Goal: Task Accomplishment & Management: Complete application form

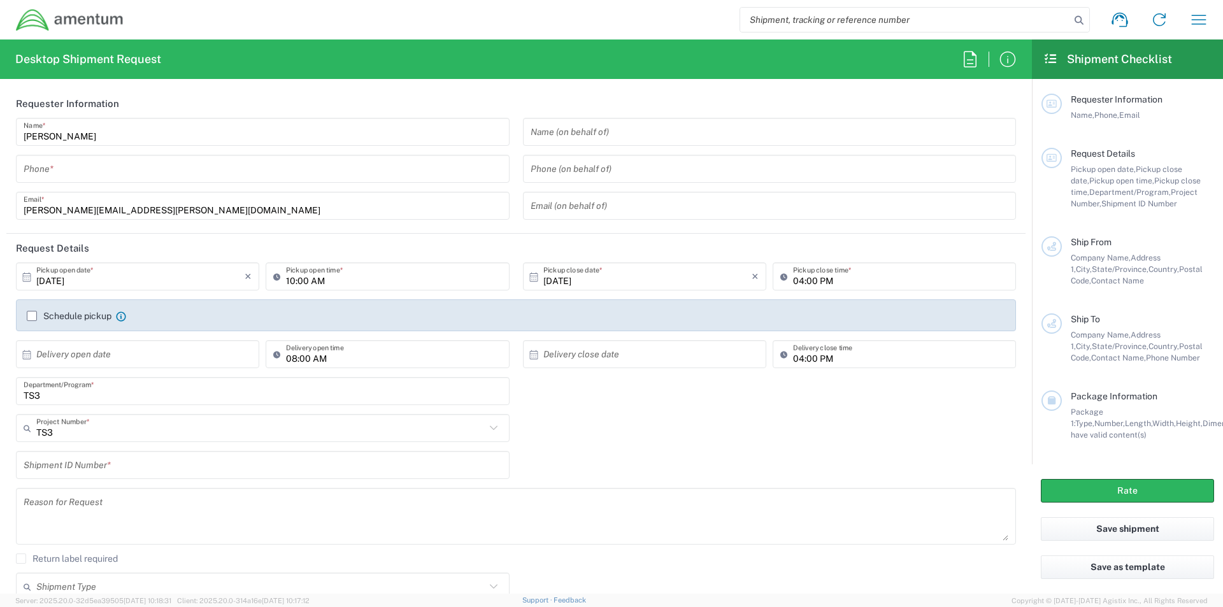
click at [45, 172] on input "tel" at bounding box center [263, 169] width 478 height 22
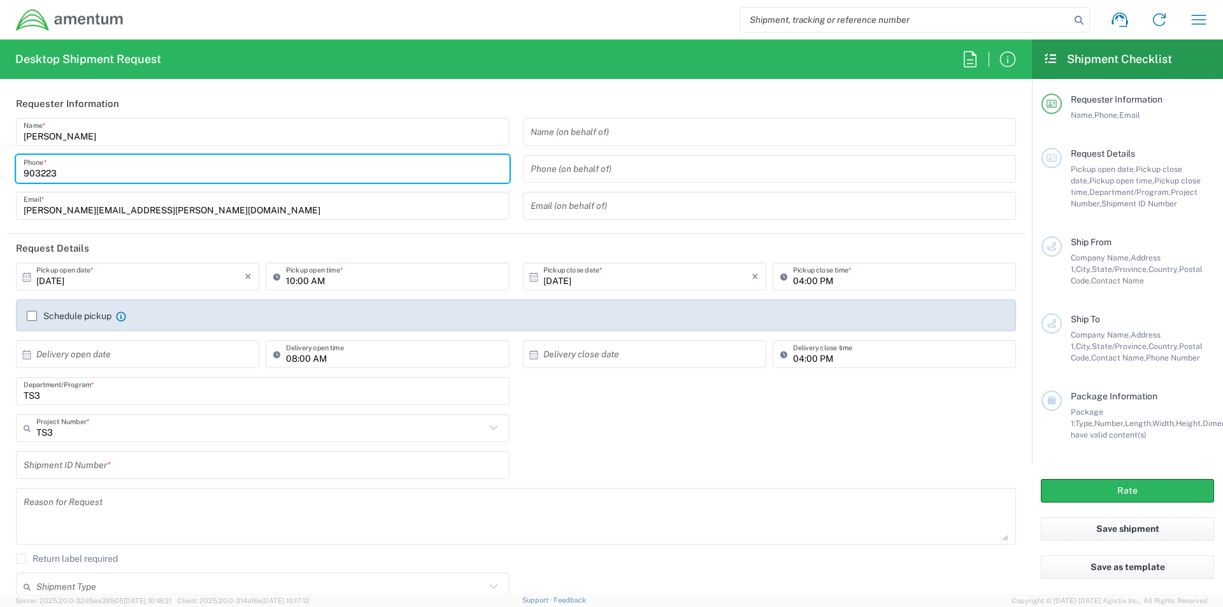
type input "9032239758"
click at [624, 140] on input "text" at bounding box center [770, 132] width 478 height 22
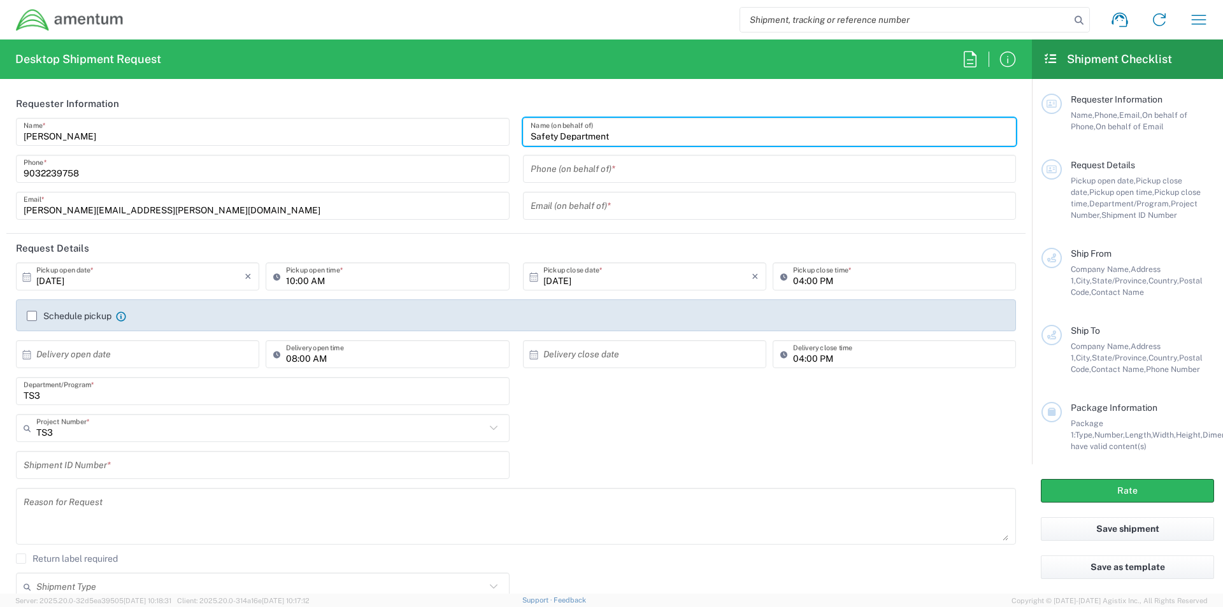
type input "Safety Department"
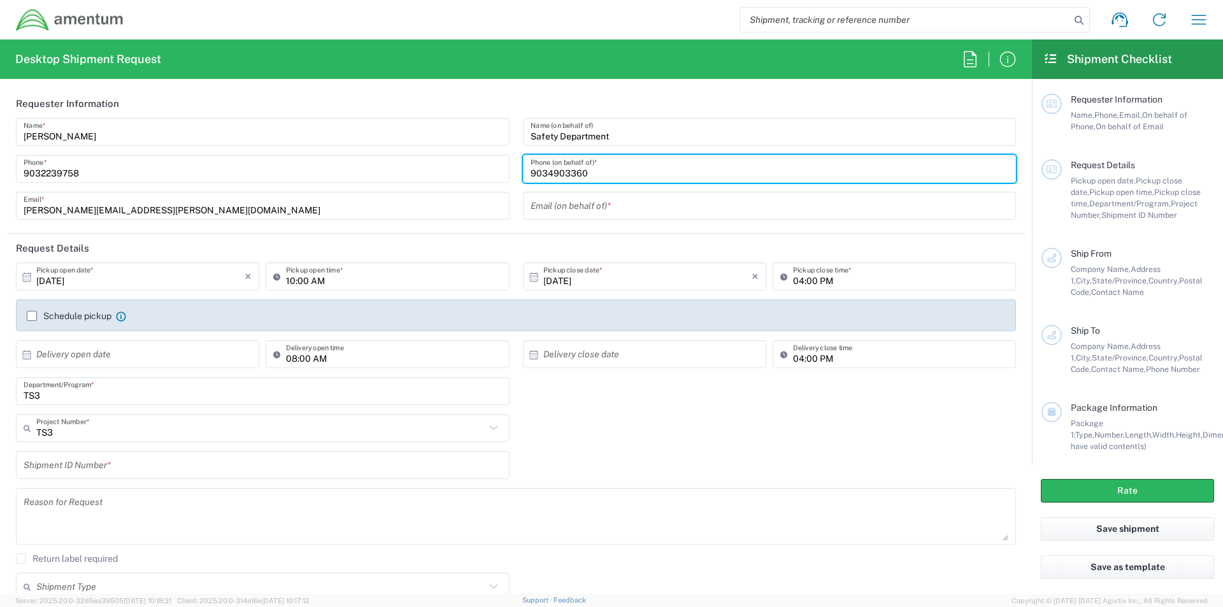
type input "9034903360"
click at [100, 269] on input "[DATE]" at bounding box center [140, 277] width 208 height 22
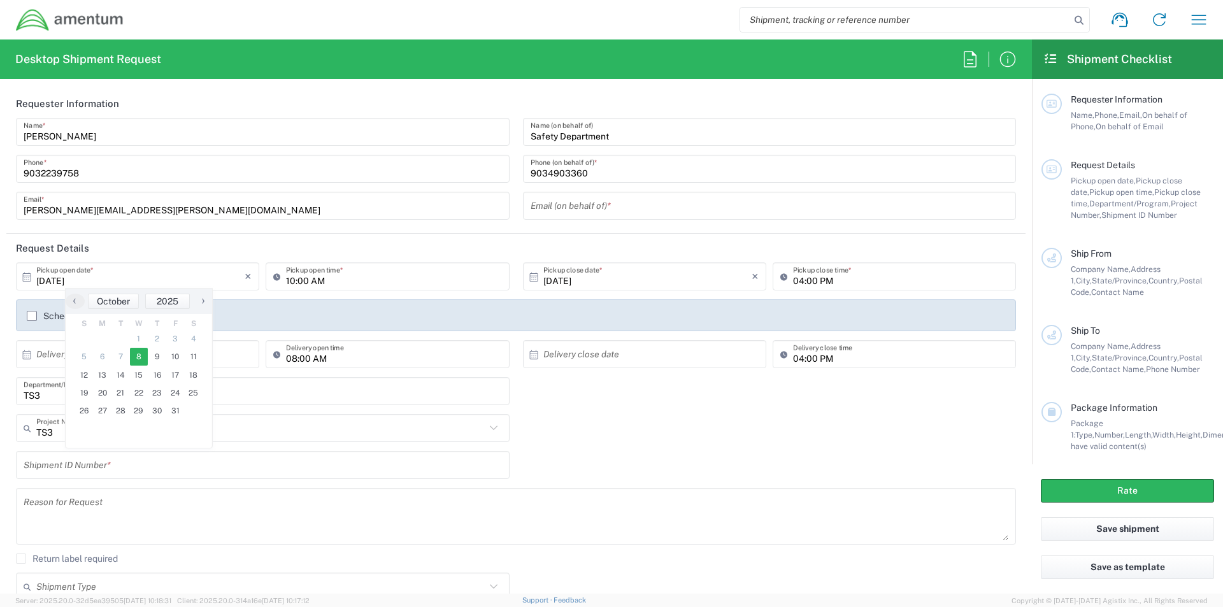
click at [138, 359] on span "8" at bounding box center [139, 357] width 18 height 18
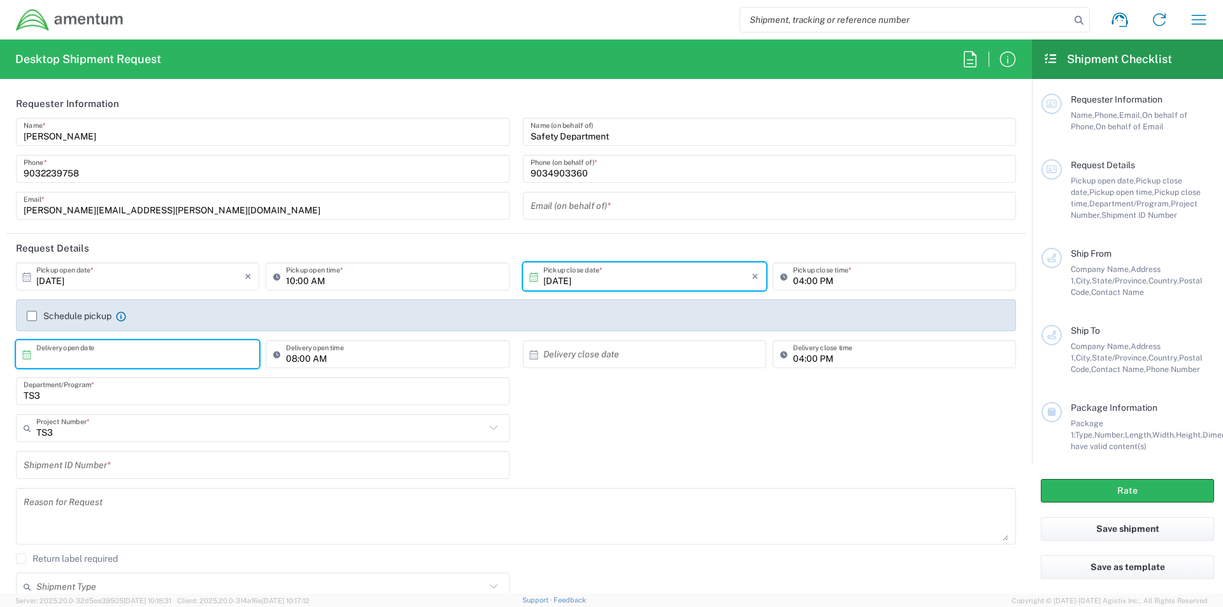
click at [171, 361] on input "text" at bounding box center [140, 354] width 208 height 22
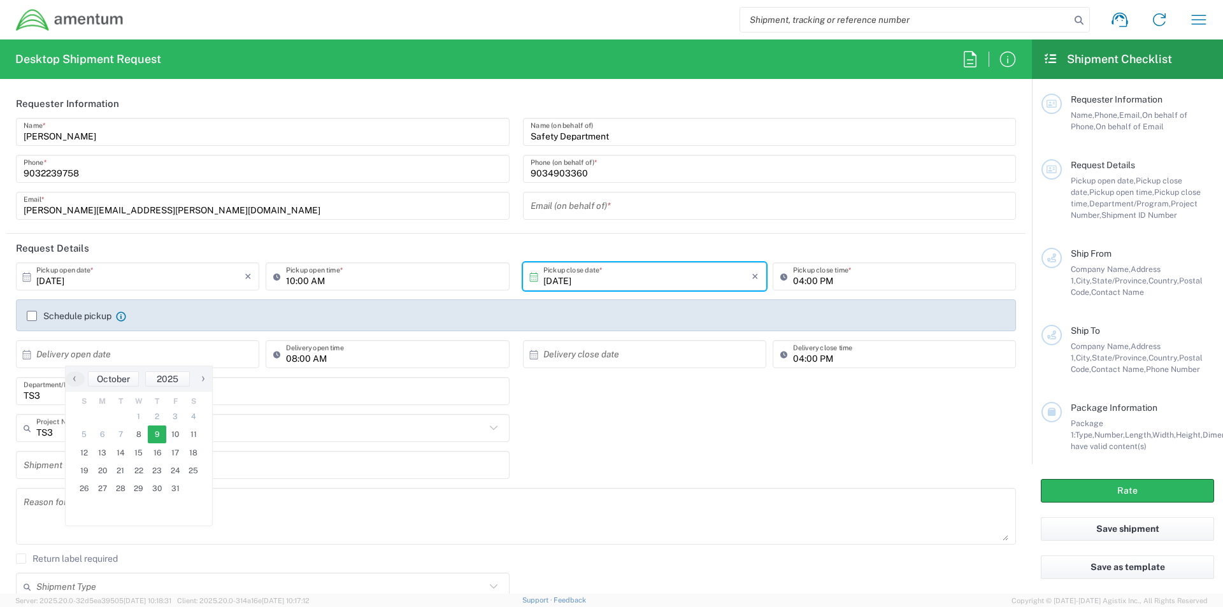
click at [157, 435] on span "9" at bounding box center [157, 435] width 18 height 18
type input "[DATE]"
click at [69, 435] on input "text" at bounding box center [260, 428] width 449 height 22
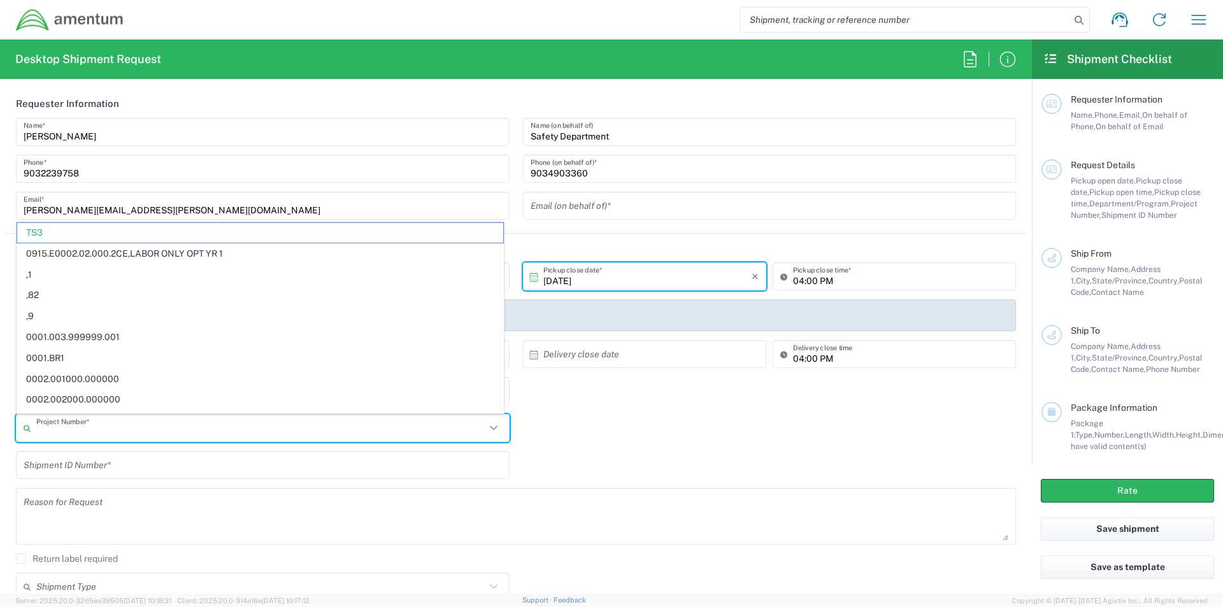
click at [653, 464] on div "Shipment ID Number *" at bounding box center [517, 469] width 1014 height 37
type input "TS3"
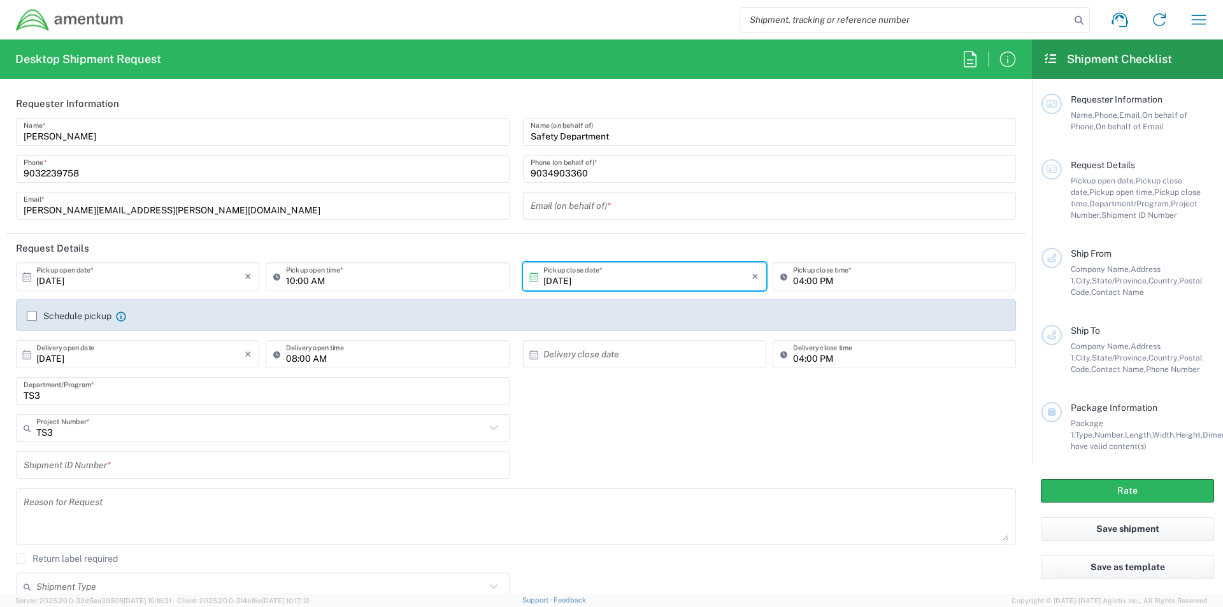
scroll to position [64, 0]
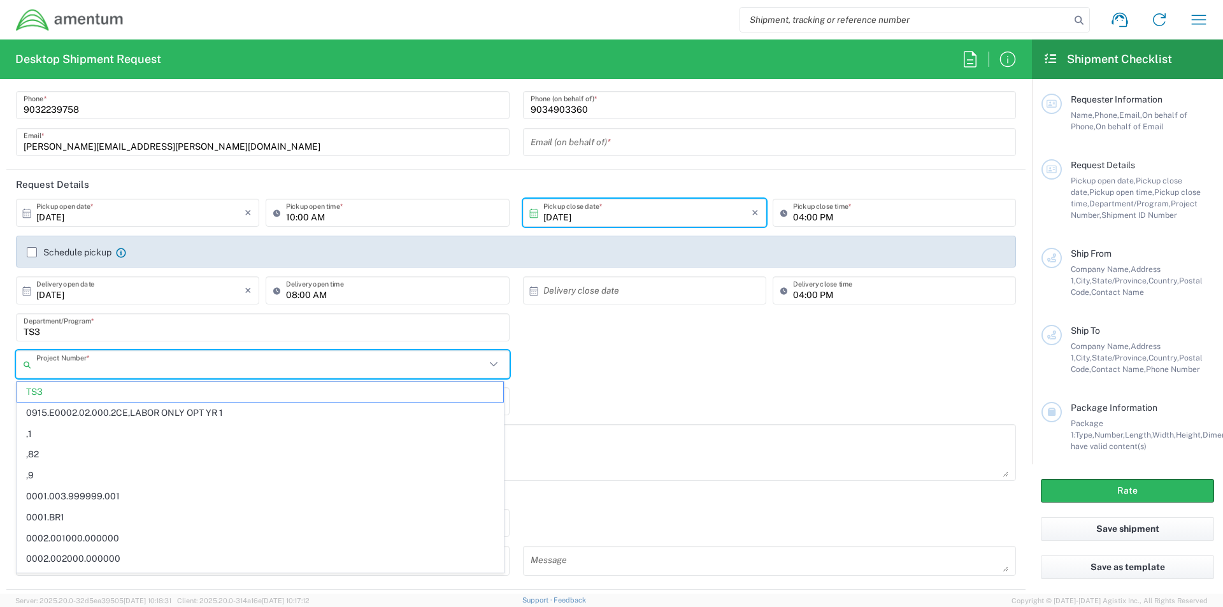
drag, startPoint x: 66, startPoint y: 368, endPoint x: -22, endPoint y: 377, distance: 88.3
click at [0, 377] on html "Shipment request Shipment tracking Shipment estimator Desktop shipment request …" at bounding box center [611, 303] width 1223 height 607
type input "T"
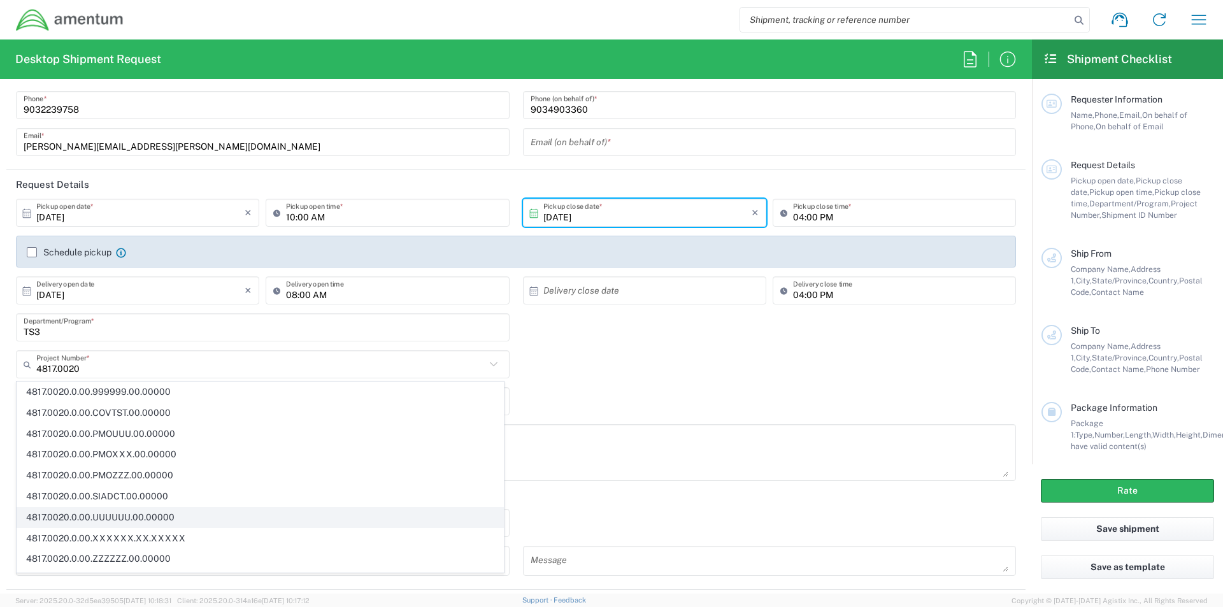
click at [129, 509] on span "4817.0020.0.00.UUUUUU.00.00000" at bounding box center [260, 518] width 486 height 20
type input "4817.0020.0.00.UUUUUU.00.00000"
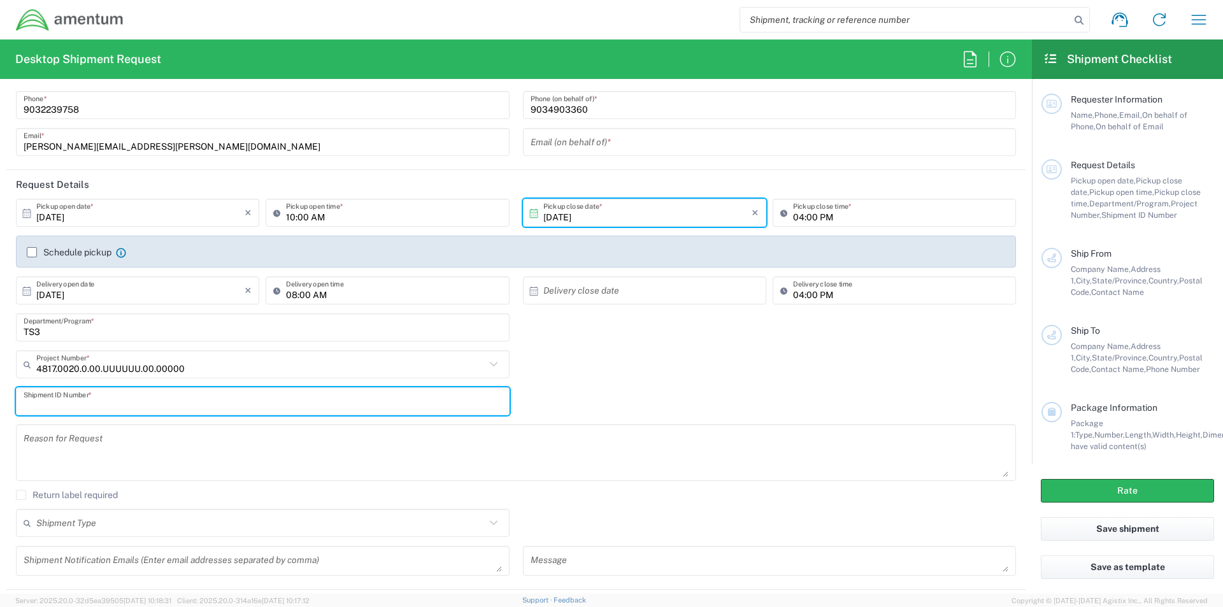
click at [68, 398] on input "text" at bounding box center [263, 402] width 478 height 22
type input "4817.0020.0.00.UUUUUU.00.00000"
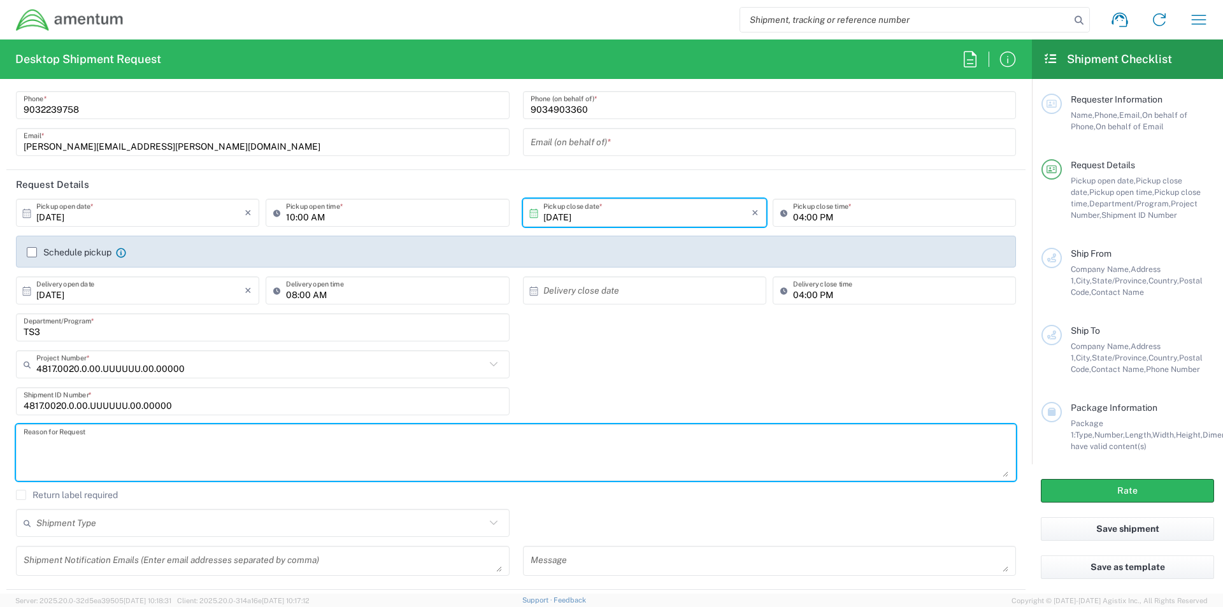
click at [71, 450] on textarea at bounding box center [516, 452] width 985 height 49
type textarea "Training documents to [PERSON_NAME] to [PERSON_NAME]"
click at [120, 515] on input "text" at bounding box center [260, 523] width 449 height 22
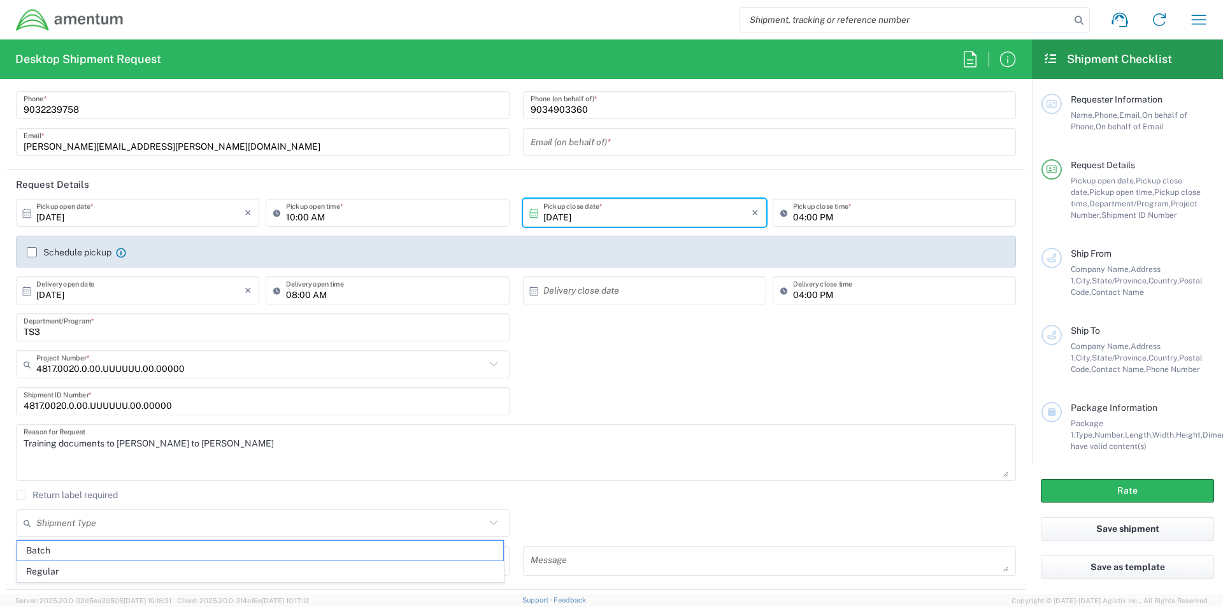
click at [104, 567] on span "Regular" at bounding box center [260, 572] width 486 height 20
type input "Regular"
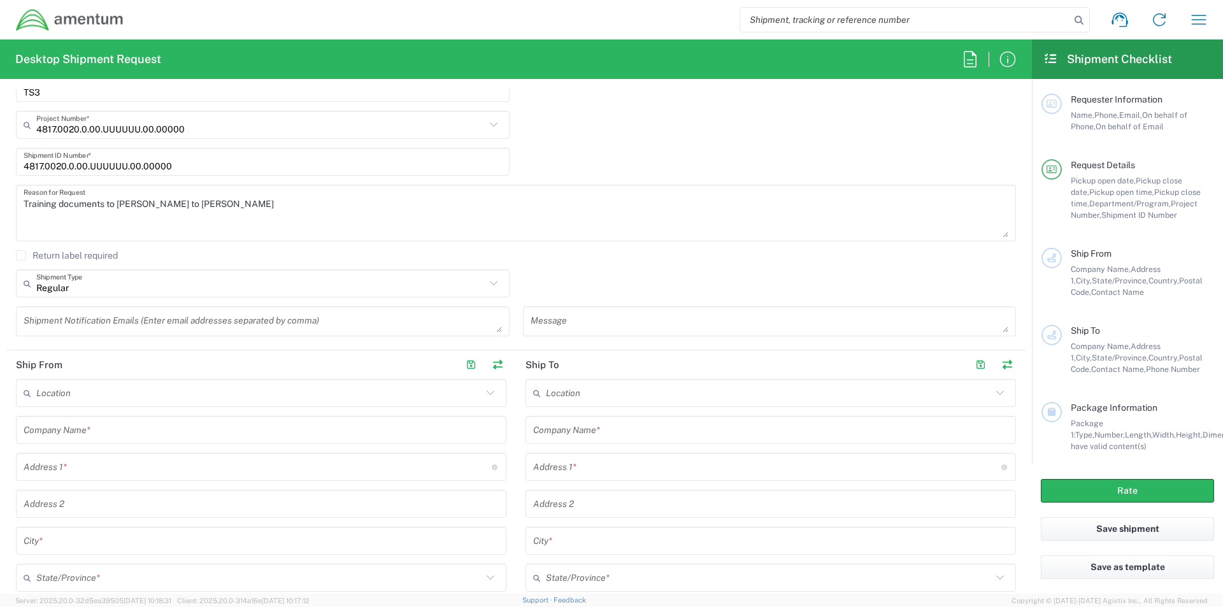
scroll to position [319, 0]
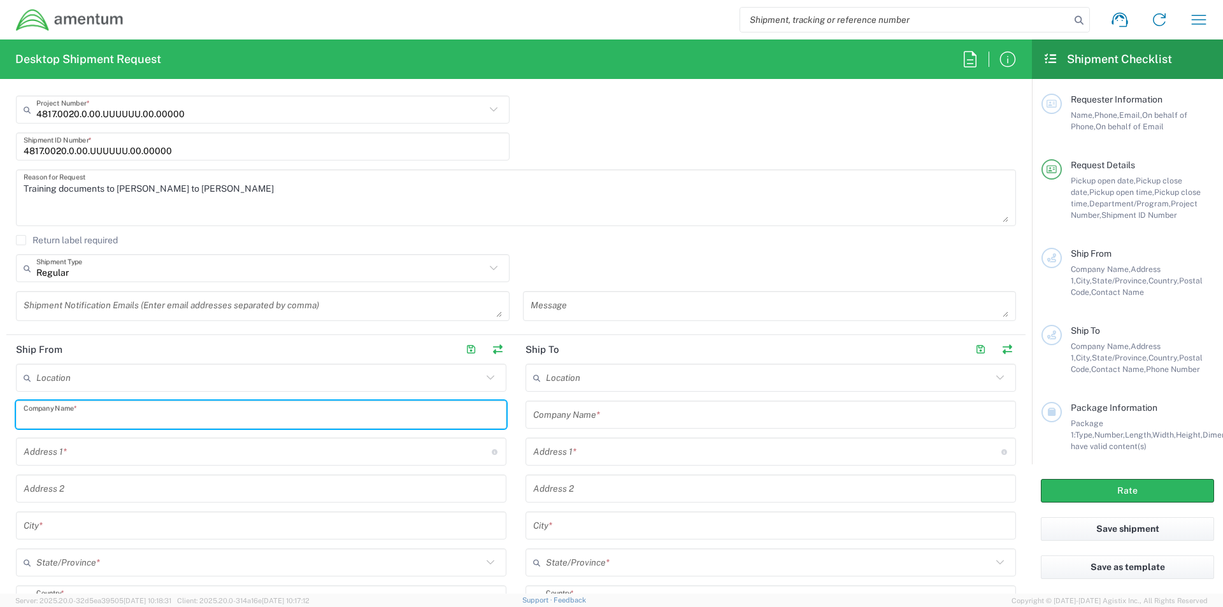
click at [67, 415] on input "text" at bounding box center [261, 415] width 475 height 22
type input "Amentum"
type input "[PERSON_NAME][EMAIL_ADDRESS][PERSON_NAME][DOMAIN_NAME]"
type input "[STREET_ADDRESS]"
type input "[GEOGRAPHIC_DATA]"
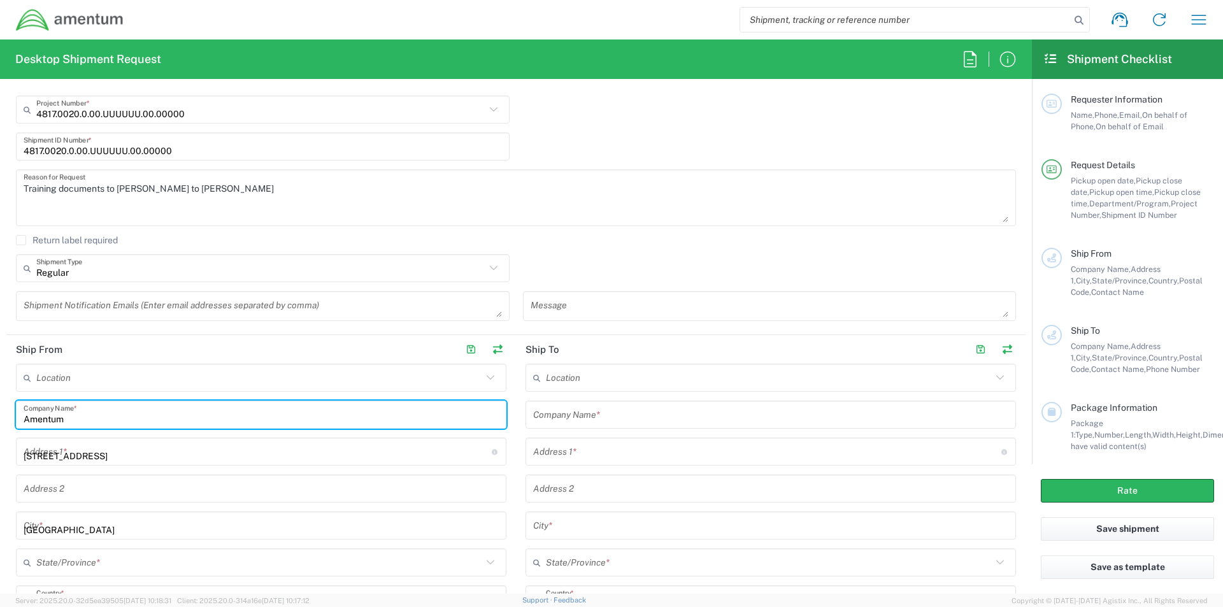
type input "[GEOGRAPHIC_DATA]"
type input "75570"
type input "9035564476"
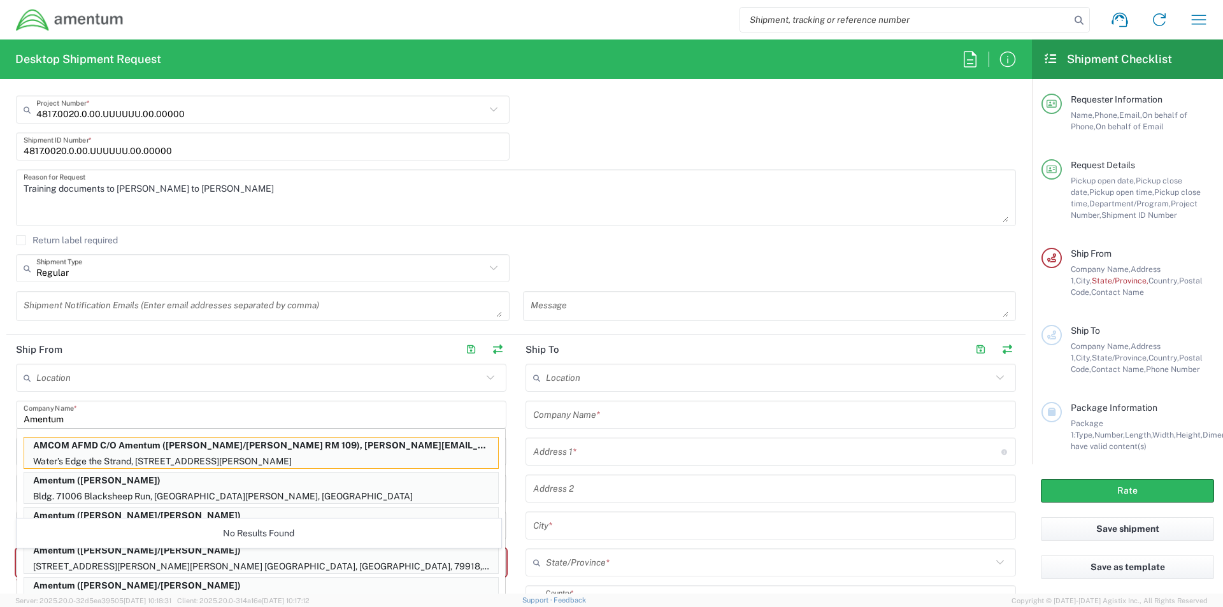
click at [119, 357] on header "Ship From" at bounding box center [261, 349] width 510 height 29
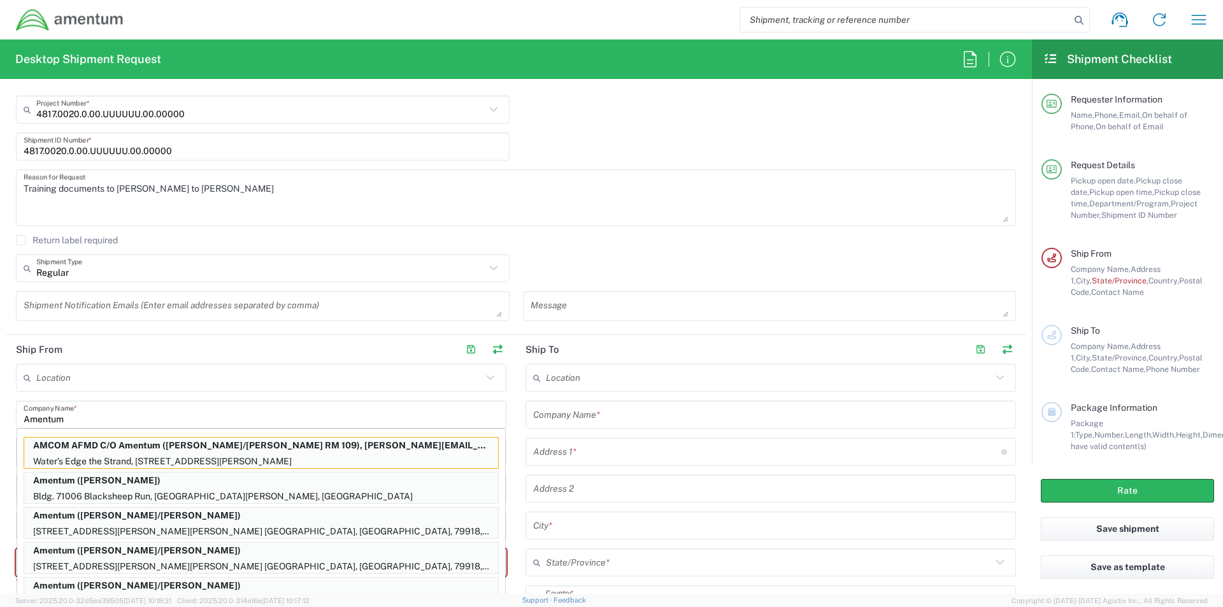
click at [199, 379] on input "text" at bounding box center [259, 378] width 446 height 22
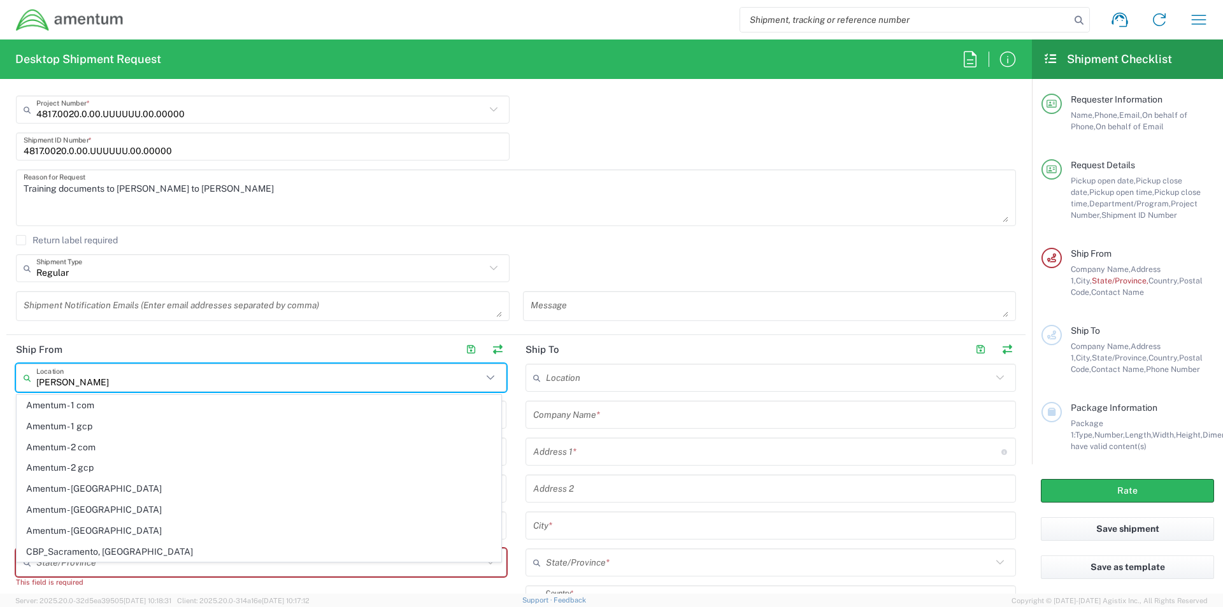
type input "[PERSON_NAME]"
click at [60, 346] on h2 "Ship From" at bounding box center [39, 349] width 47 height 13
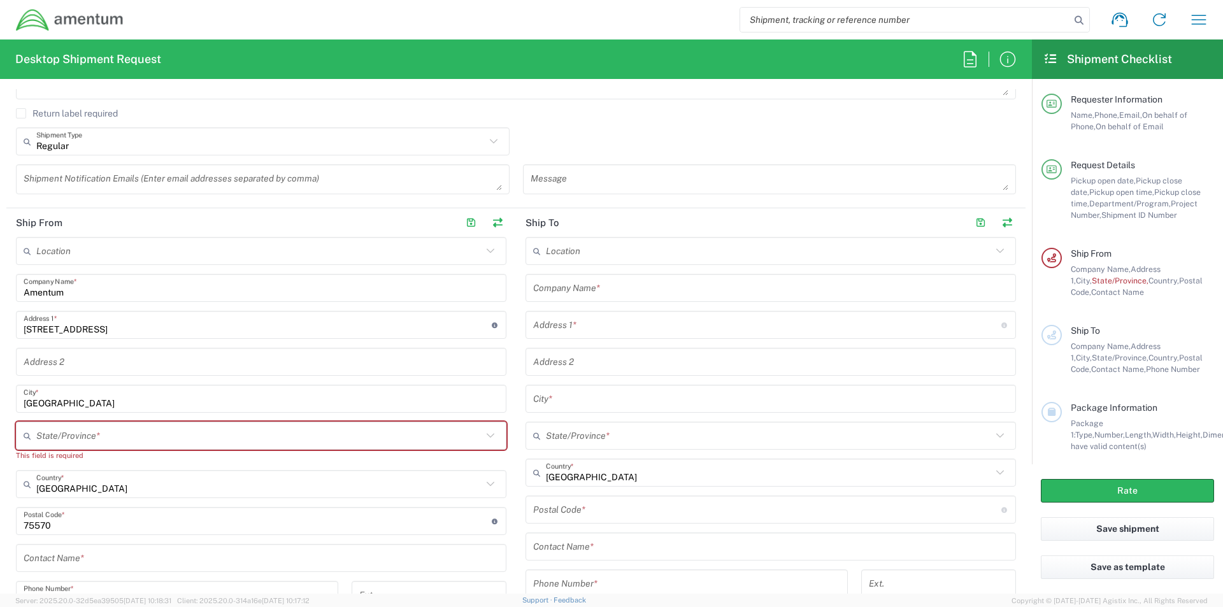
scroll to position [446, 0]
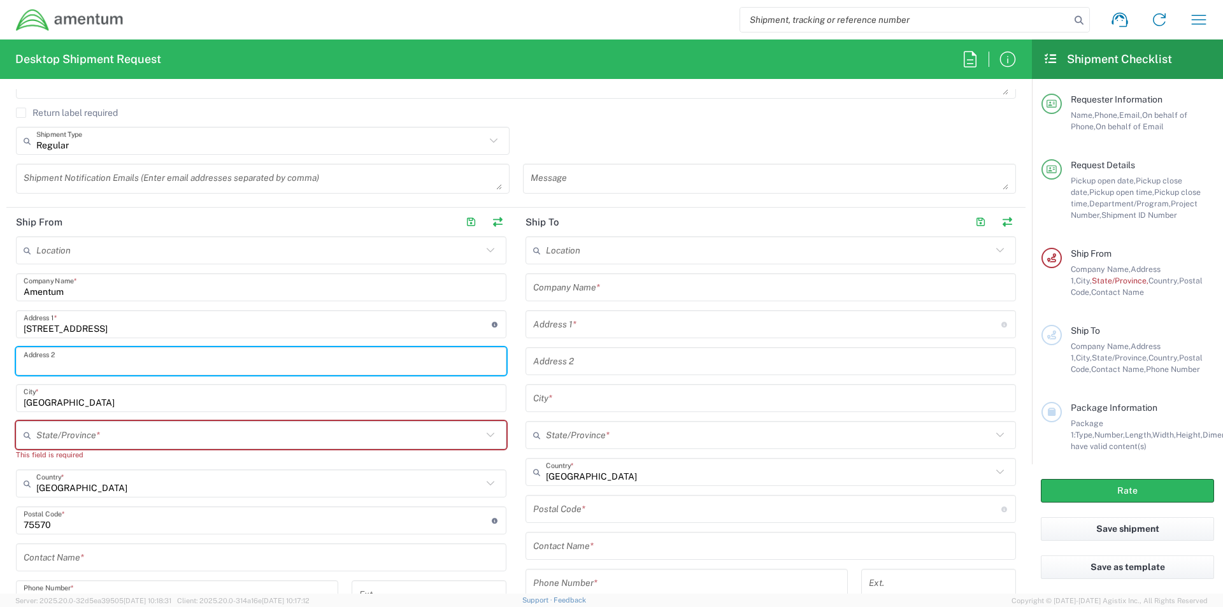
click at [53, 366] on input "text" at bounding box center [261, 361] width 475 height 22
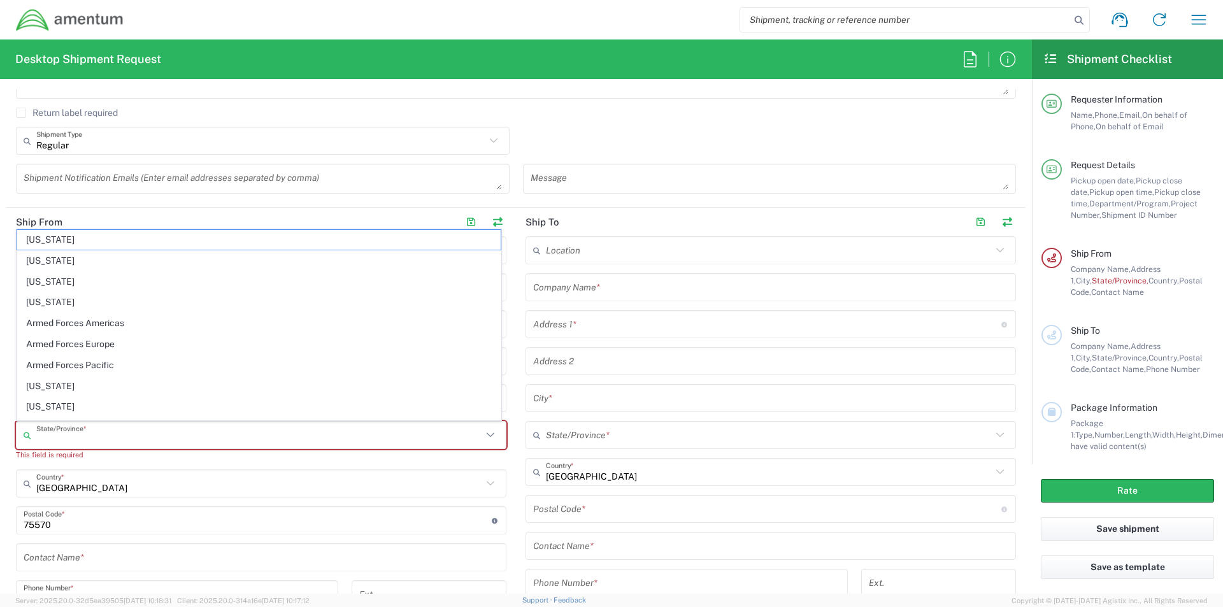
click at [50, 436] on input "text" at bounding box center [259, 435] width 446 height 22
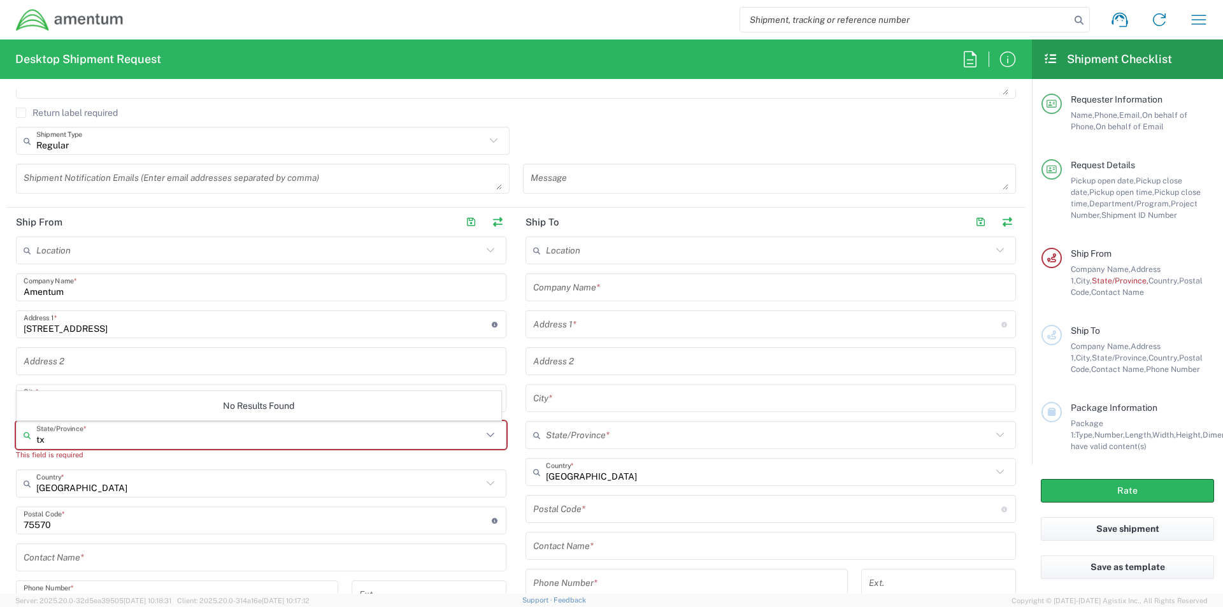
type input "[GEOGRAPHIC_DATA]"
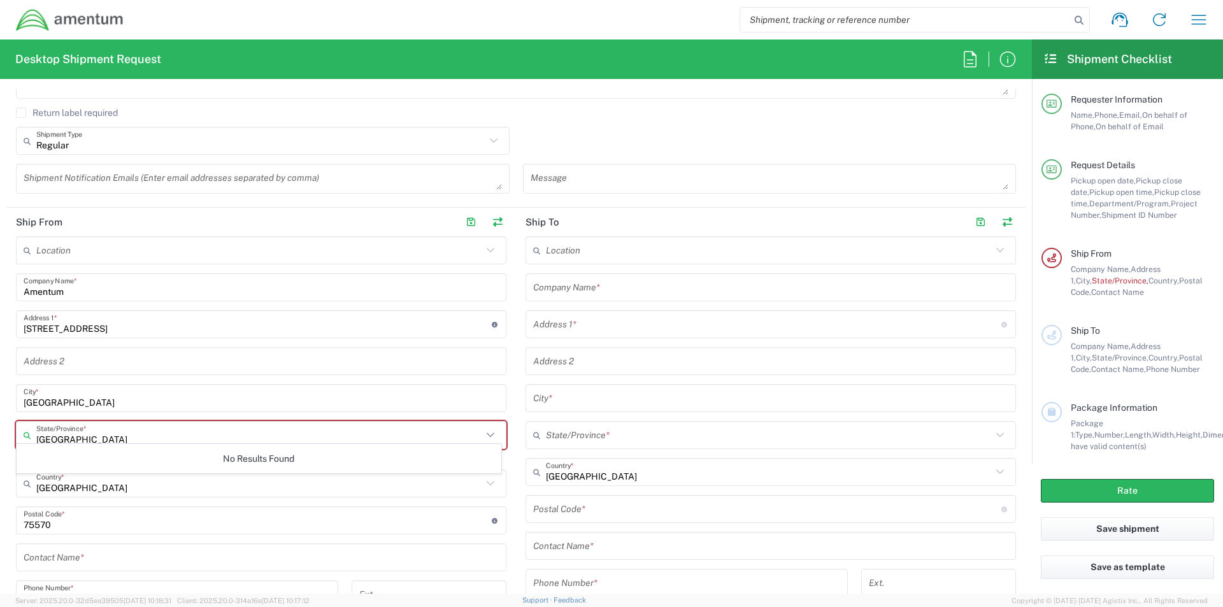
scroll to position [510, 0]
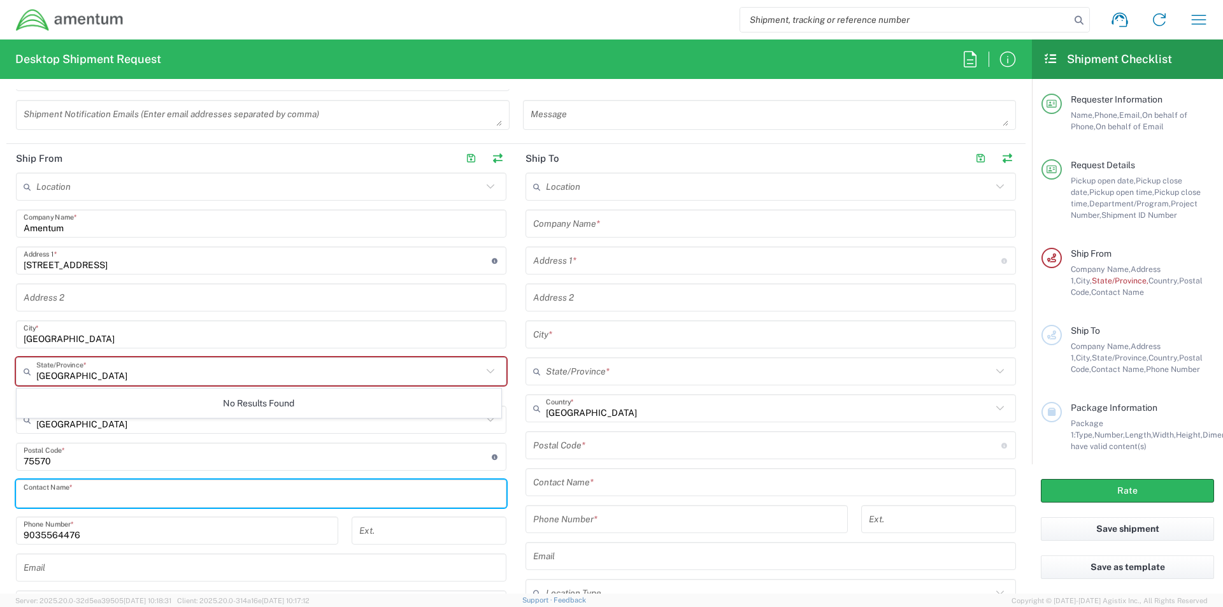
click at [186, 504] on input "text" at bounding box center [261, 494] width 475 height 22
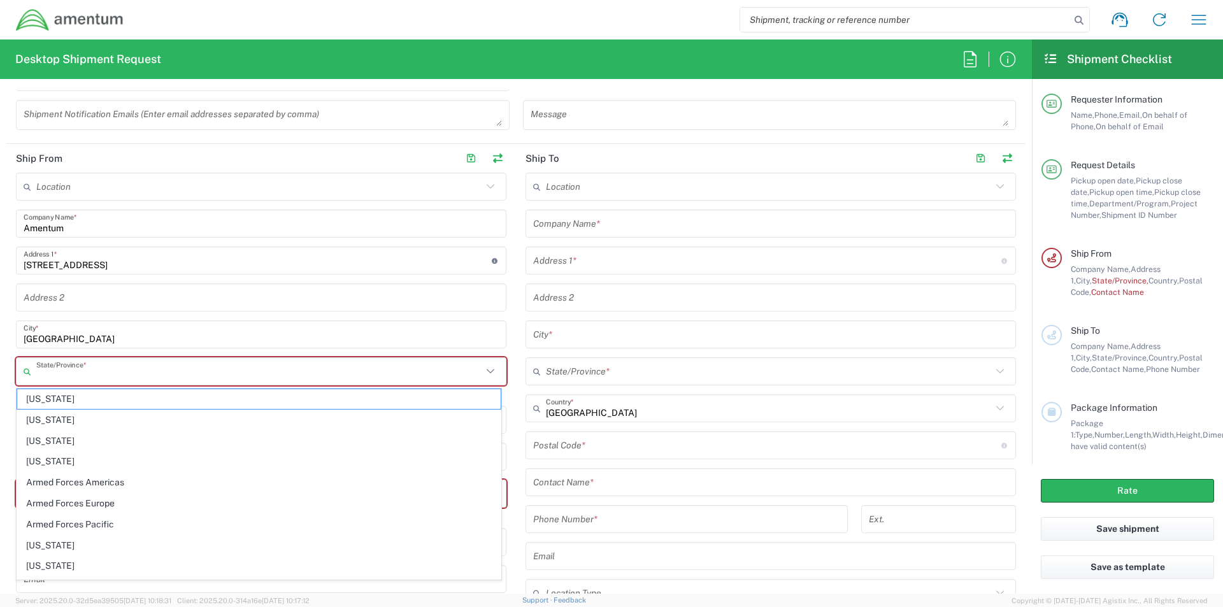
click at [63, 382] on input "text" at bounding box center [259, 372] width 446 height 22
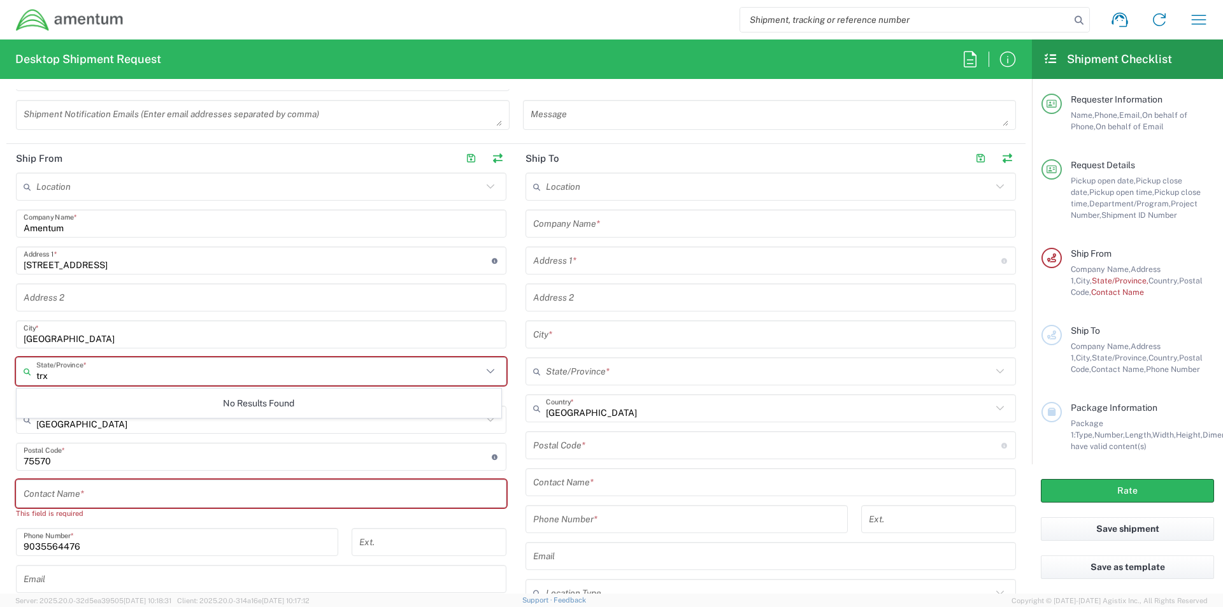
click at [490, 372] on icon at bounding box center [490, 371] width 17 height 17
drag, startPoint x: 76, startPoint y: 366, endPoint x: 66, endPoint y: 377, distance: 14.4
click at [75, 367] on input "trx" at bounding box center [259, 372] width 446 height 22
click at [66, 377] on input "trx" at bounding box center [259, 372] width 446 height 22
type input "t"
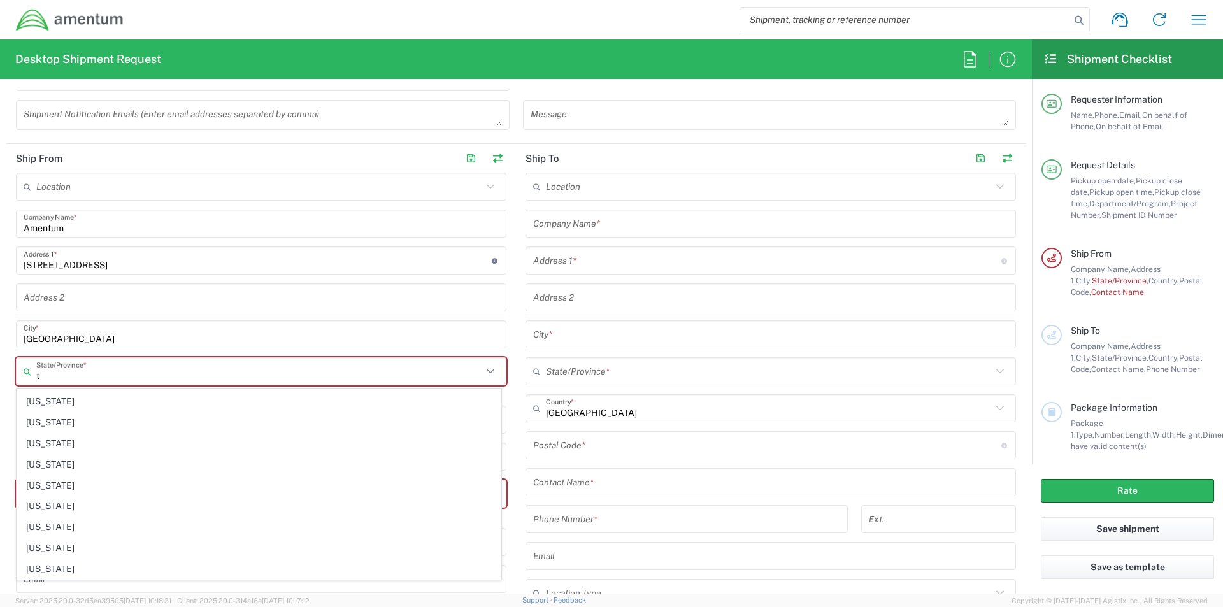
scroll to position [164, 0]
click at [56, 484] on span "[US_STATE]" at bounding box center [259, 486] width 484 height 20
type input "[US_STATE]"
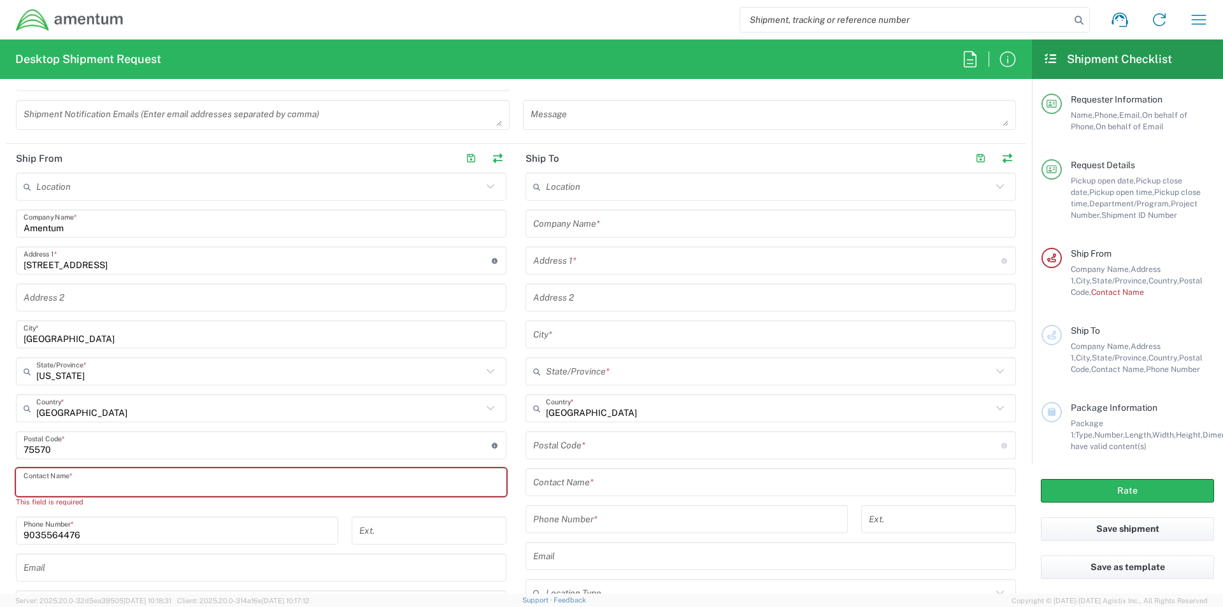
click at [61, 484] on input "text" at bounding box center [261, 482] width 475 height 22
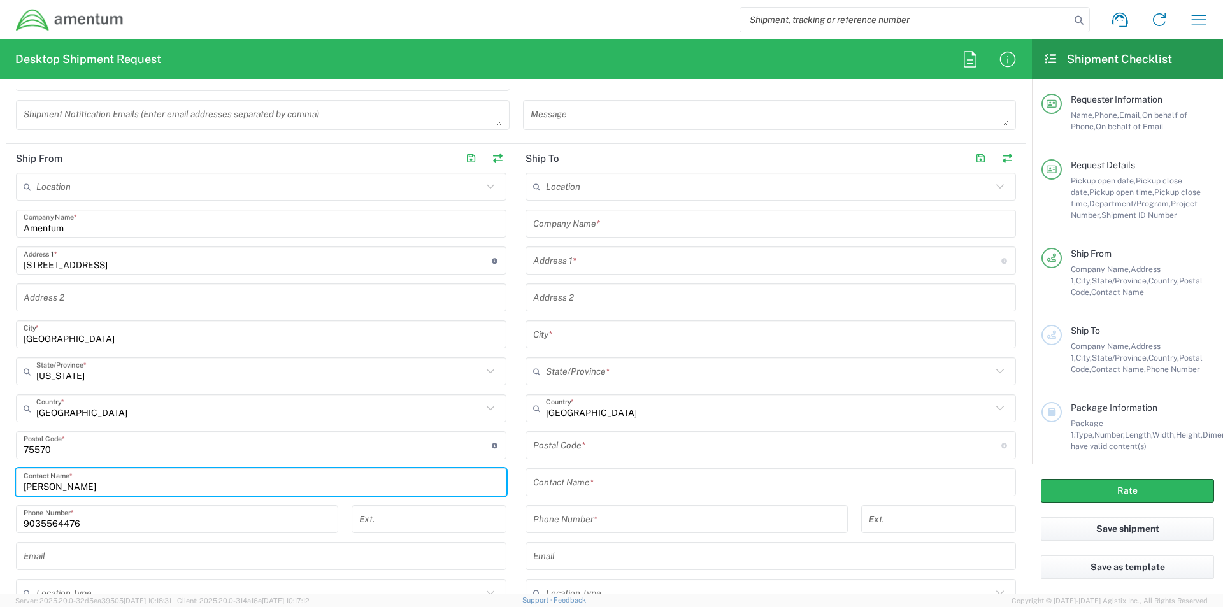
type input "[PERSON_NAME]"
click at [270, 416] on input "text" at bounding box center [259, 409] width 446 height 22
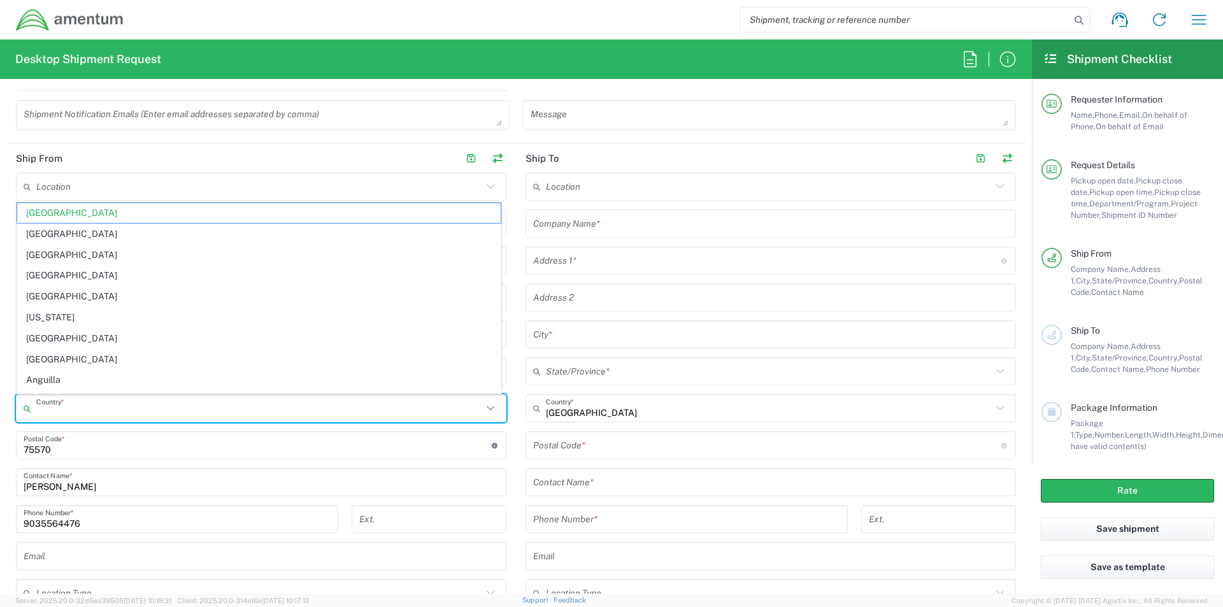
drag, startPoint x: 283, startPoint y: 502, endPoint x: 284, endPoint y: 494, distance: 8.3
click at [283, 498] on div "Location [PHONE_NUMBER] [PHONE_NUMBER] [PHONE_NUMBER] [PHONE_NUMBER] [PHONE_NUM…" at bounding box center [261, 405] width 491 height 464
type input "[GEOGRAPHIC_DATA]"
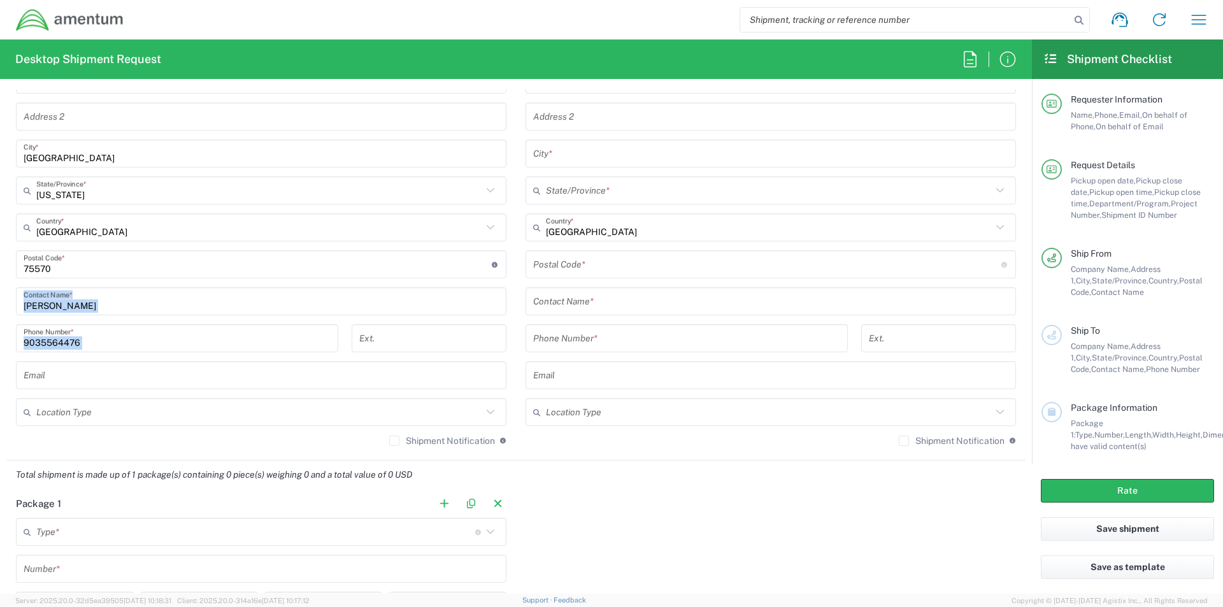
scroll to position [701, 0]
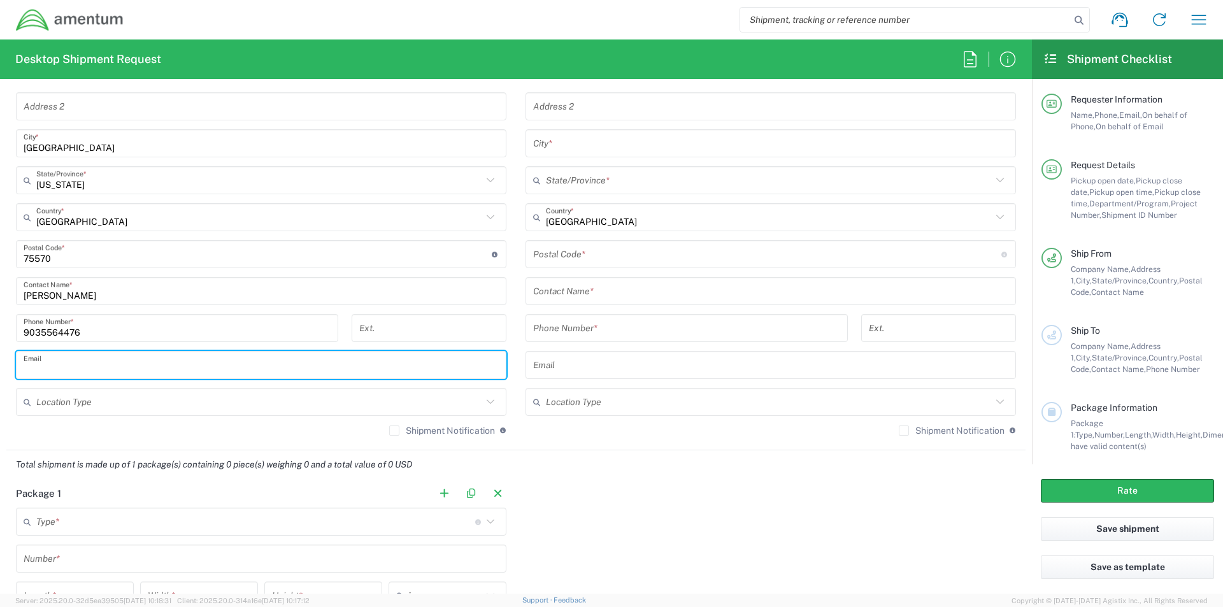
click at [136, 372] on input "text" at bounding box center [261, 365] width 475 height 22
type input "[PERSON_NAME][EMAIL_ADDRESS][PERSON_NAME][DOMAIN_NAME]"
type input "Amentum"
type input "[STREET_ADDRESS]"
type input "[GEOGRAPHIC_DATA]"
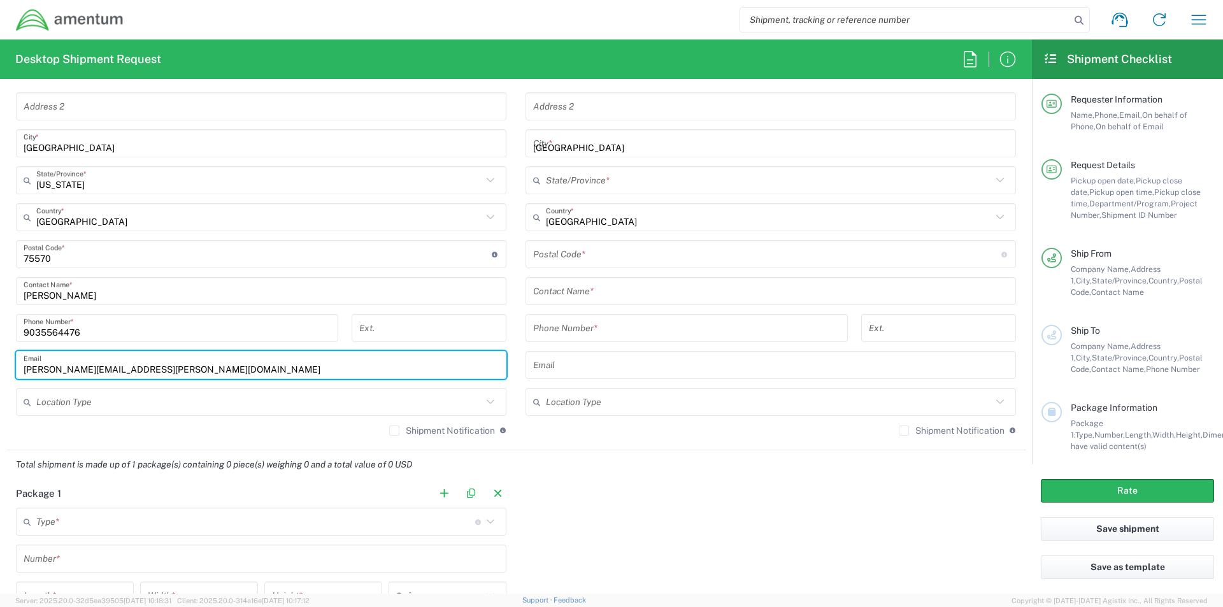
type input "[GEOGRAPHIC_DATA]"
type input "75570"
type input "9035564476"
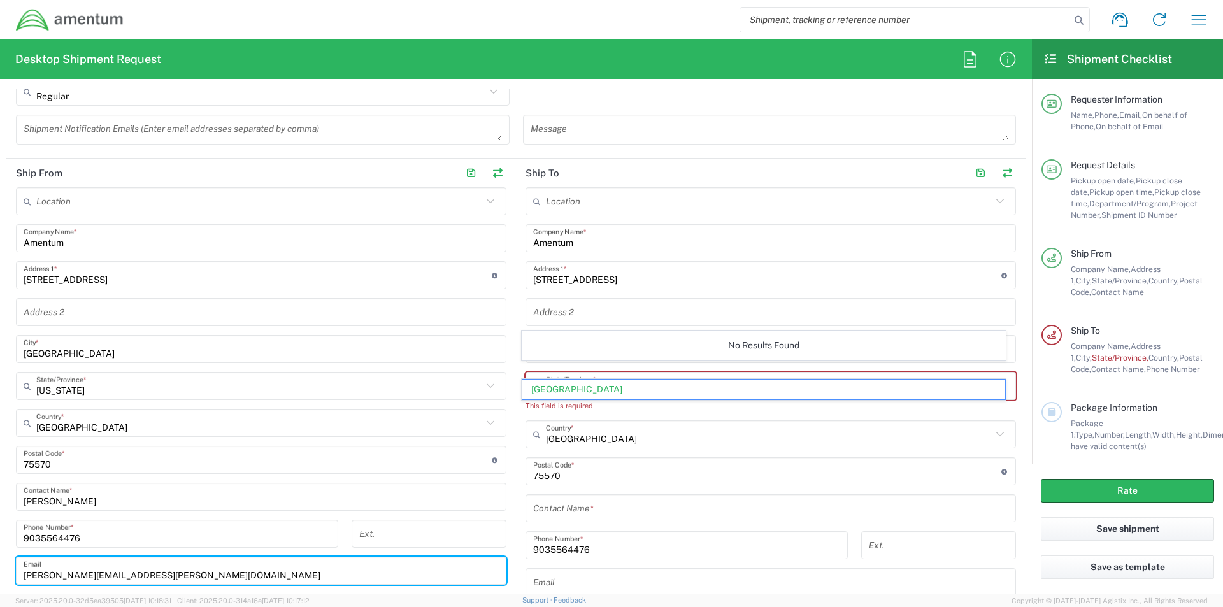
scroll to position [446, 0]
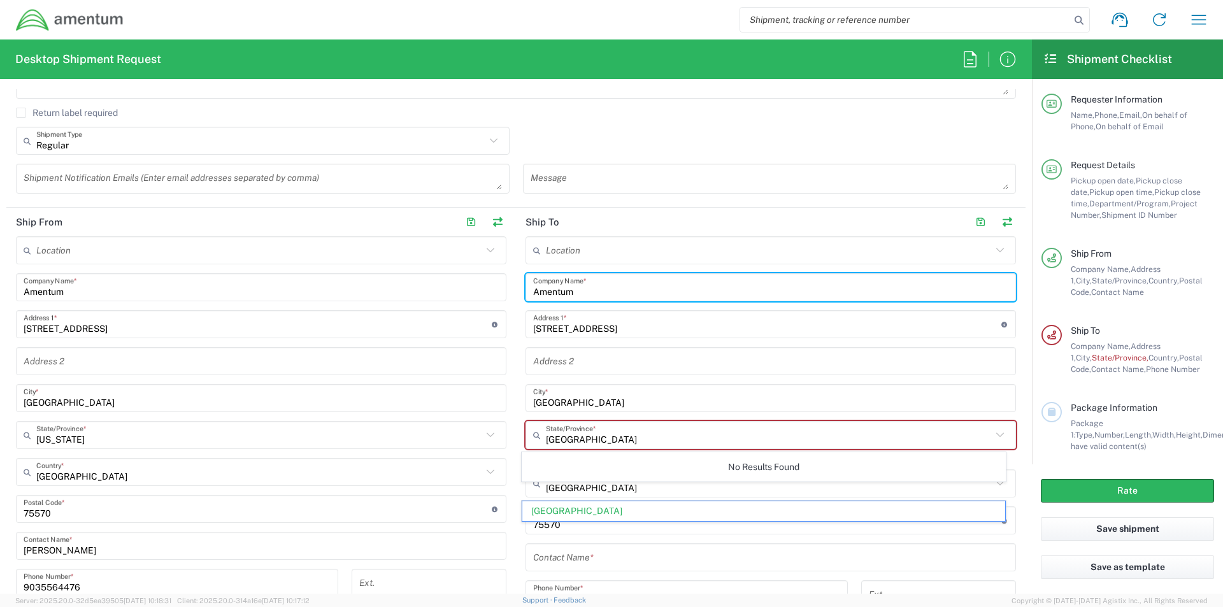
drag, startPoint x: 583, startPoint y: 285, endPoint x: 256, endPoint y: 326, distance: 329.4
click at [275, 324] on div "Ship From Location [PHONE_NUMBER] [PHONE_NUMBER] [PHONE_NUMBER] [PHONE_NUMBER] …" at bounding box center [515, 462] width 1019 height 509
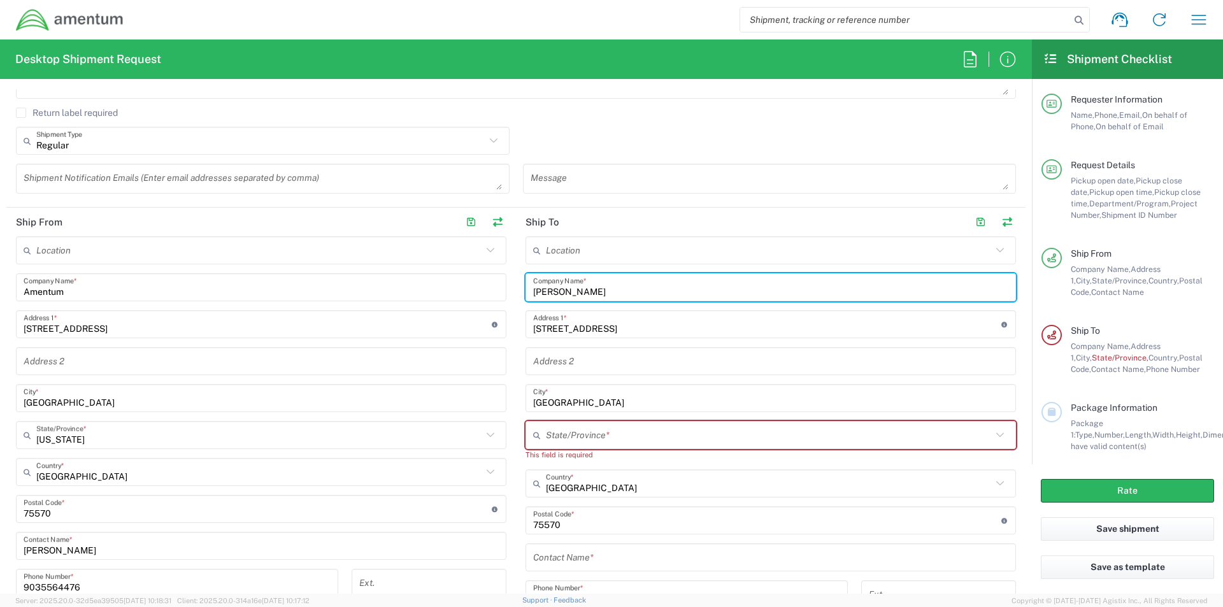
type input "[PERSON_NAME]"
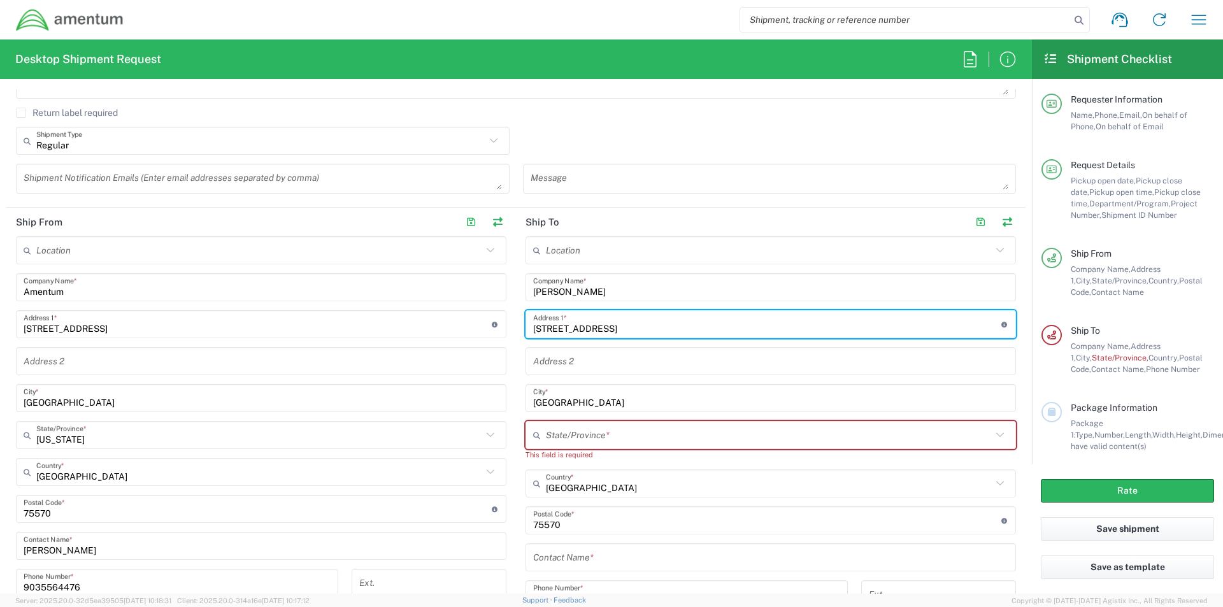
drag, startPoint x: 594, startPoint y: 324, endPoint x: 353, endPoint y: 359, distance: 243.5
click at [354, 359] on div "Ship From Location [PHONE_NUMBER] [PHONE_NUMBER] [PHONE_NUMBER] [PHONE_NUMBER] …" at bounding box center [515, 462] width 1019 height 509
type input "[STREET_ADDRESS]"
click at [666, 400] on input "[GEOGRAPHIC_DATA]" at bounding box center [770, 398] width 475 height 22
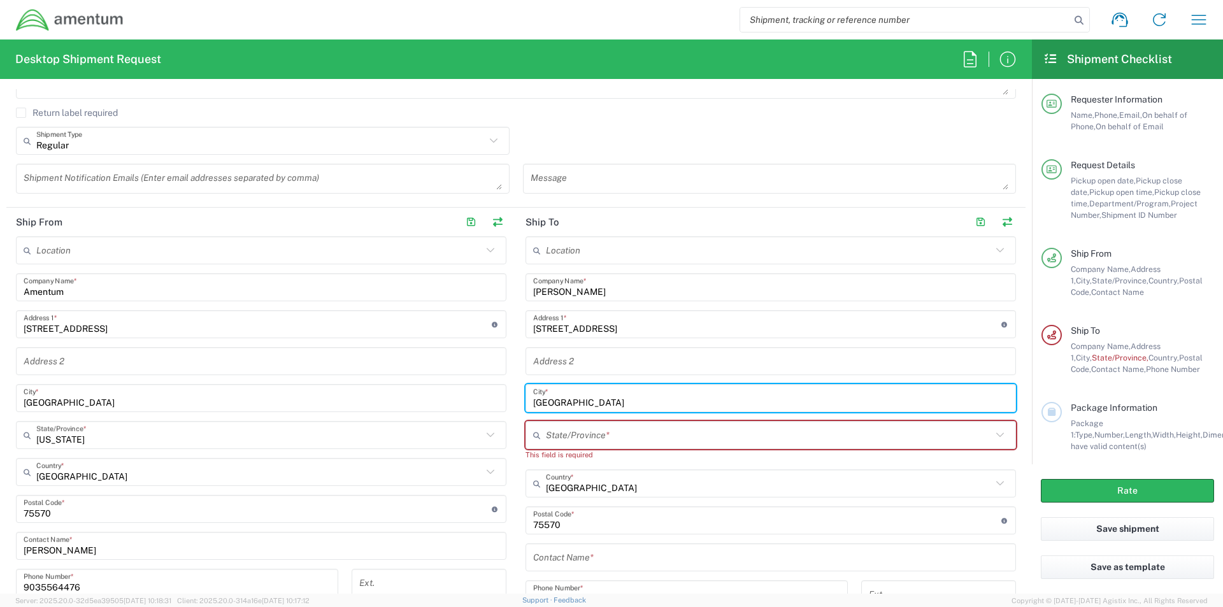
drag, startPoint x: 590, startPoint y: 402, endPoint x: 308, endPoint y: 410, distance: 281.7
click at [309, 410] on div "Ship From Location [PHONE_NUMBER] [PHONE_NUMBER] [PHONE_NUMBER] [PHONE_NUMBER] …" at bounding box center [515, 462] width 1019 height 509
type input "[GEOGRAPHIC_DATA]"
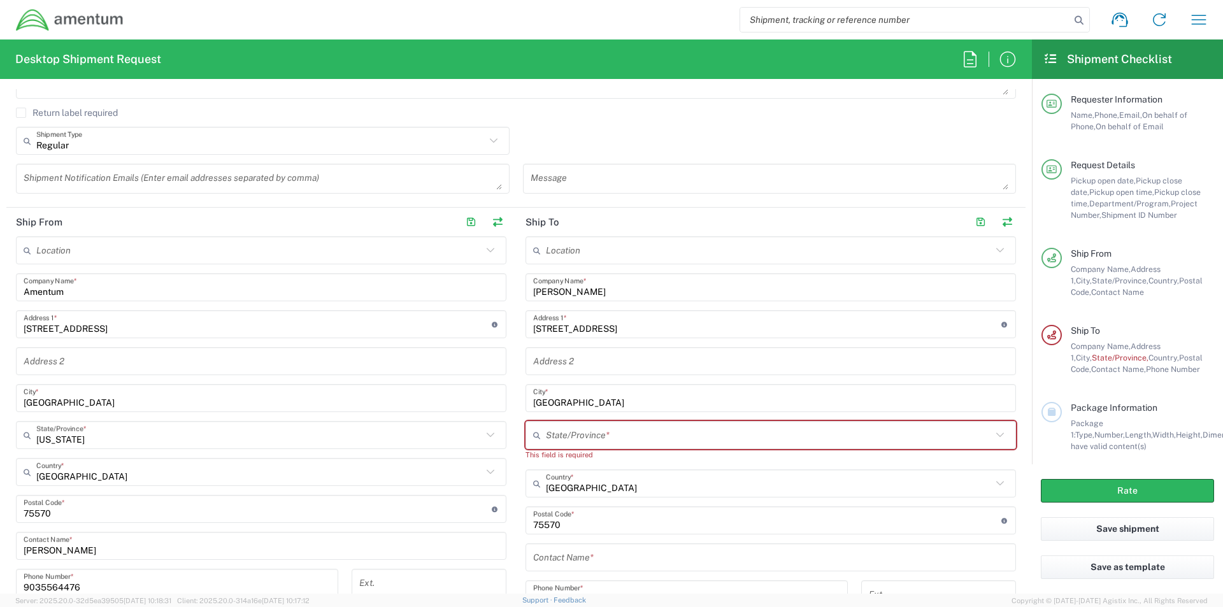
click at [551, 453] on div "This field is required" at bounding box center [771, 454] width 491 height 11
click at [550, 435] on input "text" at bounding box center [769, 435] width 446 height 22
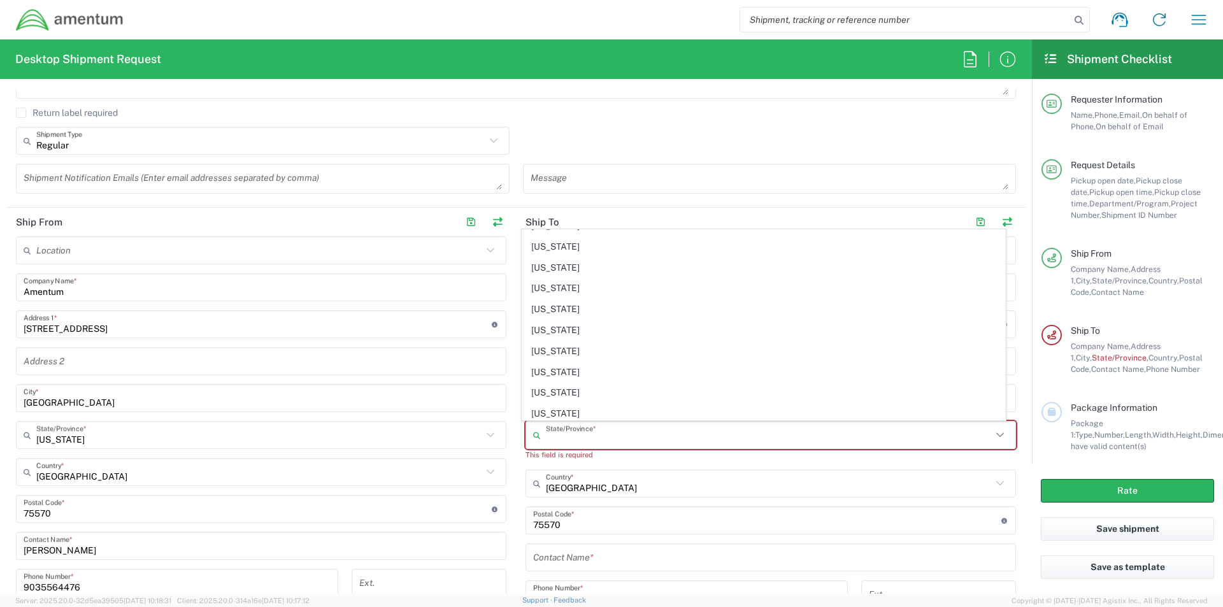
scroll to position [892, 0]
click at [561, 331] on span "[US_STATE]" at bounding box center [764, 330] width 484 height 20
type input "[US_STATE]"
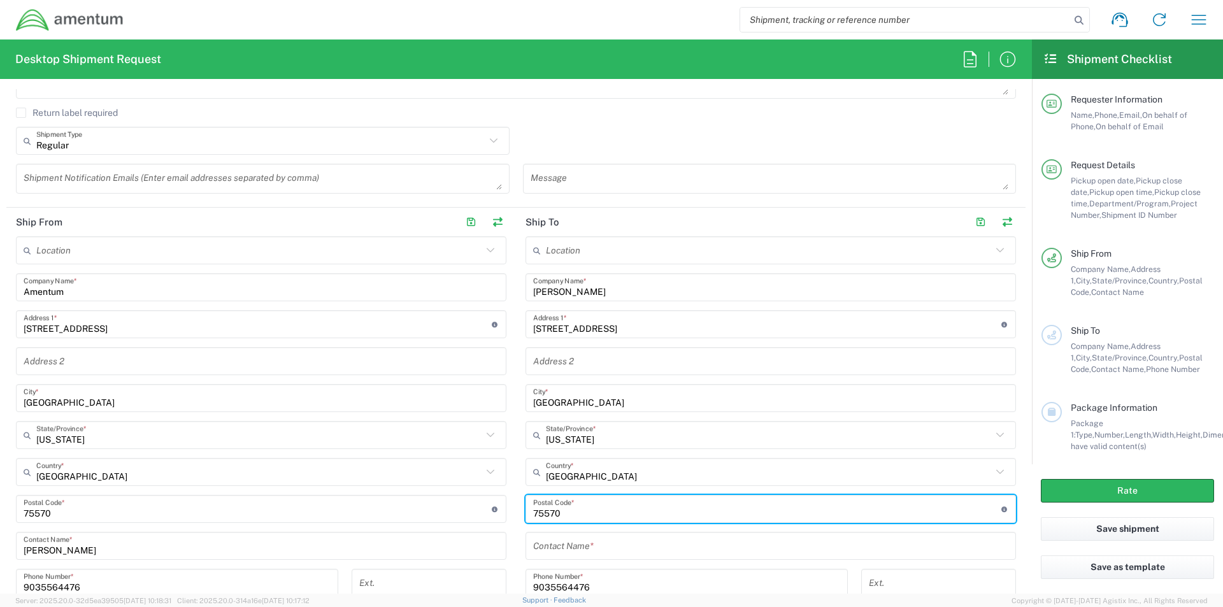
drag, startPoint x: 577, startPoint y: 517, endPoint x: 380, endPoint y: 552, distance: 199.2
click at [380, 552] on div "Ship From Location [PHONE_NUMBER] [PHONE_NUMBER] [PHONE_NUMBER] [PHONE_NUMBER] …" at bounding box center [515, 457] width 1019 height 498
type input "37042"
type input "[US_STATE]"
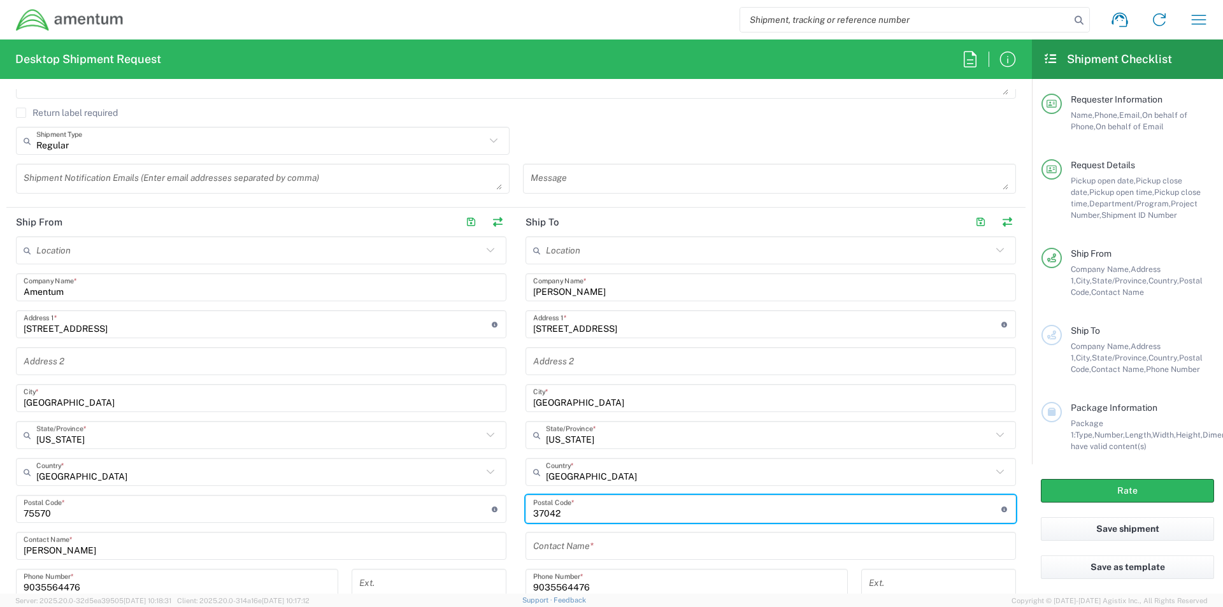
click at [674, 443] on input "[US_STATE]" at bounding box center [769, 435] width 446 height 22
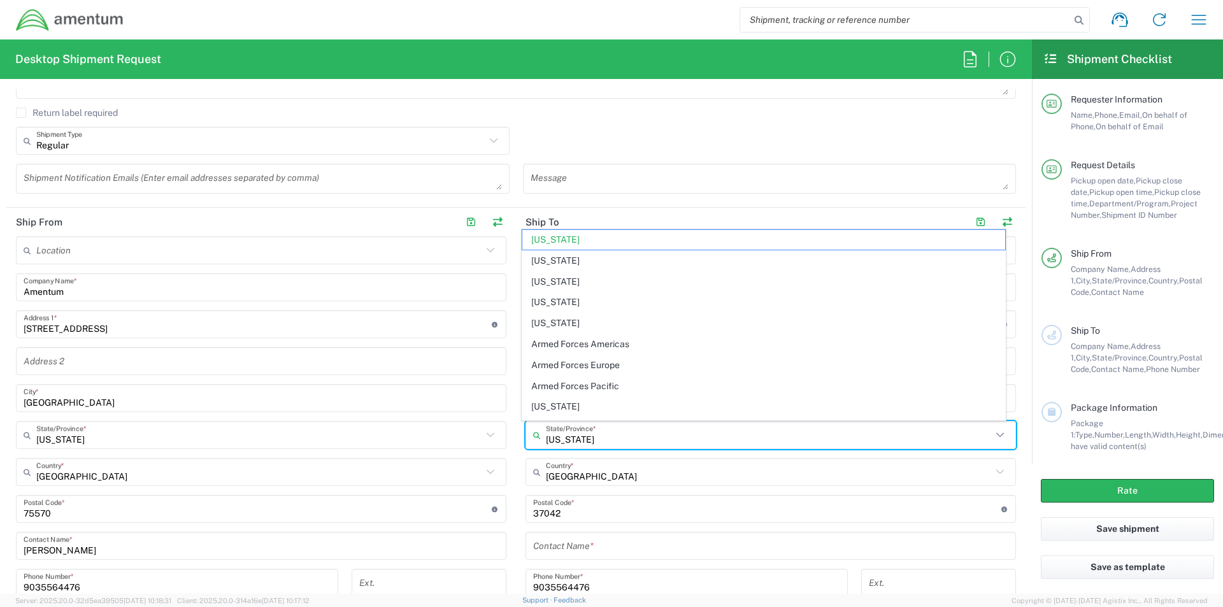
click at [605, 514] on input "undefined" at bounding box center [767, 509] width 468 height 22
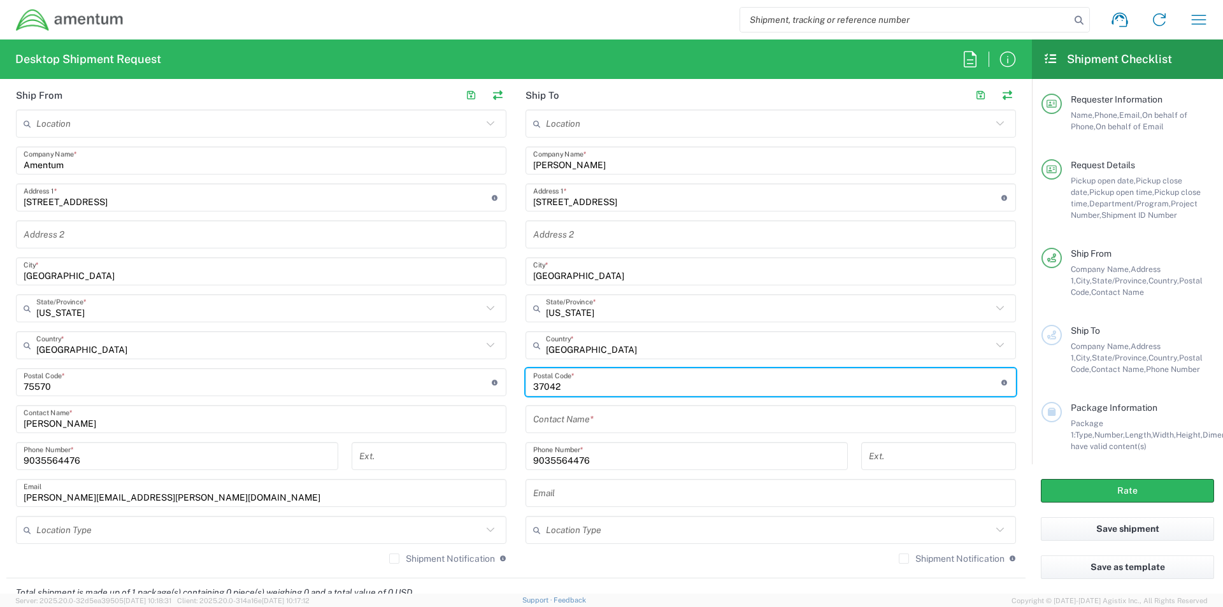
scroll to position [573, 0]
click at [585, 426] on input "text" at bounding box center [770, 419] width 475 height 22
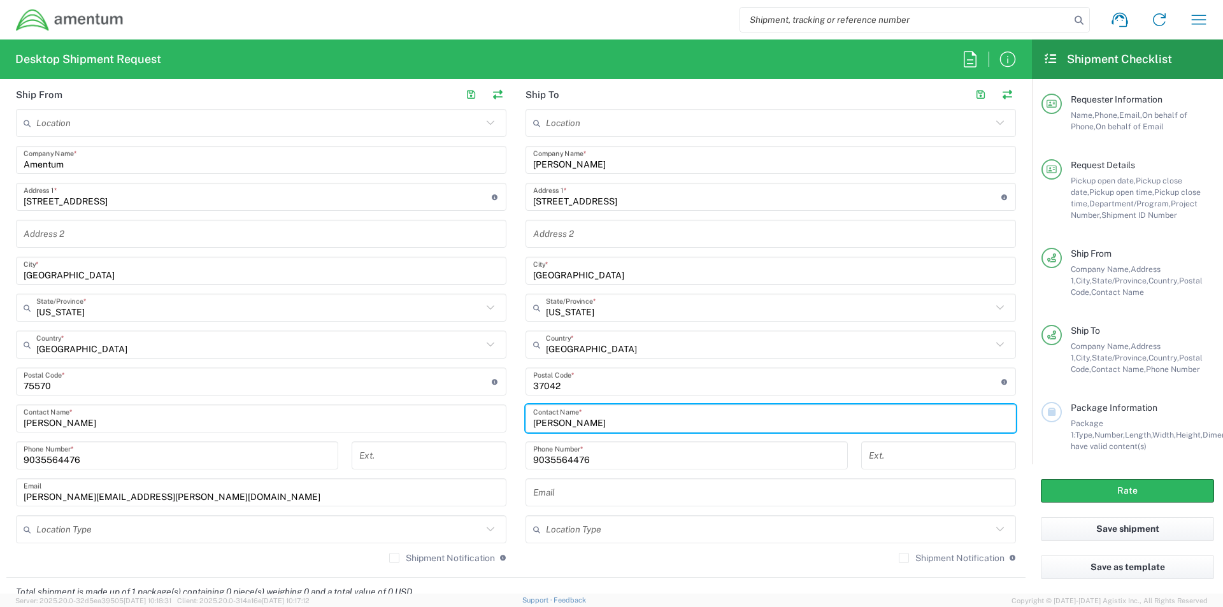
type input "[PERSON_NAME]"
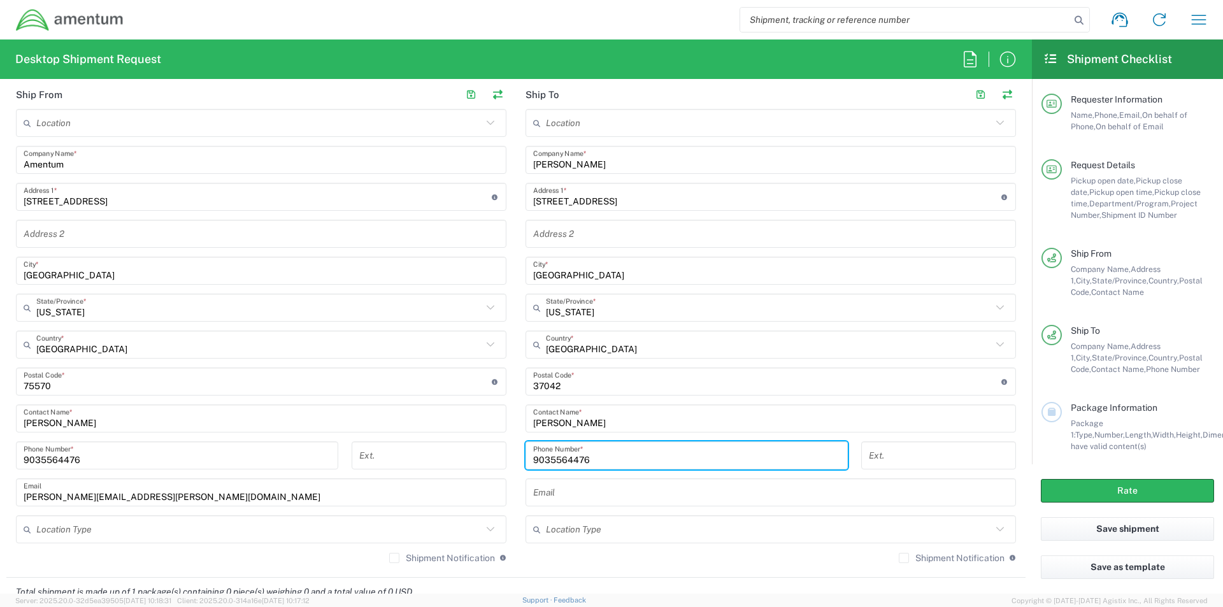
drag, startPoint x: 599, startPoint y: 461, endPoint x: 328, endPoint y: 492, distance: 272.6
click at [328, 492] on div "Ship From Location [PHONE_NUMBER] [PHONE_NUMBER] [PHONE_NUMBER] [PHONE_NUMBER] …" at bounding box center [515, 329] width 1019 height 498
type input "3605675993"
click at [575, 501] on input "text" at bounding box center [770, 493] width 475 height 22
click at [556, 494] on input "text" at bounding box center [770, 493] width 475 height 22
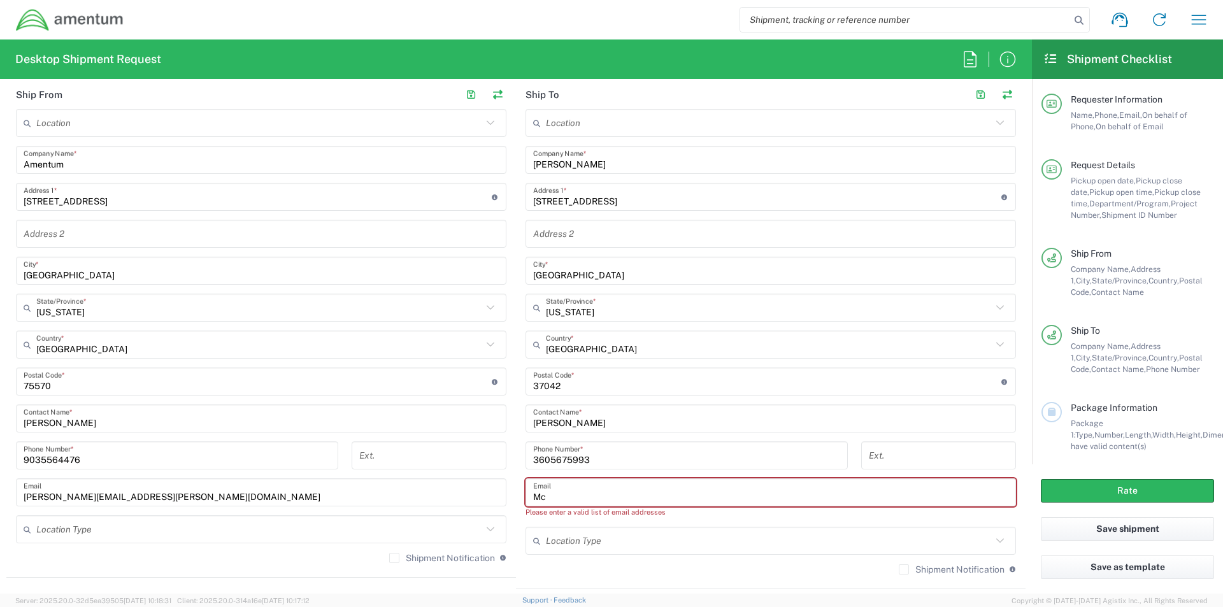
type input "M"
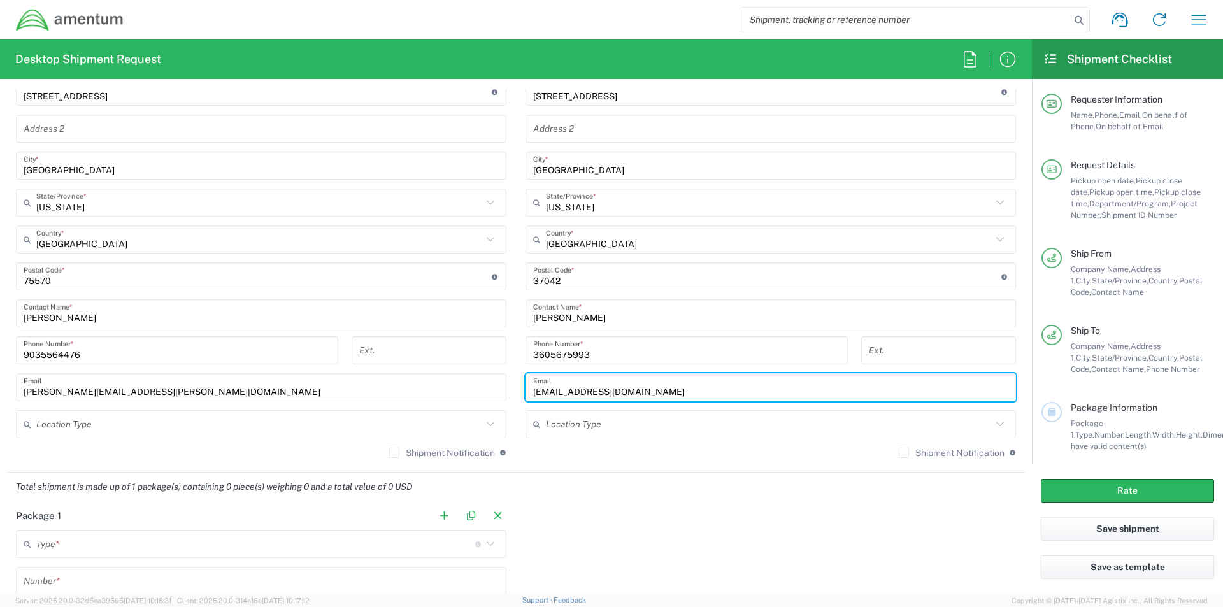
scroll to position [701, 0]
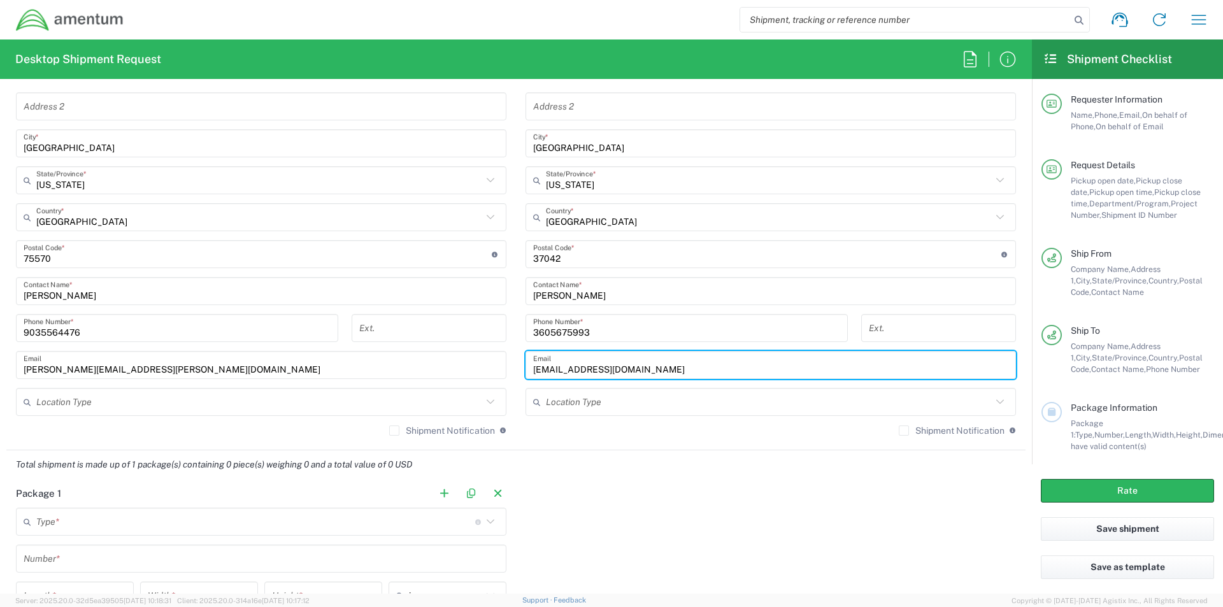
type input "[EMAIL_ADDRESS][DOMAIN_NAME]"
click at [122, 523] on input "text" at bounding box center [255, 522] width 439 height 22
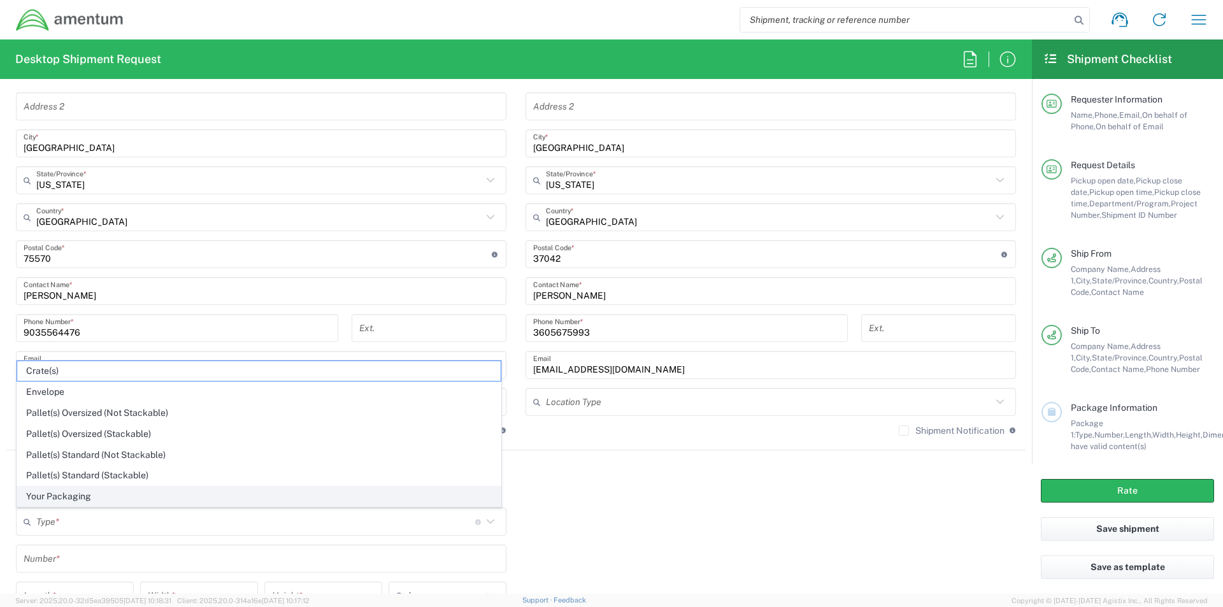
click at [117, 491] on span "Your Packaging" at bounding box center [259, 497] width 484 height 20
type input "Your Packaging"
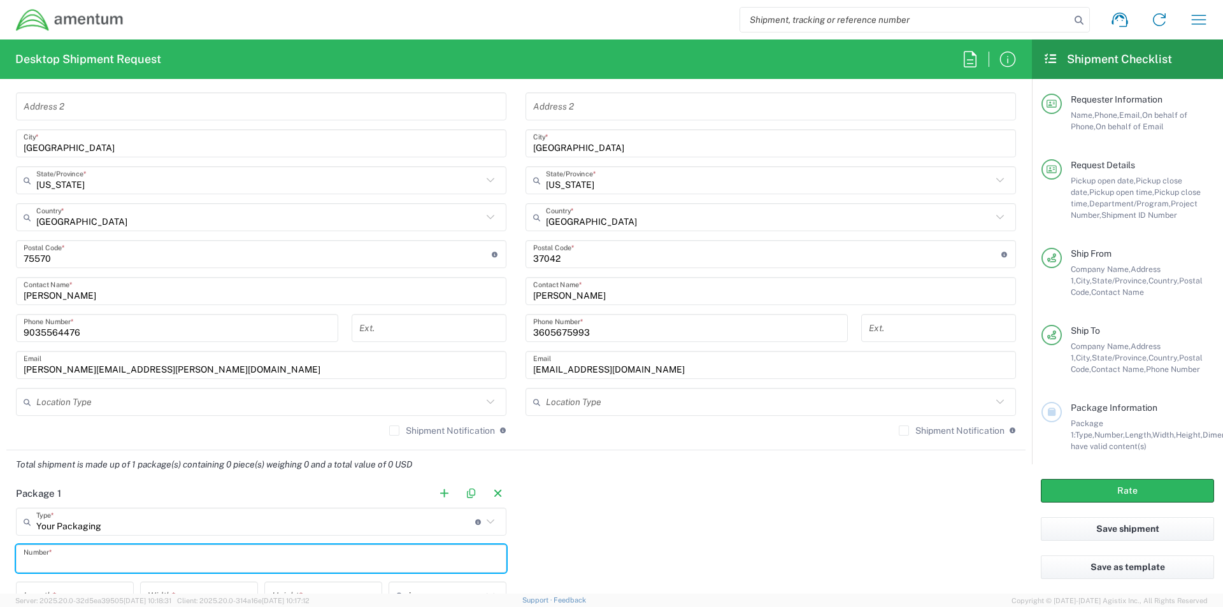
click at [82, 557] on input "text" at bounding box center [261, 559] width 475 height 22
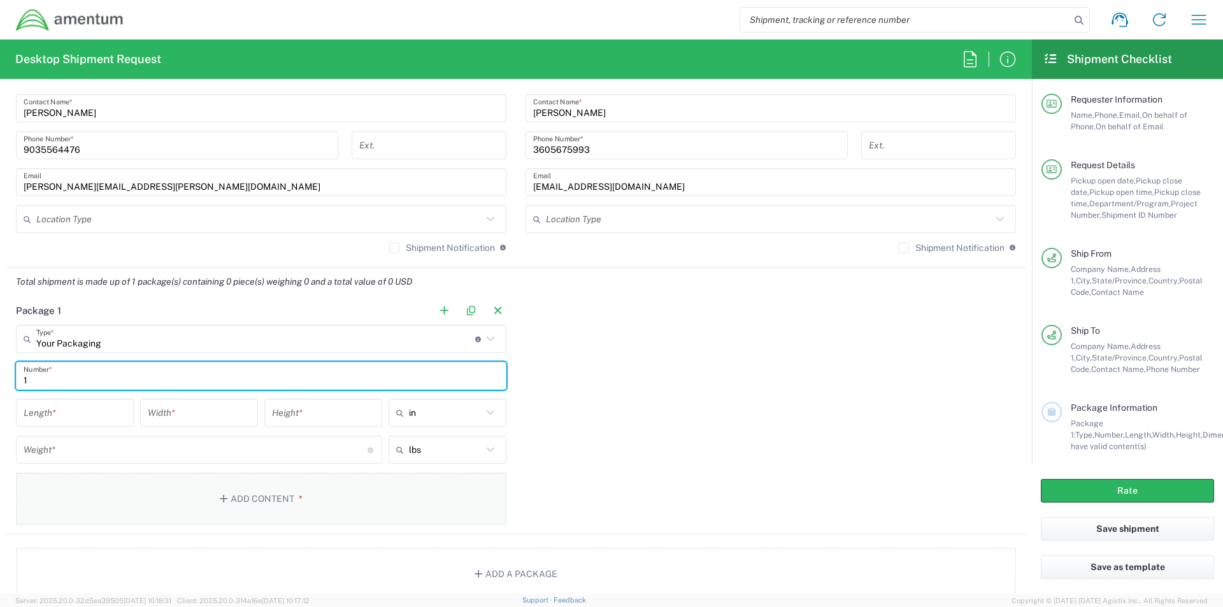
scroll to position [892, 0]
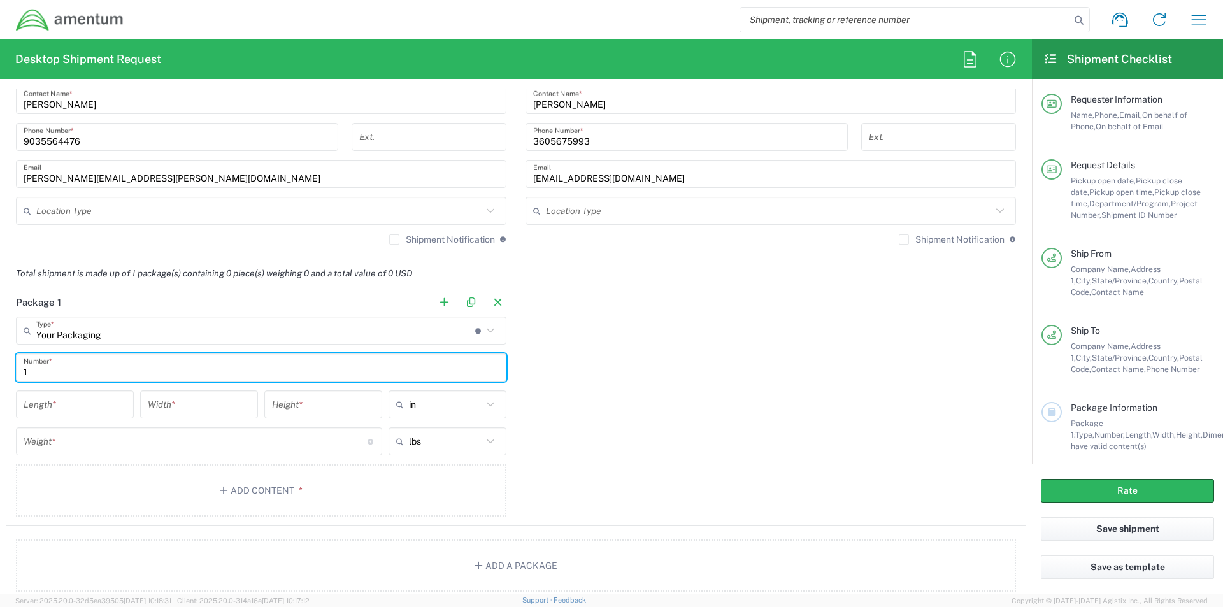
type input "1"
click at [70, 411] on input "number" at bounding box center [75, 405] width 103 height 22
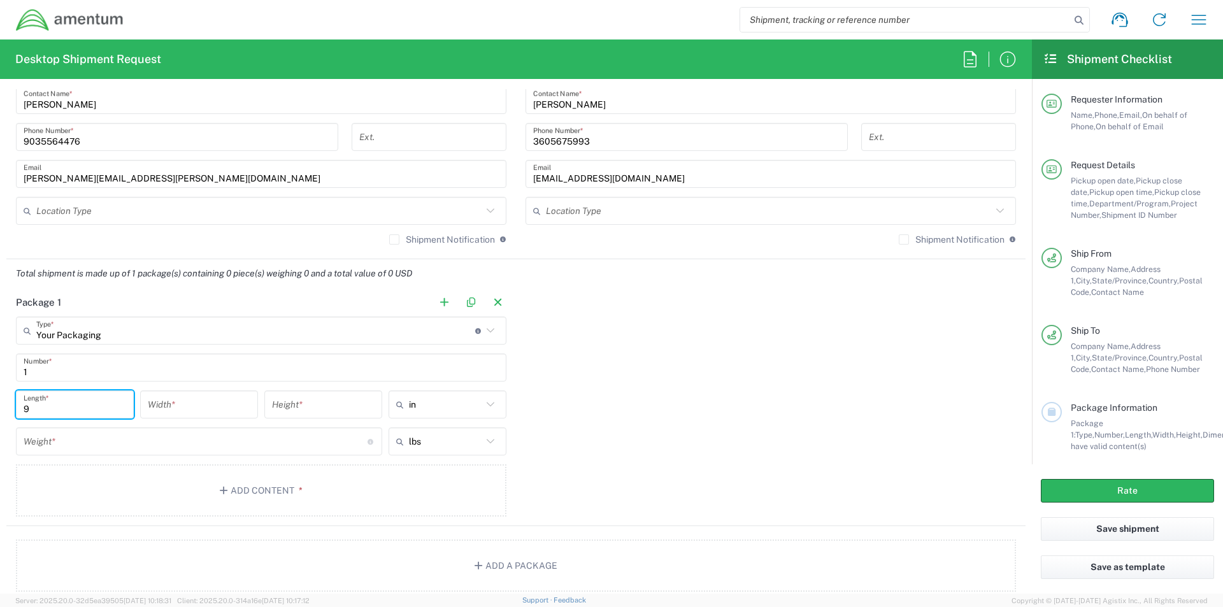
type input "9"
click at [172, 413] on input "number" at bounding box center [199, 405] width 103 height 22
type input "3"
click at [285, 414] on input "number" at bounding box center [323, 405] width 103 height 22
type input "123"
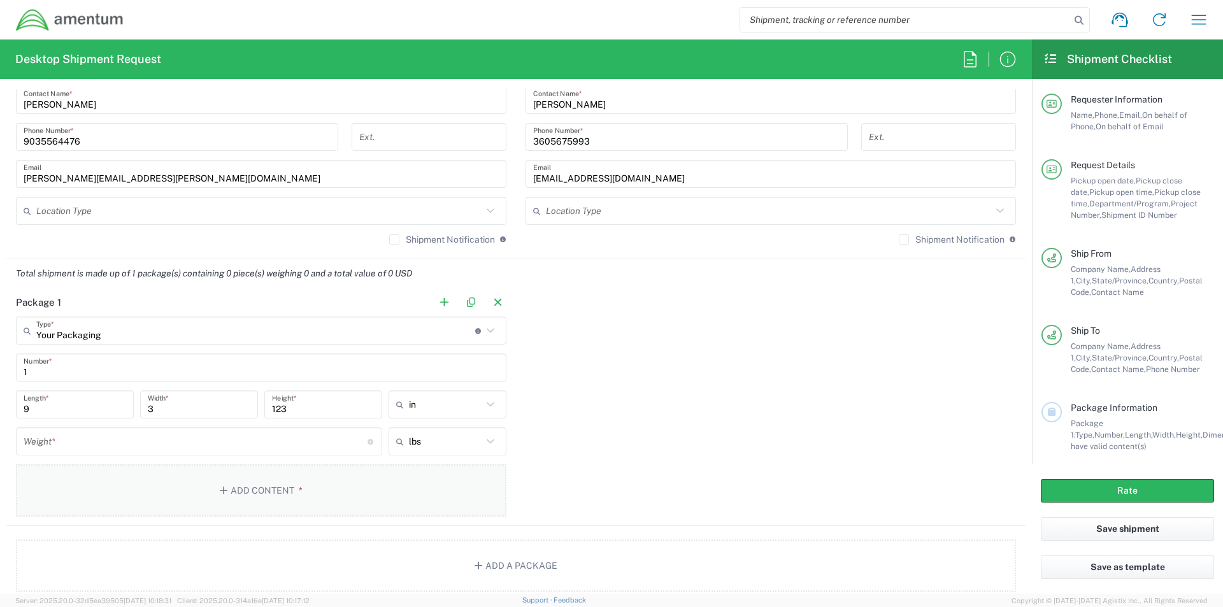
click at [213, 484] on button "Add Content *" at bounding box center [261, 490] width 491 height 52
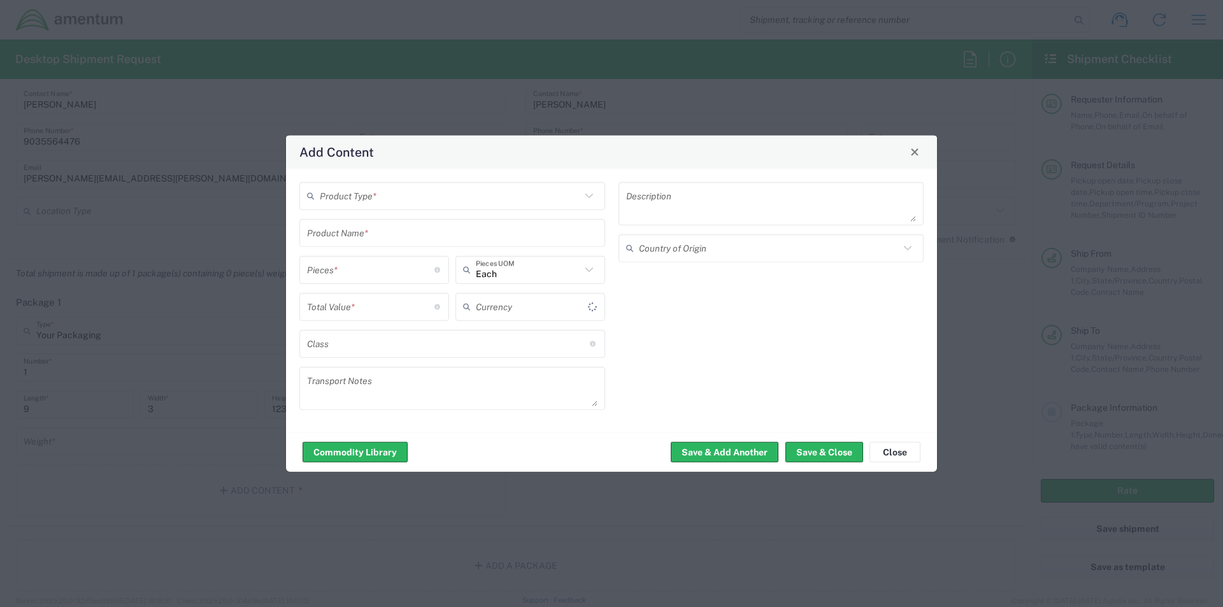
type input "US Dollar"
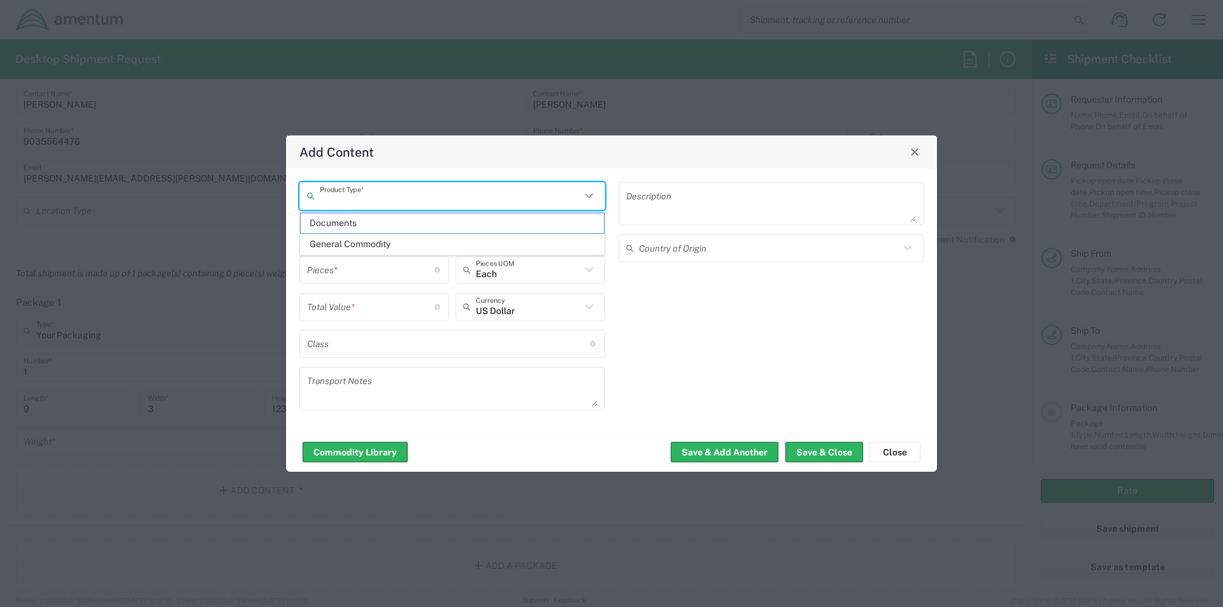
click at [382, 195] on input "text" at bounding box center [450, 196] width 261 height 22
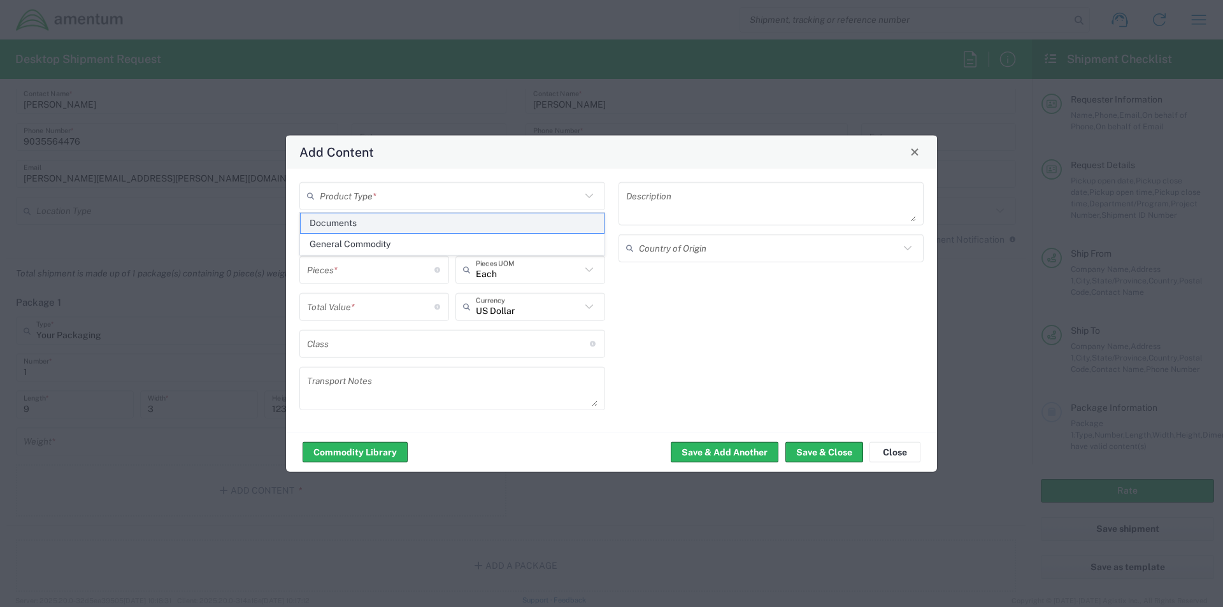
click at [357, 226] on span "Documents" at bounding box center [452, 223] width 303 height 20
type input "Documents"
type input "1"
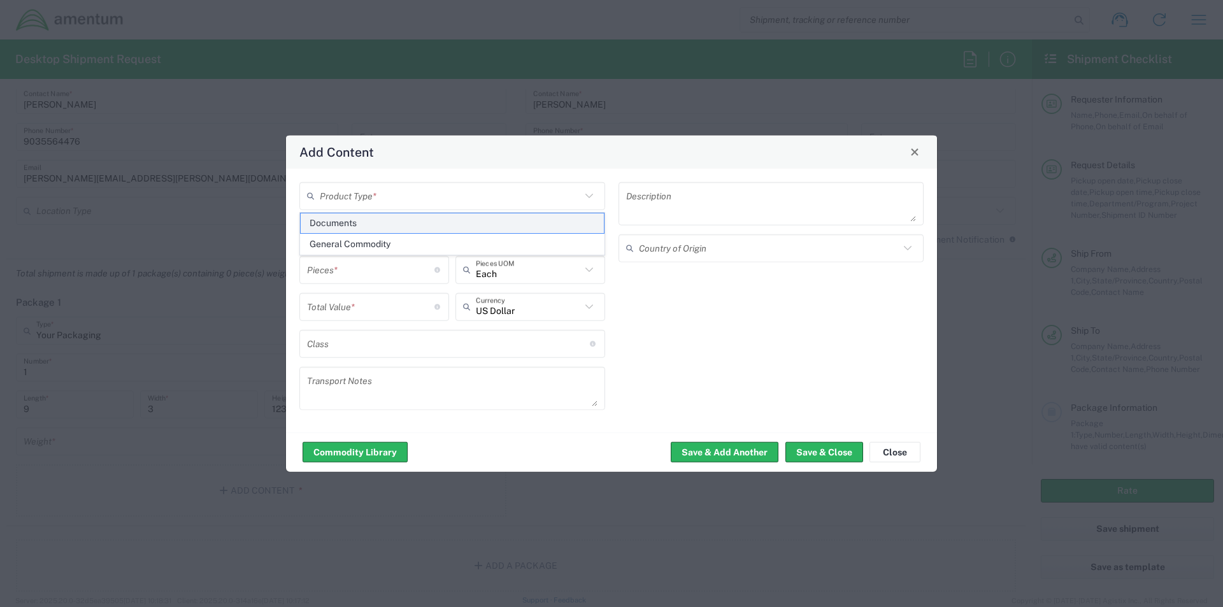
type textarea "Documents"
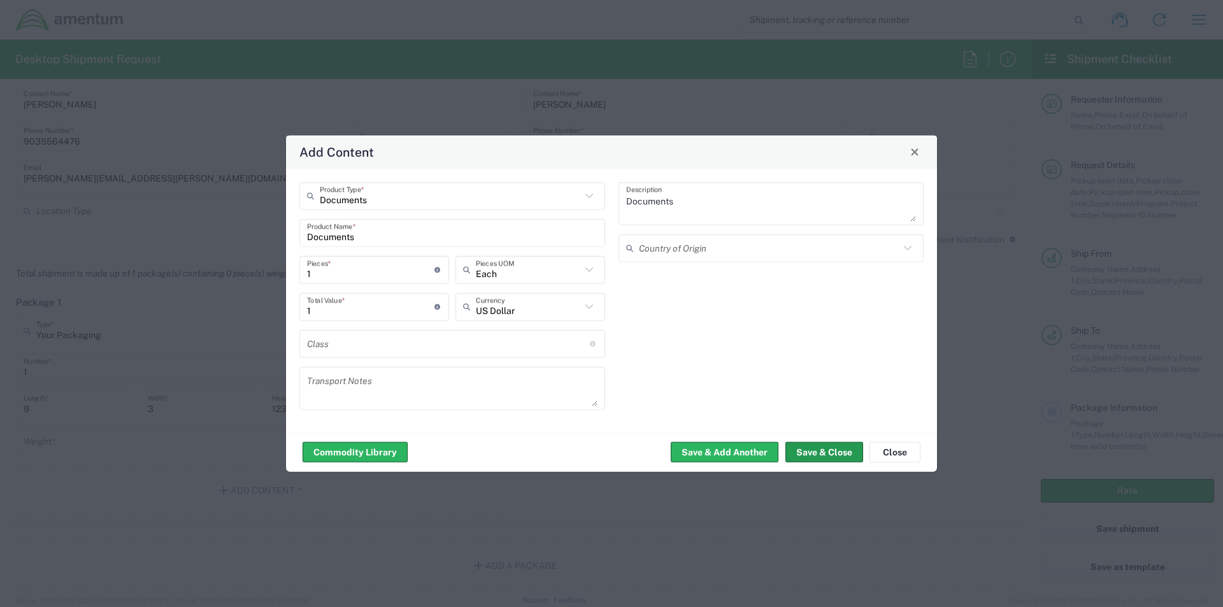
click at [808, 453] on button "Save & Close" at bounding box center [825, 452] width 78 height 20
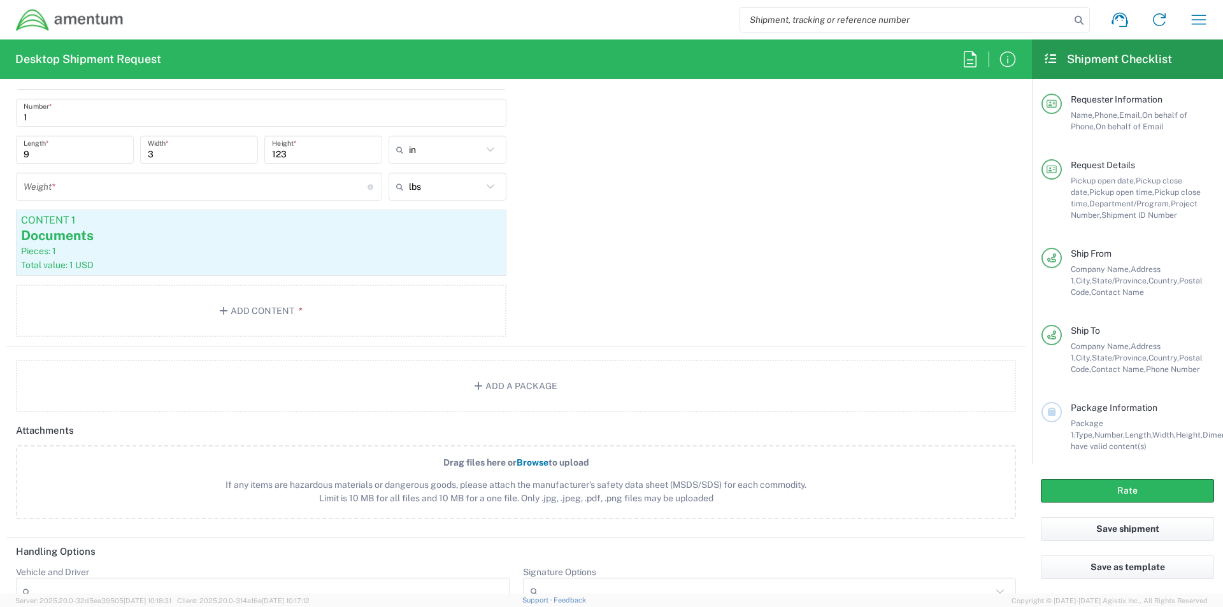
scroll to position [1338, 0]
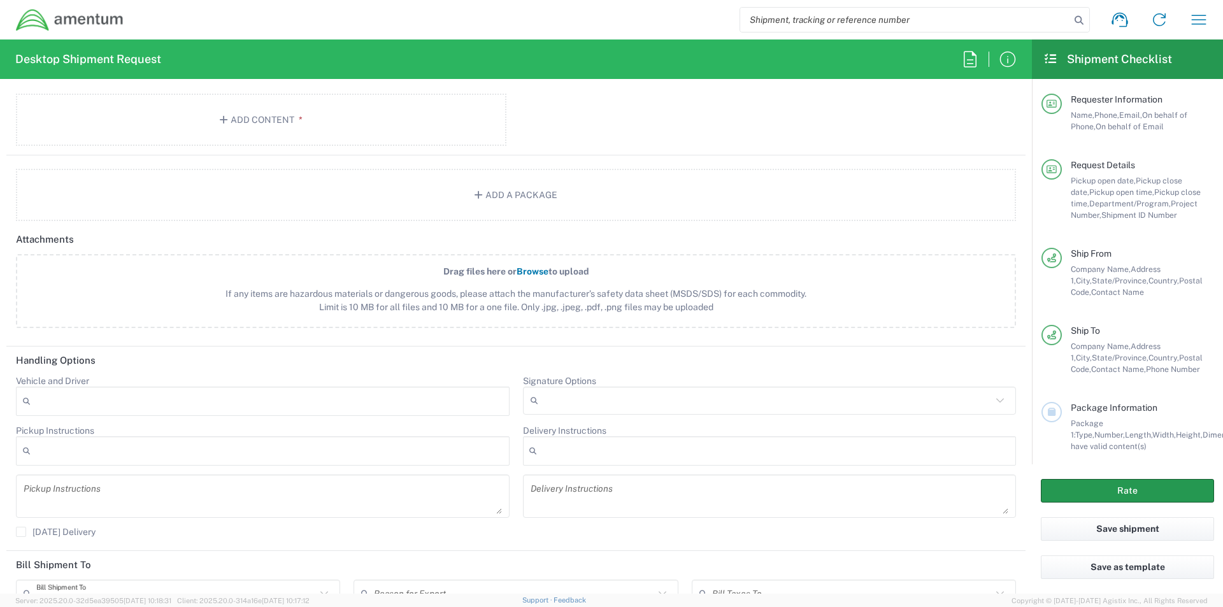
click at [1139, 489] on button "Rate" at bounding box center [1127, 491] width 173 height 24
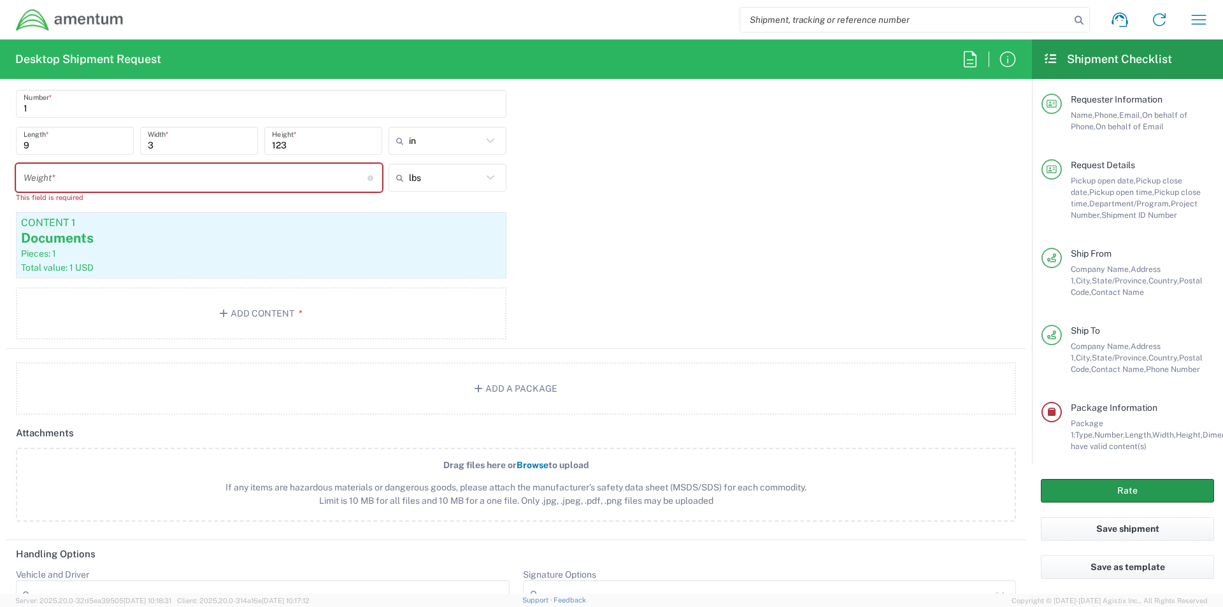
scroll to position [1158, 0]
click at [54, 175] on input "number" at bounding box center [196, 175] width 344 height 22
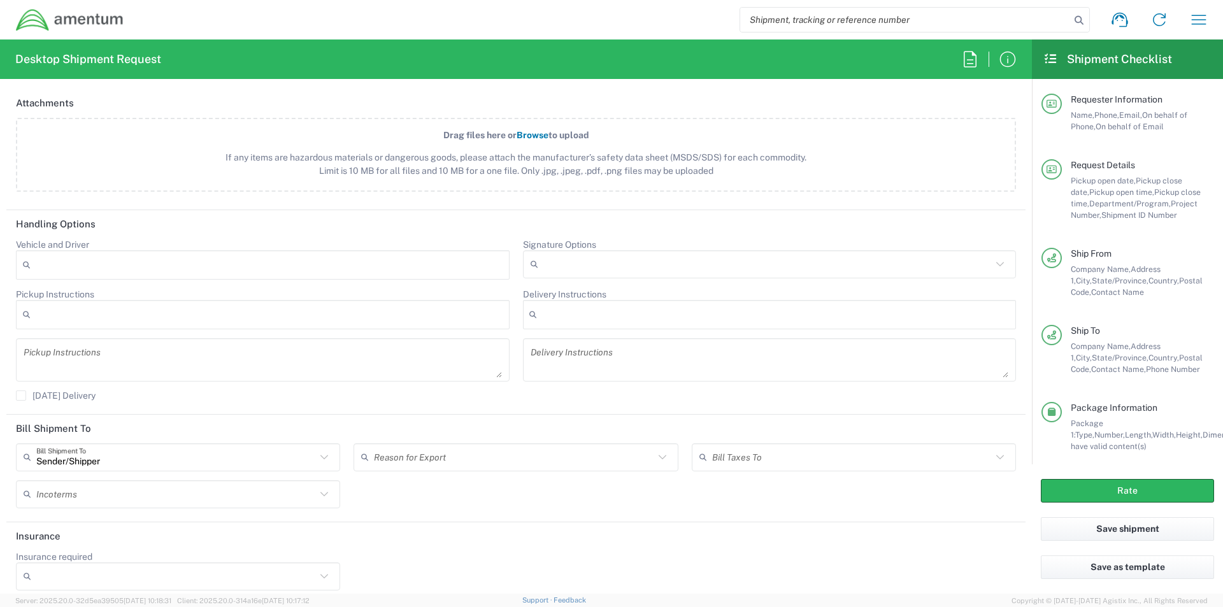
scroll to position [1485, 0]
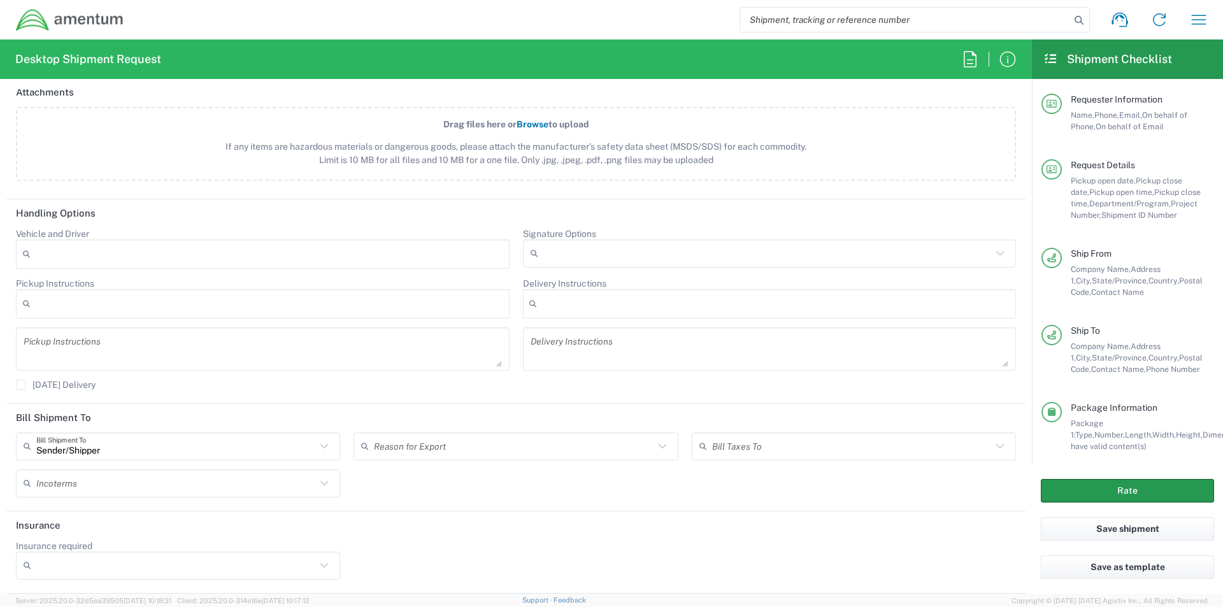
type input "5.1"
click at [1110, 497] on button "Rate" at bounding box center [1127, 491] width 173 height 24
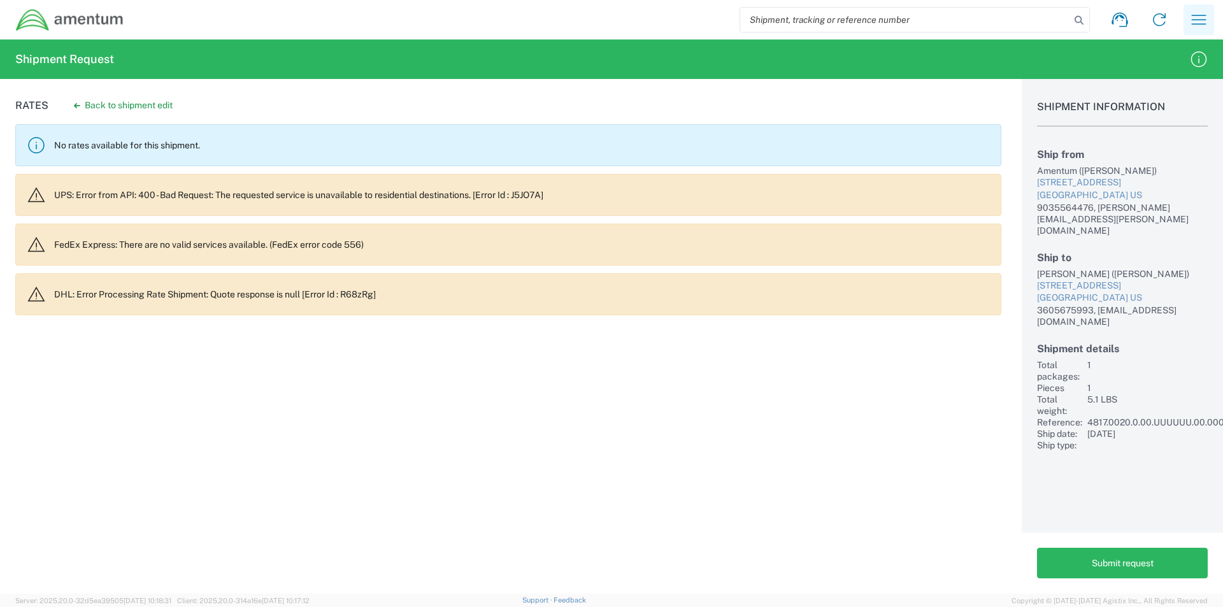
click at [1191, 21] on icon "button" at bounding box center [1199, 20] width 20 height 20
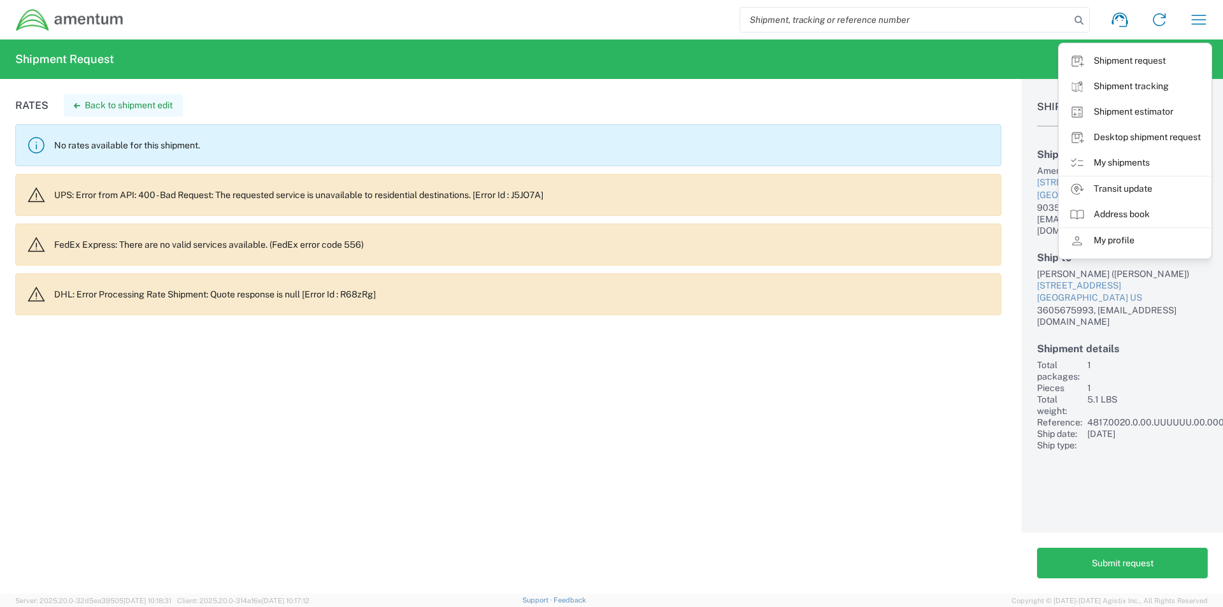
click at [145, 103] on button "Back to shipment edit" at bounding box center [123, 105] width 119 height 22
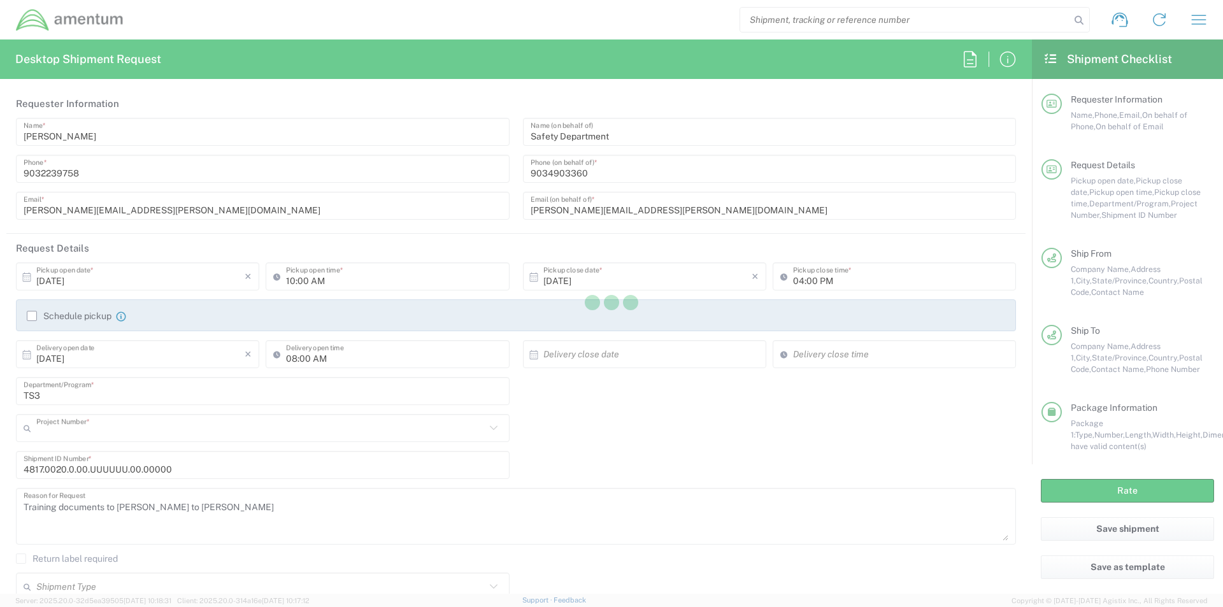
type input "4817.0020.0.00.UUUUUU.00.00000"
type input "Your Packaging"
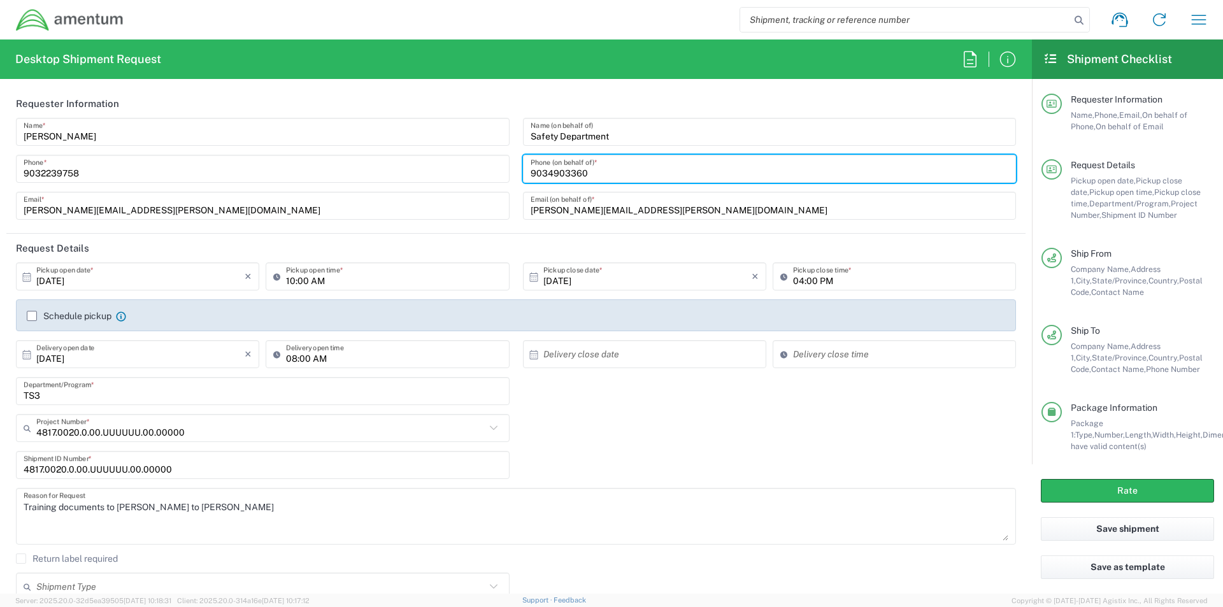
drag, startPoint x: 613, startPoint y: 171, endPoint x: 291, endPoint y: 217, distance: 325.5
click at [295, 217] on div "[PERSON_NAME] Name * [PHONE_NUMBER] Phone * [PERSON_NAME][EMAIL_ADDRESS][PERSON…" at bounding box center [517, 173] width 1014 height 111
type input "9032239758"
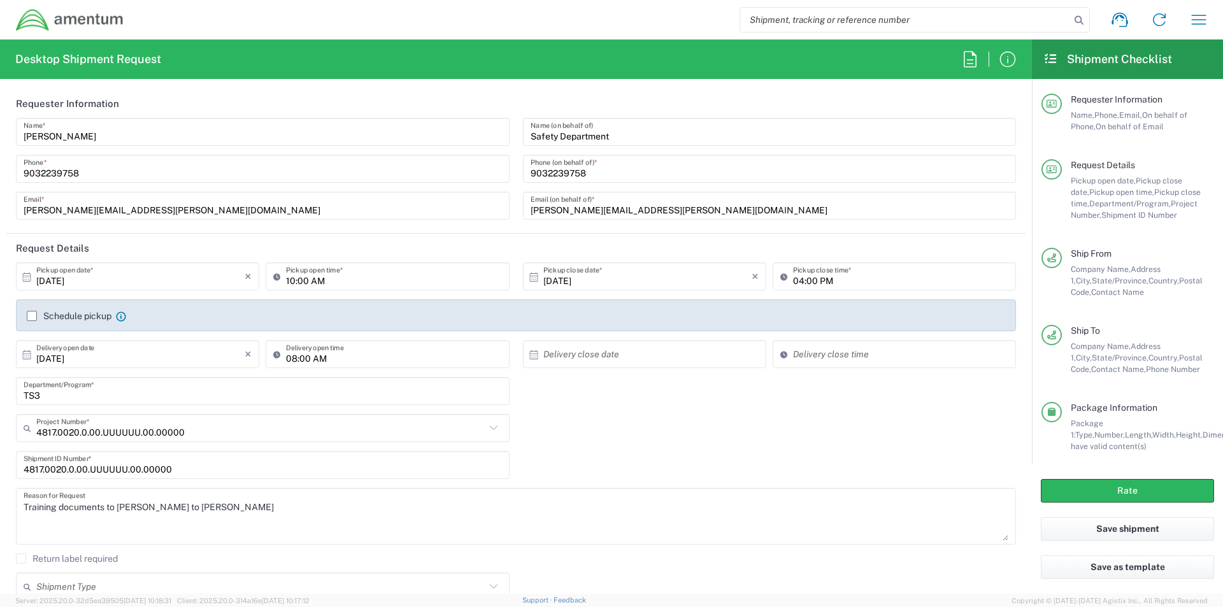
click at [614, 243] on header "Request Details" at bounding box center [515, 248] width 1019 height 29
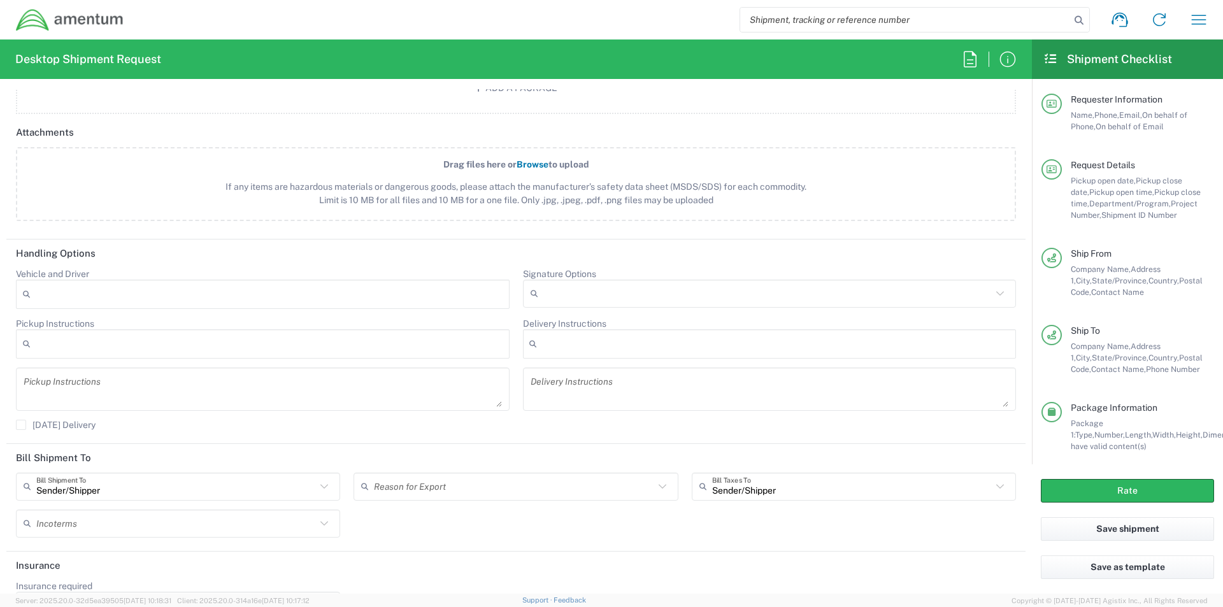
scroll to position [1485, 0]
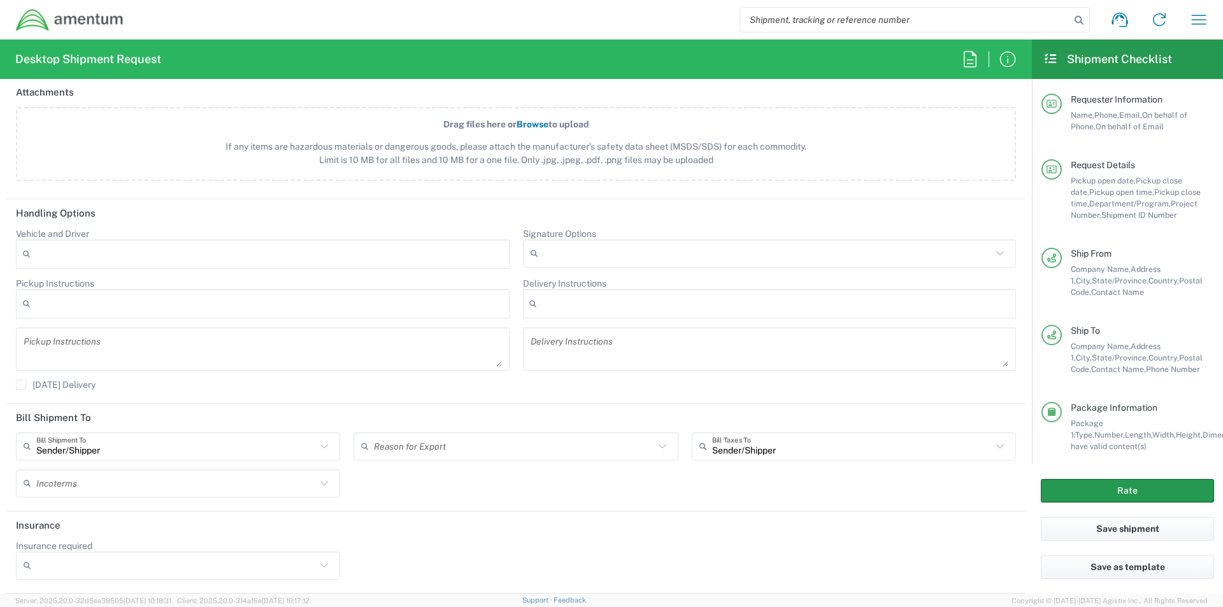
click at [1124, 489] on button "Rate" at bounding box center [1127, 491] width 173 height 24
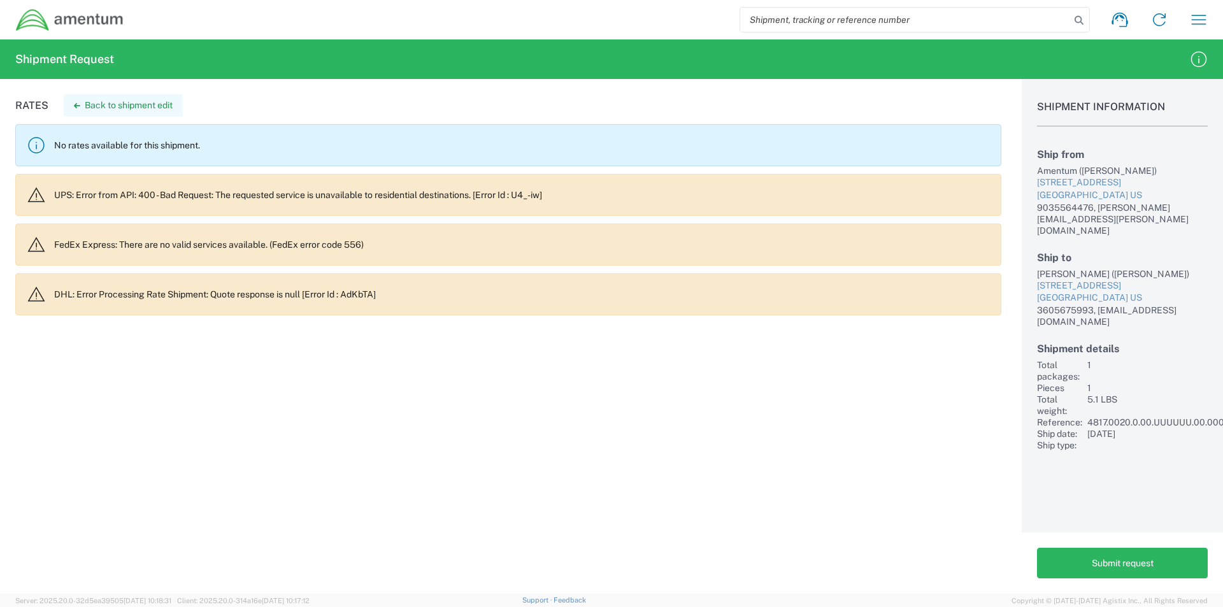
click at [133, 104] on button "Back to shipment edit" at bounding box center [123, 105] width 119 height 22
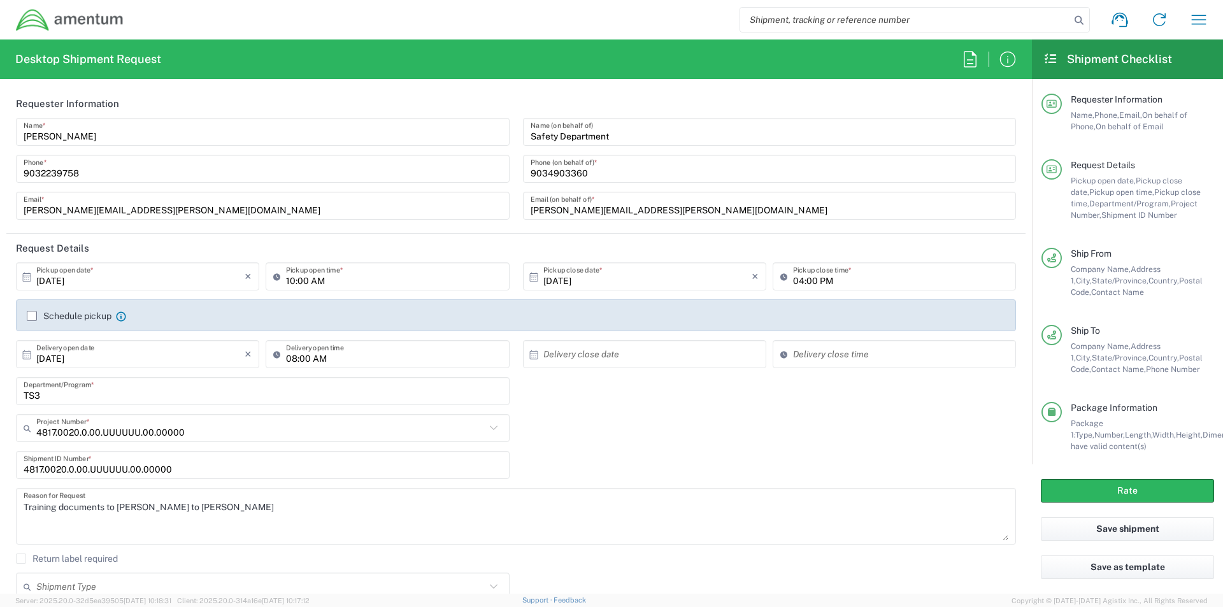
click at [594, 357] on input "text" at bounding box center [647, 354] width 208 height 22
click at [657, 438] on span "9" at bounding box center [659, 435] width 18 height 18
type input "[DATE]"
type input "10:45 AM"
click at [804, 348] on input "10:45 AM" at bounding box center [900, 354] width 215 height 22
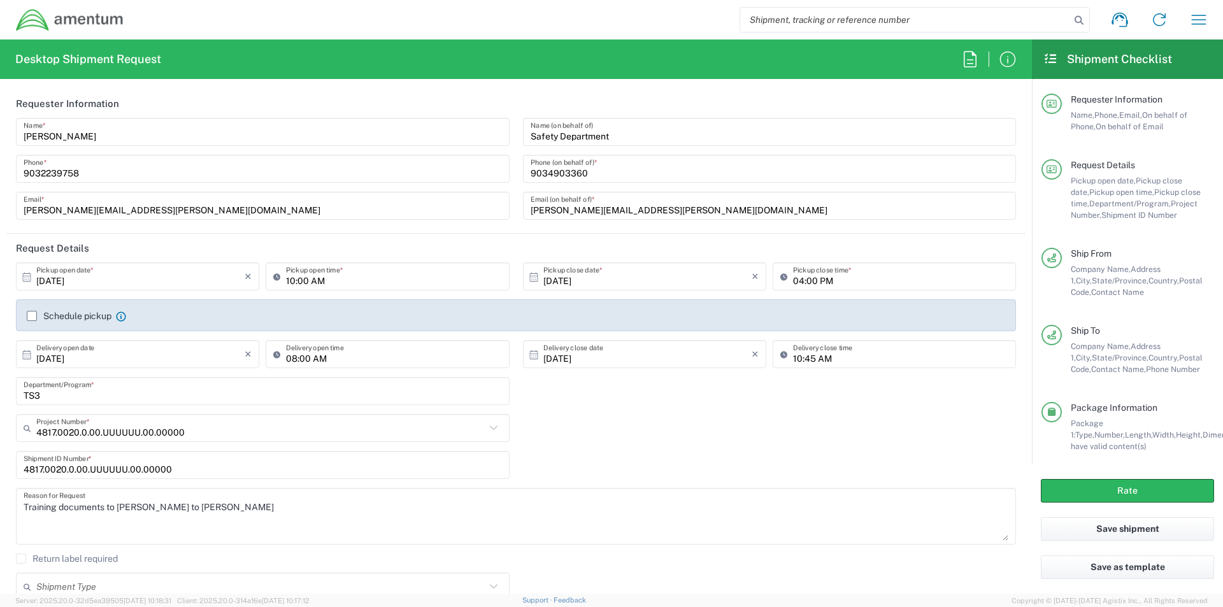
click at [766, 320] on agx-checkbox-control "Schedule pickup Check the flag if you need to request carrier to pickup from th…" at bounding box center [516, 315] width 979 height 11
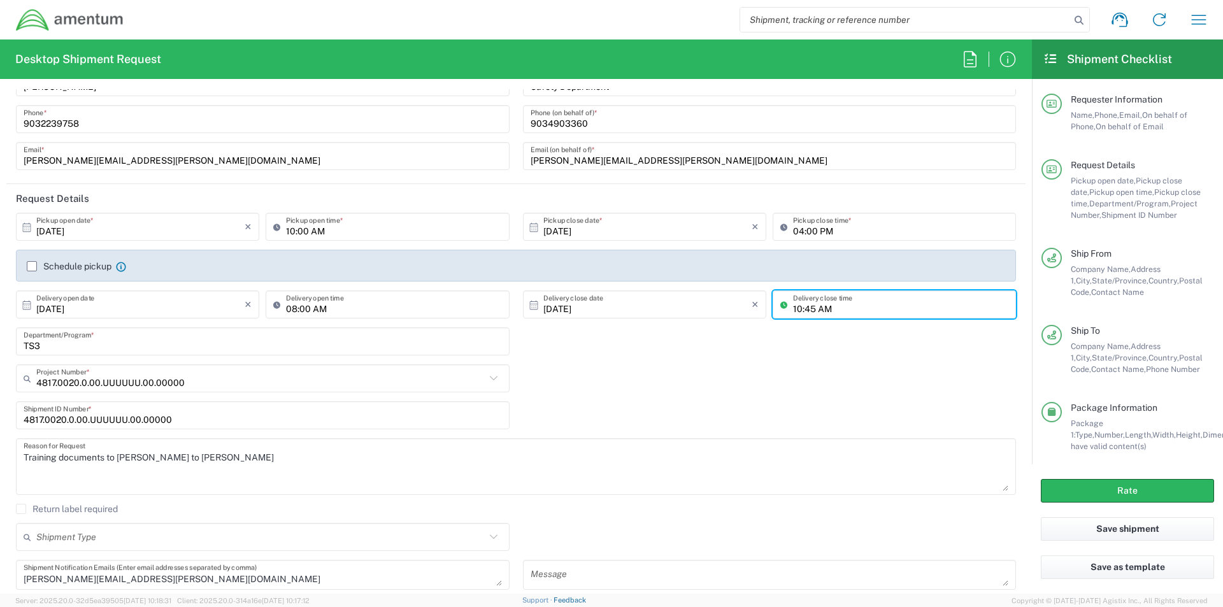
scroll to position [127, 0]
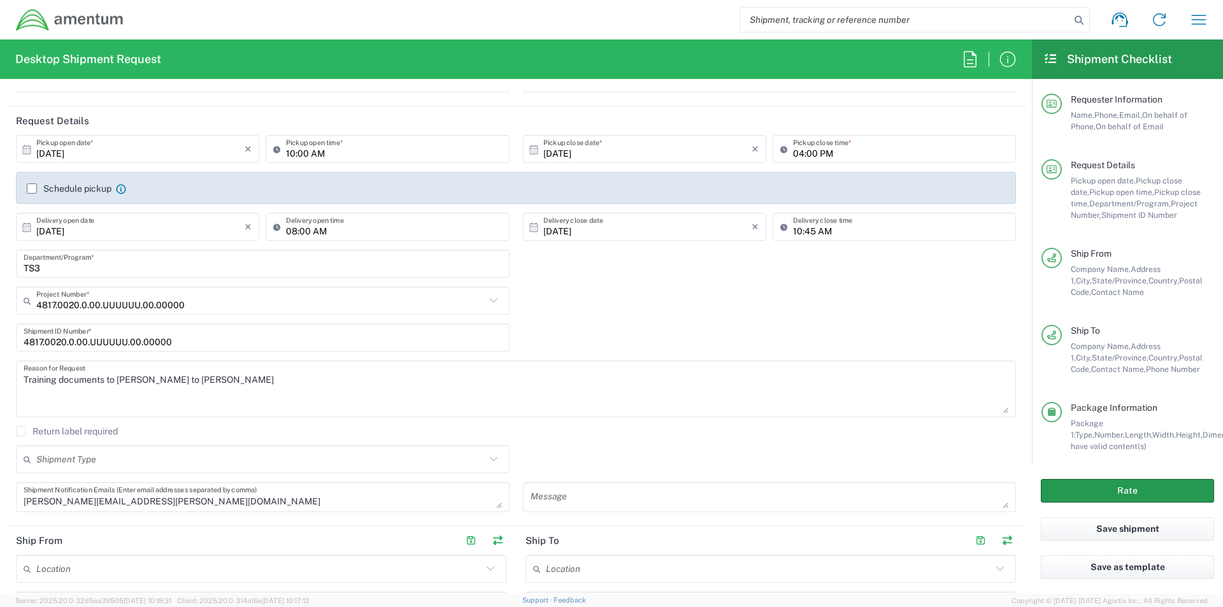
click at [1117, 489] on button "Rate" at bounding box center [1127, 491] width 173 height 24
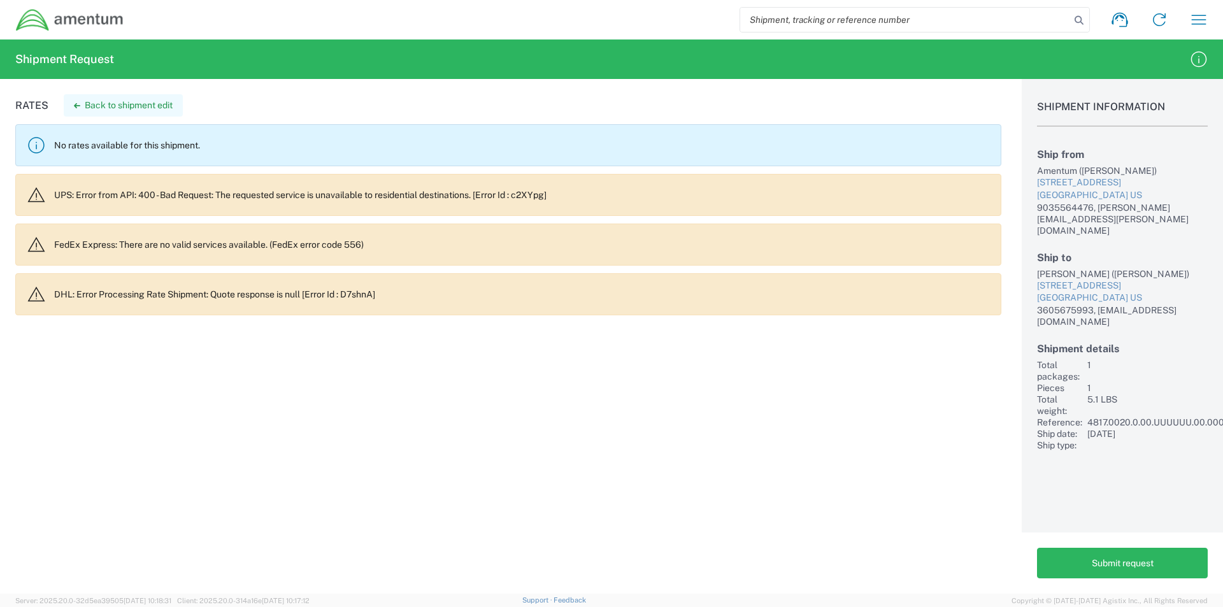
click at [120, 103] on button "Back to shipment edit" at bounding box center [123, 105] width 119 height 22
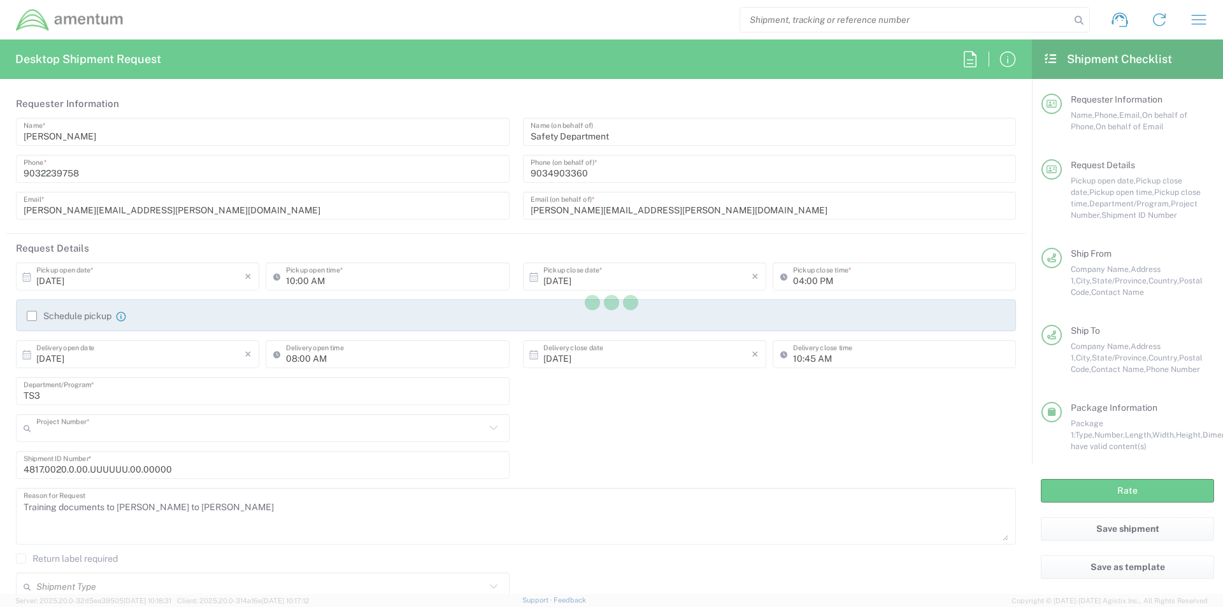
type input "4817.0020.0.00.UUUUUU.00.00000"
type input "[US_STATE]"
type input "Your Packaging"
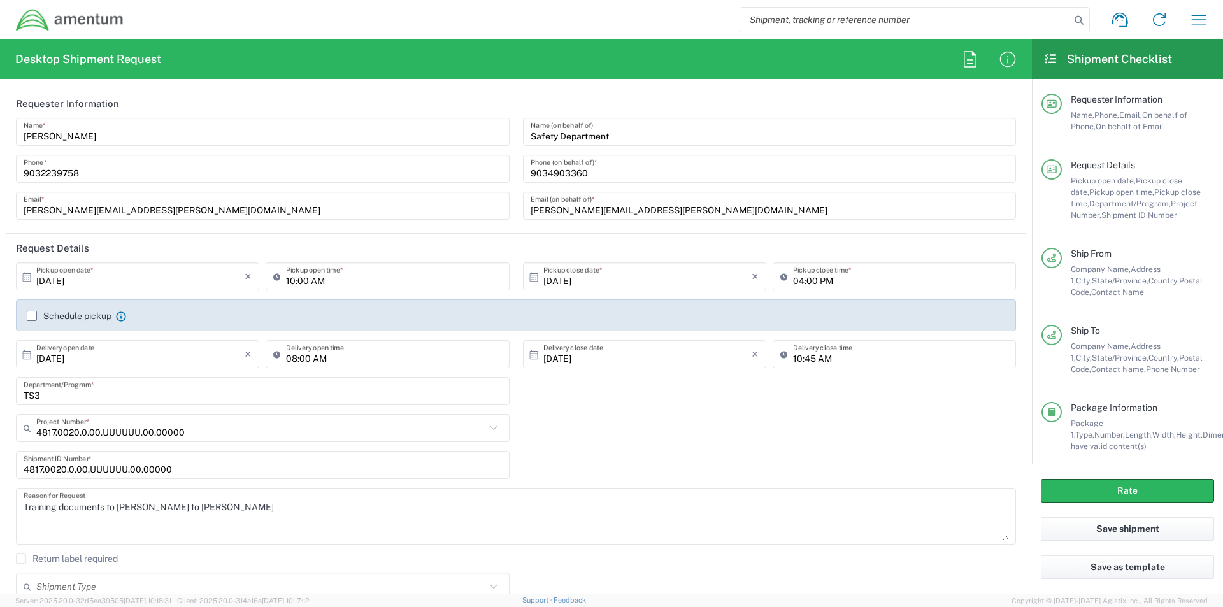
click at [147, 285] on input "[DATE]" at bounding box center [140, 277] width 208 height 22
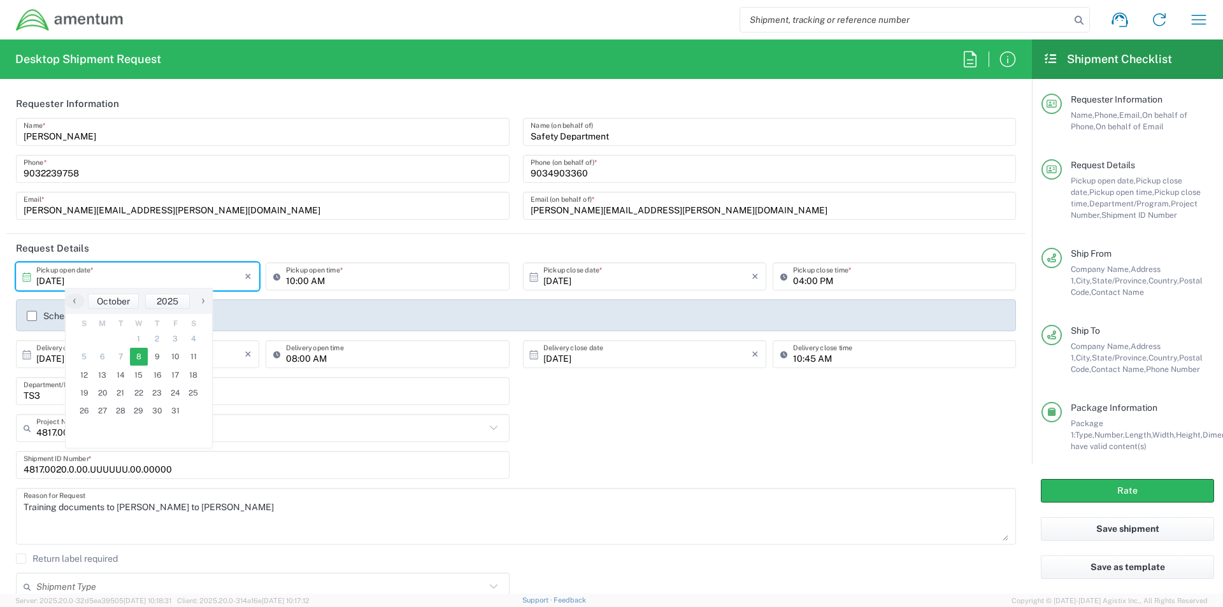
click at [140, 359] on span "8" at bounding box center [139, 357] width 18 height 18
click at [433, 355] on input "08:00 AM" at bounding box center [393, 354] width 215 height 22
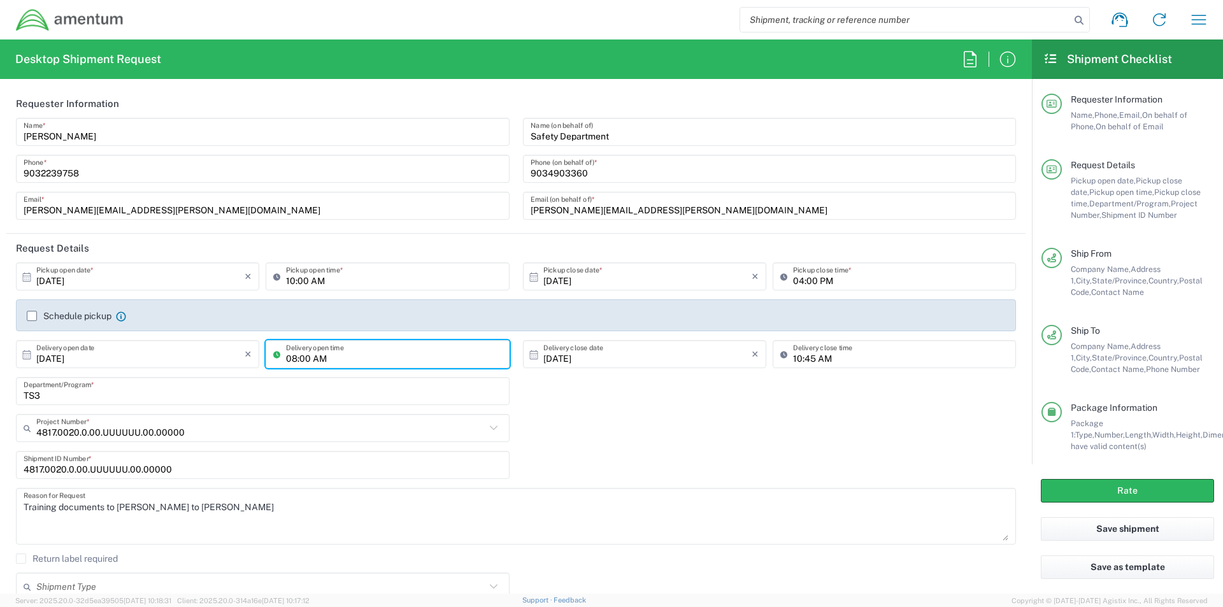
click at [362, 356] on input "08:00 AM" at bounding box center [393, 354] width 215 height 22
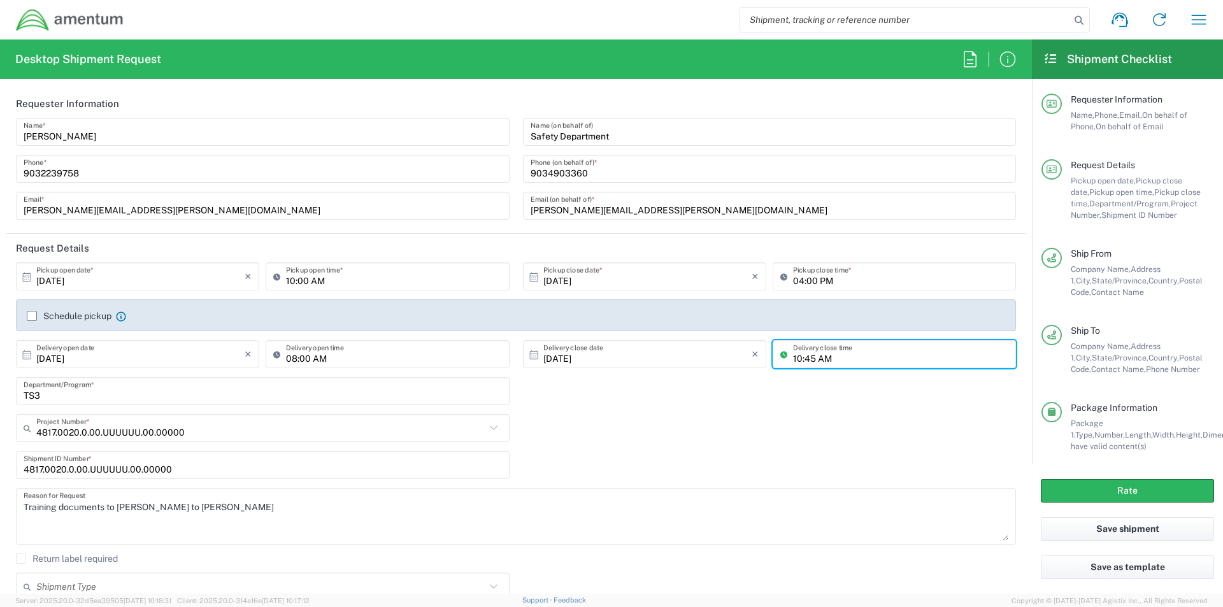
click at [826, 357] on input "10:45 AM" at bounding box center [900, 354] width 215 height 22
drag, startPoint x: 842, startPoint y: 357, endPoint x: 696, endPoint y: 359, distance: 146.5
click at [696, 358] on div "[DATE] × Delivery close date Cancel Apply 10:45 AM Delivery close time" at bounding box center [770, 358] width 500 height 37
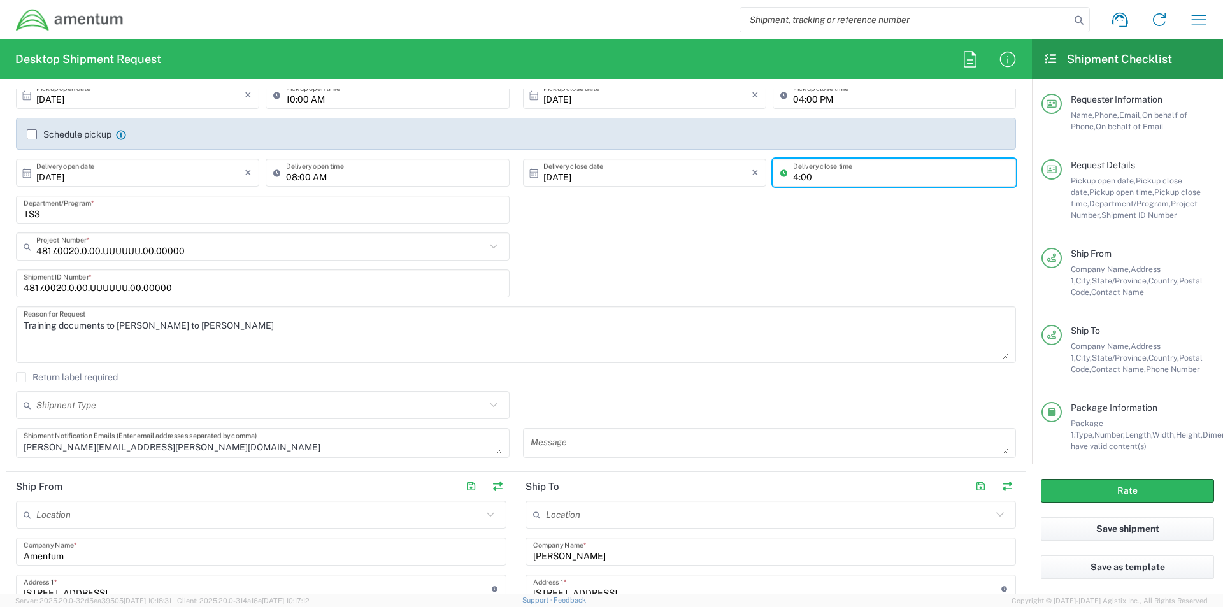
scroll to position [191, 0]
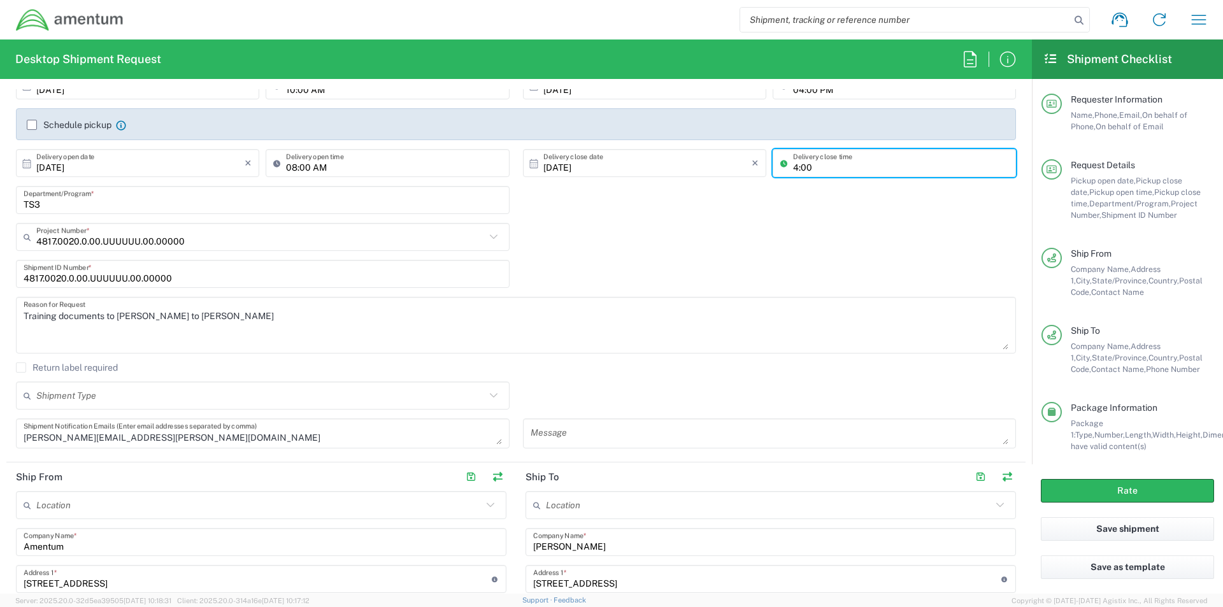
type input "4:00"
click at [223, 399] on input "text" at bounding box center [260, 396] width 449 height 22
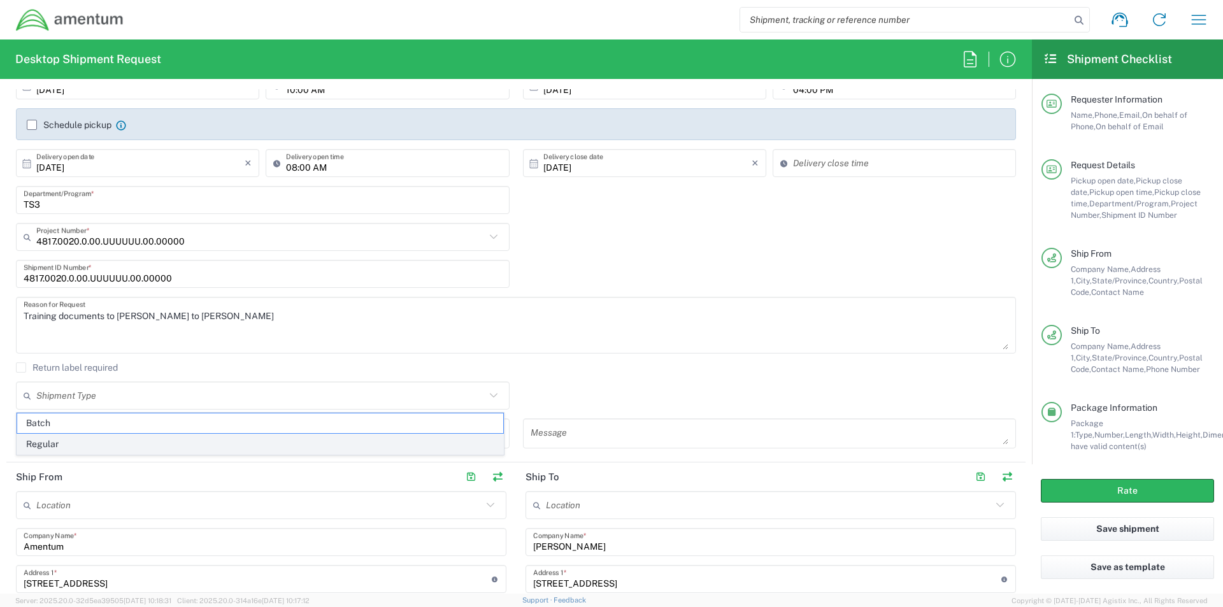
click at [97, 442] on span "Regular" at bounding box center [260, 445] width 486 height 20
type input "Regular"
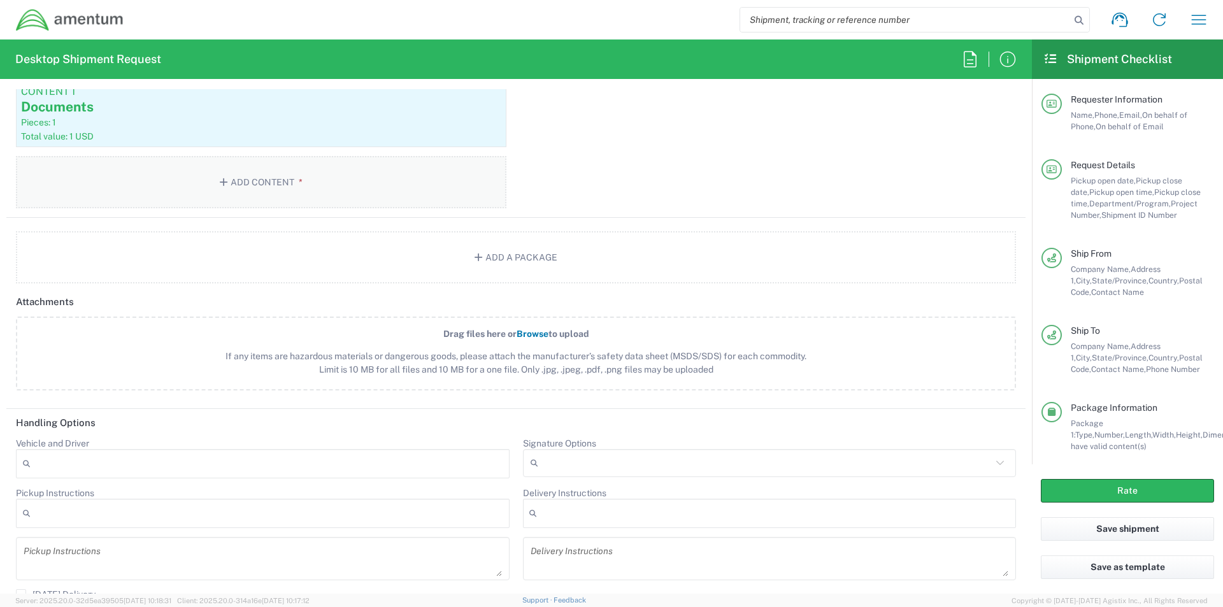
scroll to position [1402, 0]
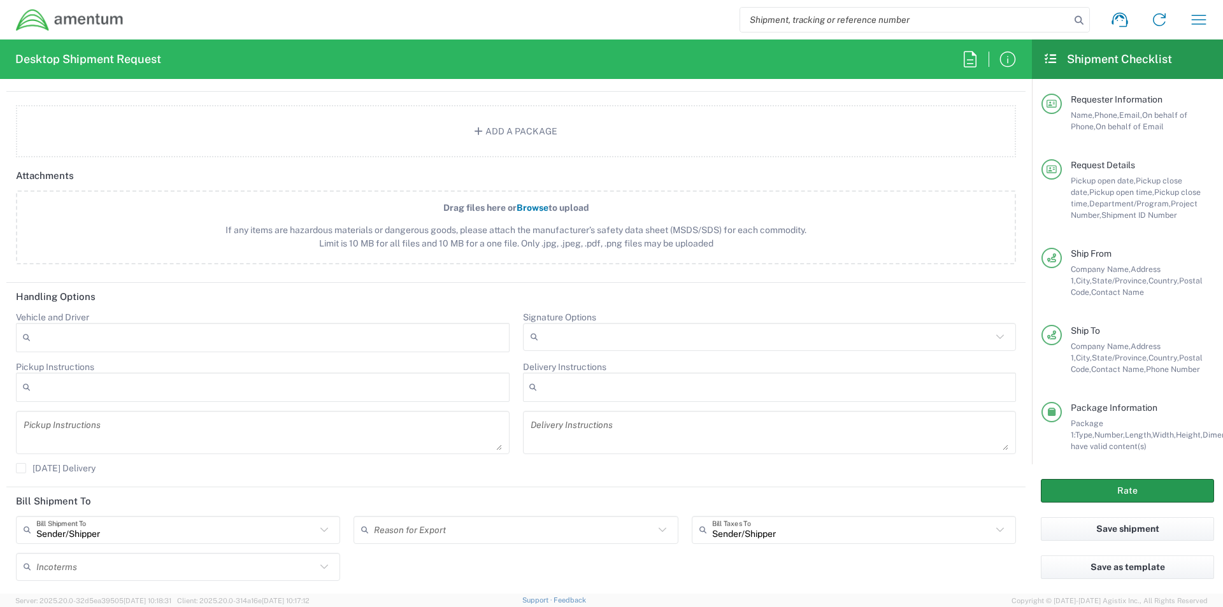
click at [1134, 494] on button "Rate" at bounding box center [1127, 491] width 173 height 24
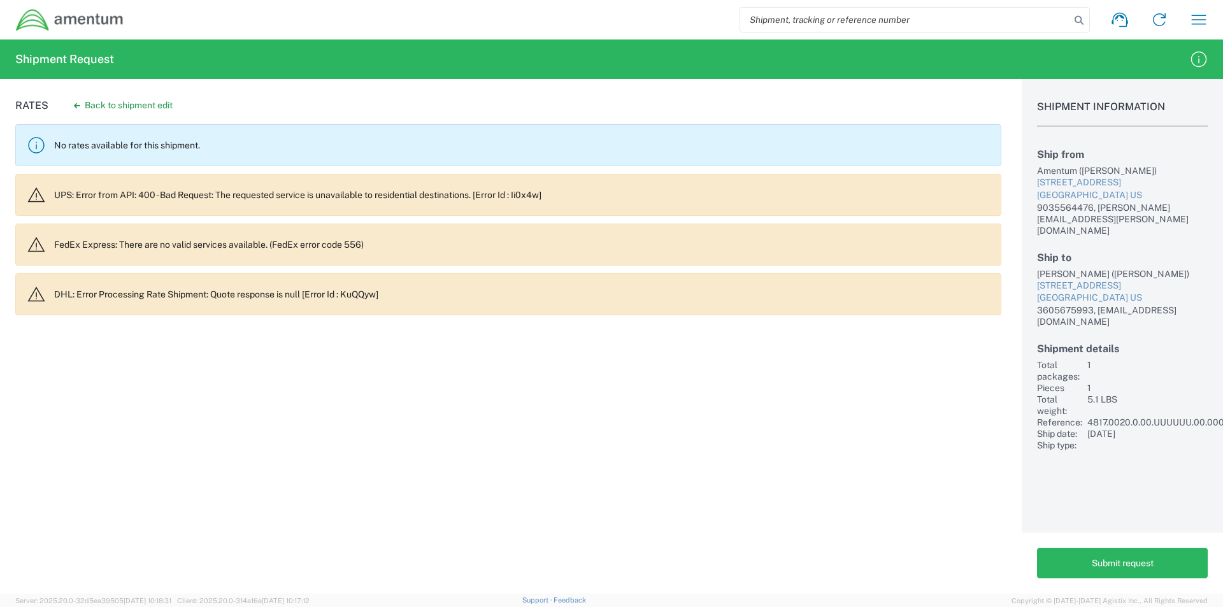
click at [94, 103] on button "Back to shipment edit" at bounding box center [123, 105] width 119 height 22
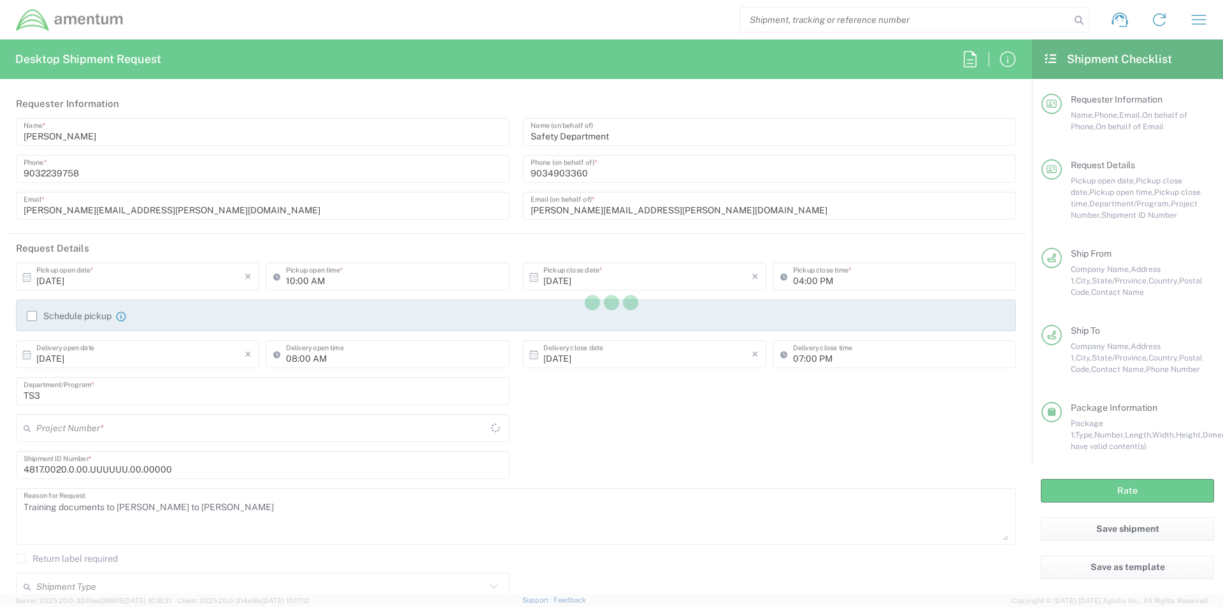
type input "[US_STATE]"
type input "Your Packaging"
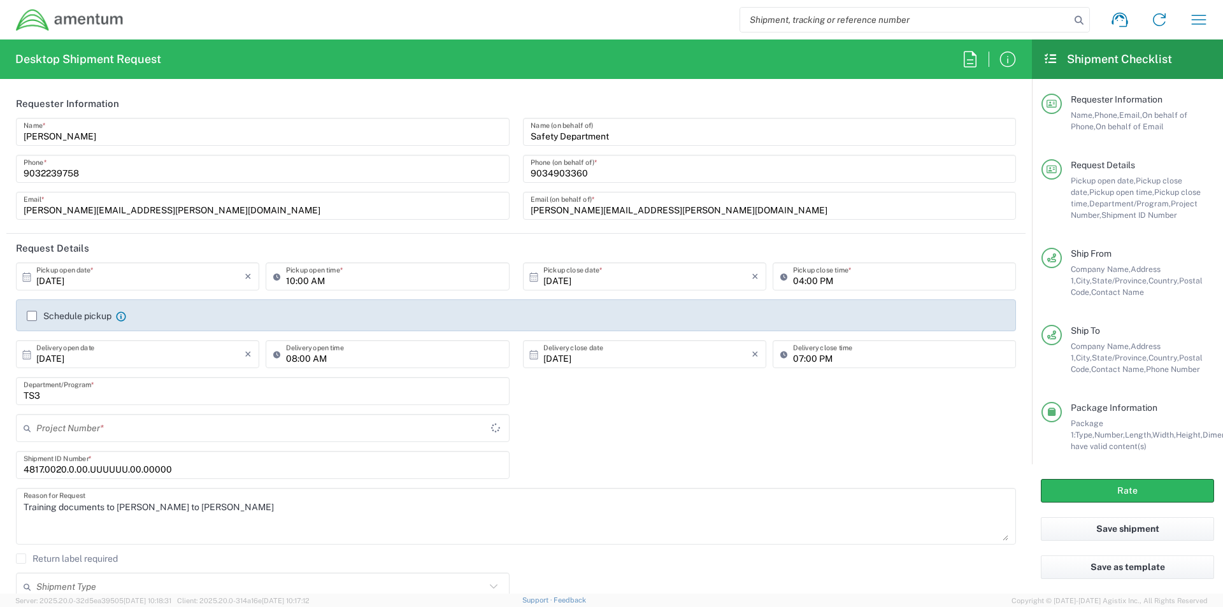
type input "4817.0020.0.00.UUUUUU.00.00000"
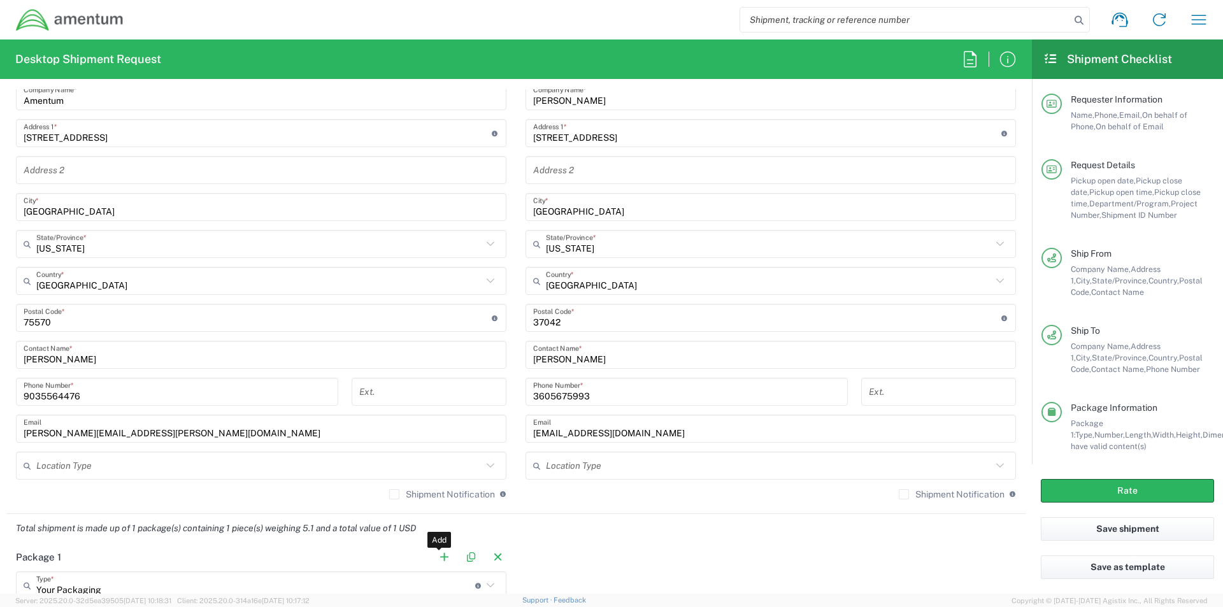
scroll to position [892, 0]
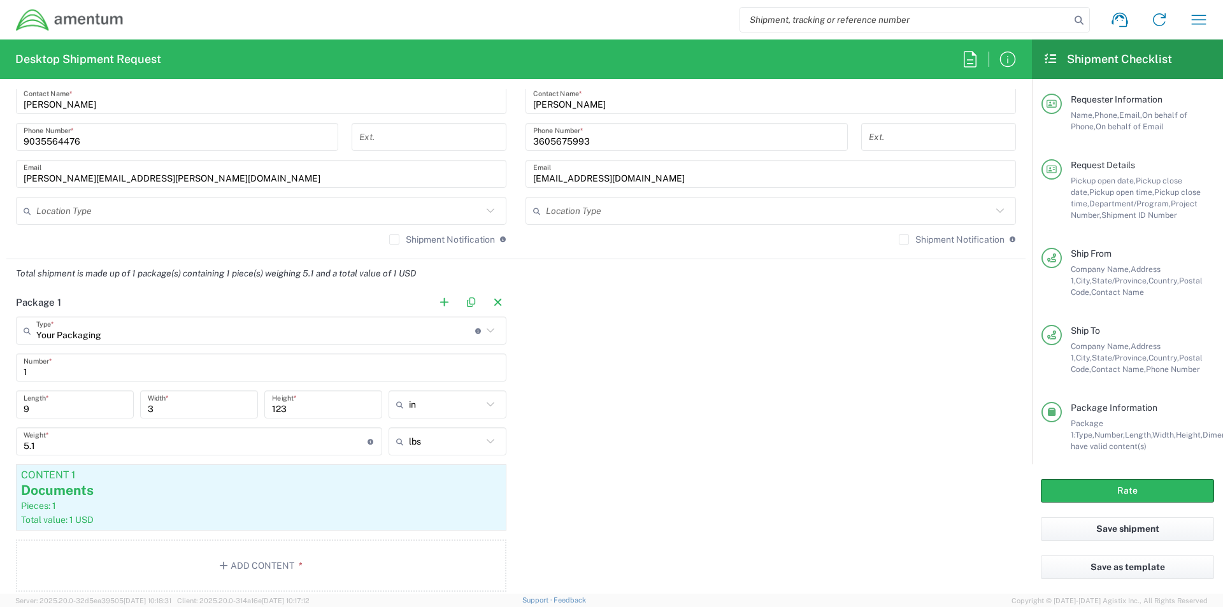
click at [487, 211] on icon at bounding box center [490, 211] width 17 height 17
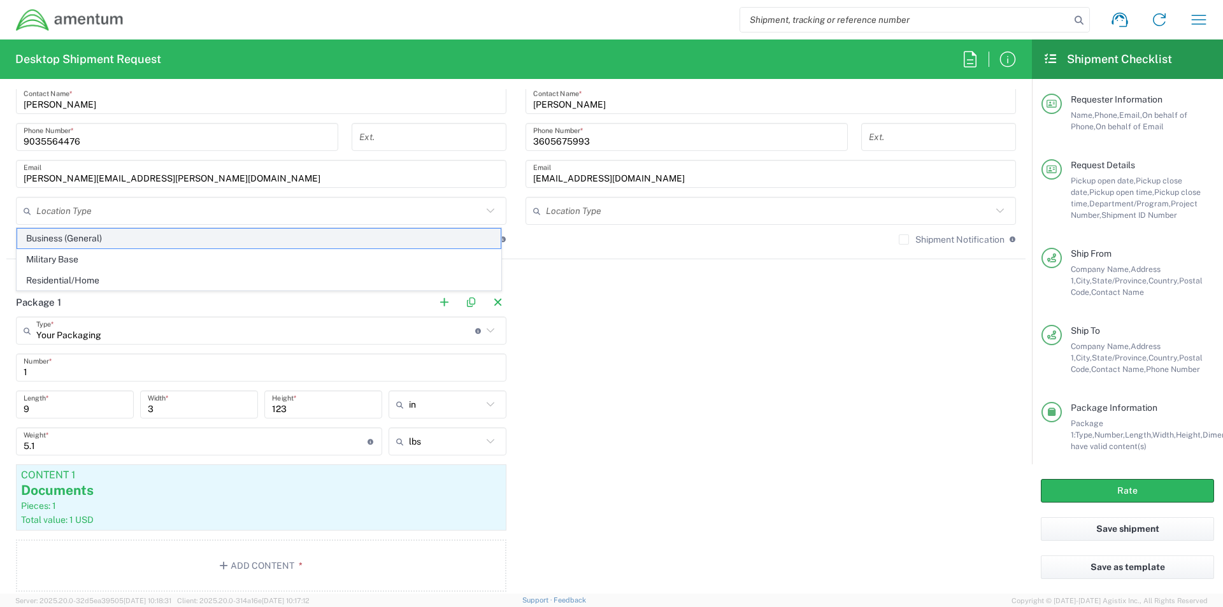
click at [111, 234] on span "Business (General)" at bounding box center [259, 239] width 484 height 20
type input "Business (General)"
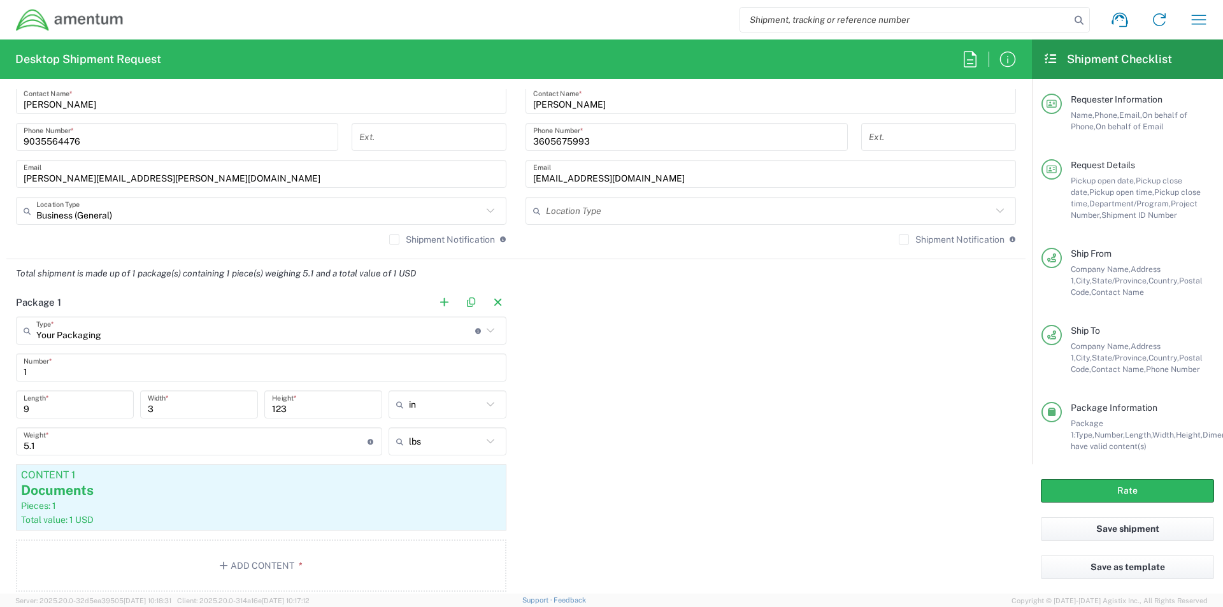
click at [583, 206] on input "text" at bounding box center [769, 211] width 446 height 22
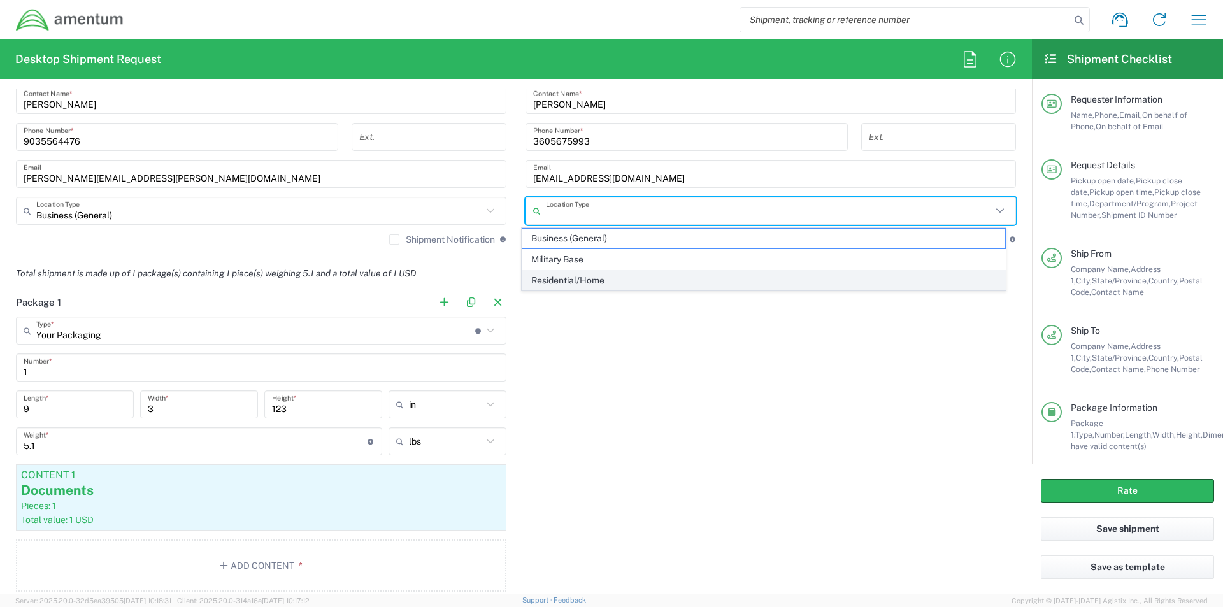
click at [579, 280] on span "Residential/Home" at bounding box center [764, 281] width 484 height 20
type input "Residential/Home"
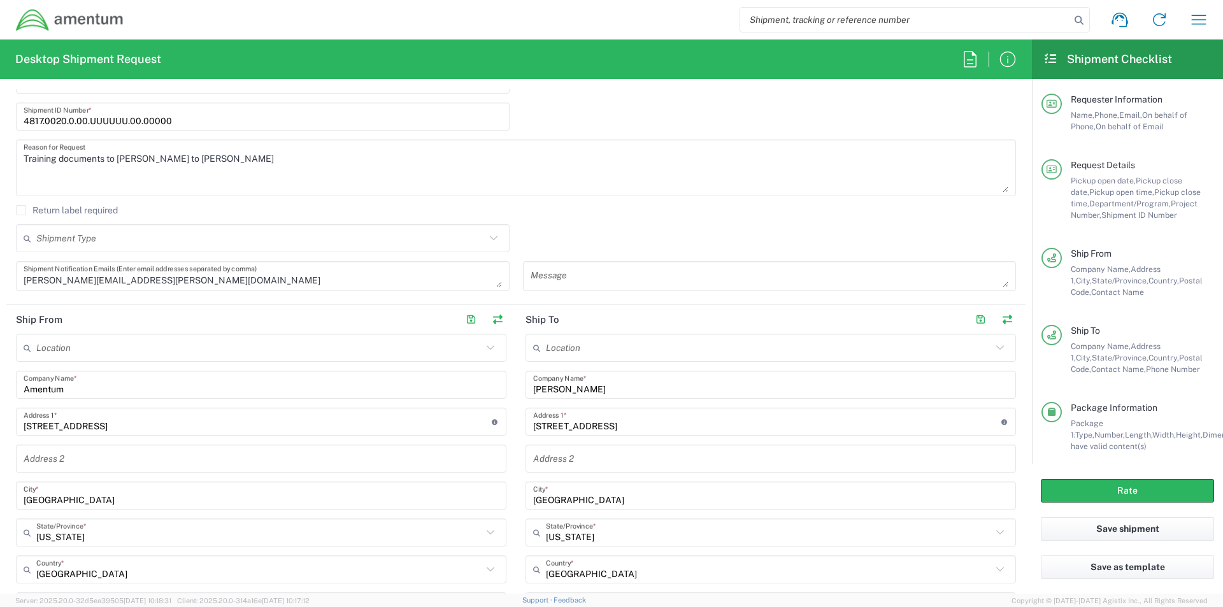
scroll to position [338, 0]
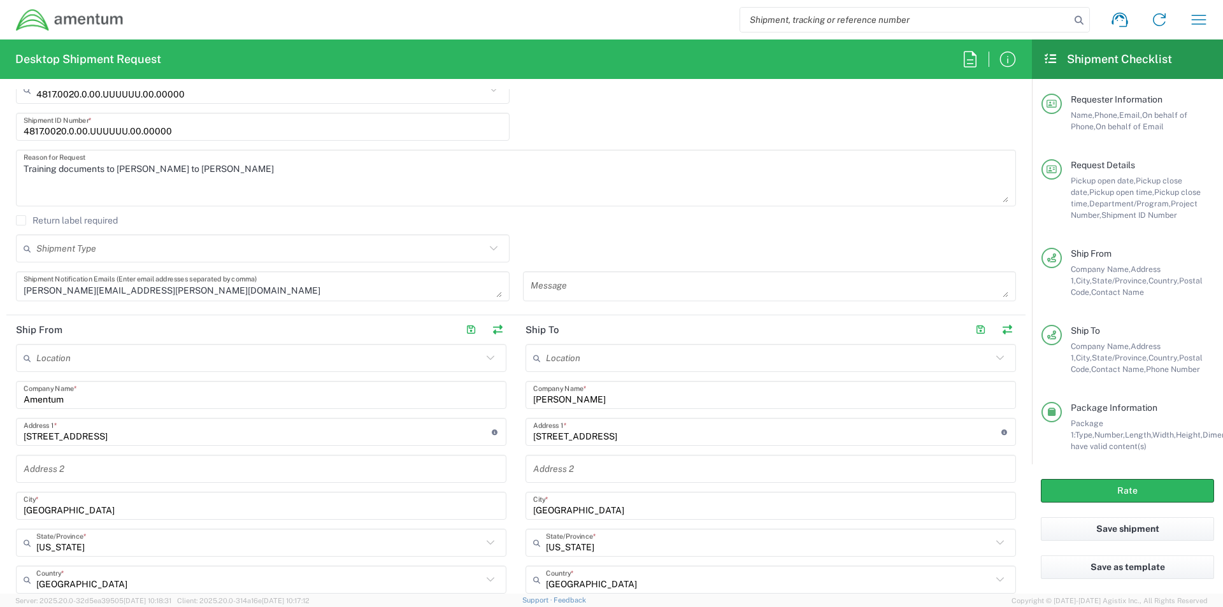
click at [91, 247] on input "text" at bounding box center [260, 249] width 449 height 22
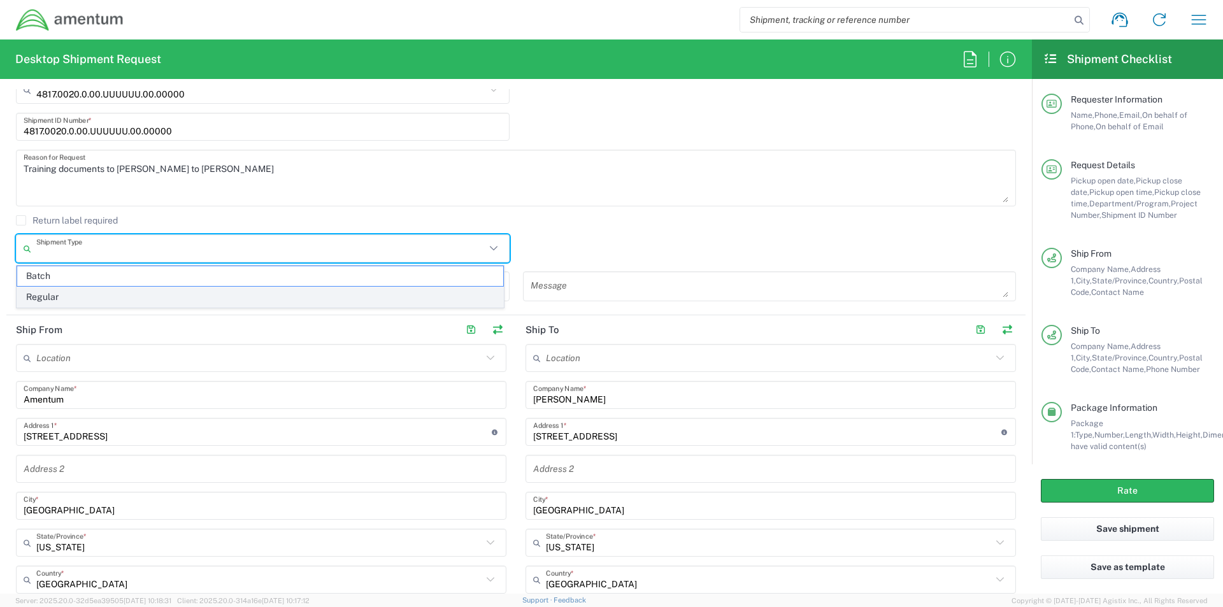
click at [58, 299] on span "Regular" at bounding box center [260, 297] width 486 height 20
type input "Regular"
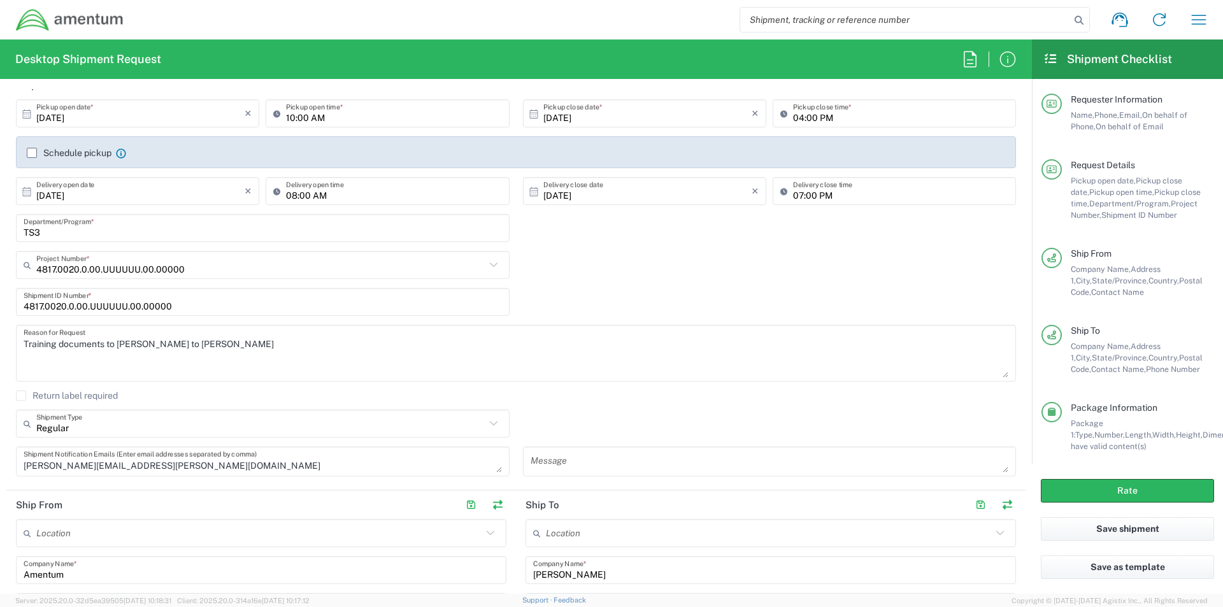
scroll to position [147, 0]
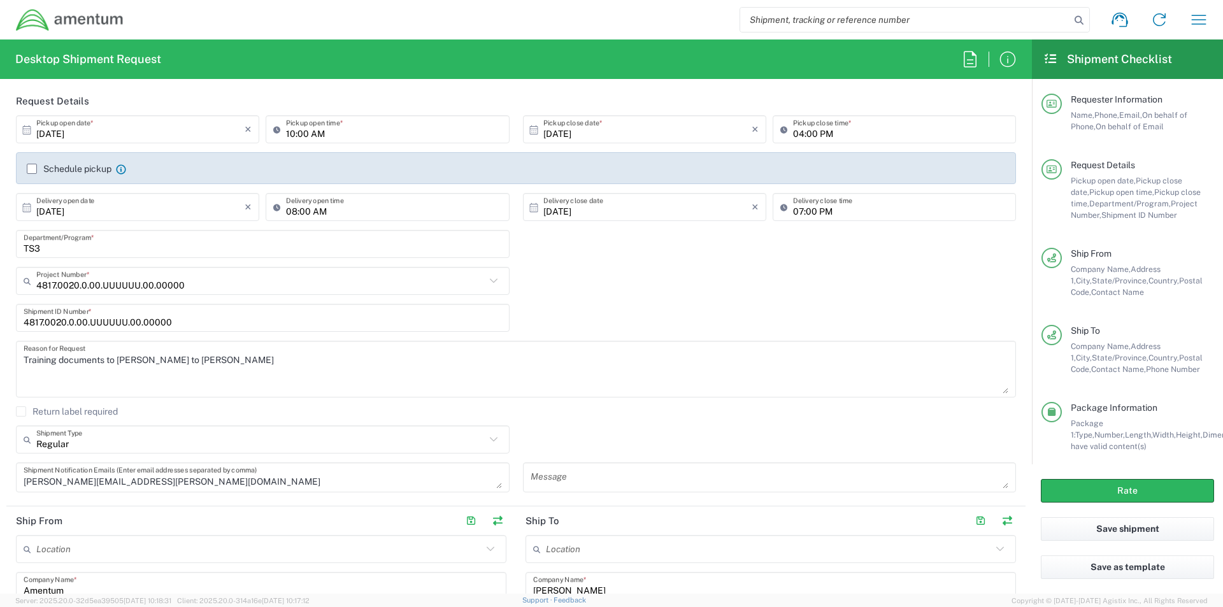
click at [58, 248] on input "TS3" at bounding box center [263, 244] width 478 height 22
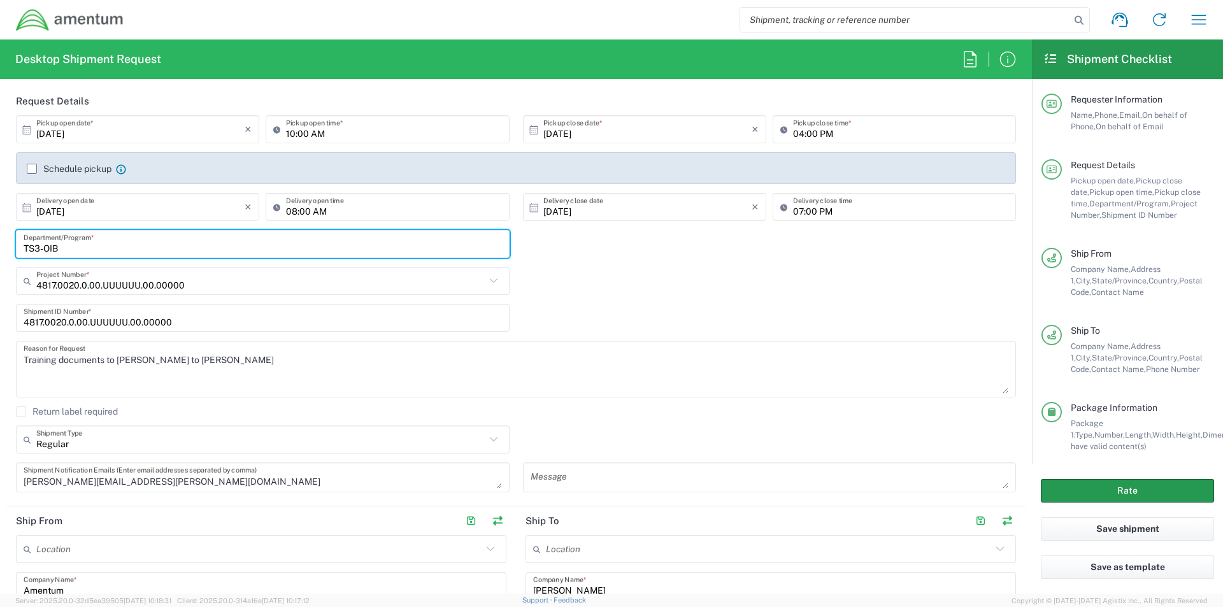
type input "TS3-OIB"
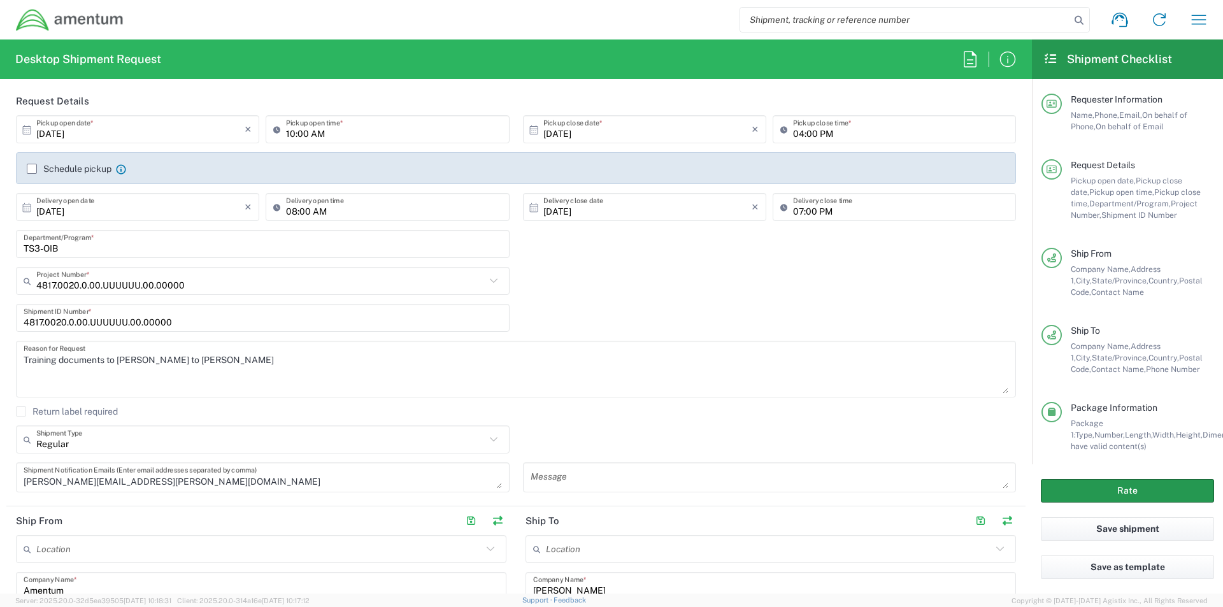
click at [1098, 484] on button "Rate" at bounding box center [1127, 491] width 173 height 24
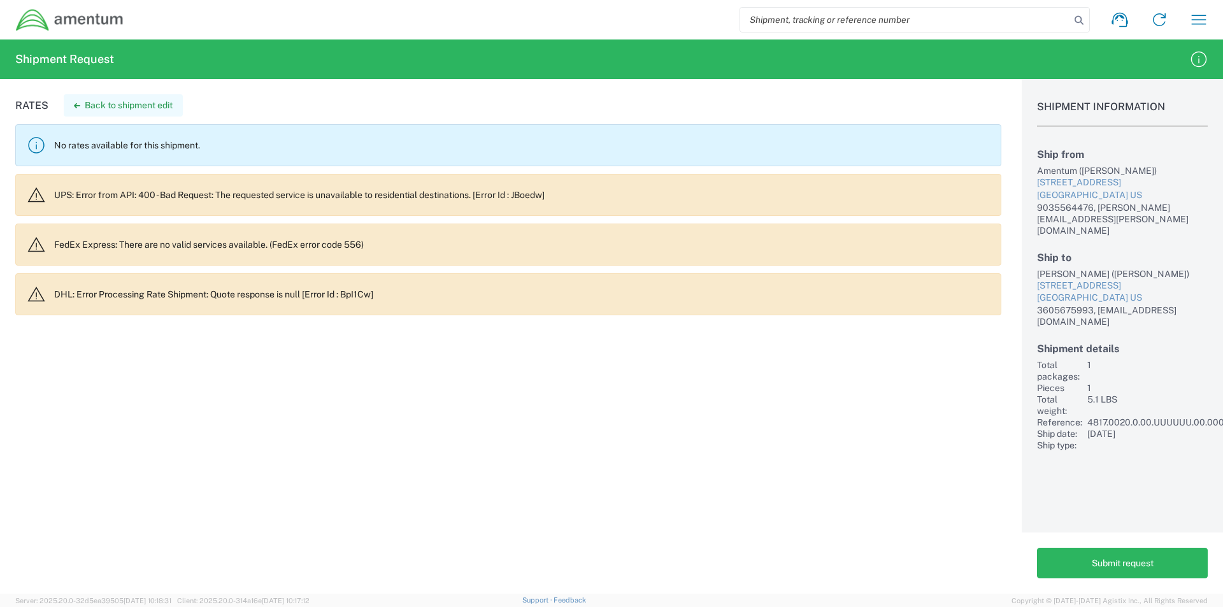
click at [146, 108] on button "Back to shipment edit" at bounding box center [123, 105] width 119 height 22
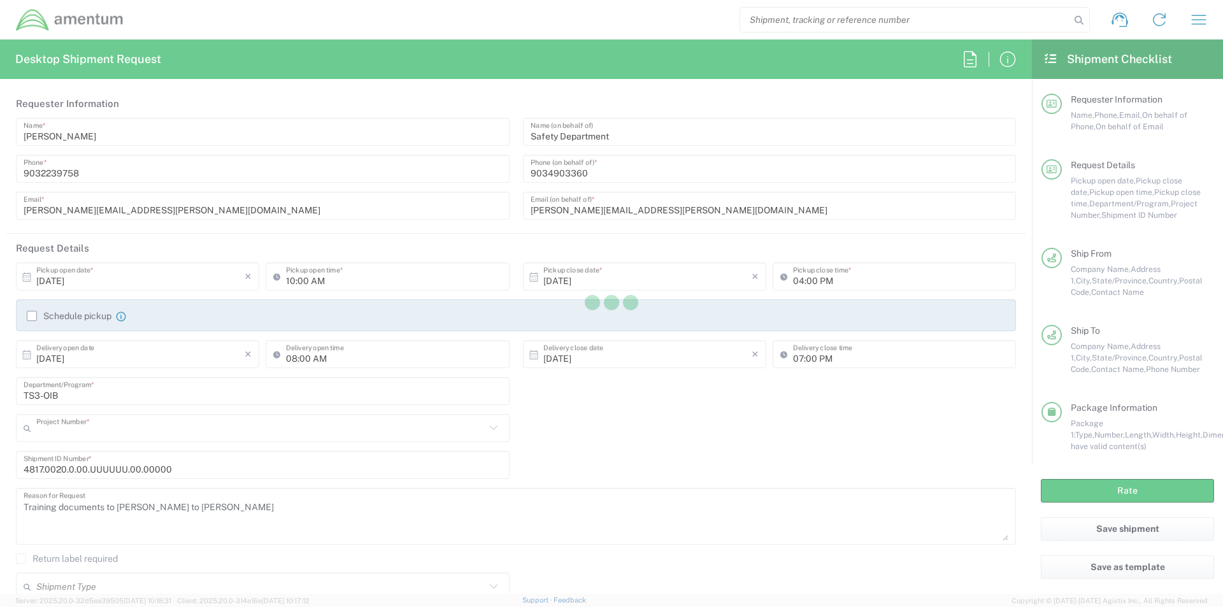
type input "4817.0020.0.00.UUUUUU.00.00000"
type input "[US_STATE]"
type input "Your Packaging"
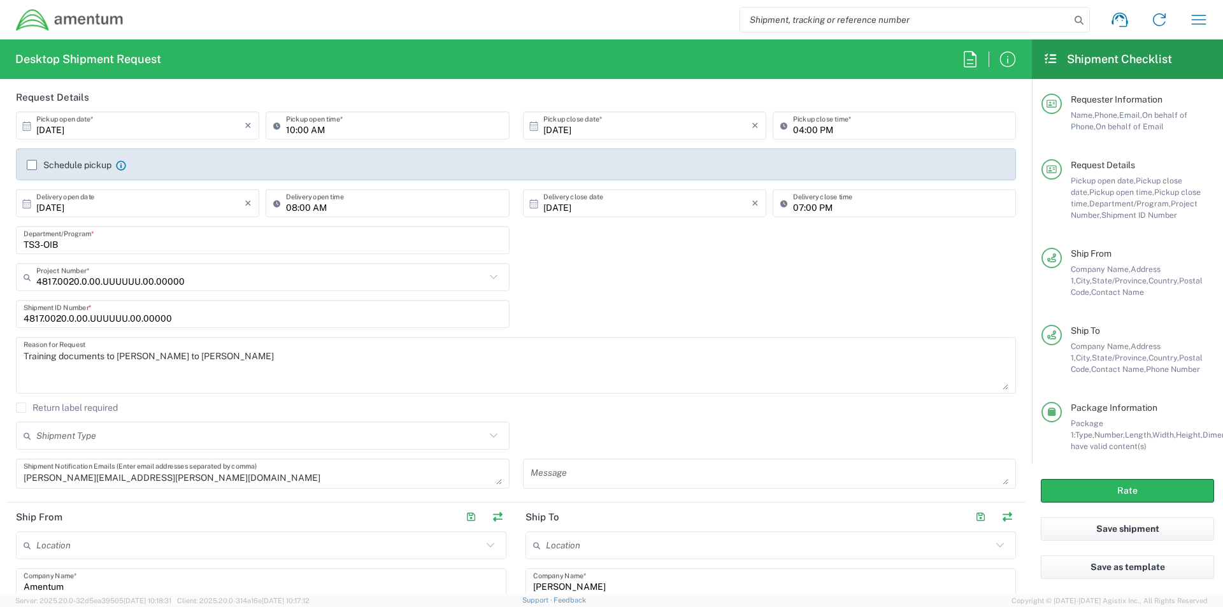
scroll to position [147, 0]
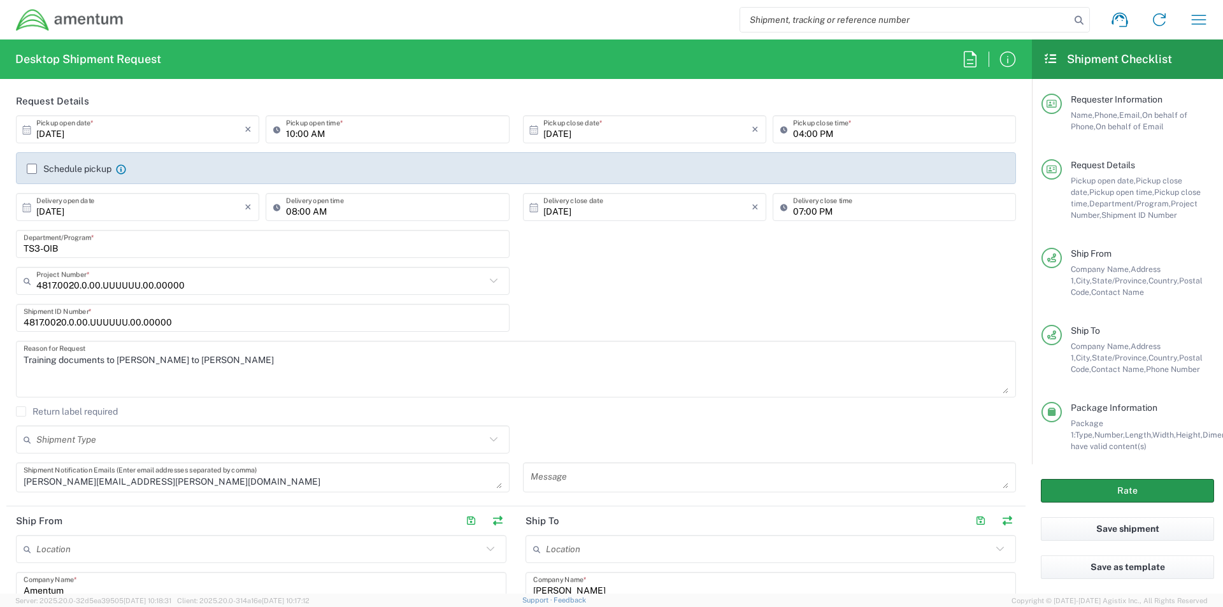
click at [1102, 484] on button "Rate" at bounding box center [1127, 491] width 173 height 24
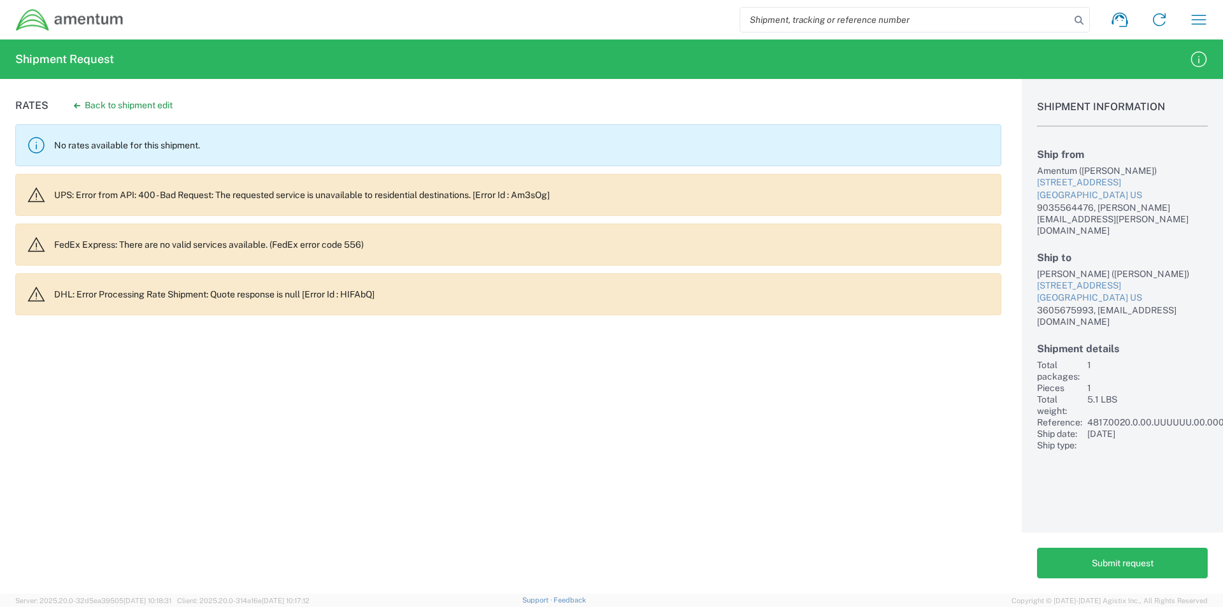
click at [111, 152] on agx-banner "No rates available for this shipment." at bounding box center [508, 145] width 986 height 42
click at [124, 189] on agx-banner "UPS: Error from API: 400 - Bad Request: The requested service is unavailable to…" at bounding box center [508, 195] width 986 height 42
click at [119, 108] on button "Back to shipment edit" at bounding box center [123, 105] width 119 height 22
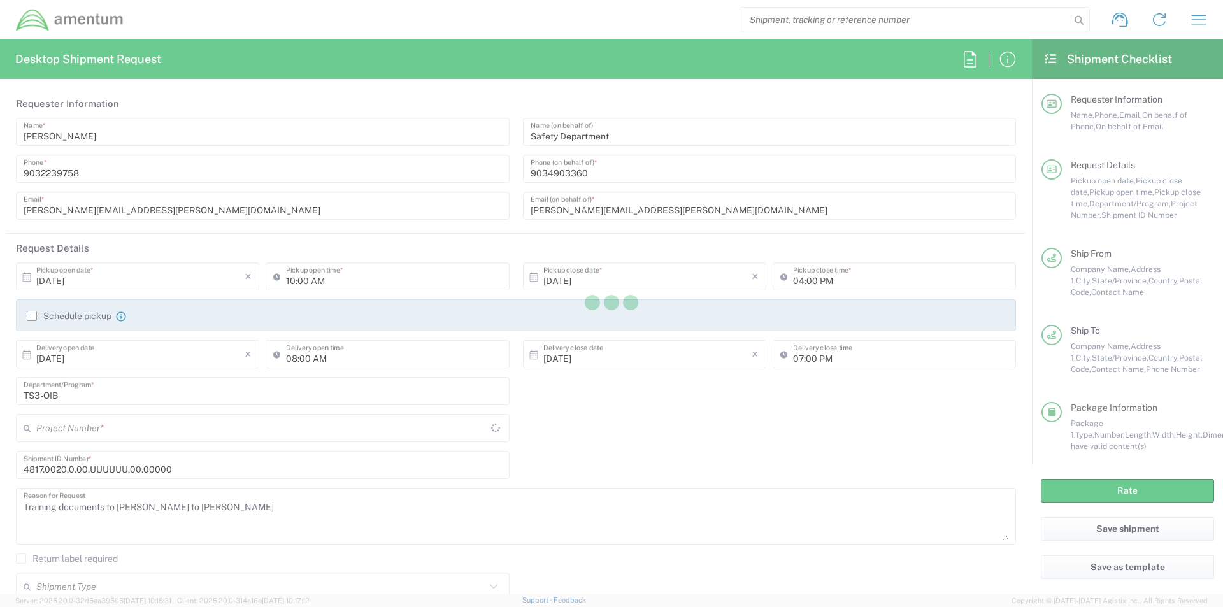
type input "4817.0020.0.00.UUUUUU.00.00000"
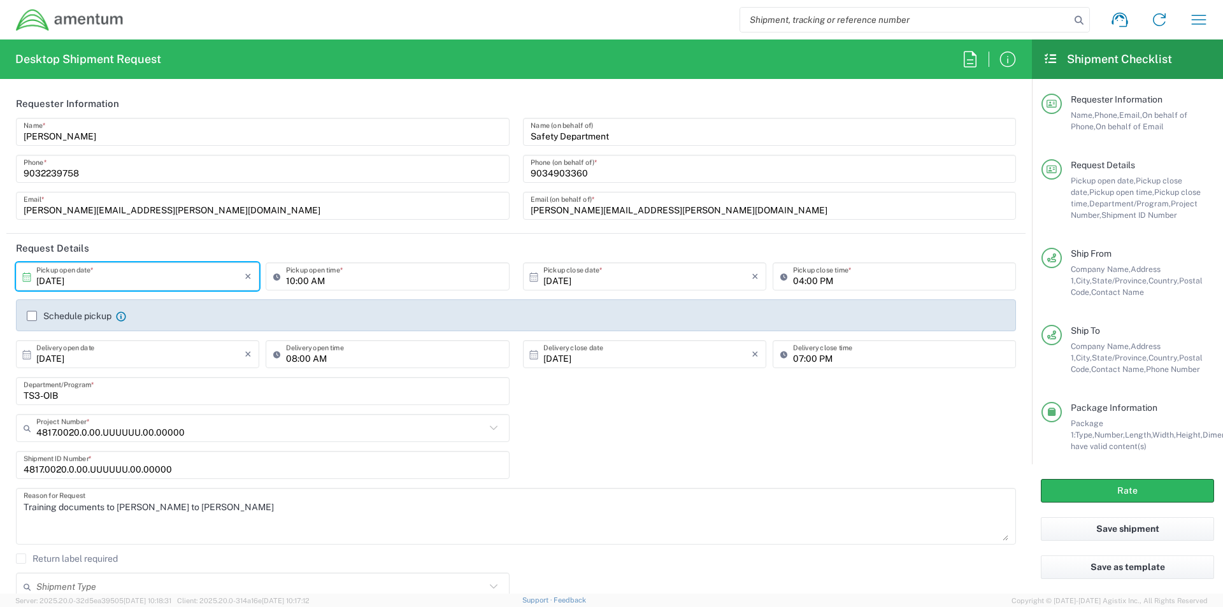
click at [118, 282] on input "[DATE]" at bounding box center [140, 277] width 208 height 22
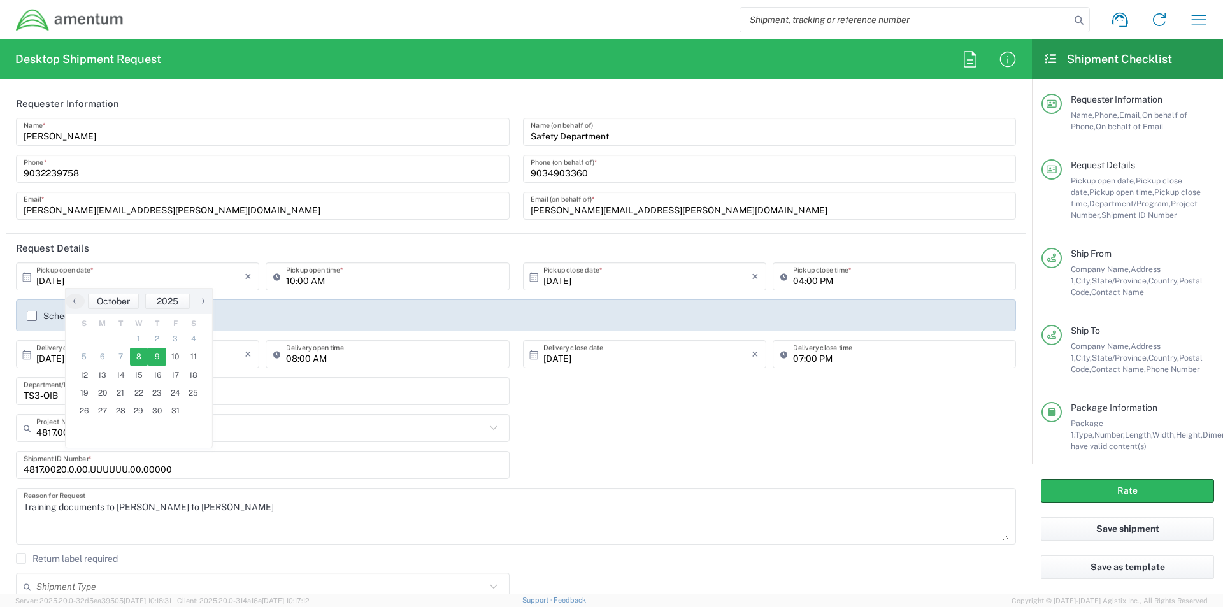
click at [157, 357] on span "9" at bounding box center [157, 357] width 18 height 18
type input "[DATE]"
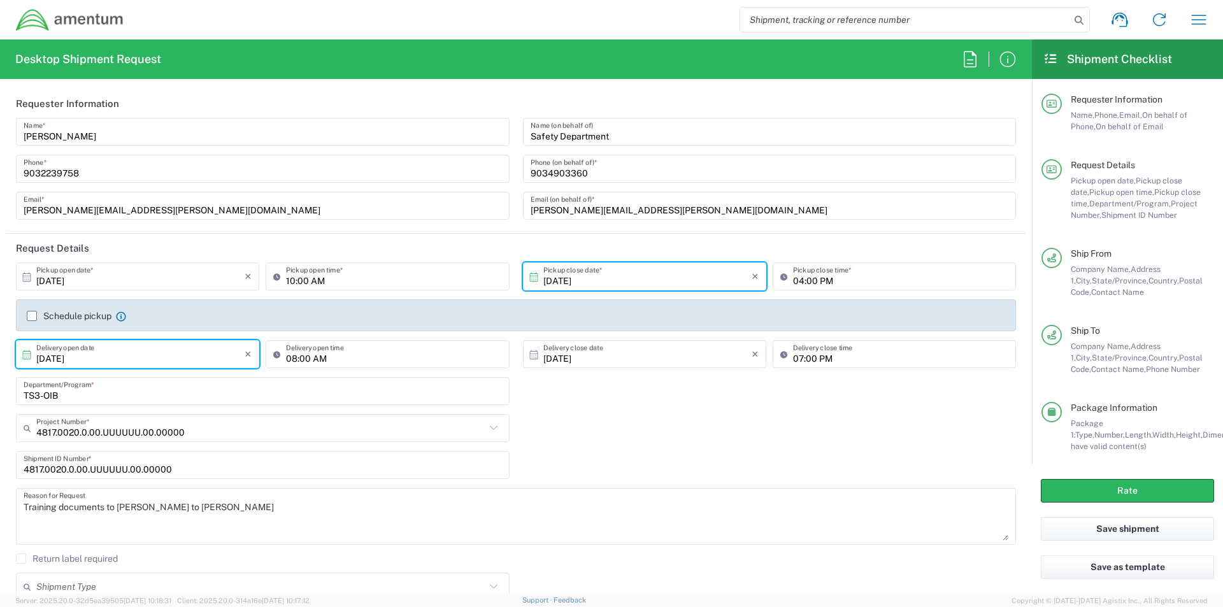
click at [120, 363] on input "[DATE]" at bounding box center [140, 354] width 208 height 22
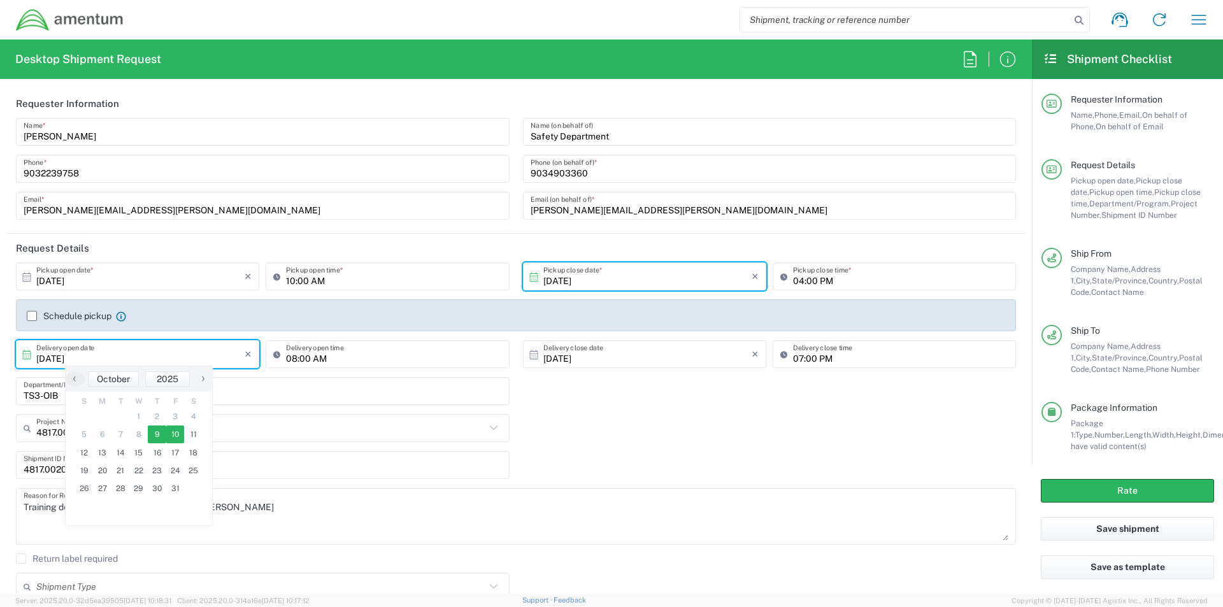
drag, startPoint x: 162, startPoint y: 431, endPoint x: 176, endPoint y: 433, distance: 14.8
click at [176, 433] on span "10" at bounding box center [175, 435] width 18 height 18
type input "[DATE]"
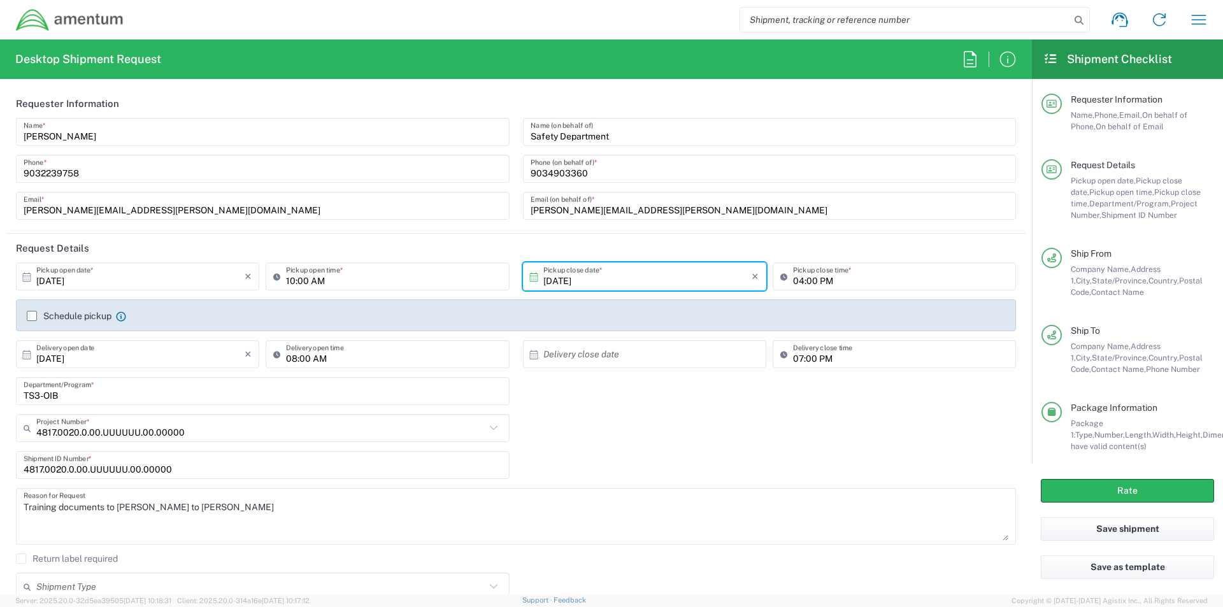
click at [568, 353] on input "text" at bounding box center [647, 354] width 208 height 22
click at [679, 435] on span "10" at bounding box center [677, 435] width 18 height 18
type input "[DATE]"
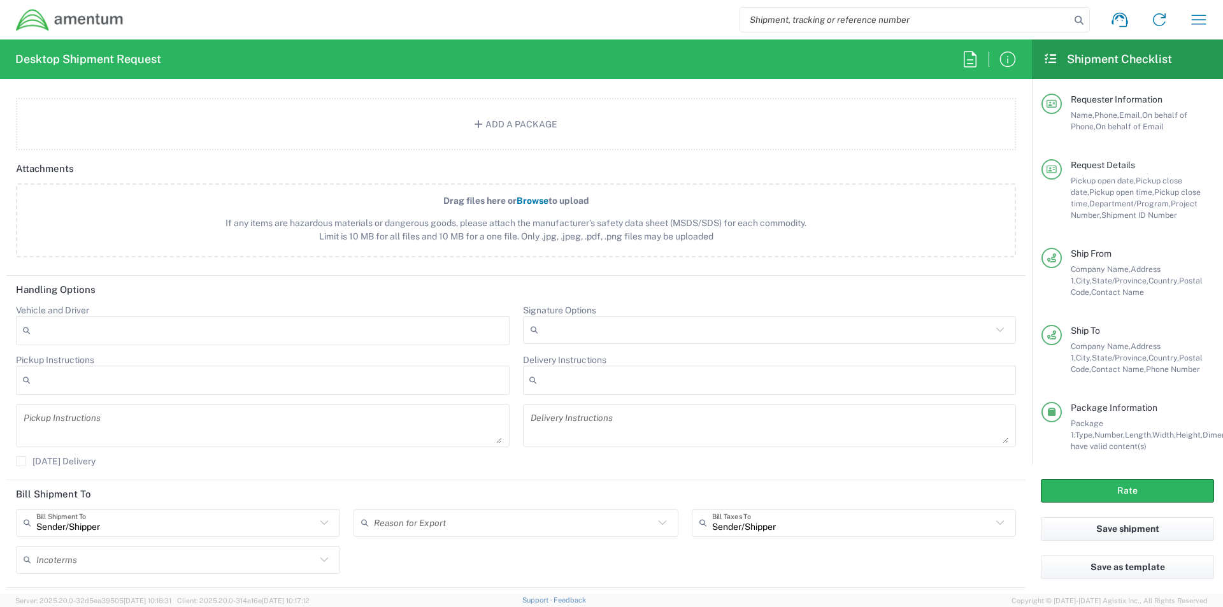
scroll to position [1485, 0]
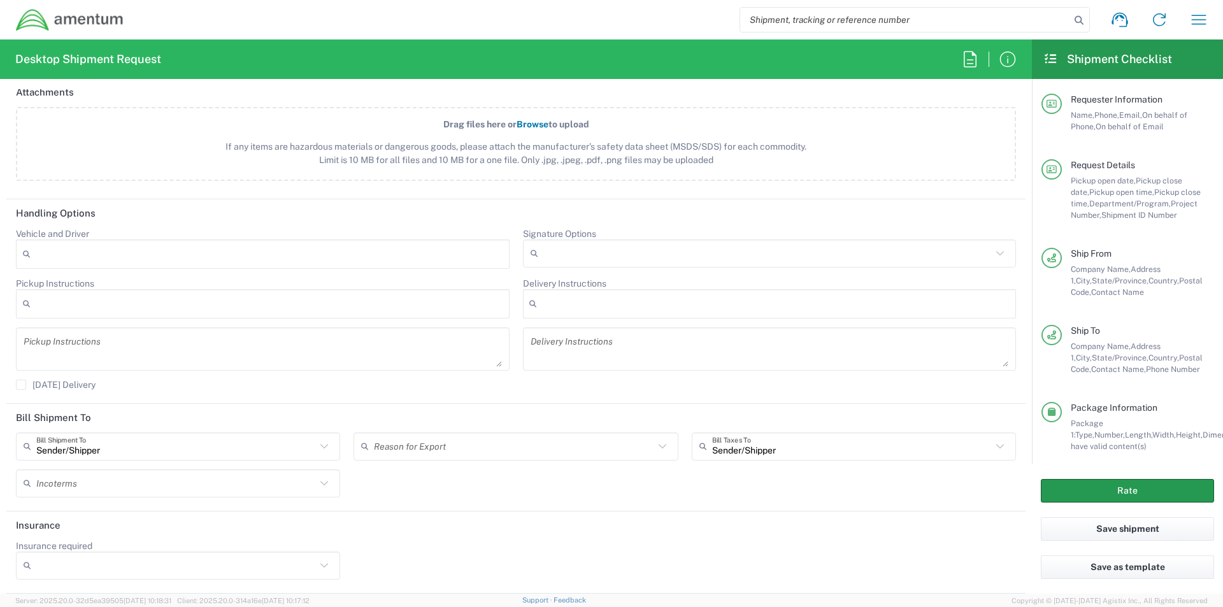
click at [1109, 485] on button "Rate" at bounding box center [1127, 491] width 173 height 24
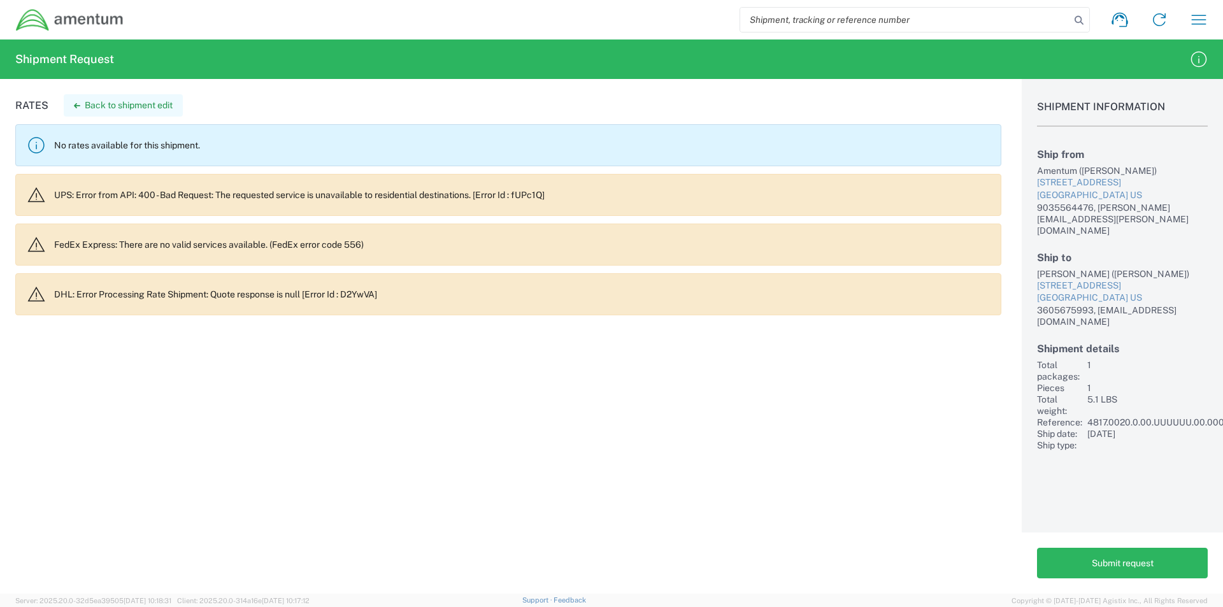
click at [143, 101] on button "Back to shipment edit" at bounding box center [123, 105] width 119 height 22
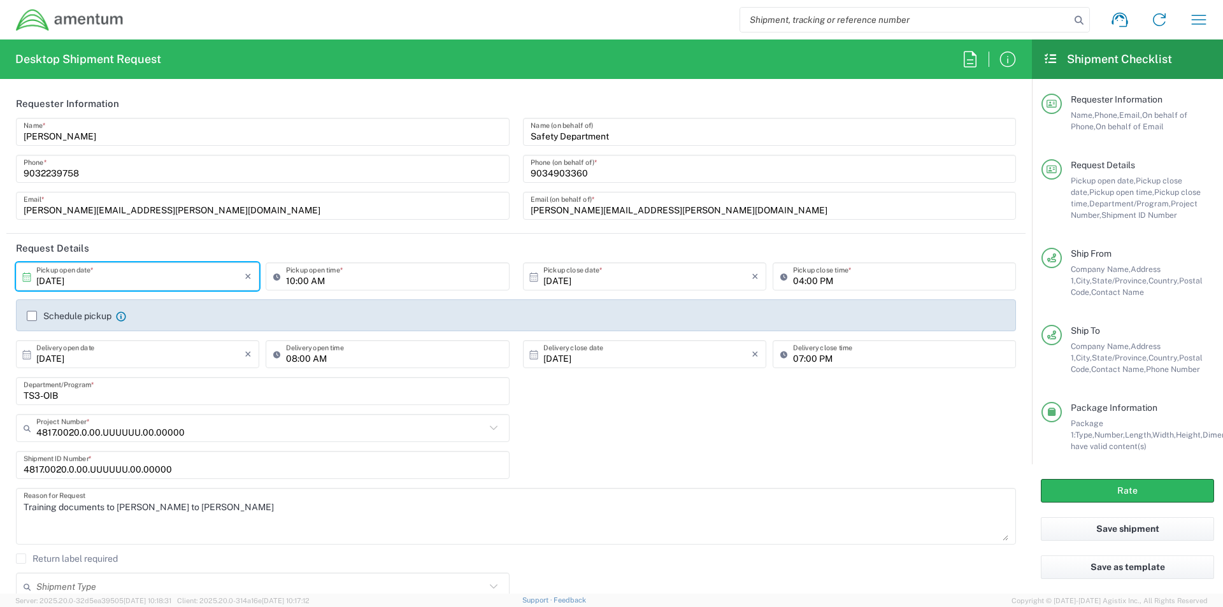
click at [94, 283] on input "[DATE]" at bounding box center [140, 277] width 208 height 22
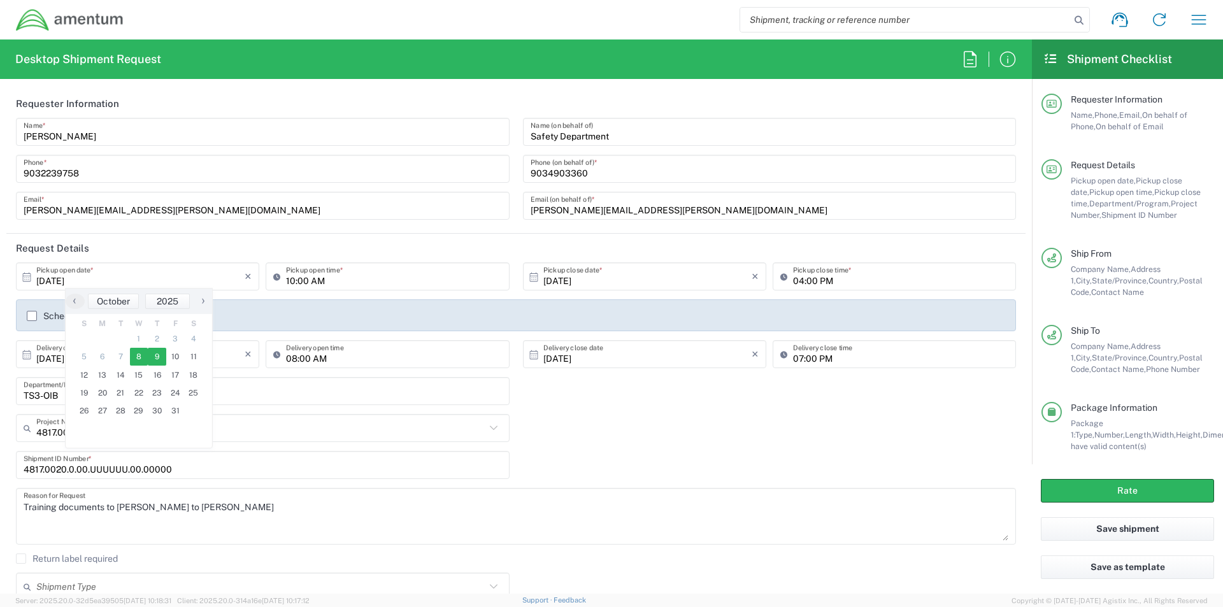
click at [138, 354] on span "8" at bounding box center [139, 357] width 18 height 18
type input "[DATE]"
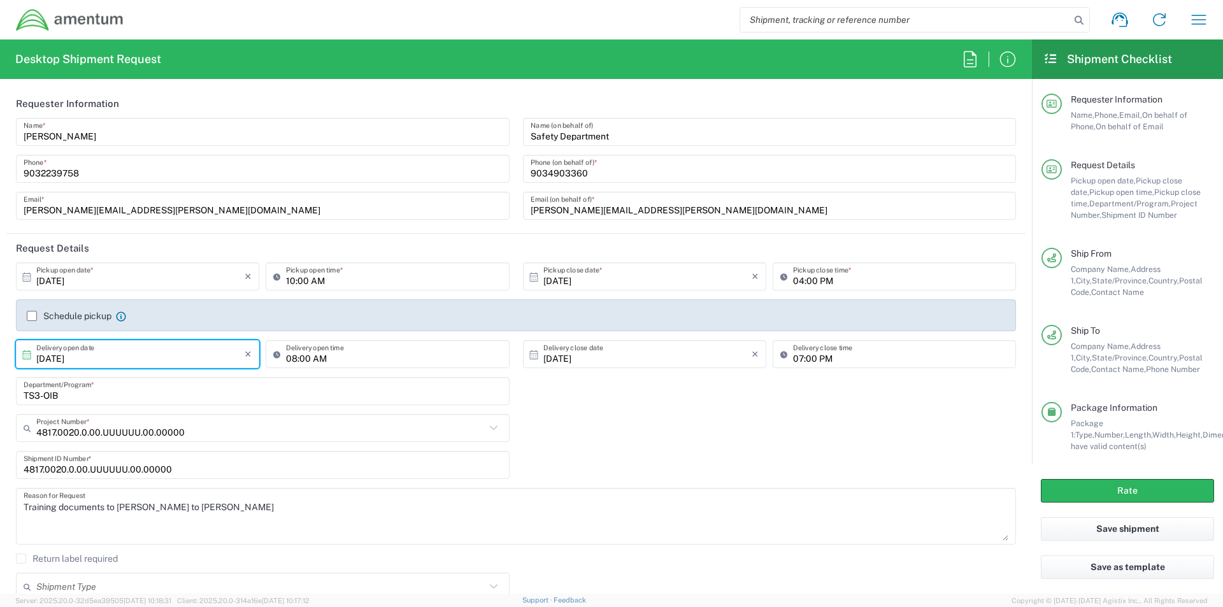
click at [116, 359] on input "[DATE]" at bounding box center [140, 354] width 208 height 22
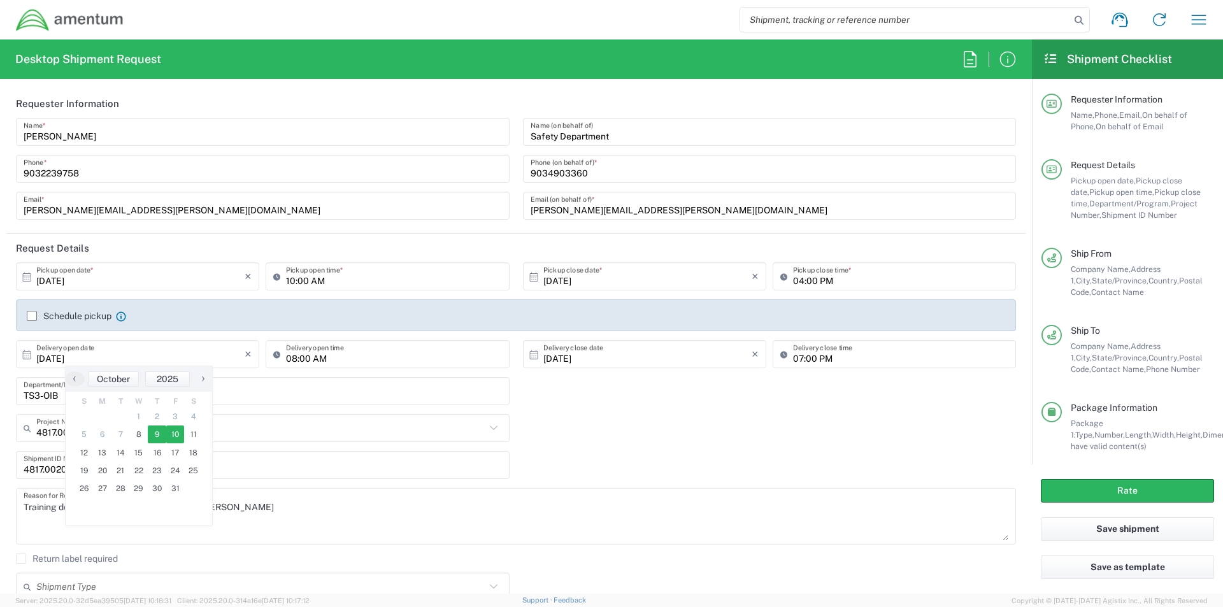
click at [162, 437] on span "9" at bounding box center [157, 435] width 18 height 18
type input "[DATE]"
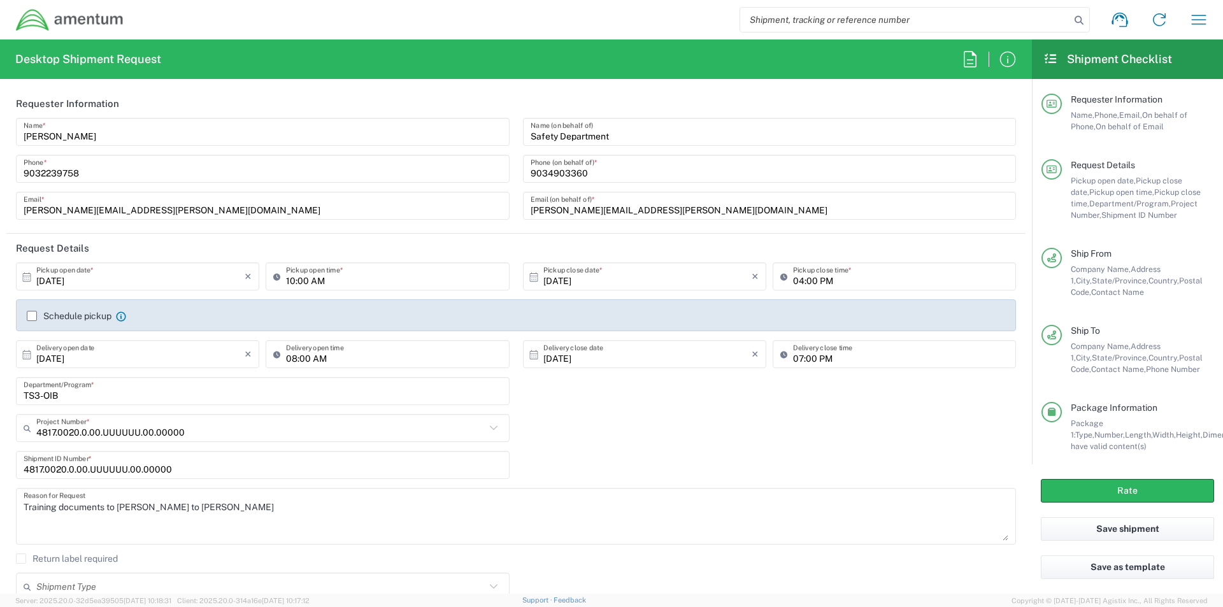
click at [603, 354] on input "[DATE]" at bounding box center [647, 354] width 208 height 22
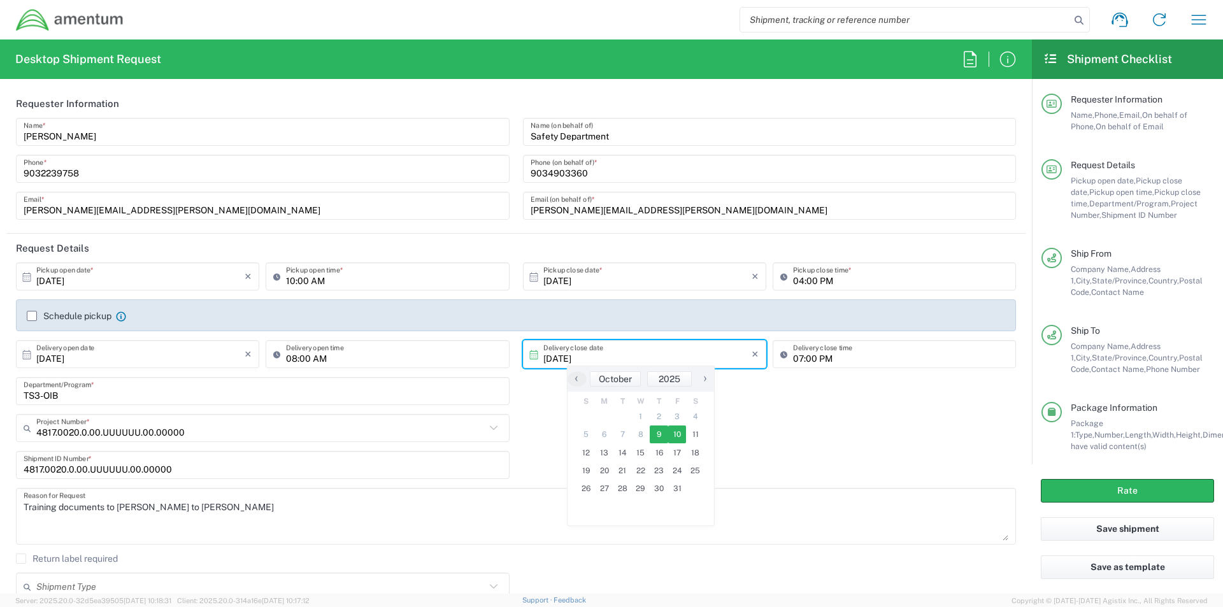
click at [663, 435] on span "9" at bounding box center [659, 435] width 18 height 18
type input "[DATE]"
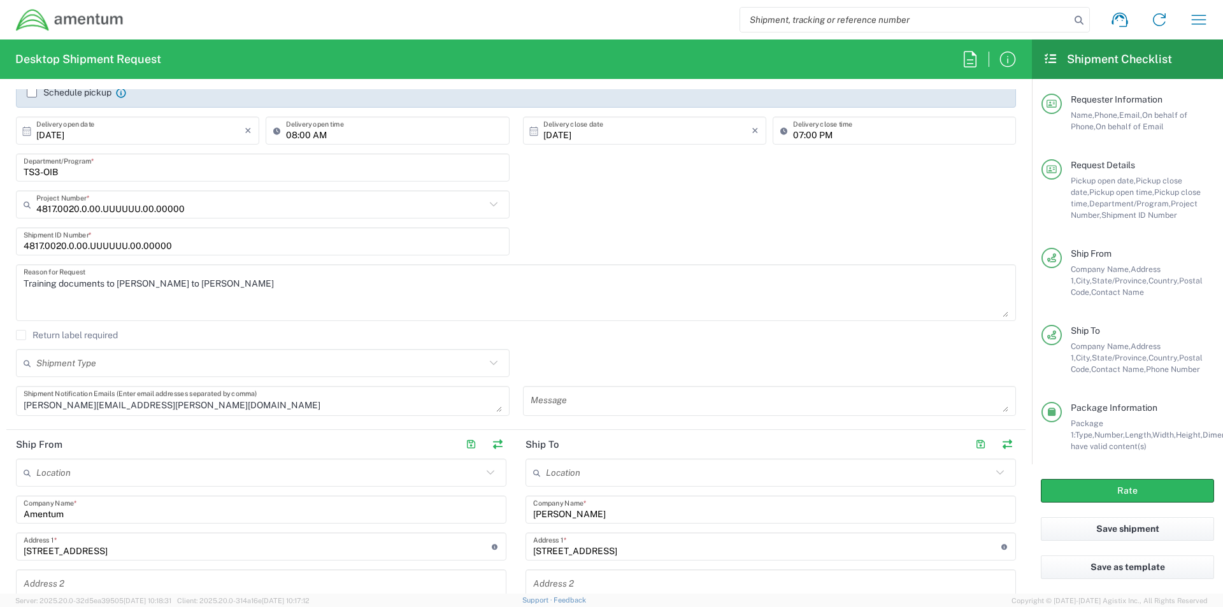
scroll to position [255, 0]
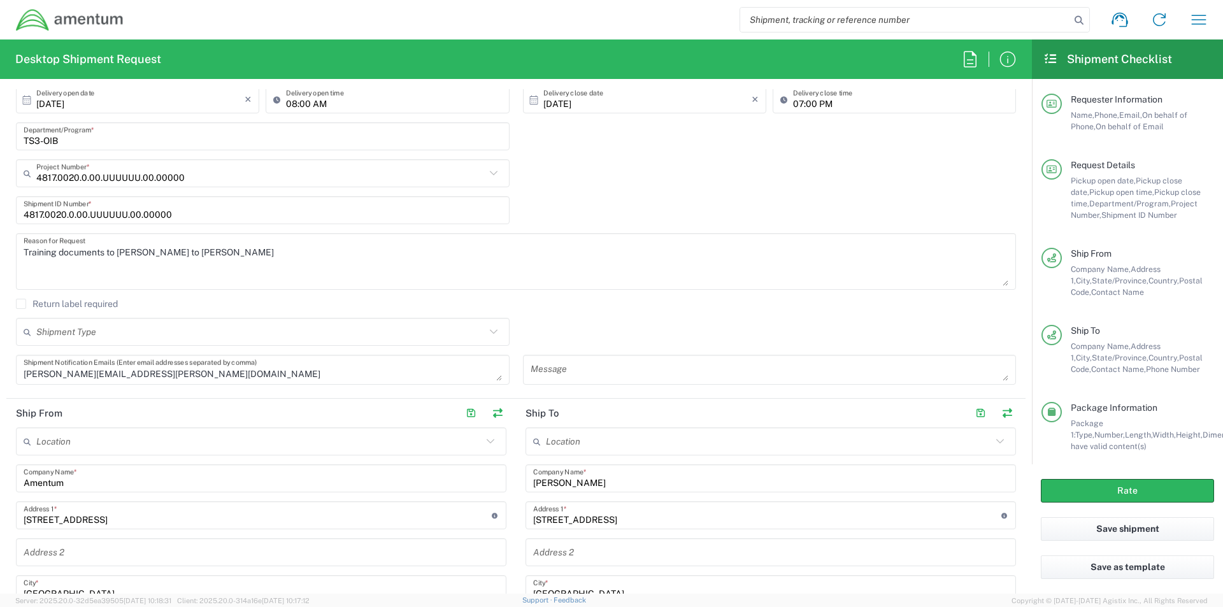
click at [68, 337] on input "text" at bounding box center [260, 332] width 449 height 22
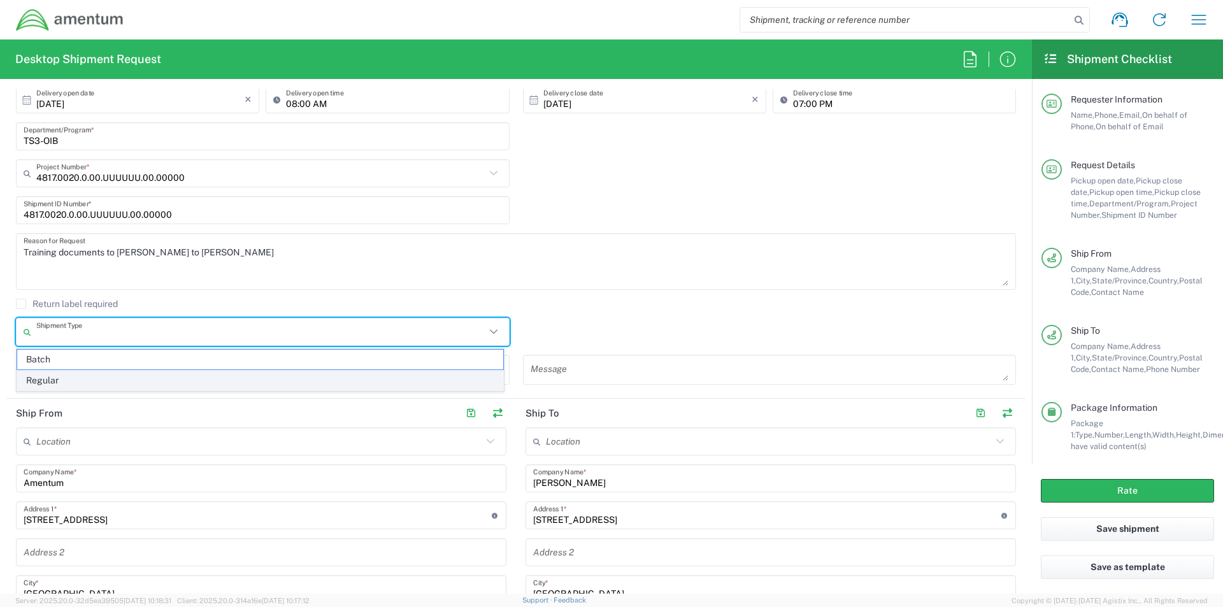
click at [51, 382] on span "Regular" at bounding box center [260, 381] width 486 height 20
type input "Regular"
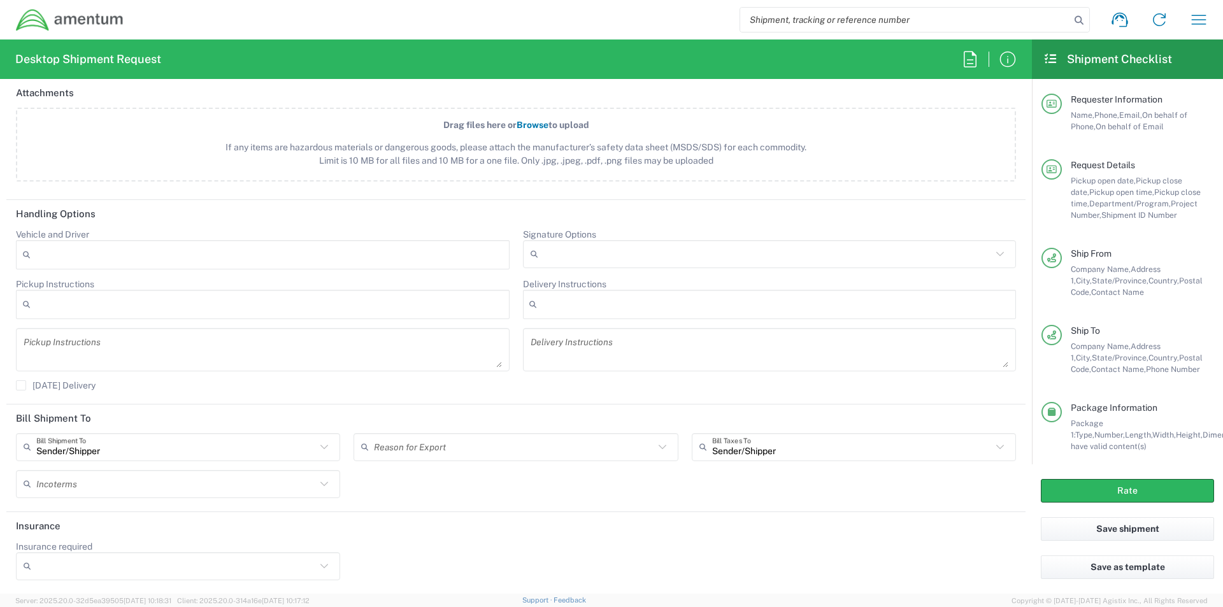
scroll to position [1485, 0]
click at [1102, 489] on button "Rate" at bounding box center [1127, 491] width 173 height 24
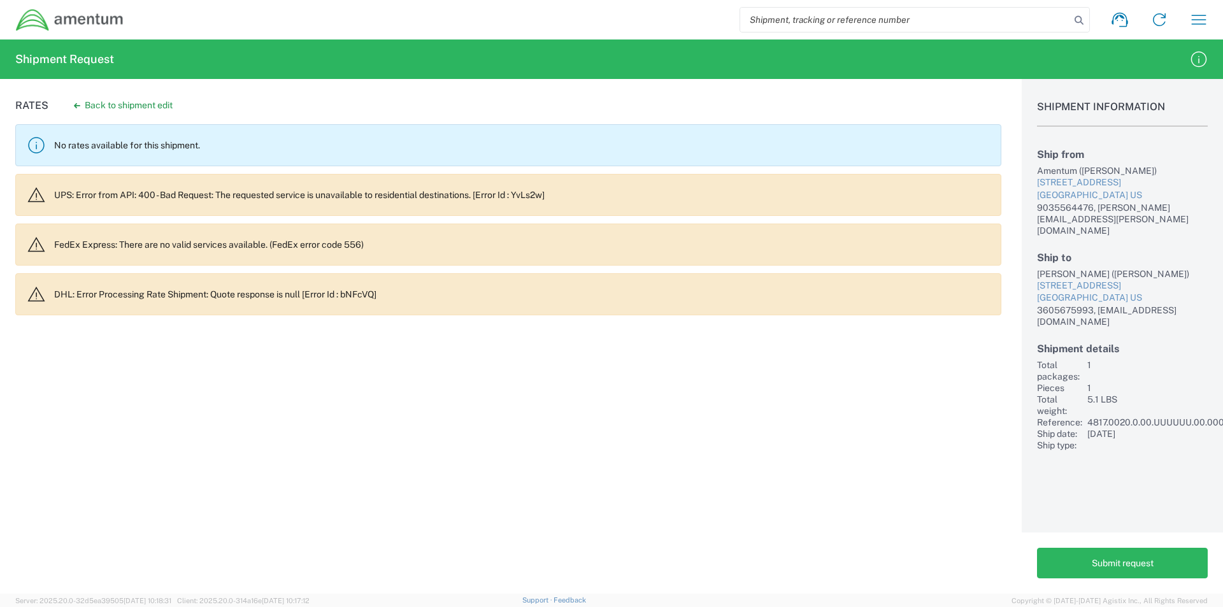
click at [108, 176] on agx-banner "UPS: Error from API: 400 - Bad Request: The requested service is unavailable to…" at bounding box center [508, 195] width 986 height 42
click at [115, 201] on agx-banner "UPS: Error from API: 400 - Bad Request: The requested service is unavailable to…" at bounding box center [508, 195] width 986 height 42
click at [103, 139] on agx-banner "No rates available for this shipment." at bounding box center [508, 145] width 986 height 42
click at [95, 98] on button "Back to shipment edit" at bounding box center [123, 105] width 119 height 22
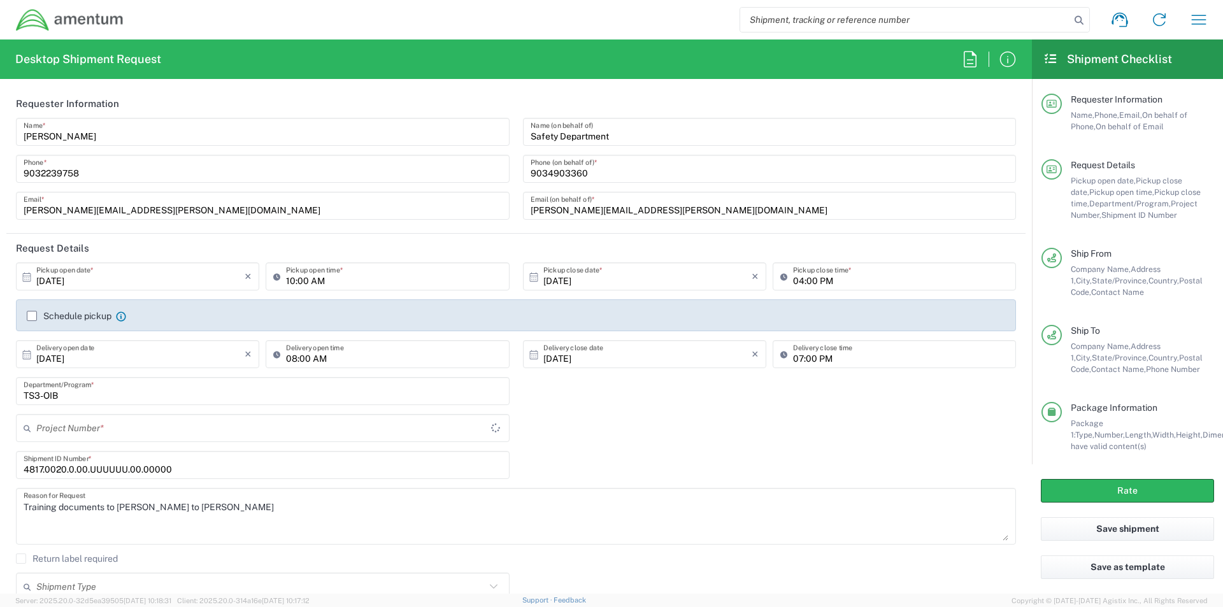
type input "4817.0020.0.00.UUUUUU.00.00000"
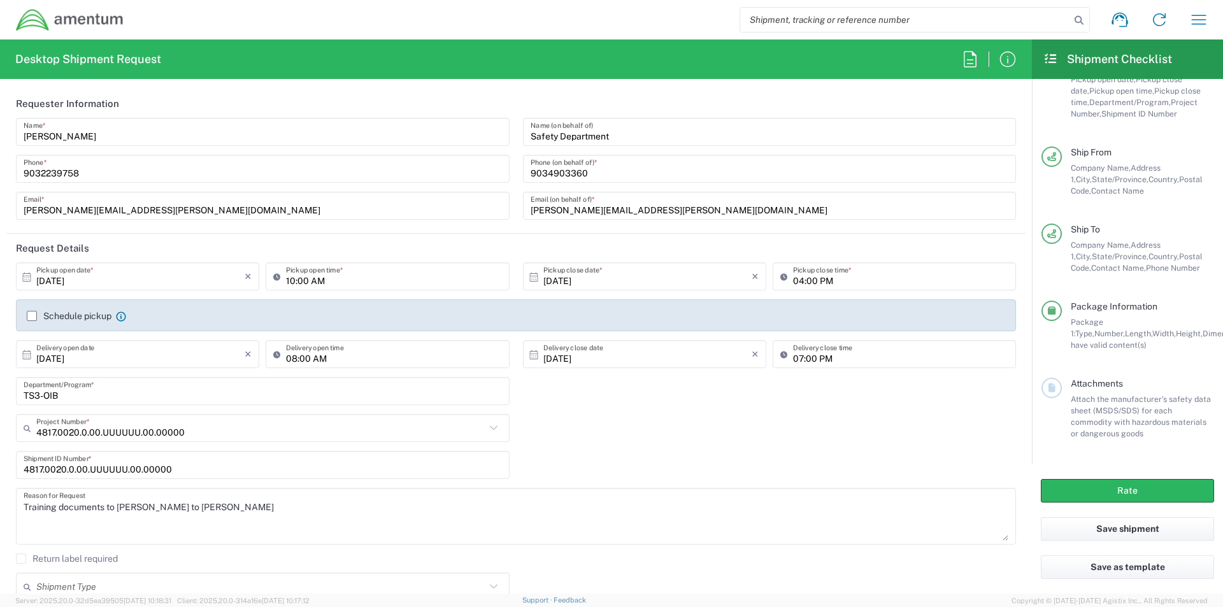
scroll to position [103, 0]
click at [1130, 488] on button "Rate" at bounding box center [1127, 491] width 173 height 24
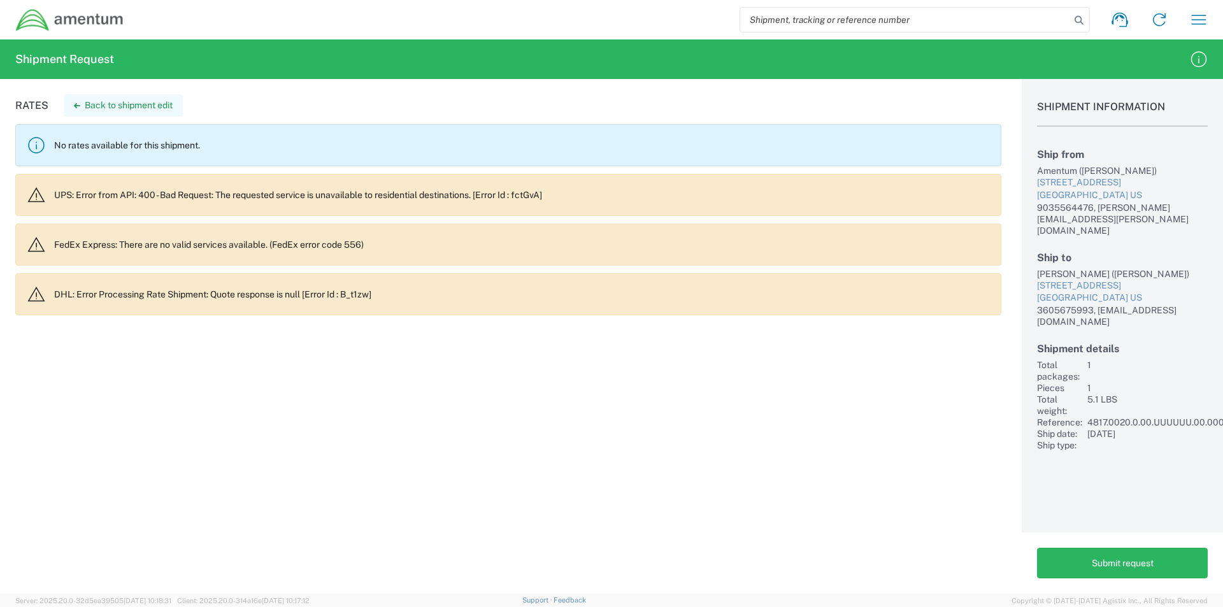
click at [124, 101] on button "Back to shipment edit" at bounding box center [123, 105] width 119 height 22
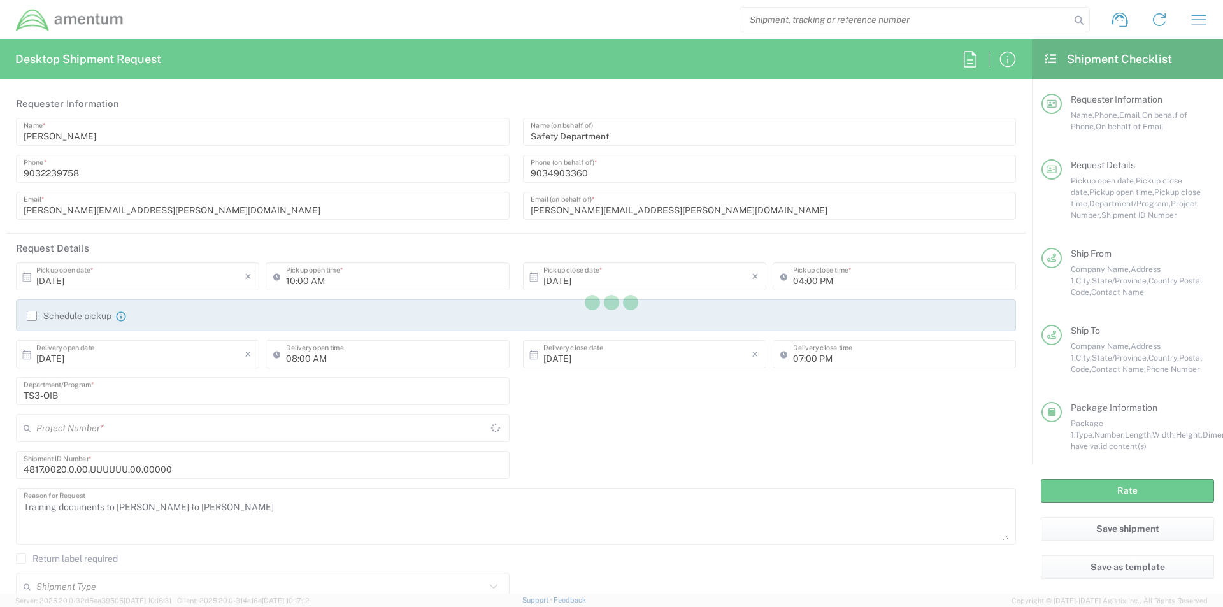
type input "4817.0020.0.00.UUUUUU.00.00000"
type input "[US_STATE]"
type input "Your Packaging"
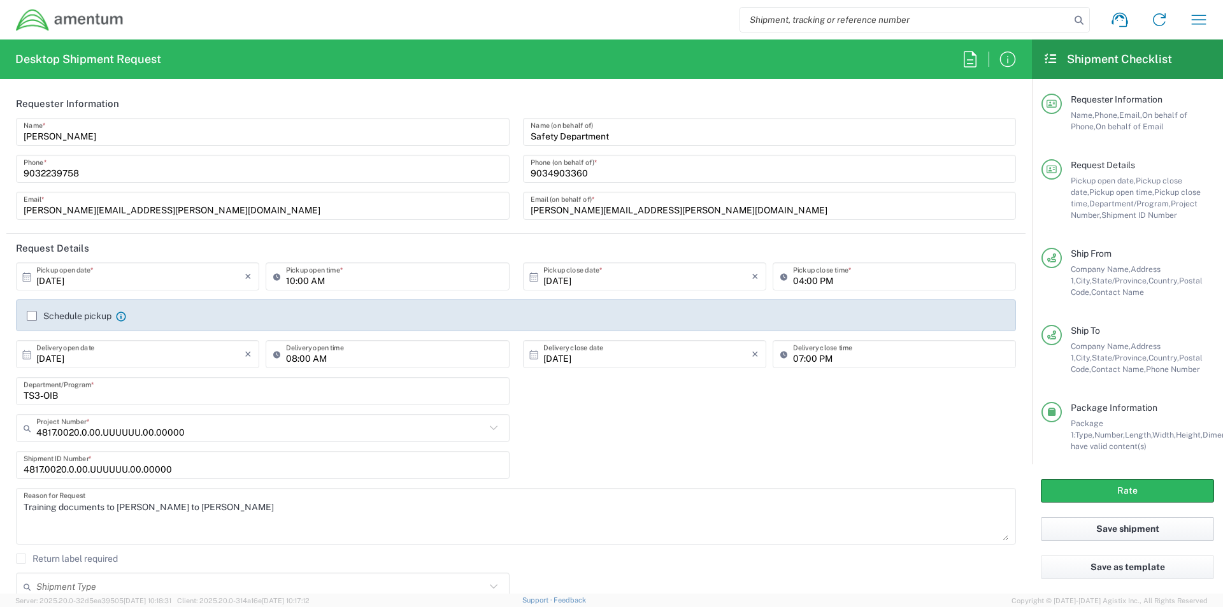
click at [1098, 527] on button "Save shipment" at bounding box center [1127, 529] width 173 height 24
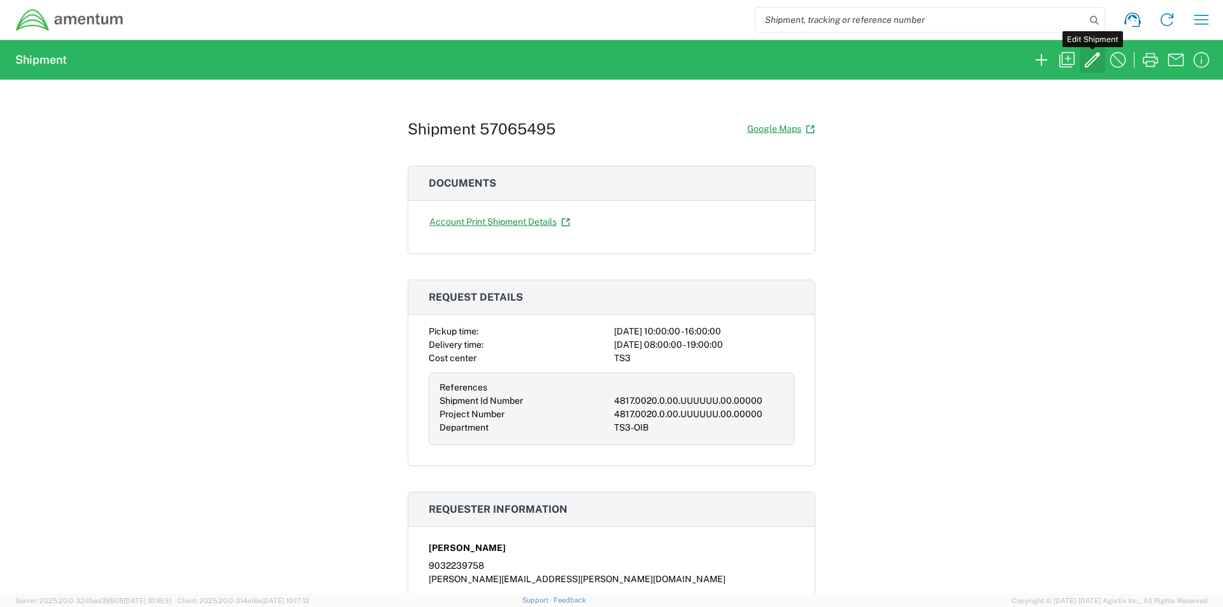
click at [1096, 59] on icon "button" at bounding box center [1092, 59] width 15 height 15
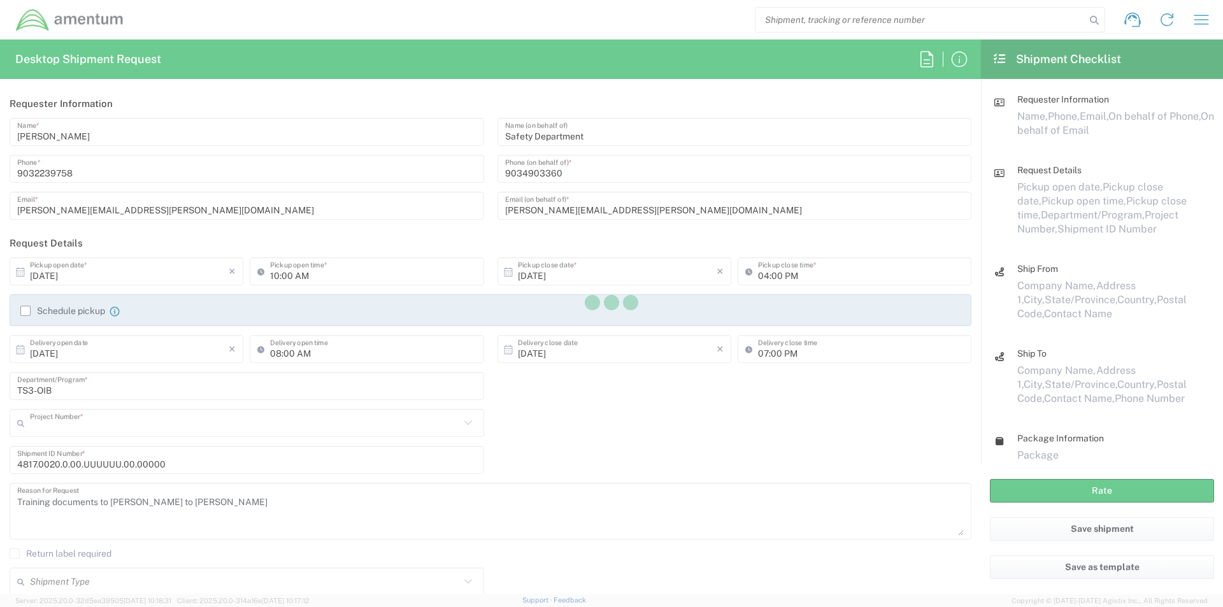
type input "4817.0020.0.00.UUUUUU.00.00000"
type input "[US_STATE]"
type input "Your Packaging"
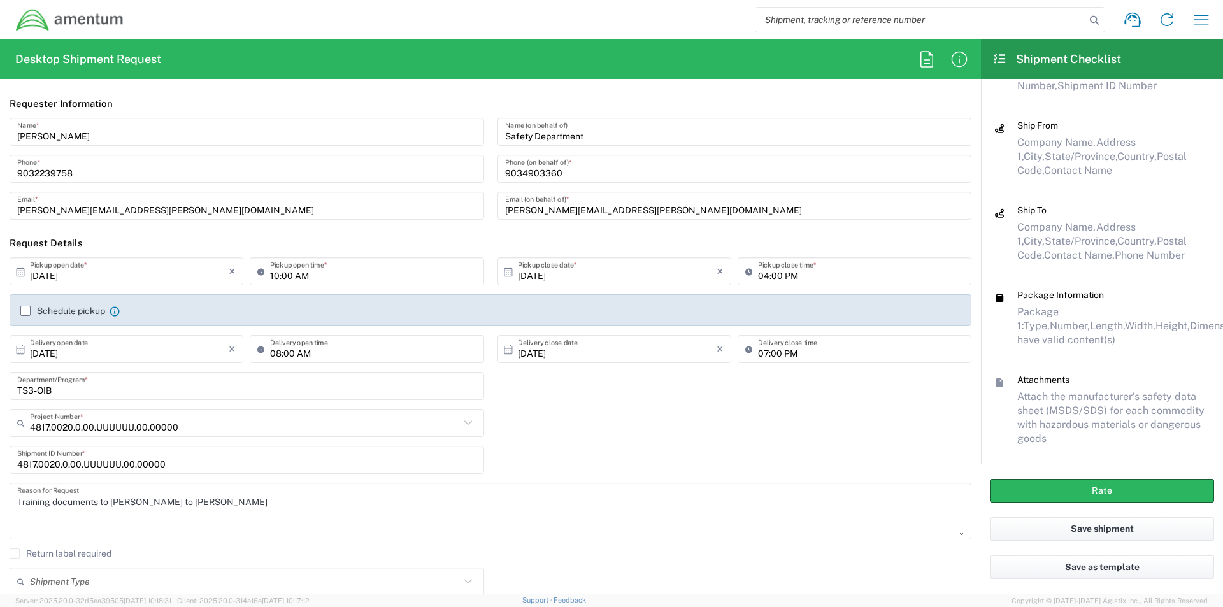
scroll to position [152, 0]
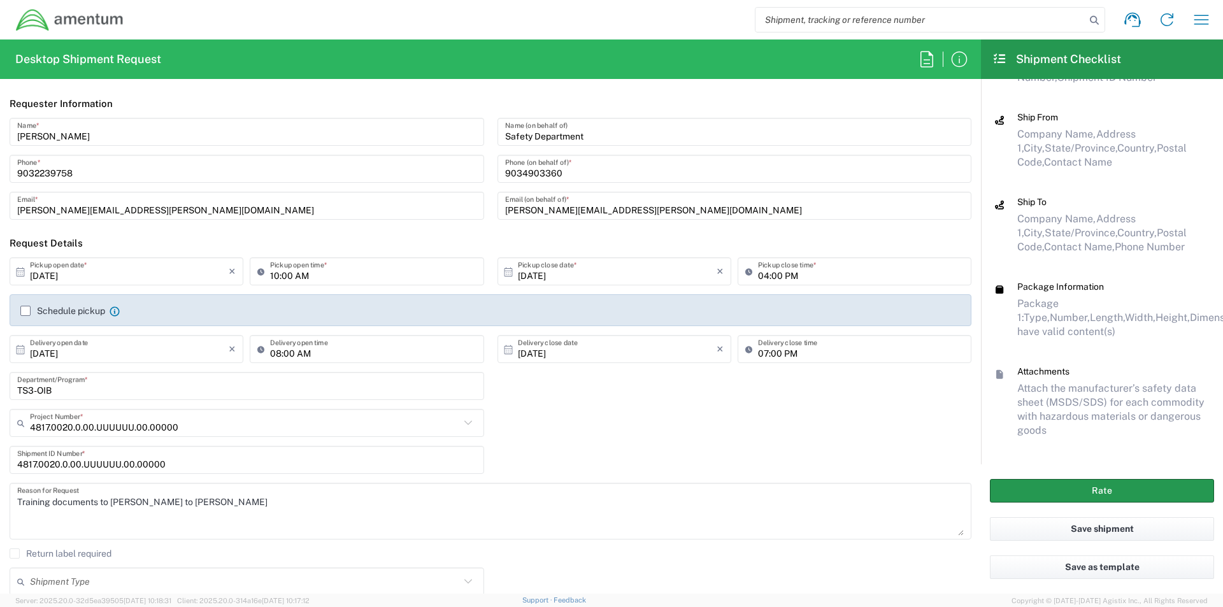
click at [1049, 492] on button "Rate" at bounding box center [1102, 491] width 224 height 24
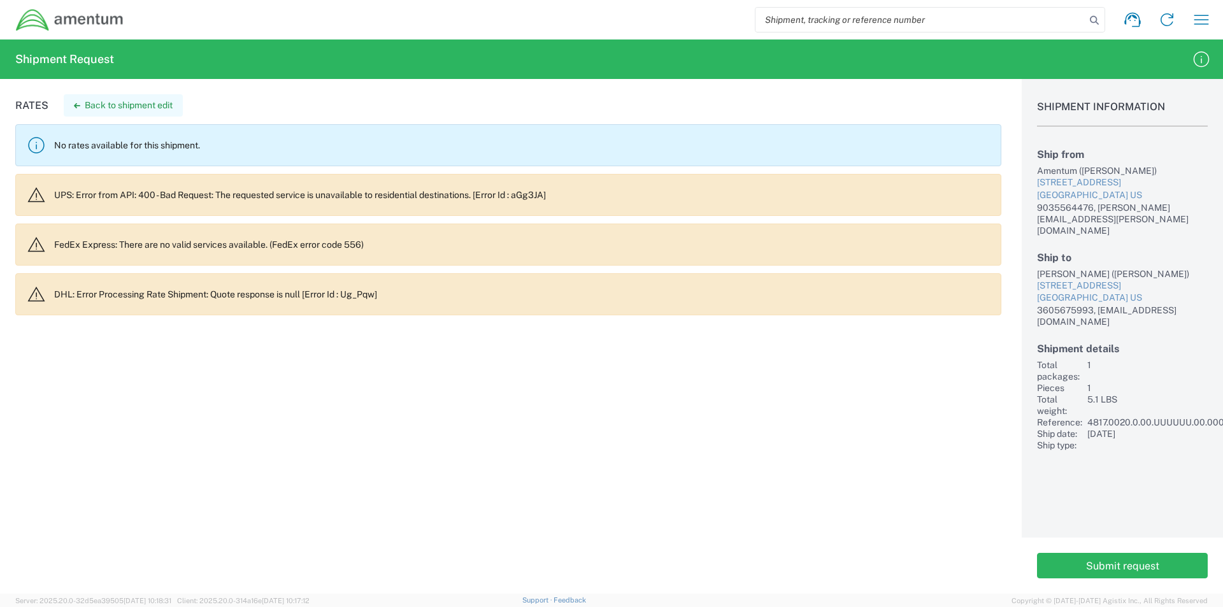
click at [141, 101] on button "Back to shipment edit" at bounding box center [123, 105] width 119 height 22
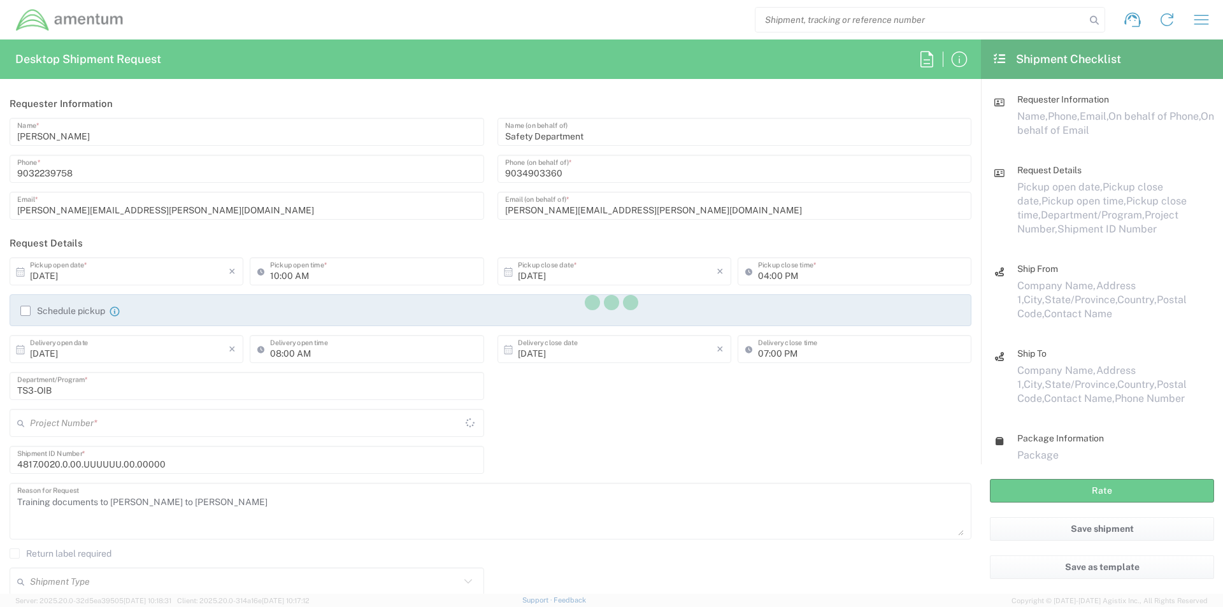
type input "4817.0020.0.00.UUUUUU.00.00000"
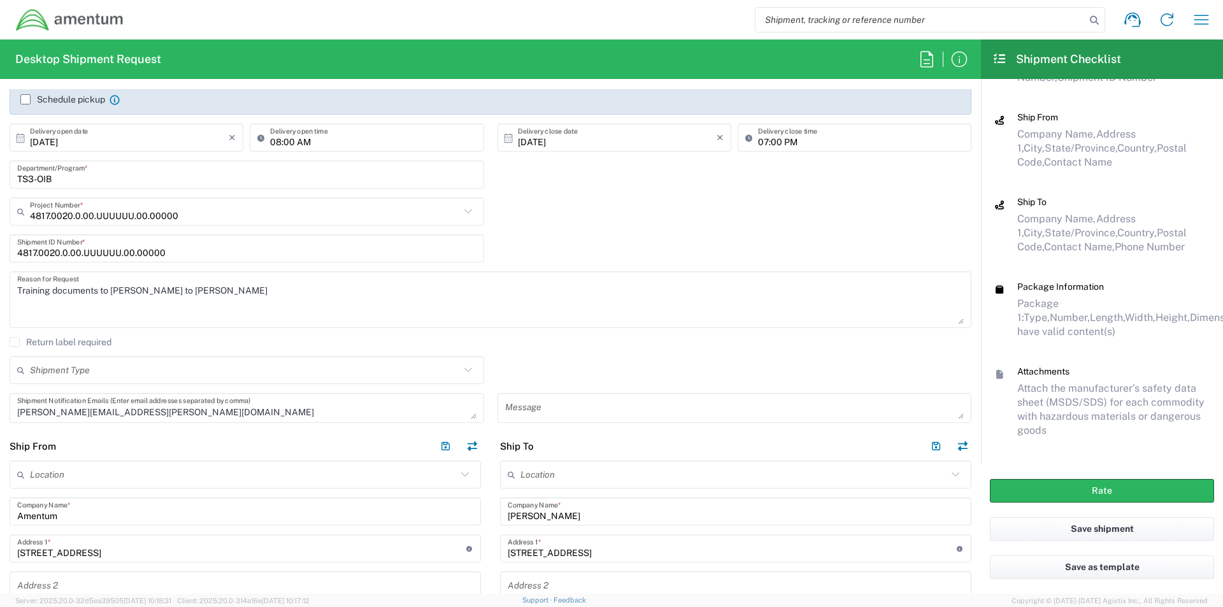
scroll to position [255, 0]
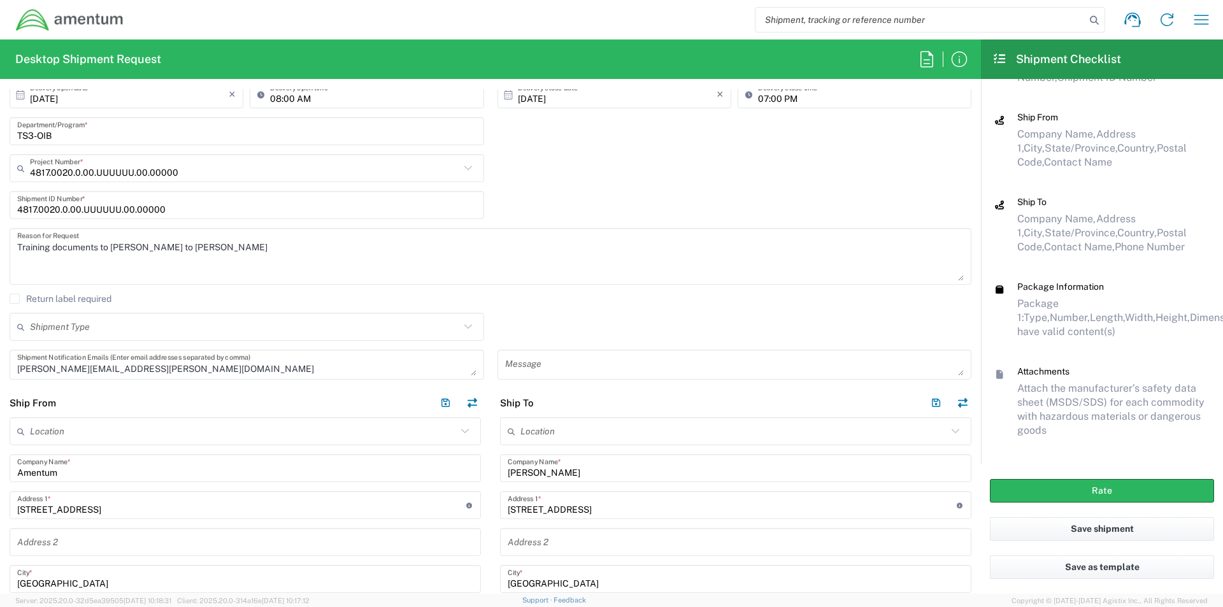
click at [169, 305] on div "Return label required" at bounding box center [491, 303] width 962 height 19
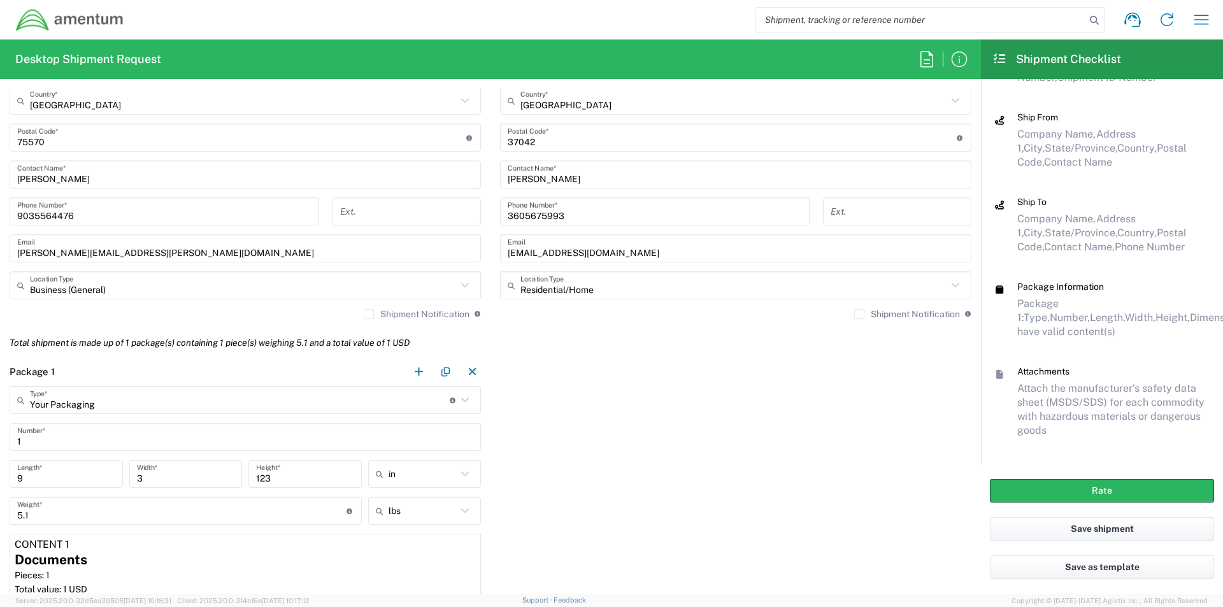
scroll to position [489, 0]
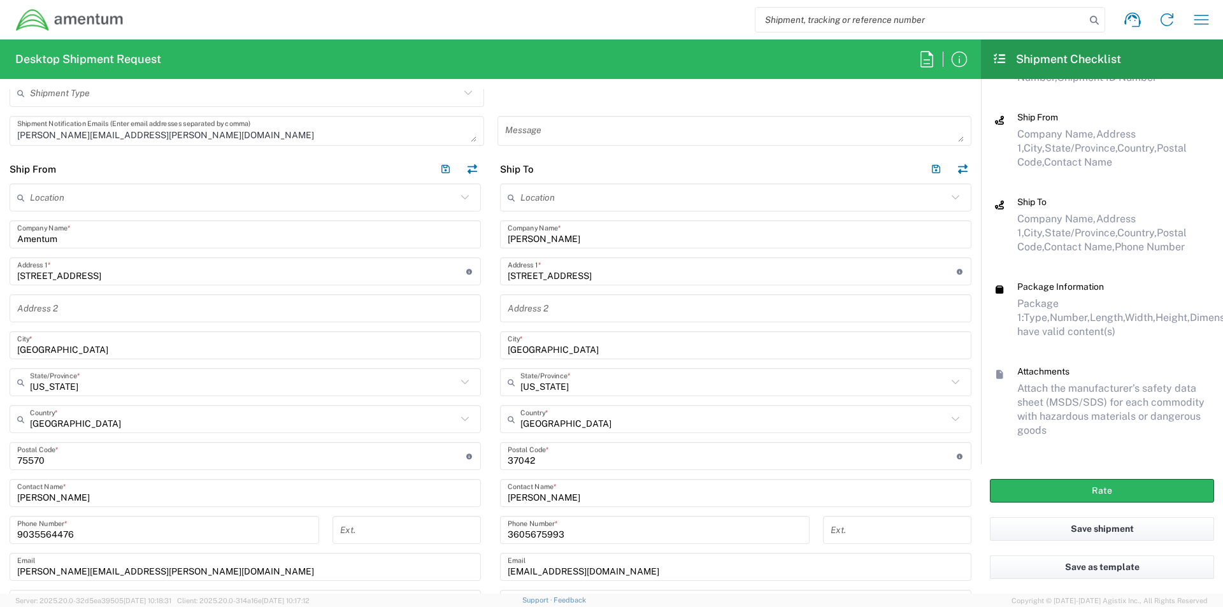
click at [1003, 58] on icon at bounding box center [1000, 58] width 15 height 11
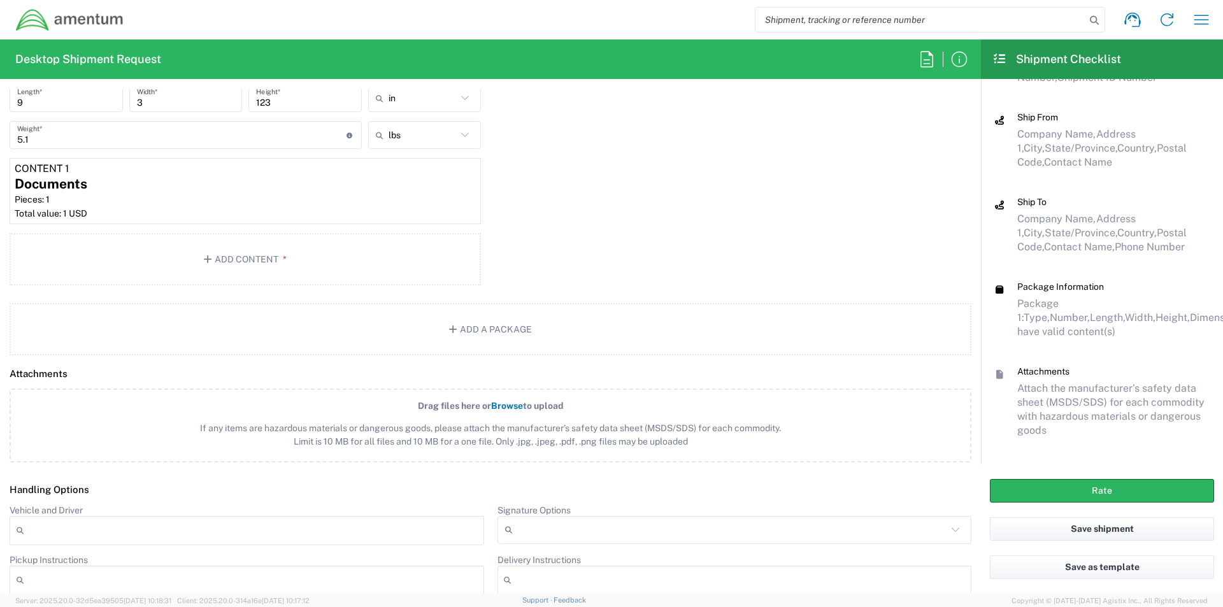
scroll to position [1126, 0]
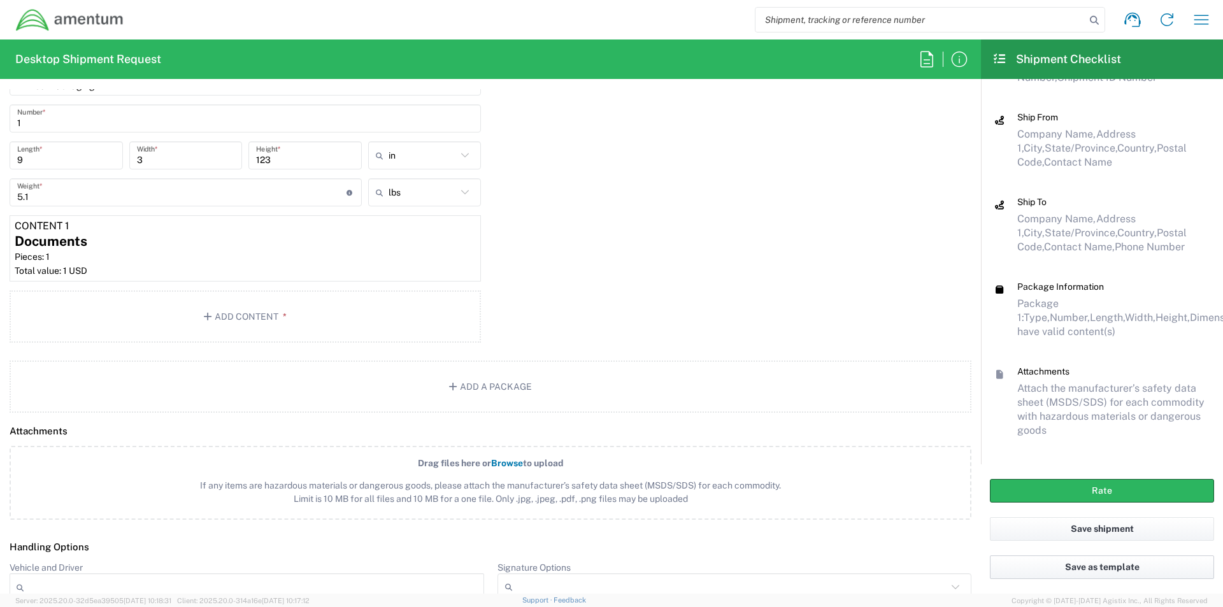
click at [1048, 565] on button "Save as template" at bounding box center [1102, 568] width 224 height 24
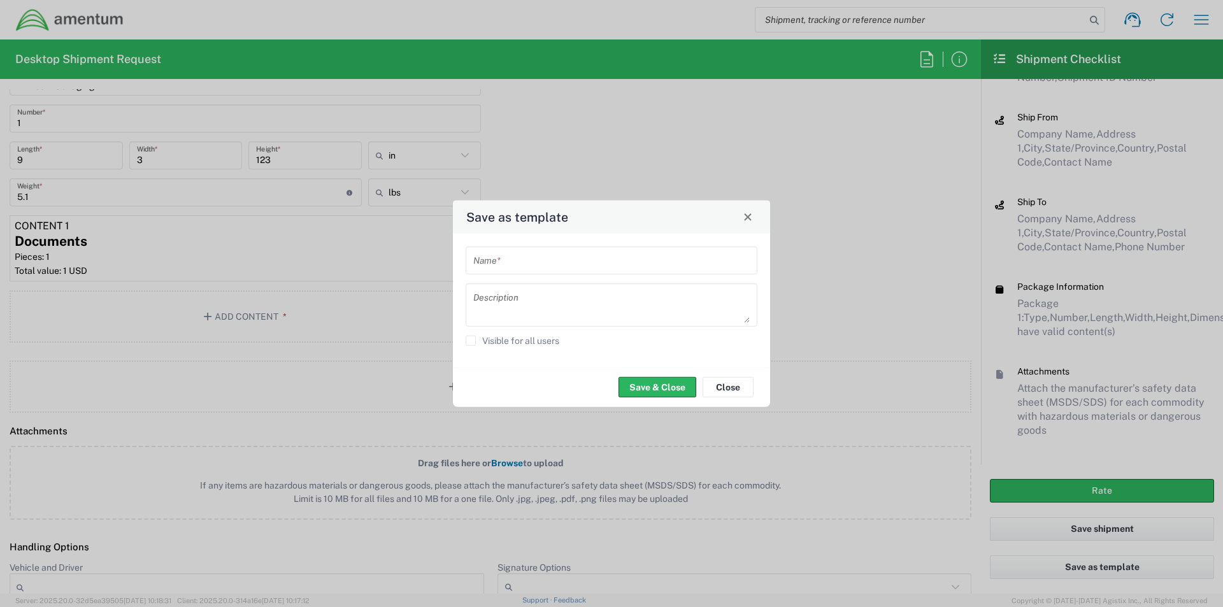
click at [512, 244] on div "Name * Description Visible for all users" at bounding box center [612, 300] width 331 height 134
click at [511, 259] on input "text" at bounding box center [611, 260] width 277 height 22
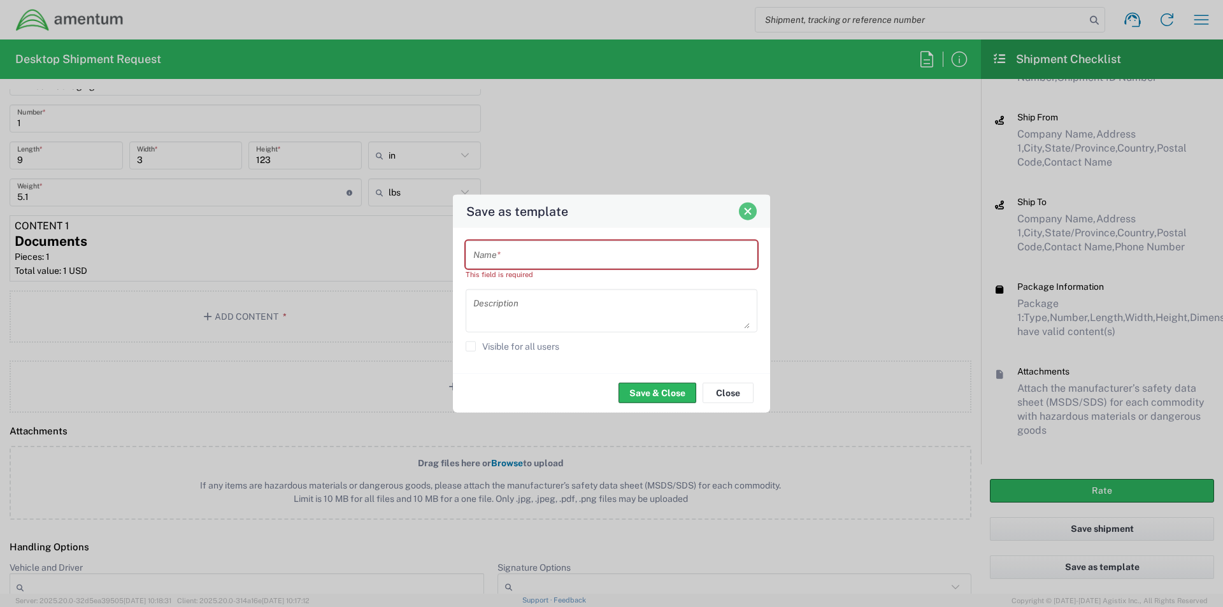
click at [747, 218] on button "Close" at bounding box center [748, 211] width 18 height 18
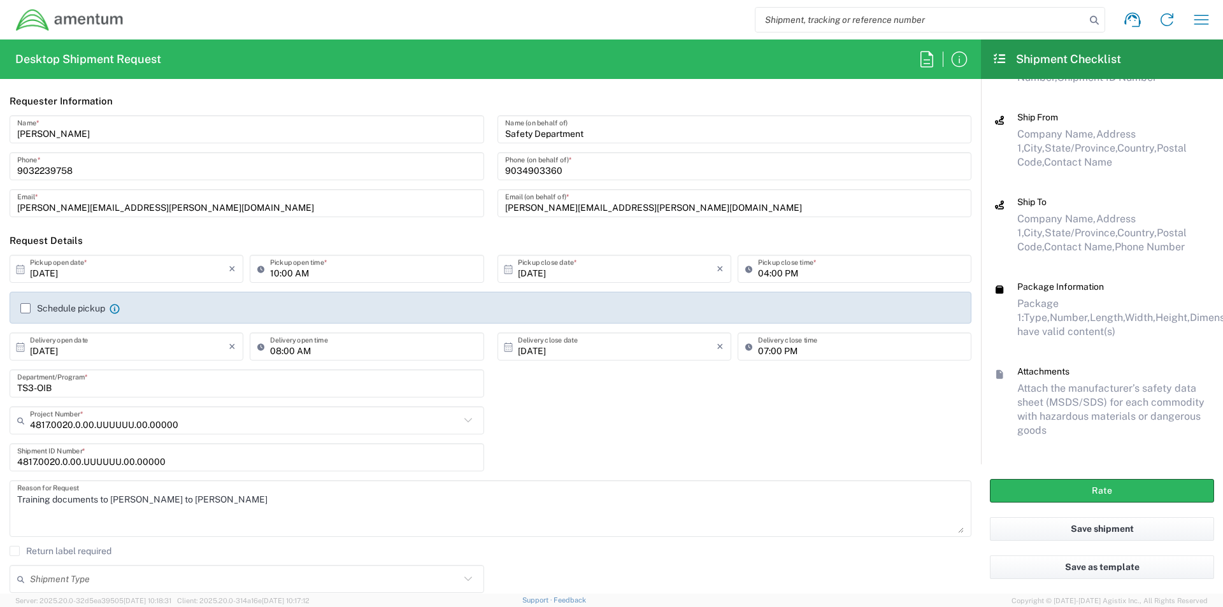
scroll to position [0, 0]
click at [1023, 60] on h2 "Shipment Checklist" at bounding box center [1057, 59] width 129 height 15
drag, startPoint x: 976, startPoint y: 55, endPoint x: 987, endPoint y: 56, distance: 10.9
click at [977, 55] on agx-form-header "Desktop Shipment Request" at bounding box center [490, 60] width 981 height 40
click at [993, 57] on header "Shipment Checklist" at bounding box center [1102, 60] width 242 height 40
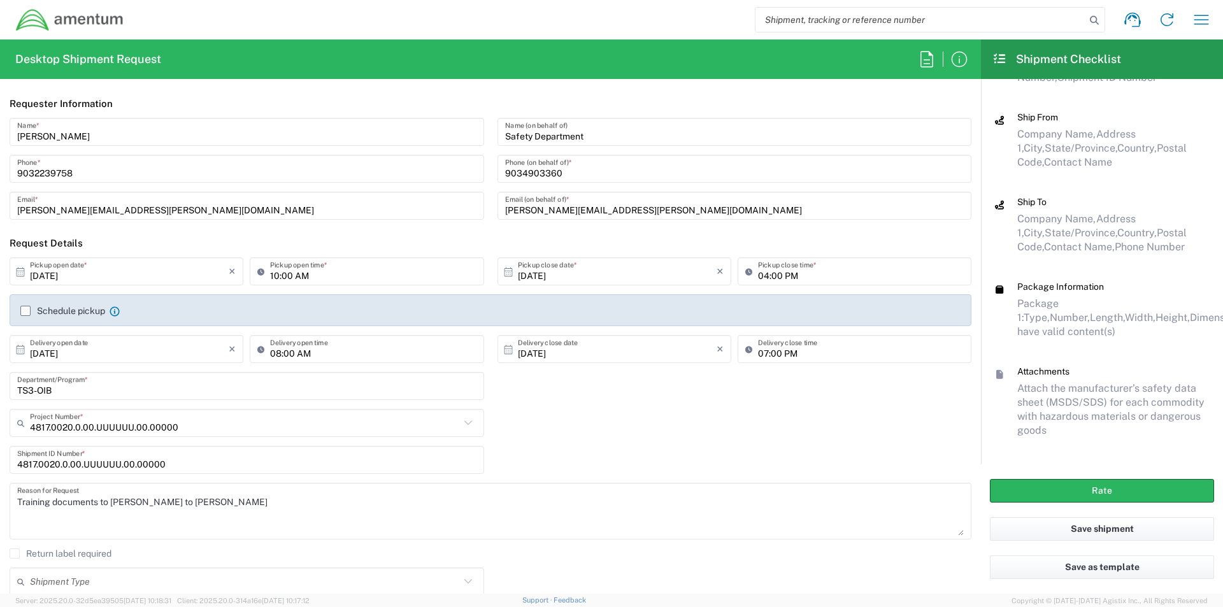
click at [1005, 59] on icon at bounding box center [1000, 58] width 15 height 11
click at [931, 63] on icon "button" at bounding box center [927, 59] width 20 height 20
click at [1202, 20] on icon "button" at bounding box center [1201, 20] width 20 height 20
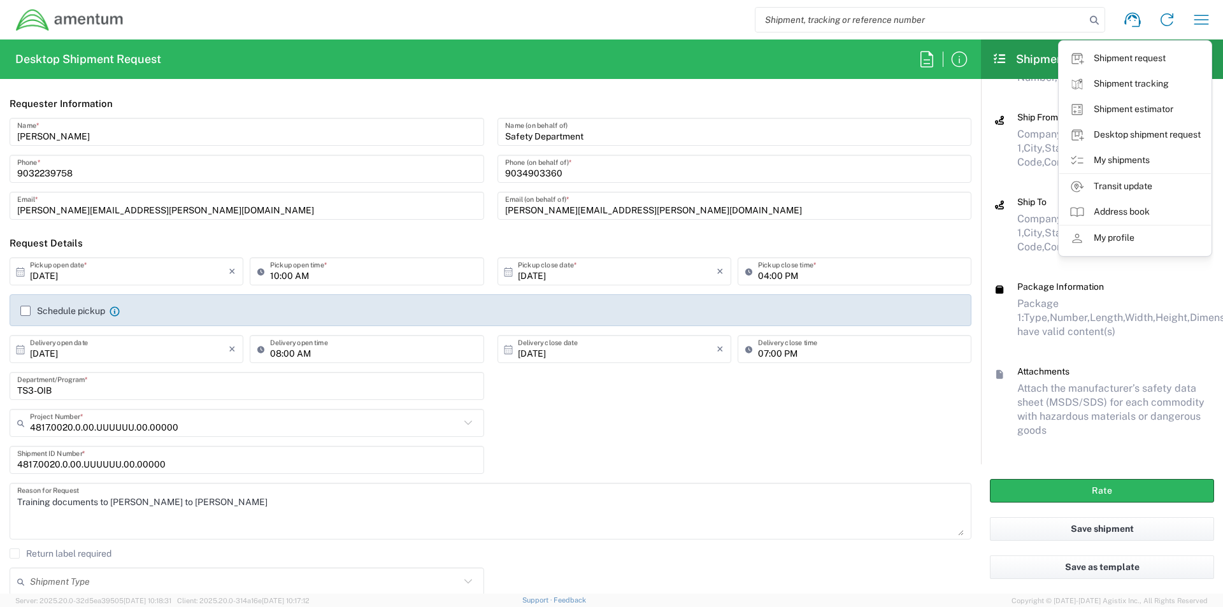
click at [1128, 106] on link "Shipment estimator" at bounding box center [1136, 109] width 152 height 25
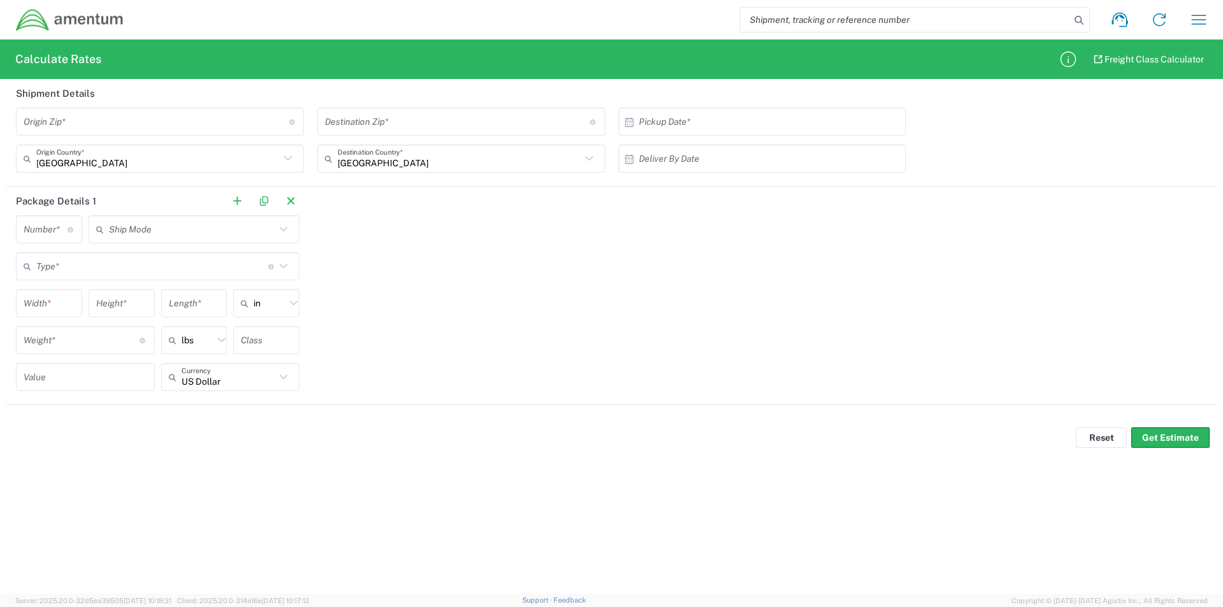
click at [300, 124] on div "Origin Zip * Origin Zip for [GEOGRAPHIC_DATA] should have the following format:…" at bounding box center [160, 122] width 288 height 28
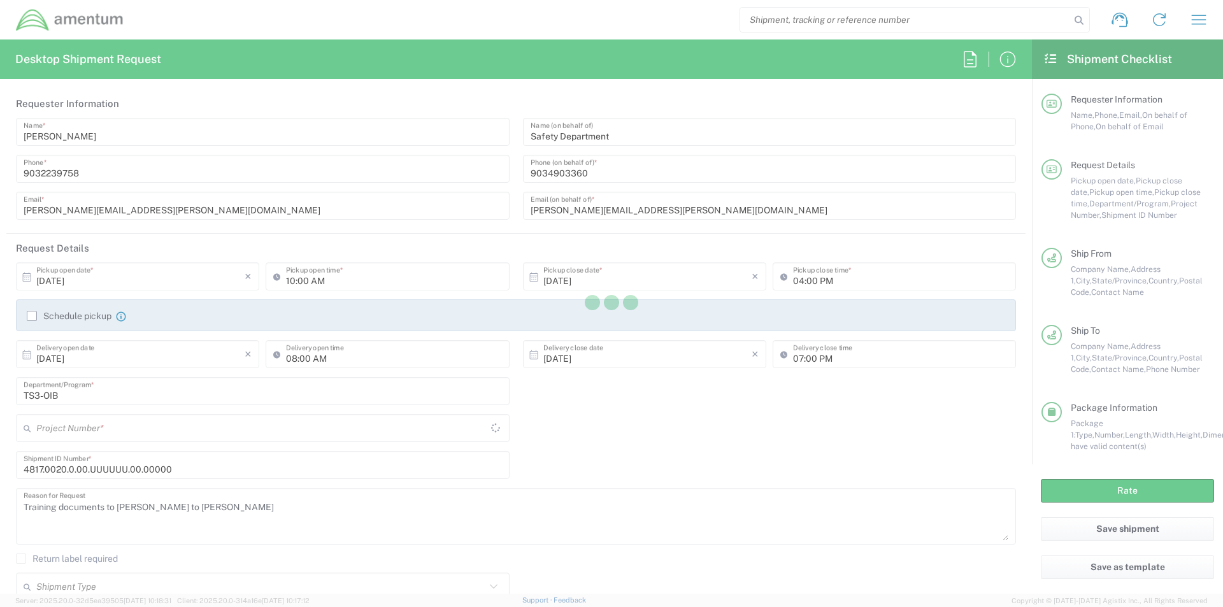
type input "4817.0020.0.00.UUUUUU.00.00000"
type input "[US_STATE]"
type input "Your Packaging"
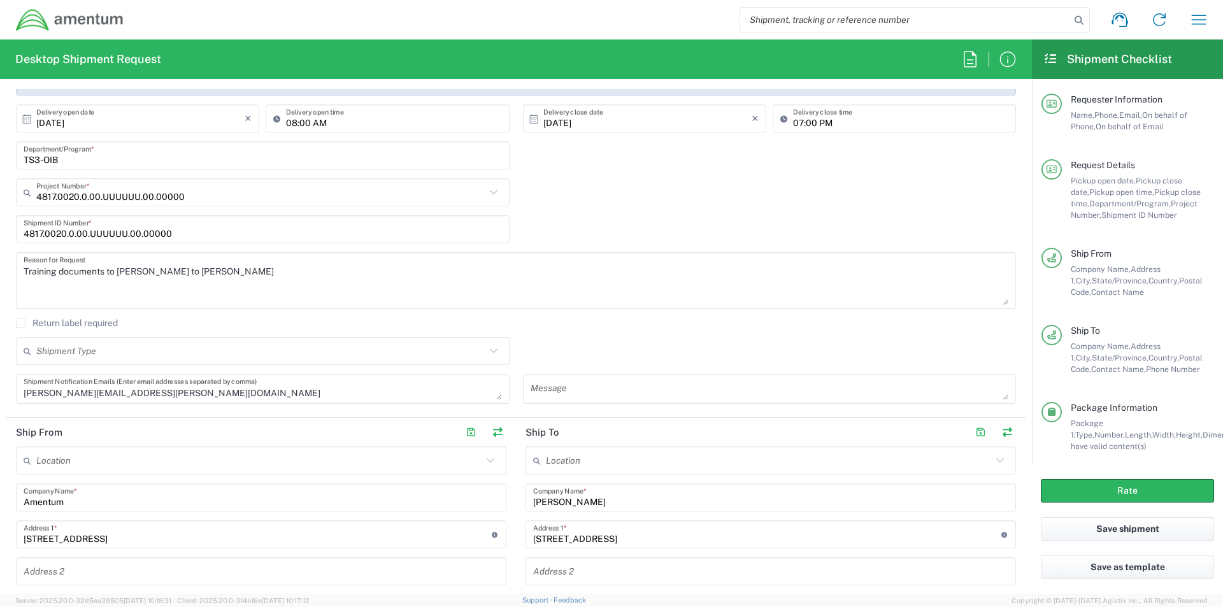
scroll to position [211, 0]
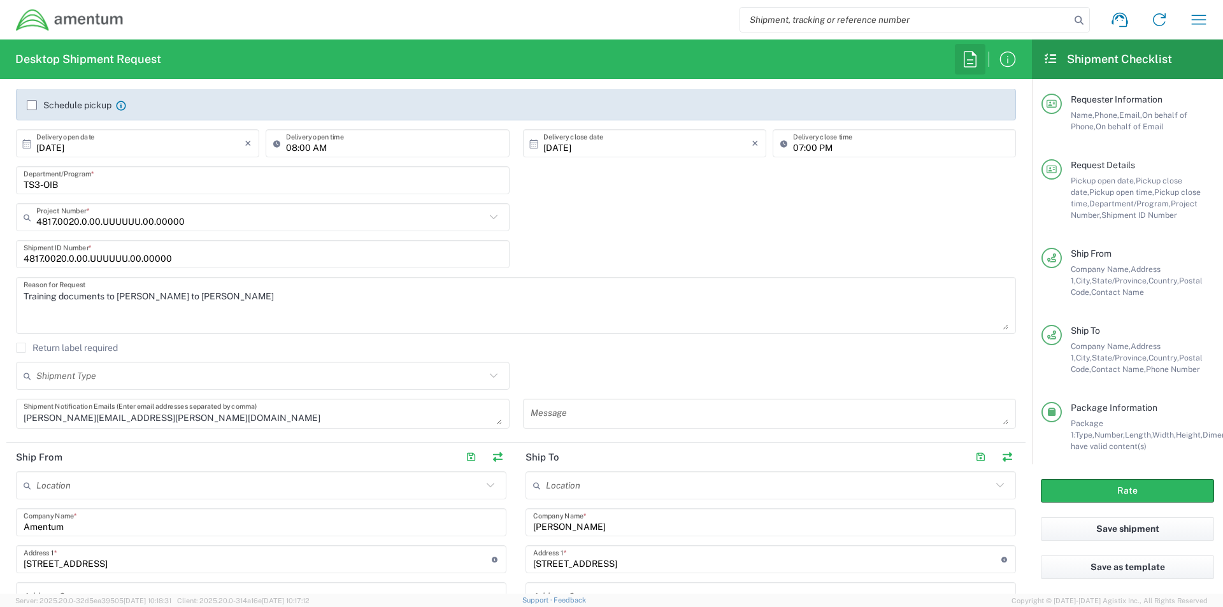
click at [963, 61] on icon "button" at bounding box center [970, 59] width 20 height 20
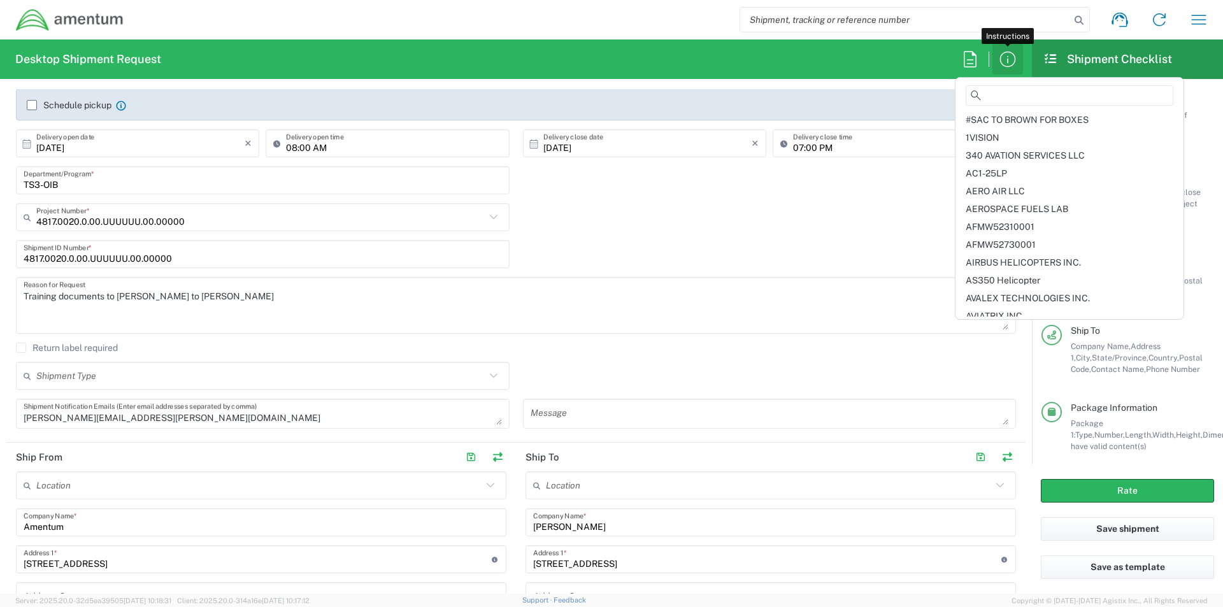
click at [1014, 61] on icon "button" at bounding box center [1008, 59] width 20 height 20
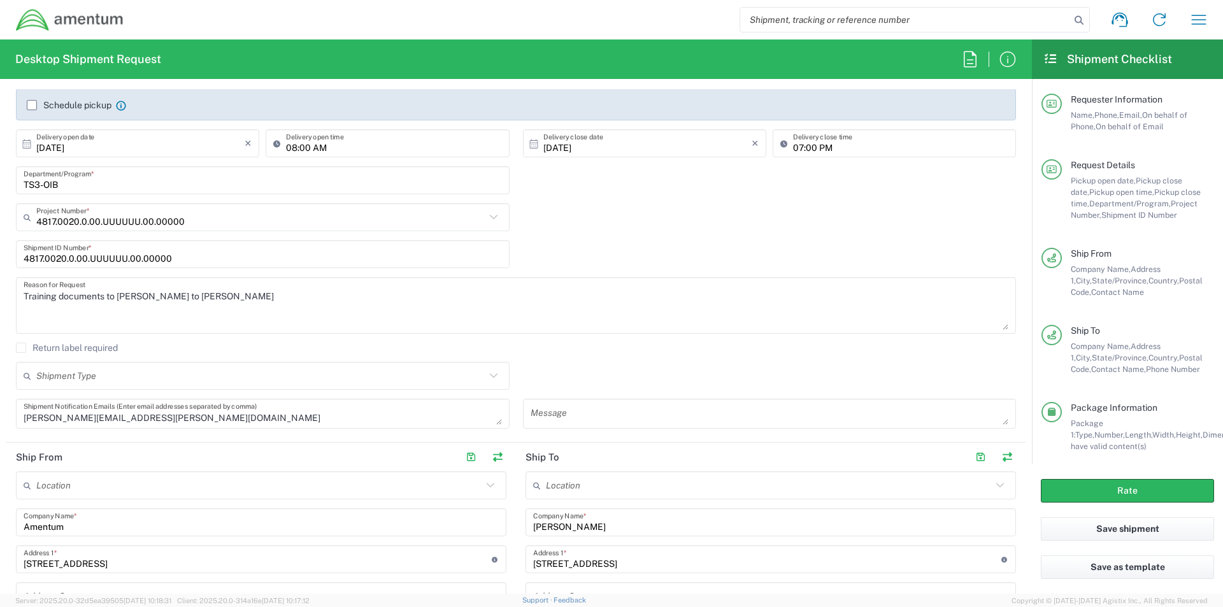
drag, startPoint x: 923, startPoint y: 343, endPoint x: 779, endPoint y: 347, distance: 143.4
click at [779, 347] on agx-checkbox-control "Return label required" at bounding box center [516, 348] width 1000 height 10
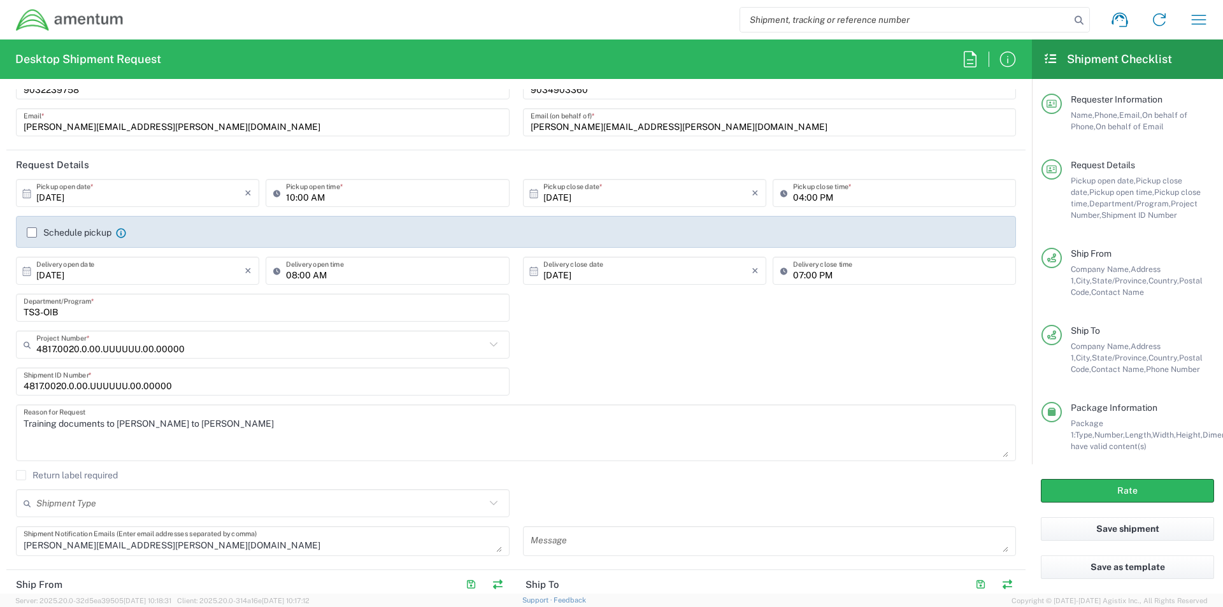
scroll to position [147, 0]
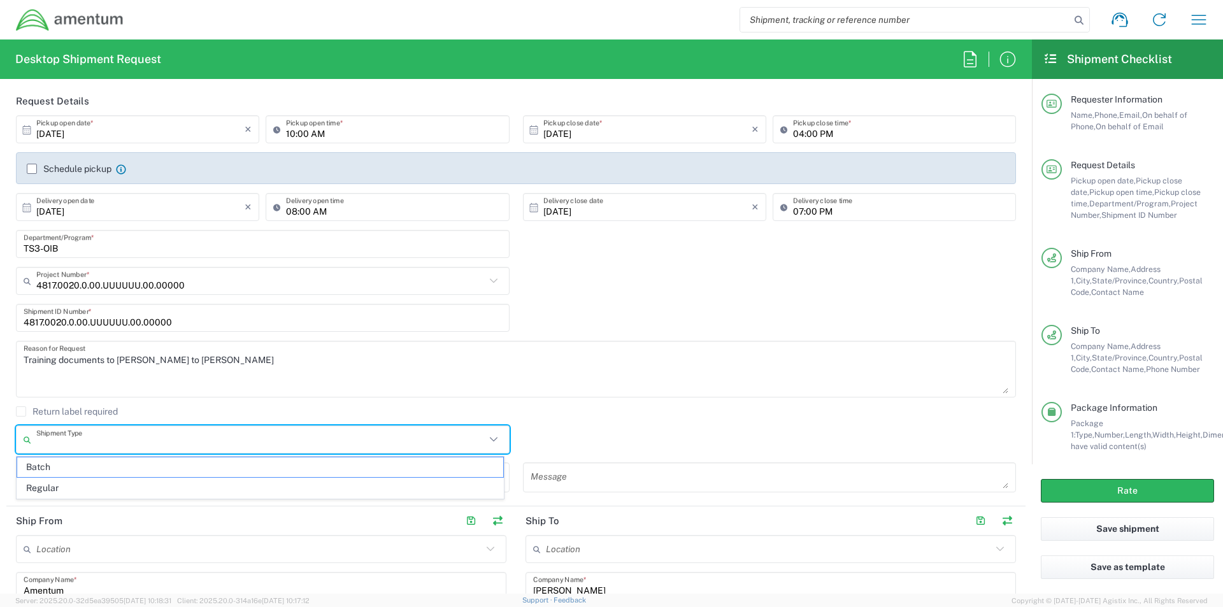
click at [54, 445] on input "text" at bounding box center [260, 440] width 449 height 22
click at [42, 487] on span "Regular" at bounding box center [260, 488] width 486 height 20
type input "Regular"
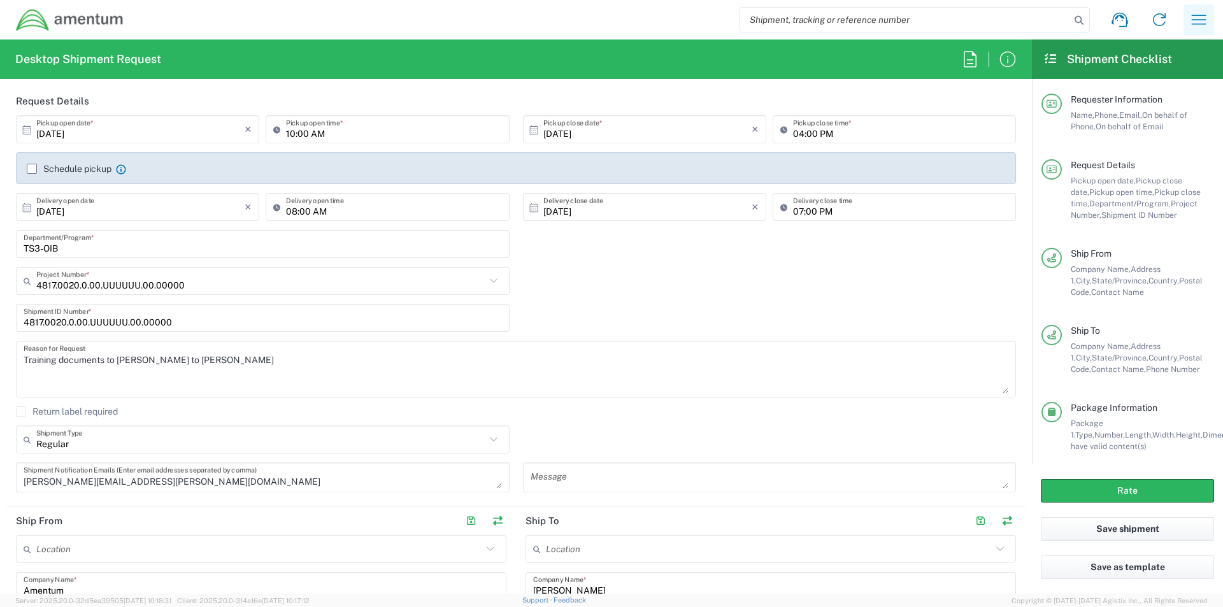
click at [1203, 22] on icon "button" at bounding box center [1199, 20] width 20 height 20
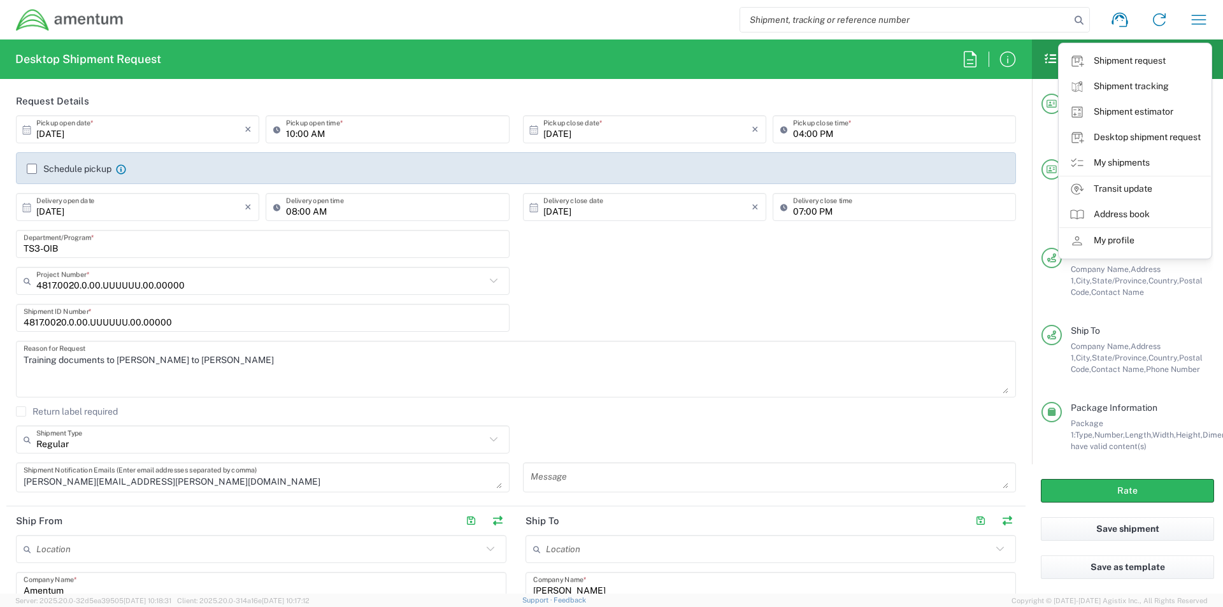
click at [1110, 161] on link "My shipments" at bounding box center [1136, 162] width 152 height 25
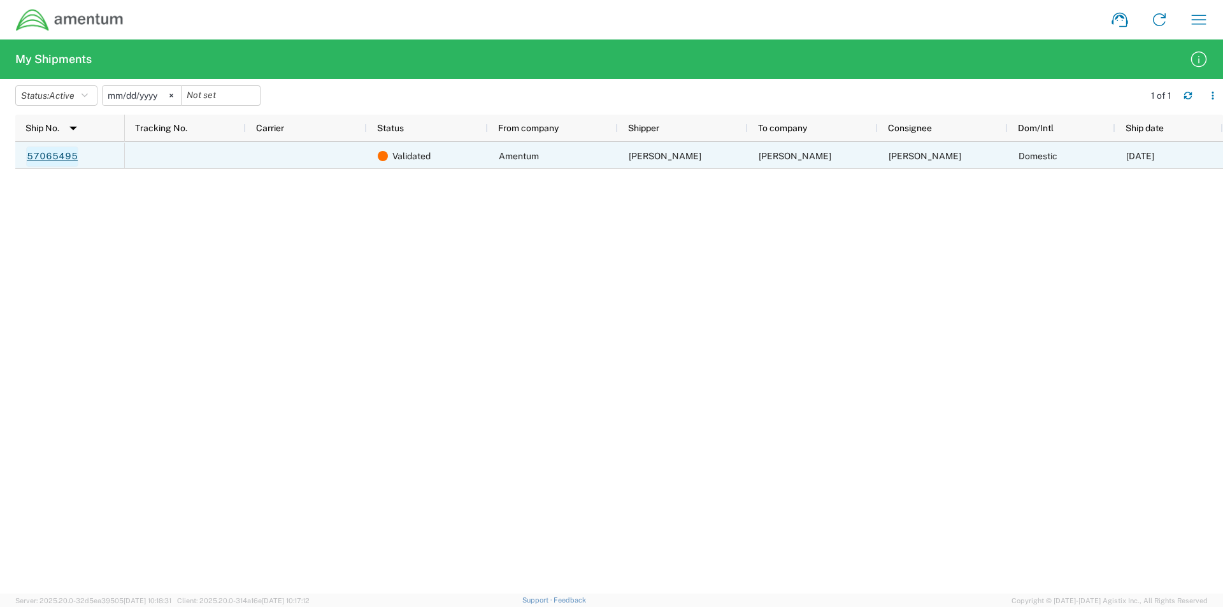
click at [69, 157] on link "57065495" at bounding box center [52, 157] width 52 height 20
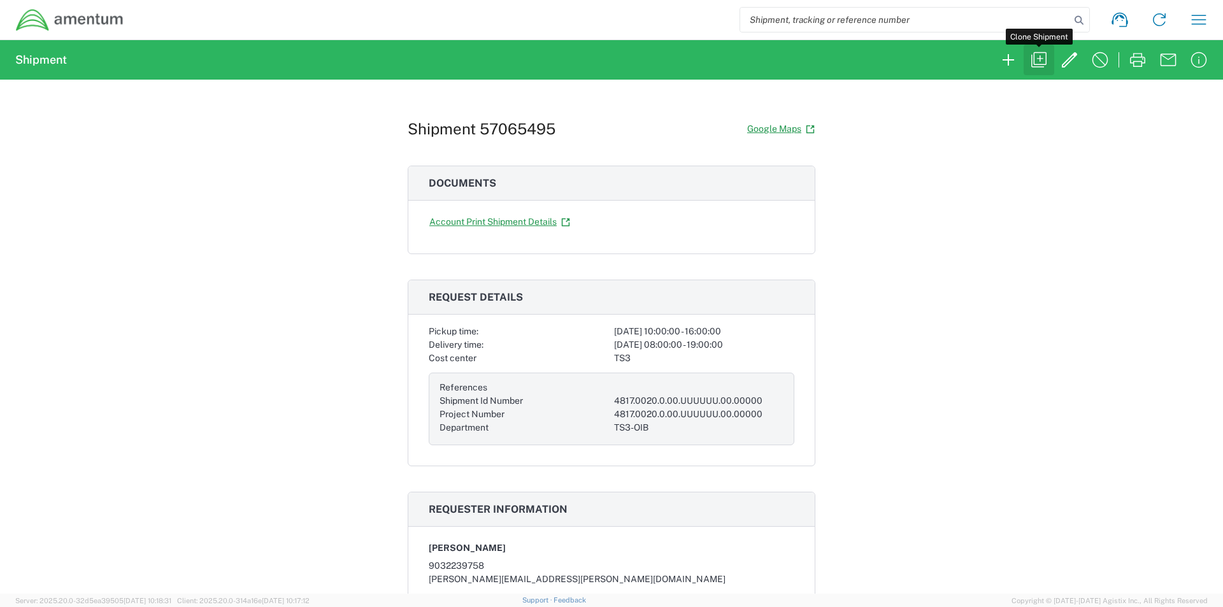
click at [1037, 60] on icon "button" at bounding box center [1039, 60] width 20 height 20
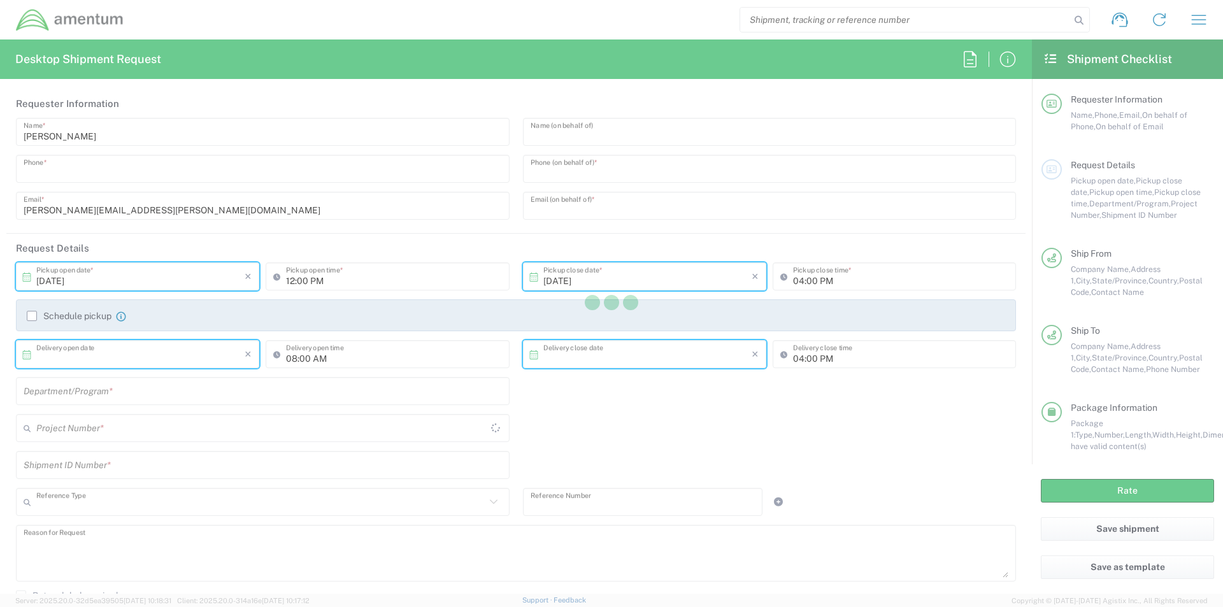
type input "9032239758"
type input "Safety Department"
type input "9034903360"
type input "[PERSON_NAME][EMAIL_ADDRESS][PERSON_NAME][DOMAIN_NAME]"
type input "10:00 AM"
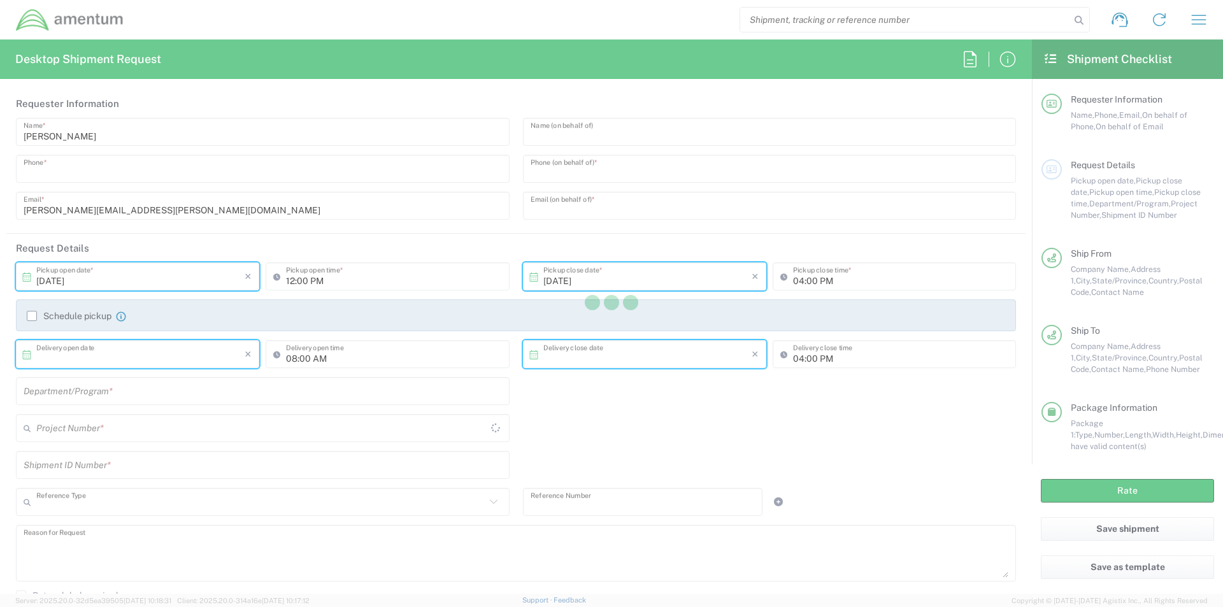
type input "[DATE]"
type input "07:00 PM"
type input "Shipment Id Number"
type input "4817.0020.0.00.UUUUUU.00.00000"
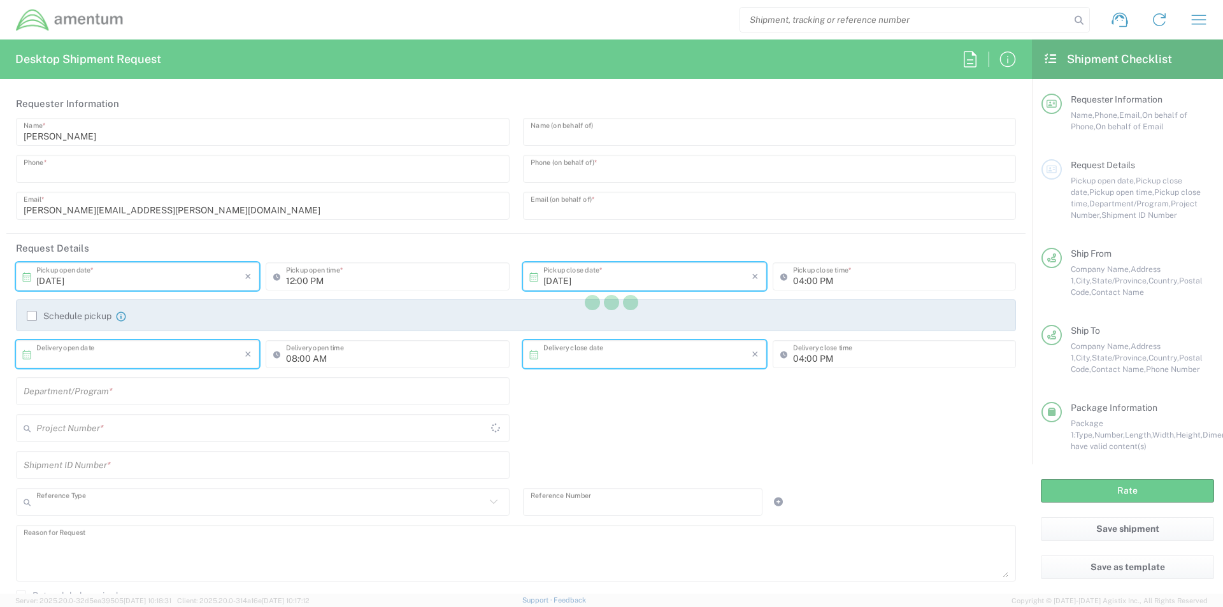
type textarea "Training documents to [PERSON_NAME] to [PERSON_NAME]"
type textarea "[PERSON_NAME][EMAIL_ADDRESS][PERSON_NAME][DOMAIN_NAME]"
type input "Amentum"
type input "[STREET_ADDRESS]"
type input "[GEOGRAPHIC_DATA]"
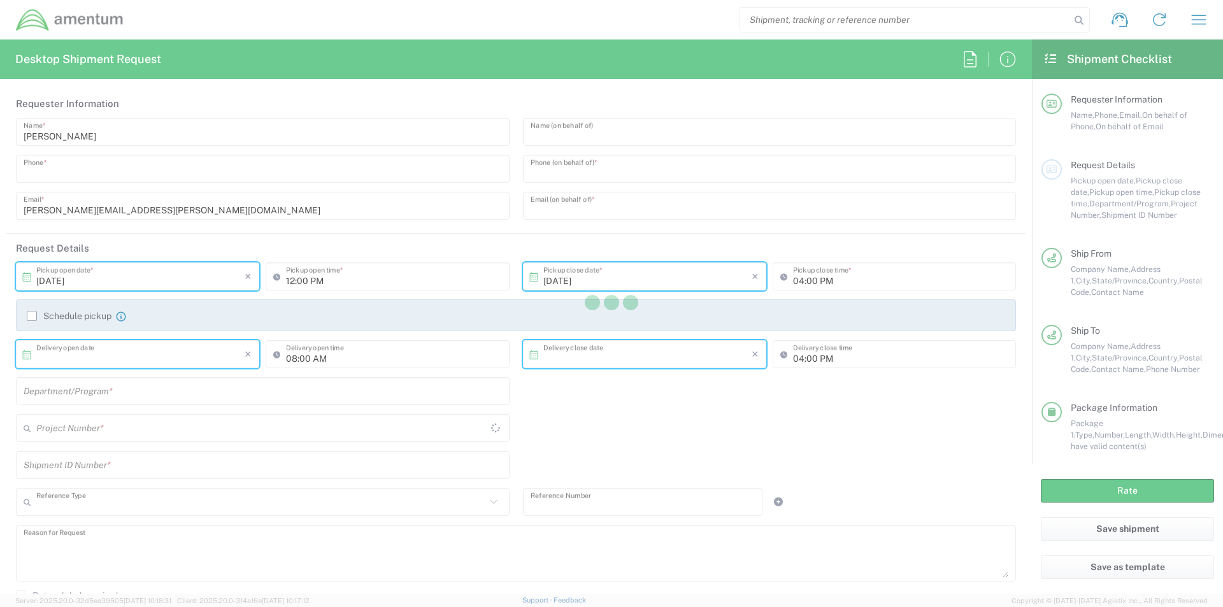
type input "[US_STATE]"
type input "75570"
type input "[PERSON_NAME]"
type input "9035564476"
type input "[PERSON_NAME][EMAIL_ADDRESS][PERSON_NAME][DOMAIN_NAME]"
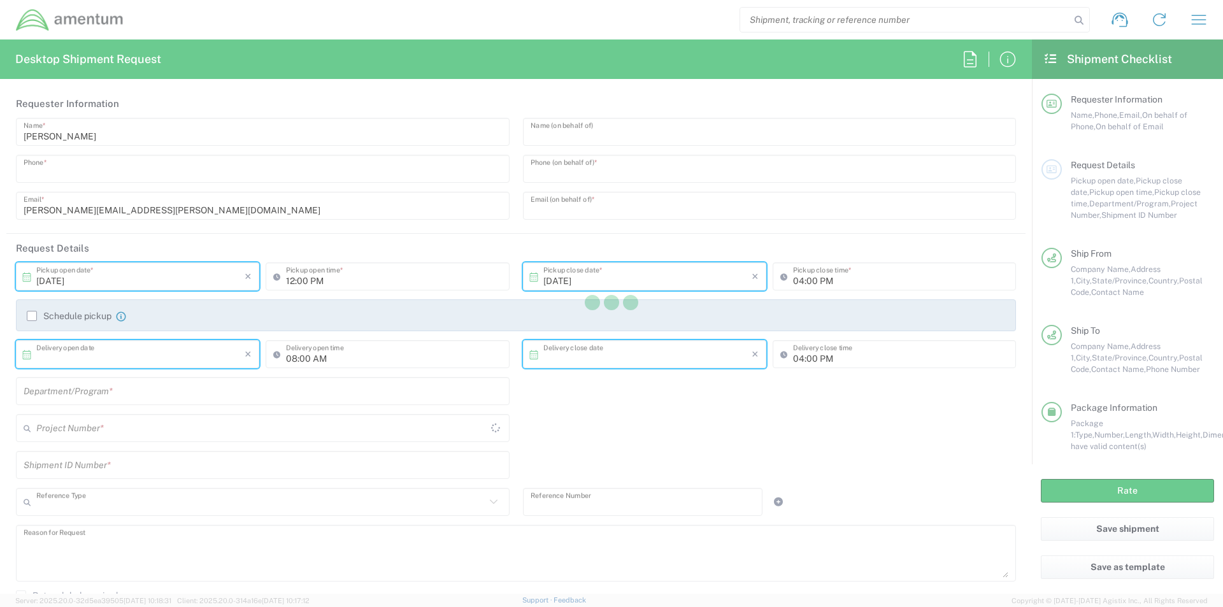
type input "Business (General)"
type input "[PERSON_NAME]"
type input "[STREET_ADDRESS]"
type input "[GEOGRAPHIC_DATA]"
type input "[US_STATE]"
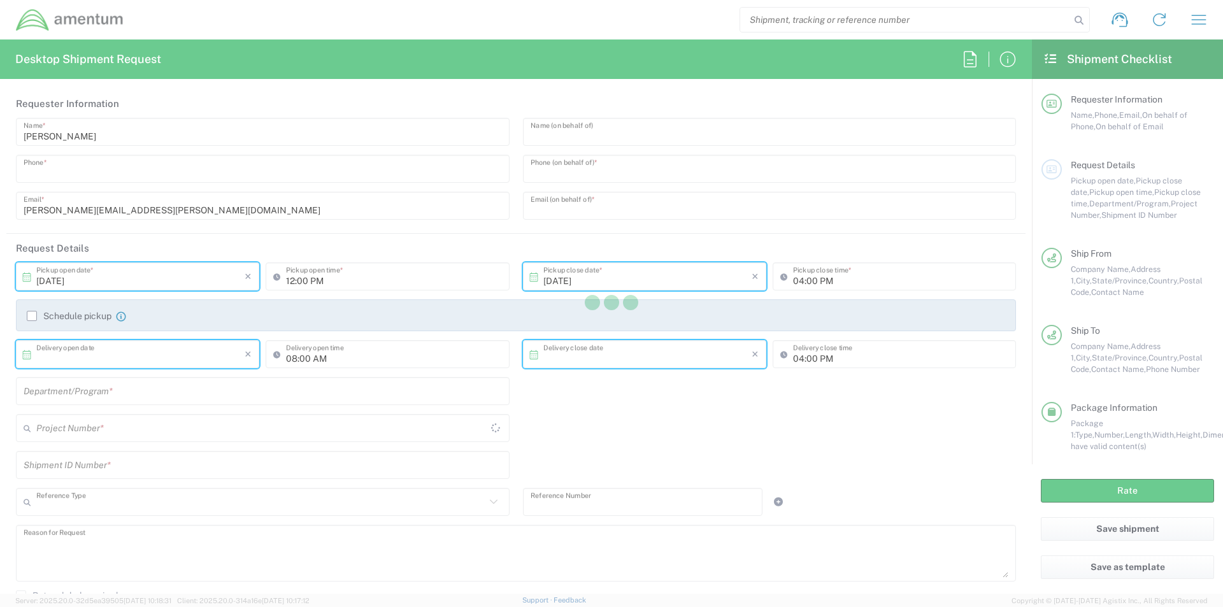
type input "37042"
type input "[PERSON_NAME]"
type input "3605675993"
type input "[EMAIL_ADDRESS][DOMAIN_NAME]"
type input "Residential/Home"
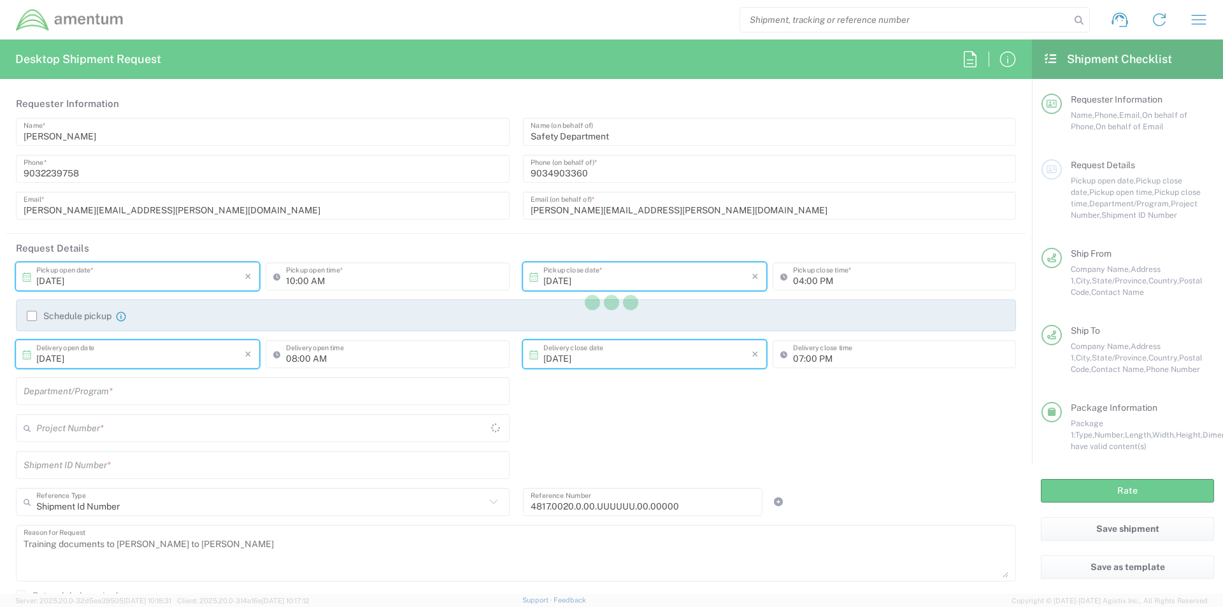
type input "Your Packaging"
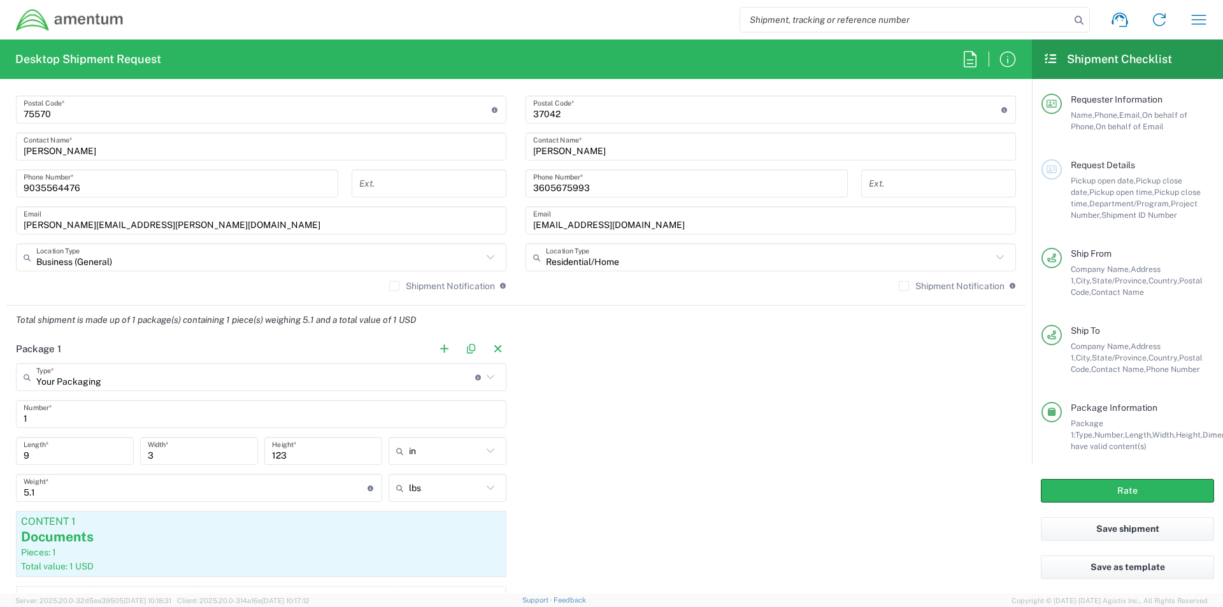
scroll to position [1019, 0]
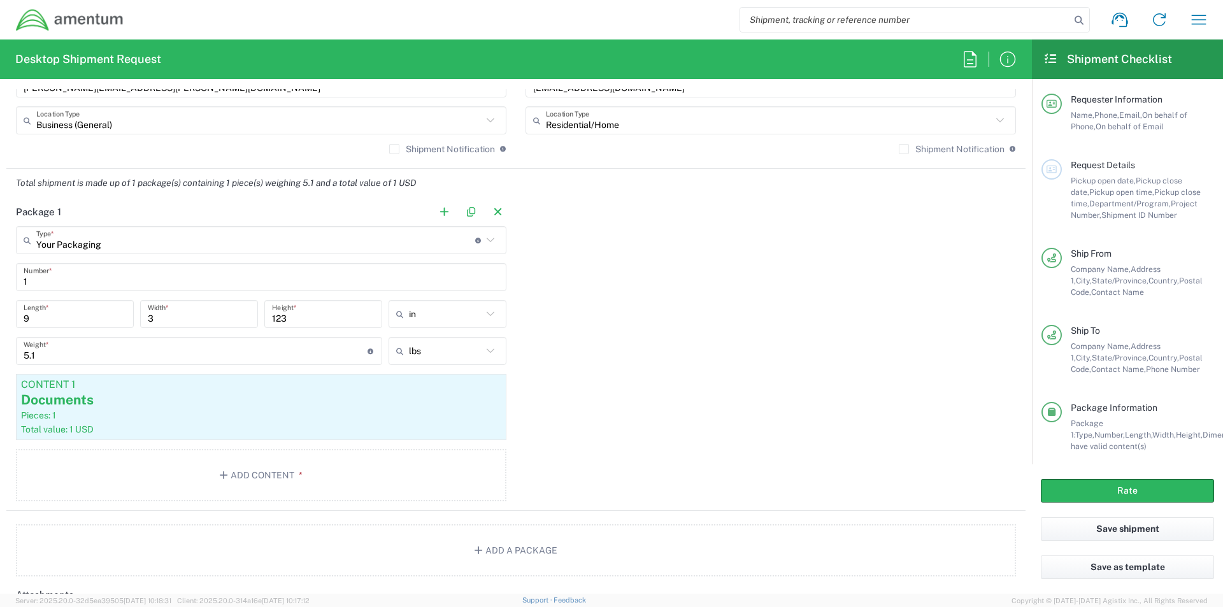
click at [299, 320] on input "123" at bounding box center [323, 314] width 103 height 22
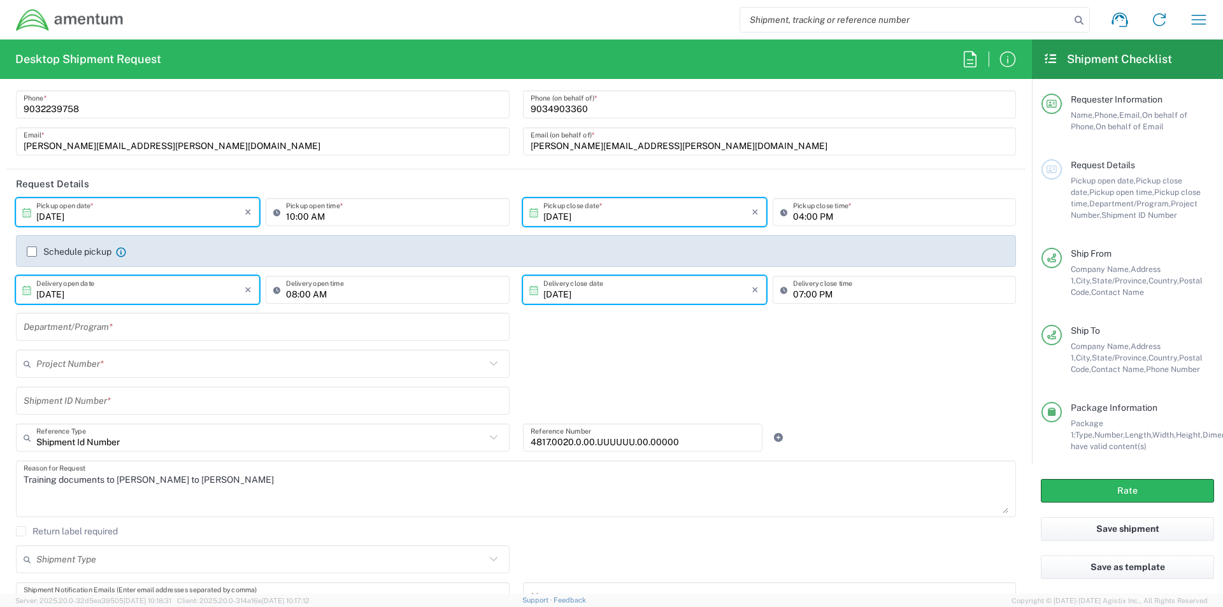
scroll to position [64, 0]
type input "12"
click at [116, 335] on input "text" at bounding box center [263, 328] width 478 height 22
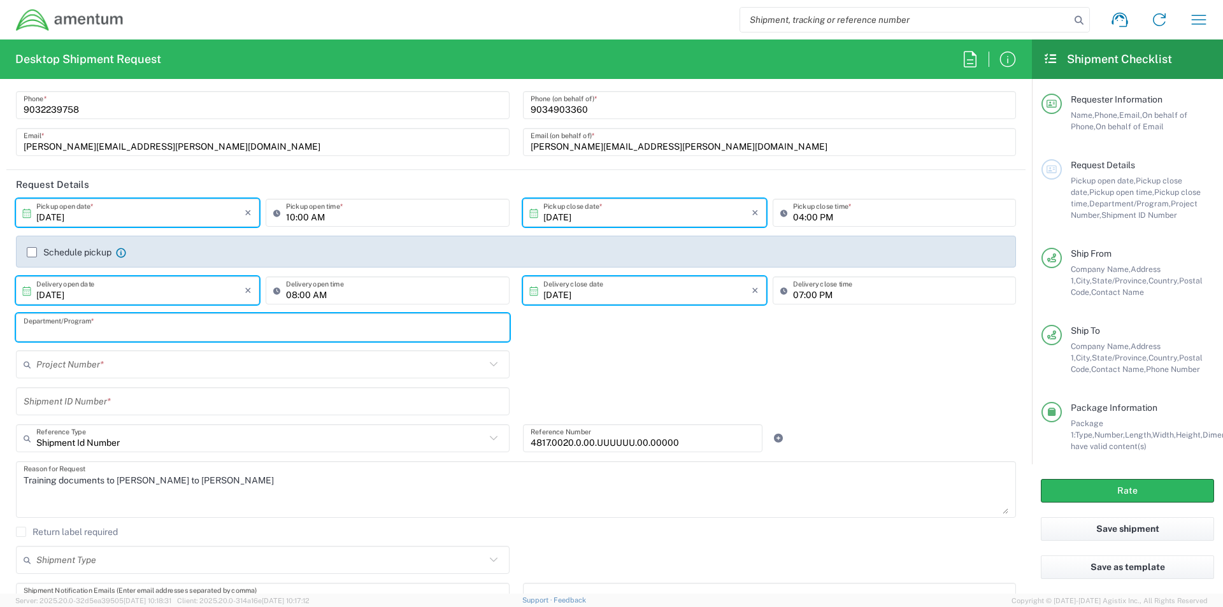
click at [119, 322] on input "text" at bounding box center [263, 328] width 478 height 22
type input "TS3-OIB"
click at [57, 366] on input "text" at bounding box center [260, 365] width 449 height 22
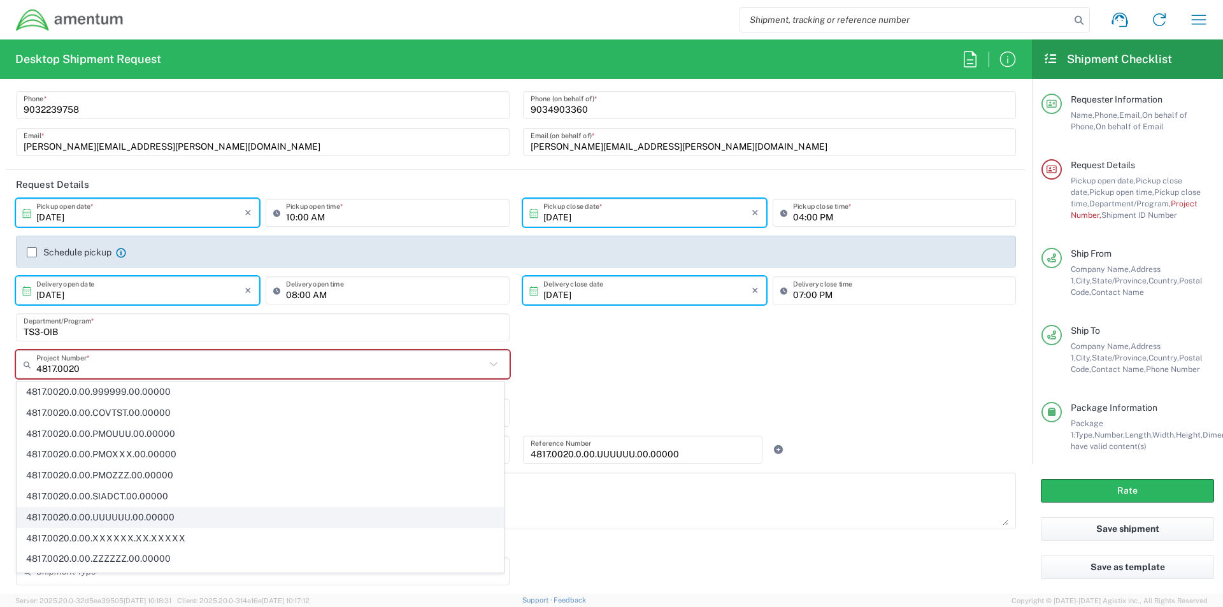
click at [64, 522] on span "4817.0020.0.00.UUUUUU.00.00000" at bounding box center [260, 518] width 486 height 20
type input "4817.0020.0.00.UUUUUU.00.00000"
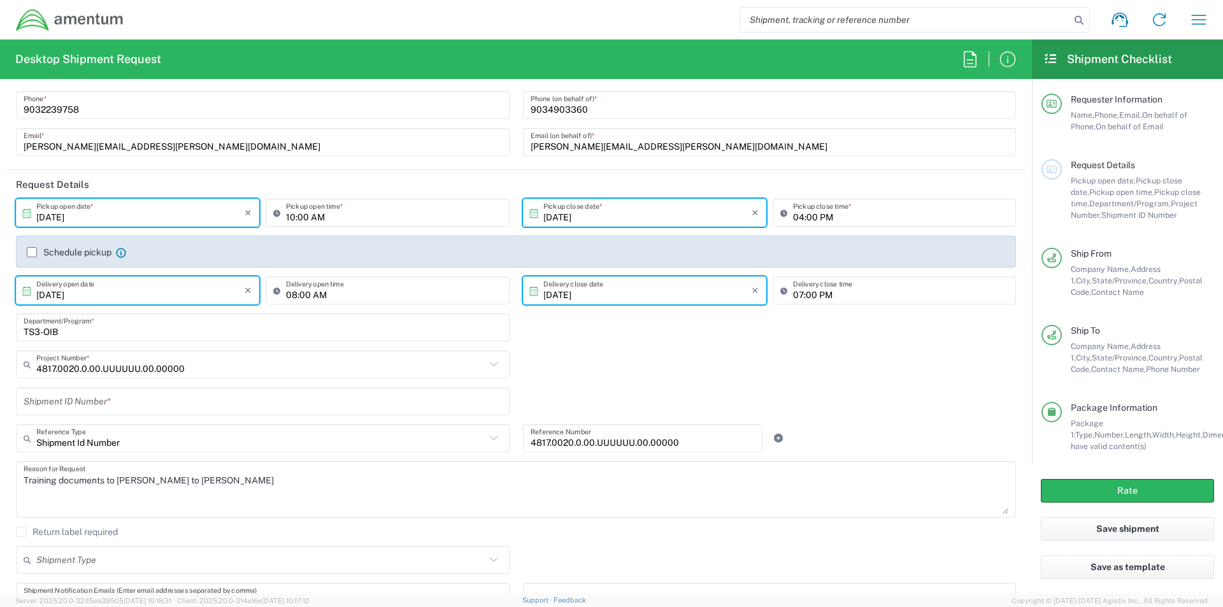
click at [54, 411] on input "text" at bounding box center [263, 402] width 478 height 22
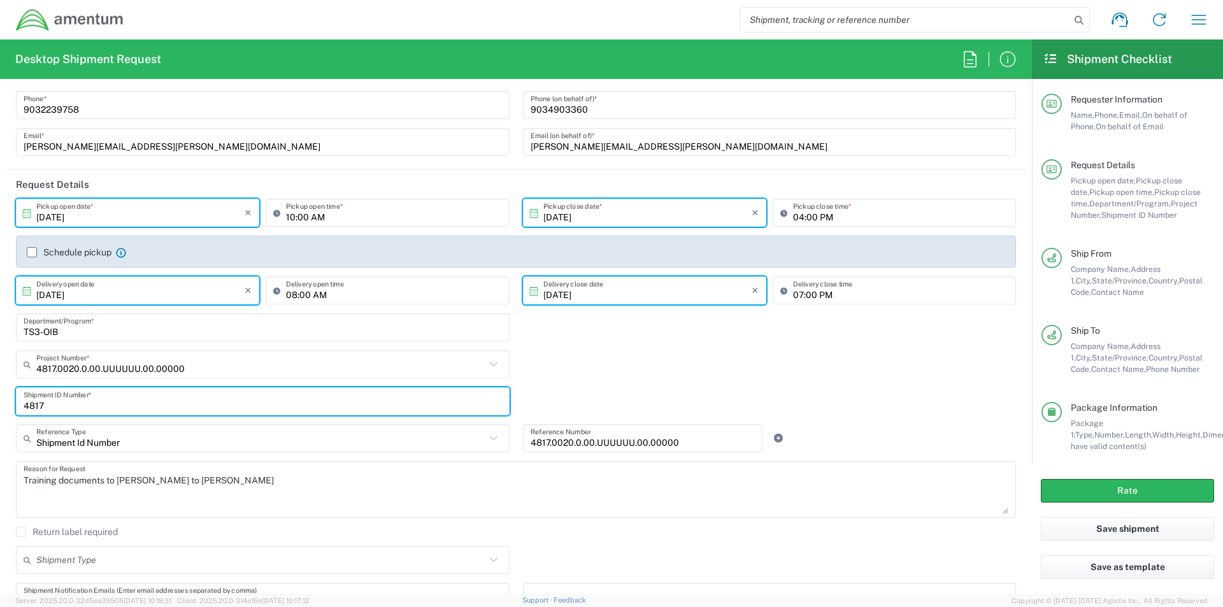
type input "4817"
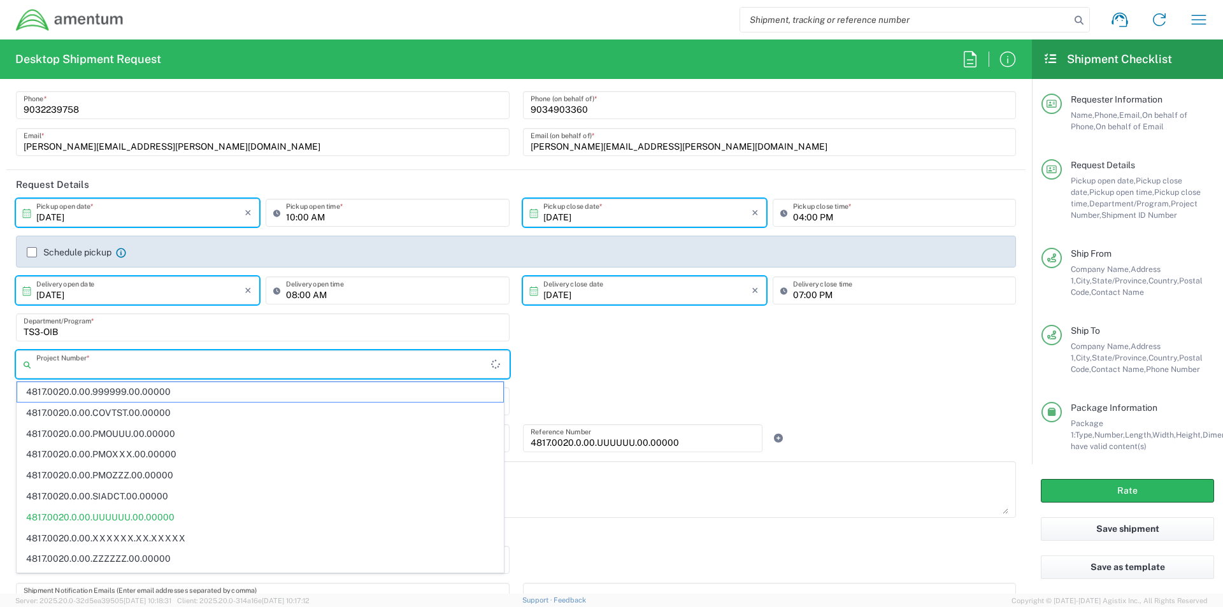
drag, startPoint x: 214, startPoint y: 373, endPoint x: 42, endPoint y: 377, distance: 172.1
click at [42, 377] on div "Project Number *" at bounding box center [263, 364] width 494 height 28
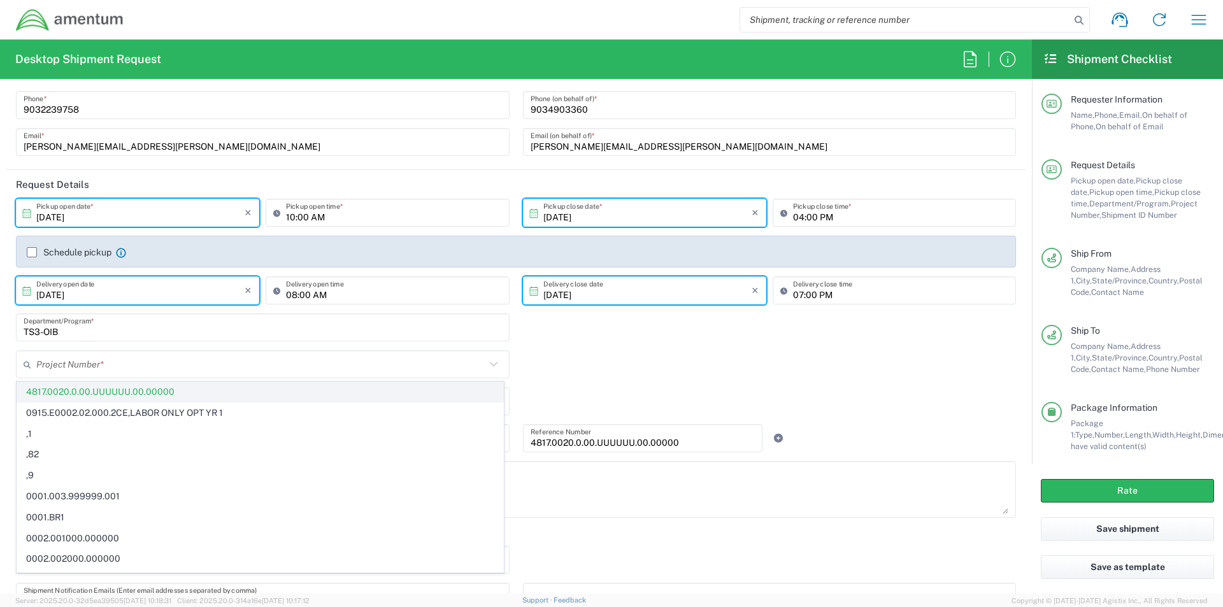
click at [82, 392] on span "4817.0020.0.00.UUUUUU.00.00000" at bounding box center [260, 392] width 486 height 20
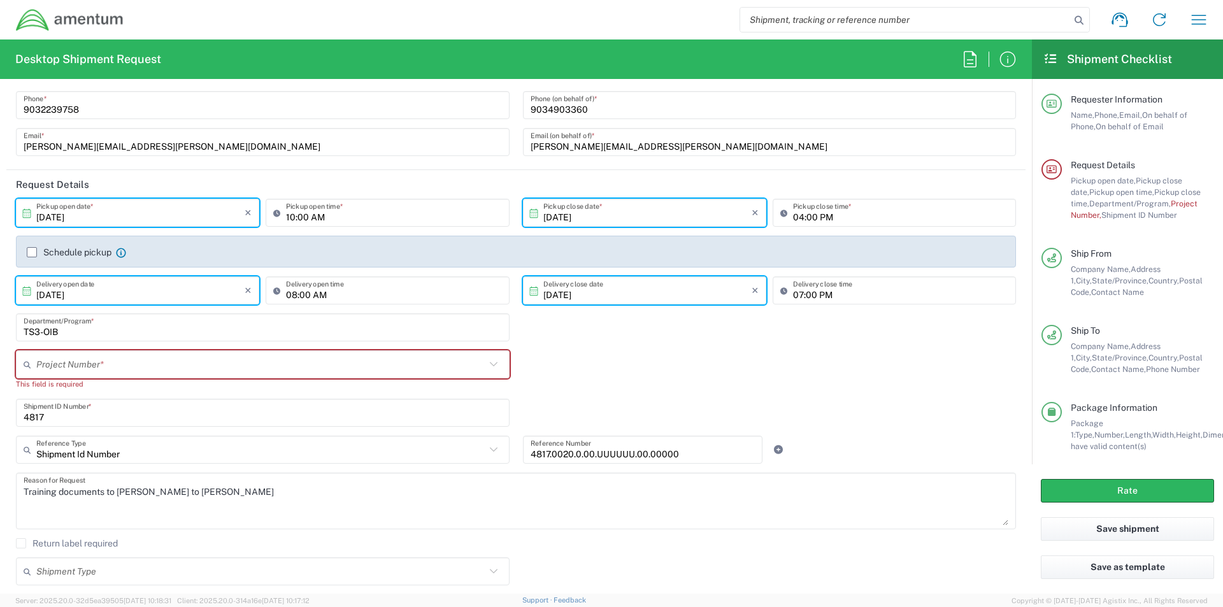
click at [59, 371] on input "text" at bounding box center [260, 365] width 449 height 22
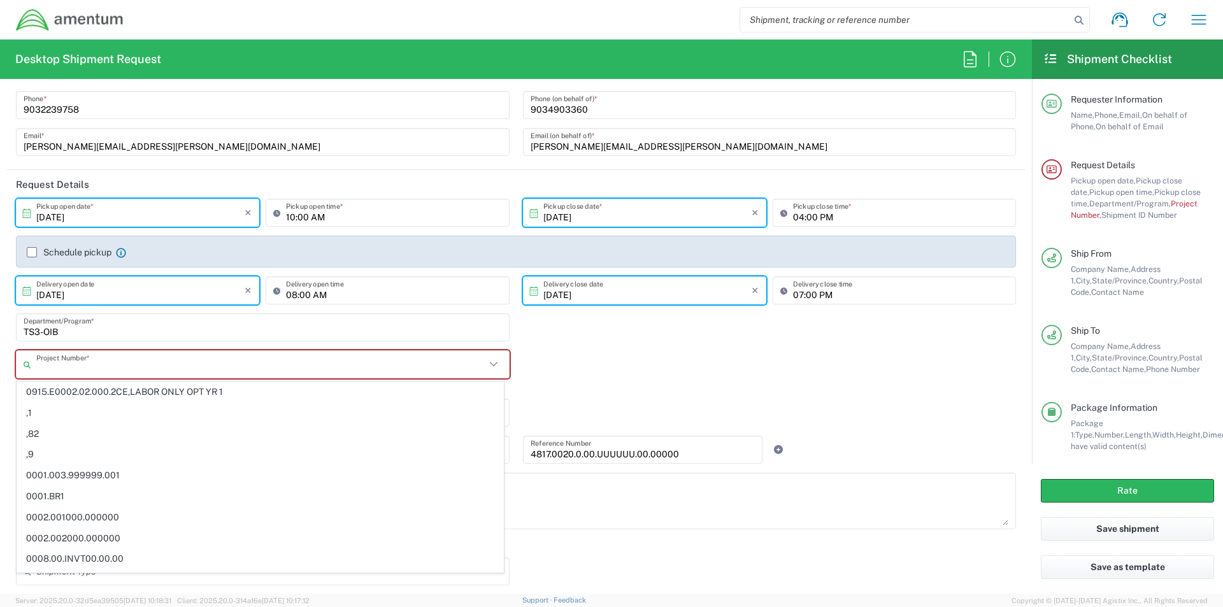
click at [64, 392] on span "0915.E0002.02.000.2CE,LABOR ONLY OPT YR 1" at bounding box center [260, 392] width 486 height 20
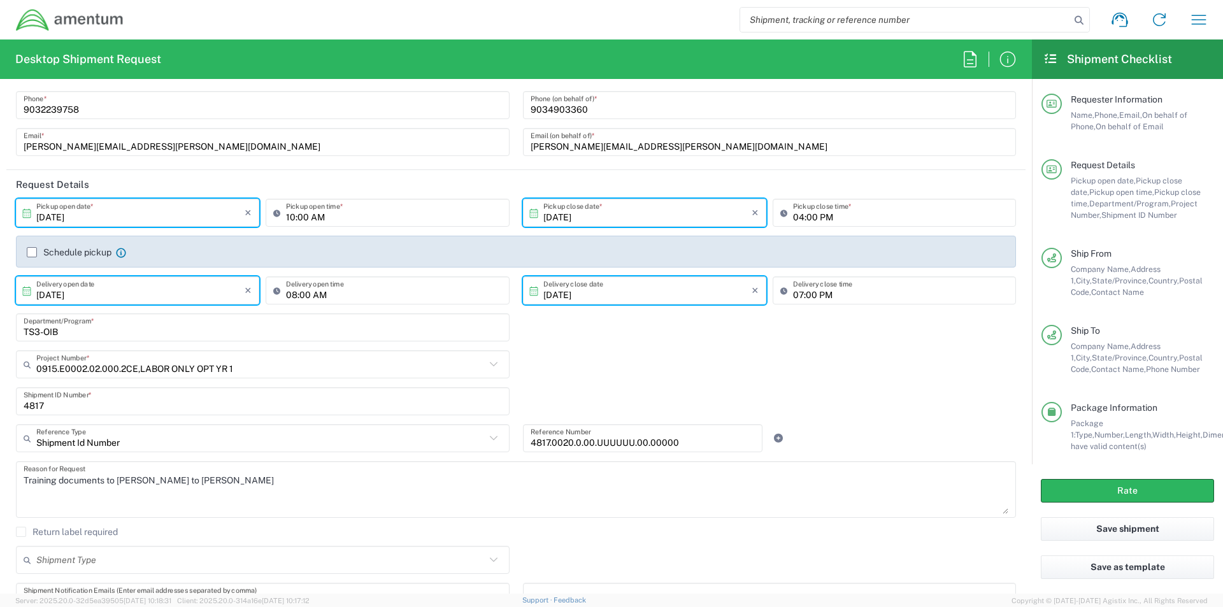
drag, startPoint x: 251, startPoint y: 363, endPoint x: -236, endPoint y: 419, distance: 490.6
click at [0, 419] on html "Shipment request Shipment tracking Shipment estimator Desktop shipment request …" at bounding box center [611, 303] width 1223 height 607
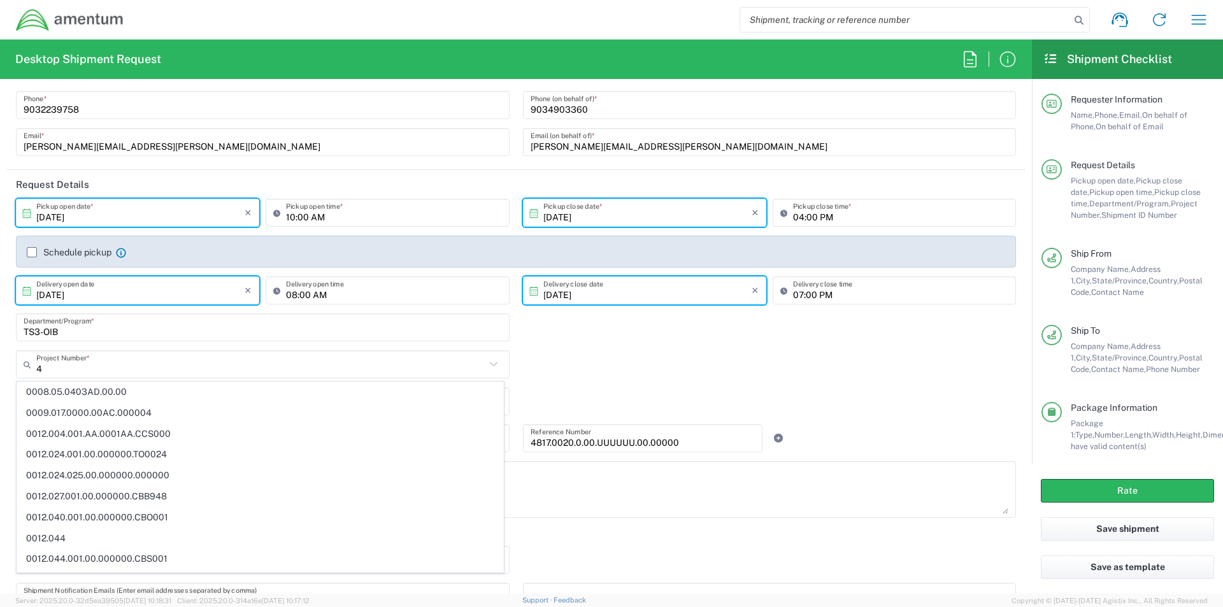
click at [58, 371] on input "4" at bounding box center [260, 365] width 449 height 22
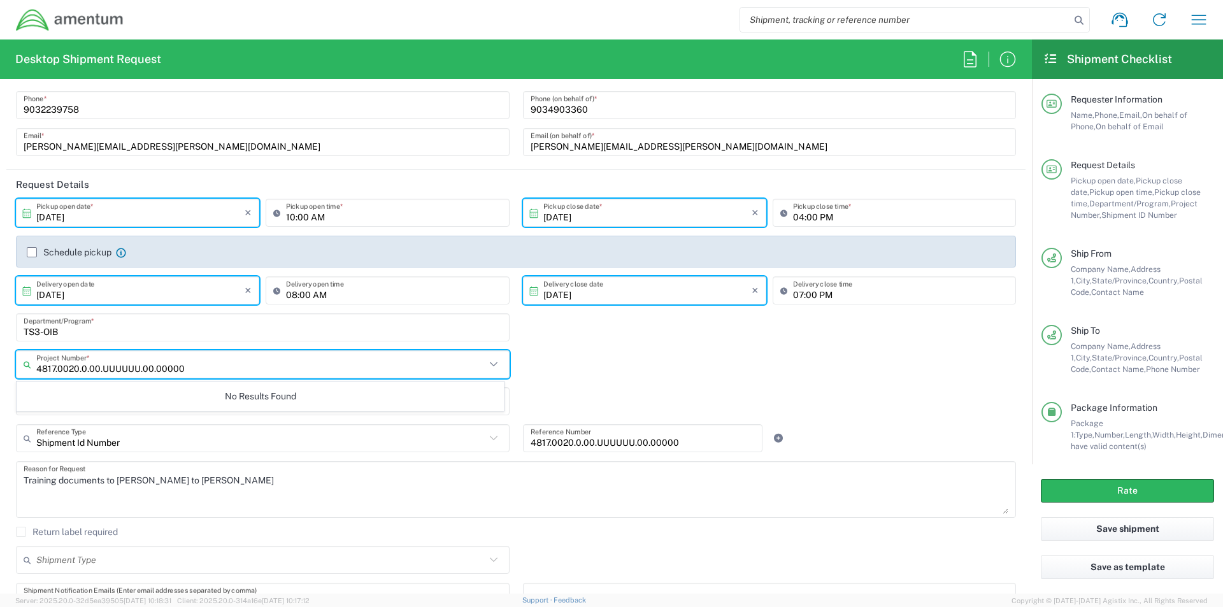
type input "4817.0020.0.00.UUUUUU.00.00000"
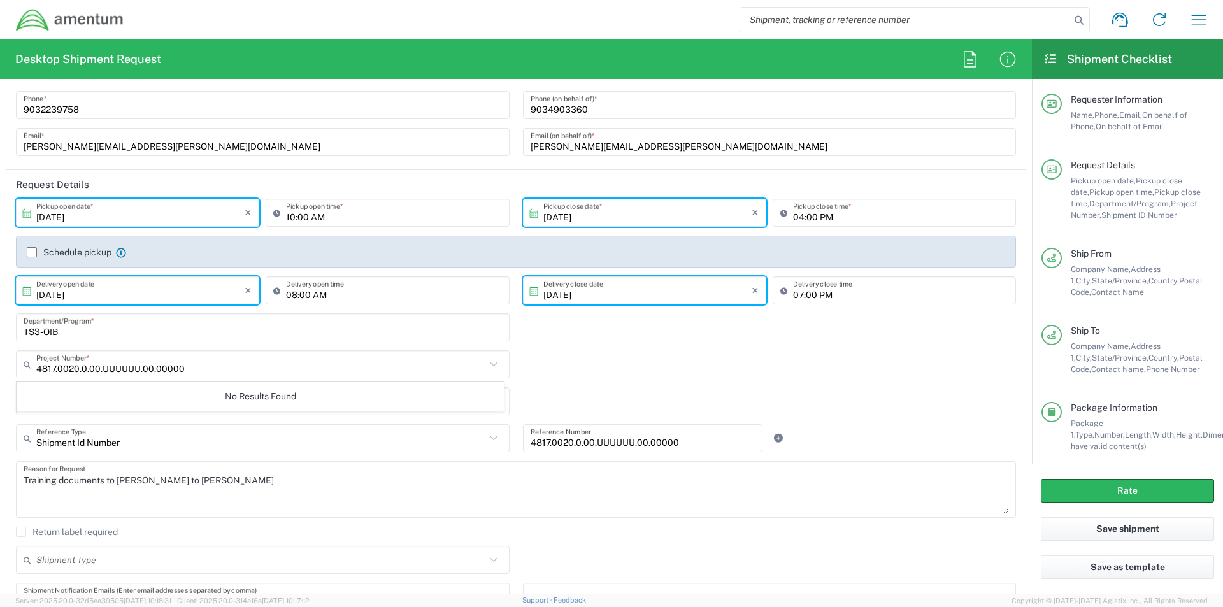
click at [117, 408] on div "No Results Found" at bounding box center [260, 396] width 487 height 29
click at [672, 361] on div "4817.0020.0.00.UUUUUU.00.00000 Project Number * No Results Found" at bounding box center [517, 368] width 1014 height 37
click at [98, 362] on input "text" at bounding box center [260, 365] width 449 height 22
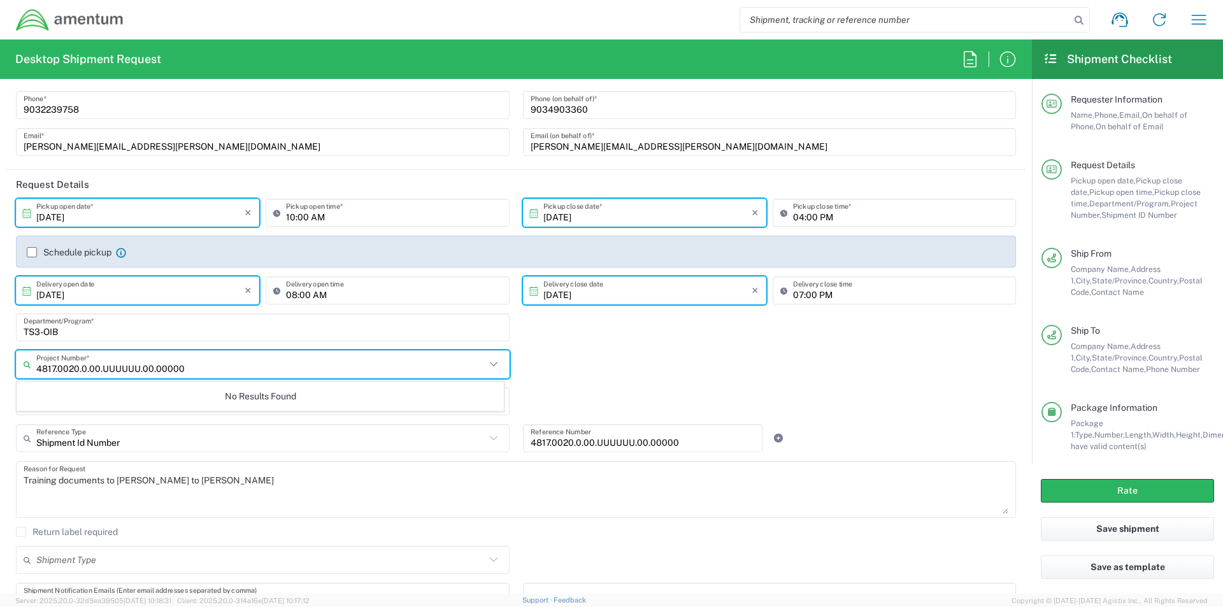
type input "4817.0020.0.00.UUUUUU.00.00000"
click at [623, 385] on div "4817.0020.0.00.UUUUUU.00.00000 Project Number * No Results Found" at bounding box center [517, 368] width 1014 height 37
click at [99, 360] on input "text" at bounding box center [263, 365] width 455 height 22
type input "4817.0020.0.00.UUUUUU.00.00000"
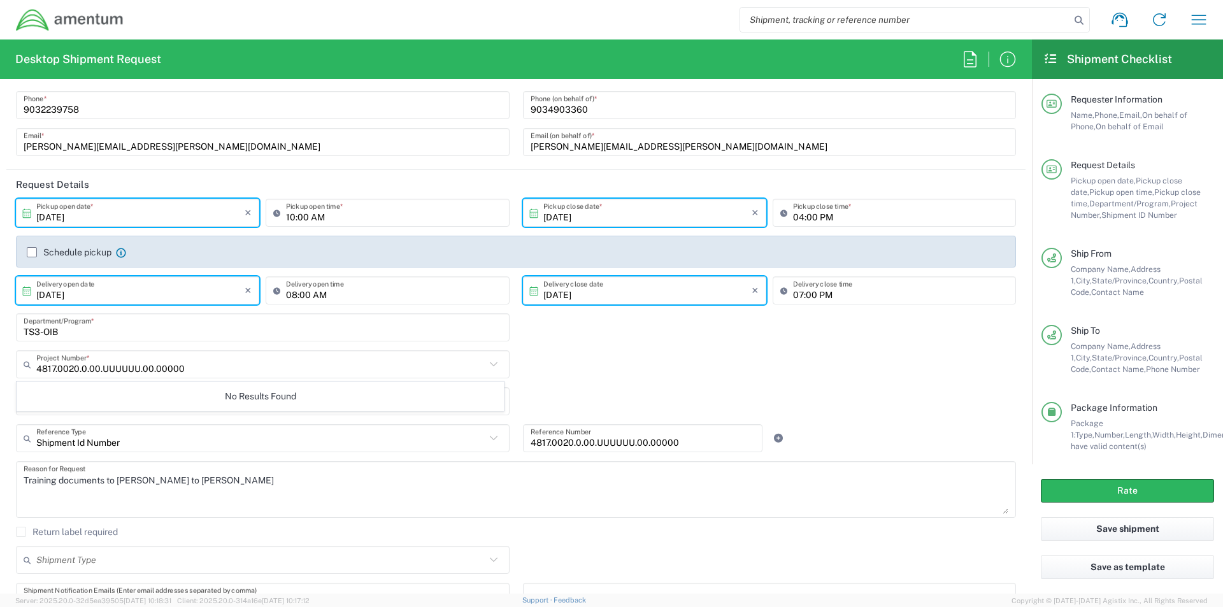
click at [665, 344] on div "TS3-OIB Department/Program *" at bounding box center [517, 331] width 1014 height 37
click at [487, 368] on icon at bounding box center [493, 364] width 17 height 17
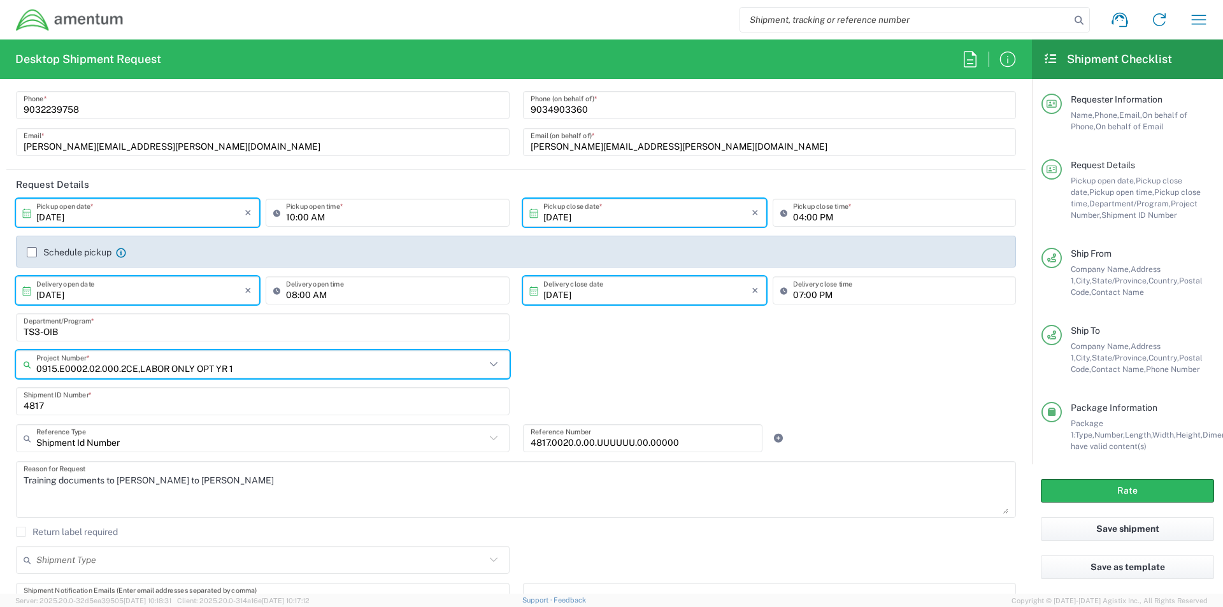
drag, startPoint x: 266, startPoint y: 371, endPoint x: -163, endPoint y: 380, distance: 428.9
click at [0, 380] on html "Shipment request Shipment tracking Shipment estimator Desktop shipment request …" at bounding box center [611, 303] width 1223 height 607
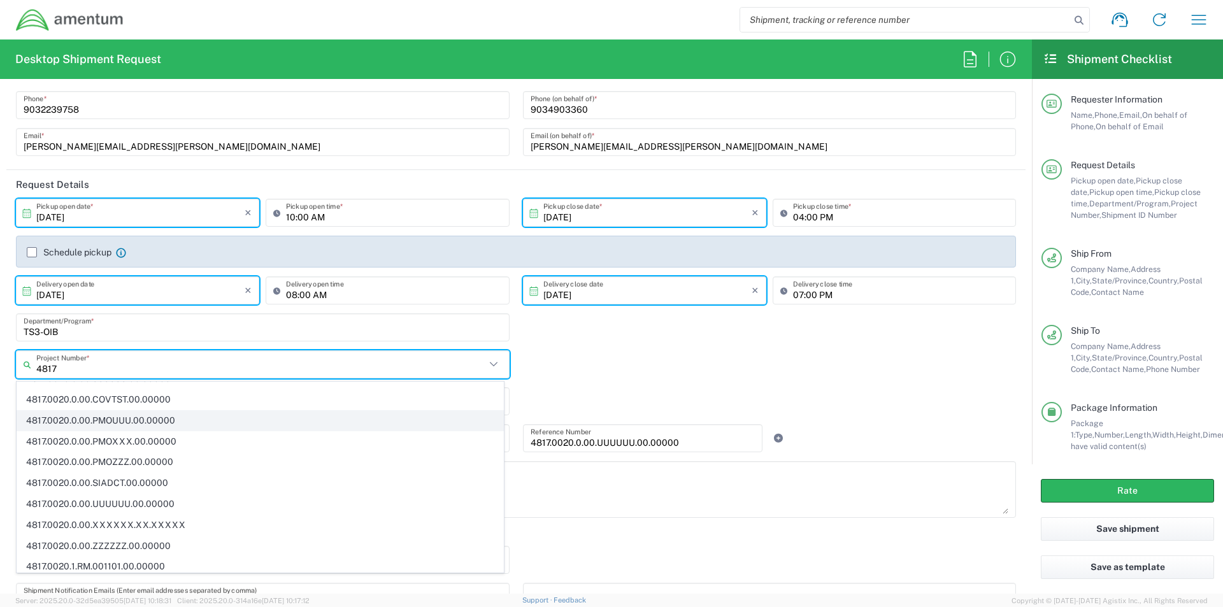
scroll to position [127, 0]
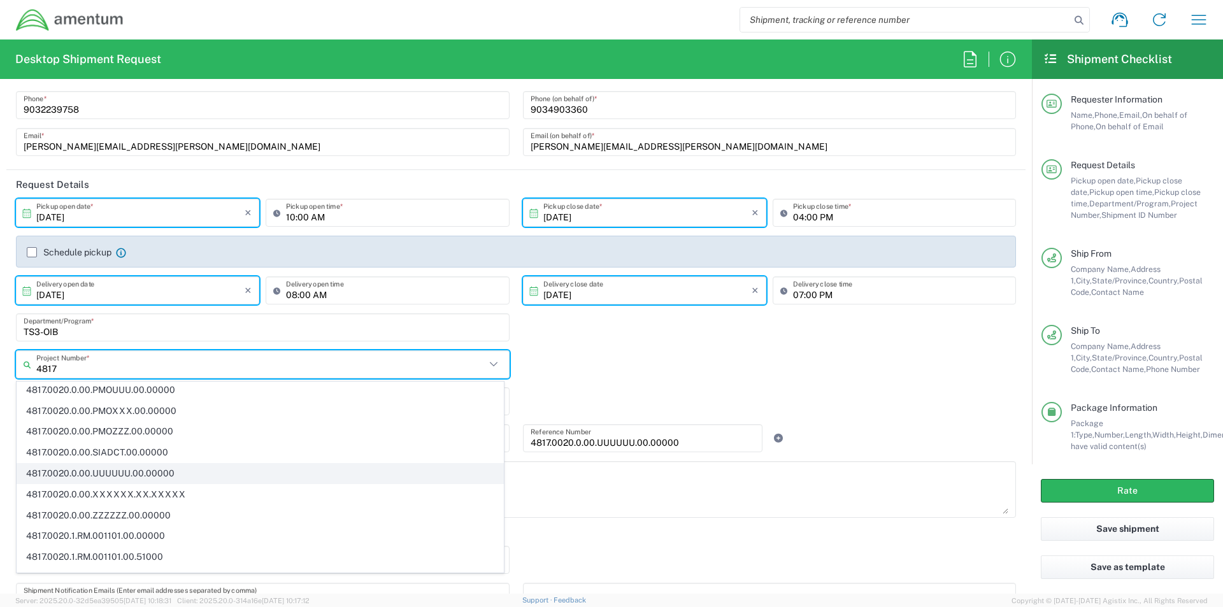
click at [105, 474] on span "4817.0020.0.00.UUUUUU.00.00000" at bounding box center [260, 474] width 486 height 20
type input "4817.0020.0.00.UUUUUU.00.00000"
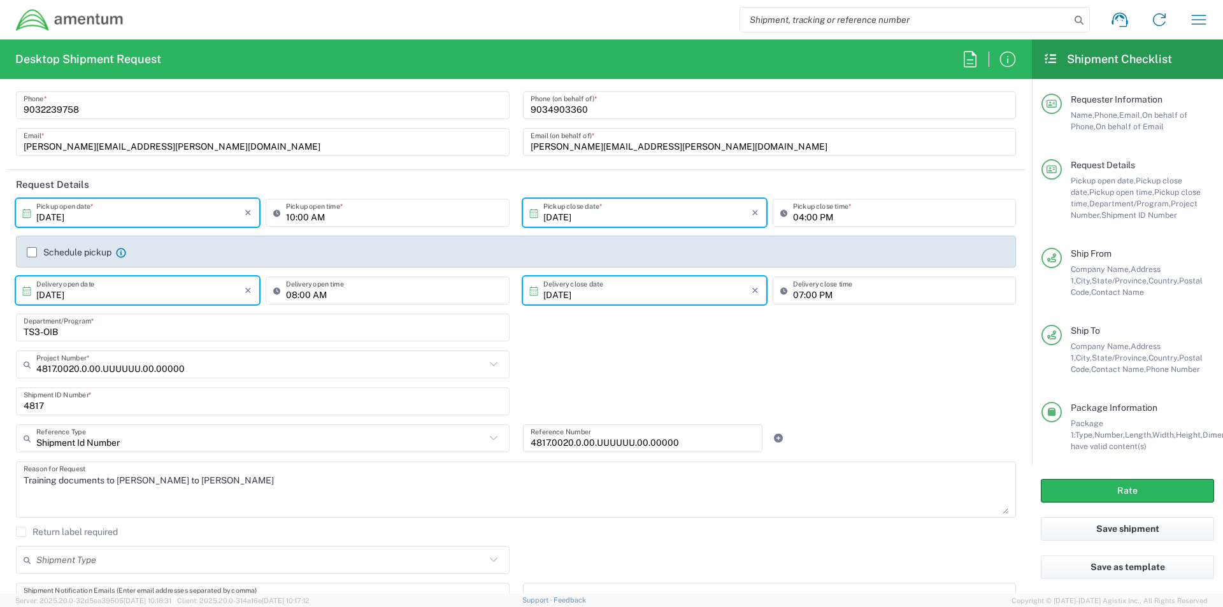
click at [60, 401] on input "4817" at bounding box center [263, 402] width 478 height 22
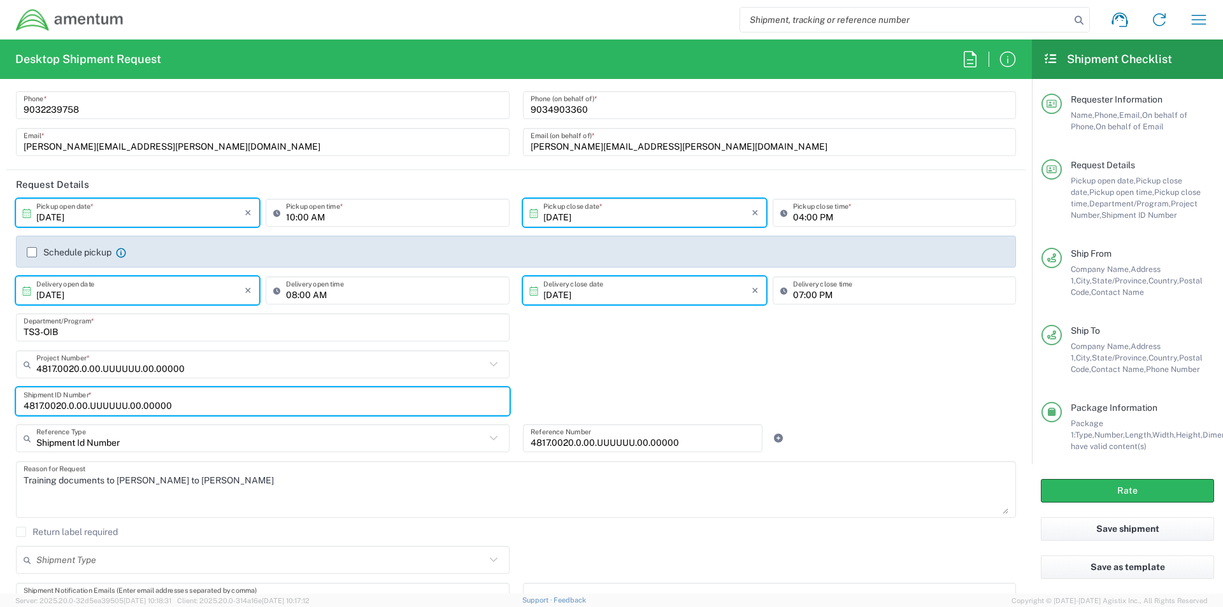
type input "4817.0020.0.00.UUUUUU.00.00000"
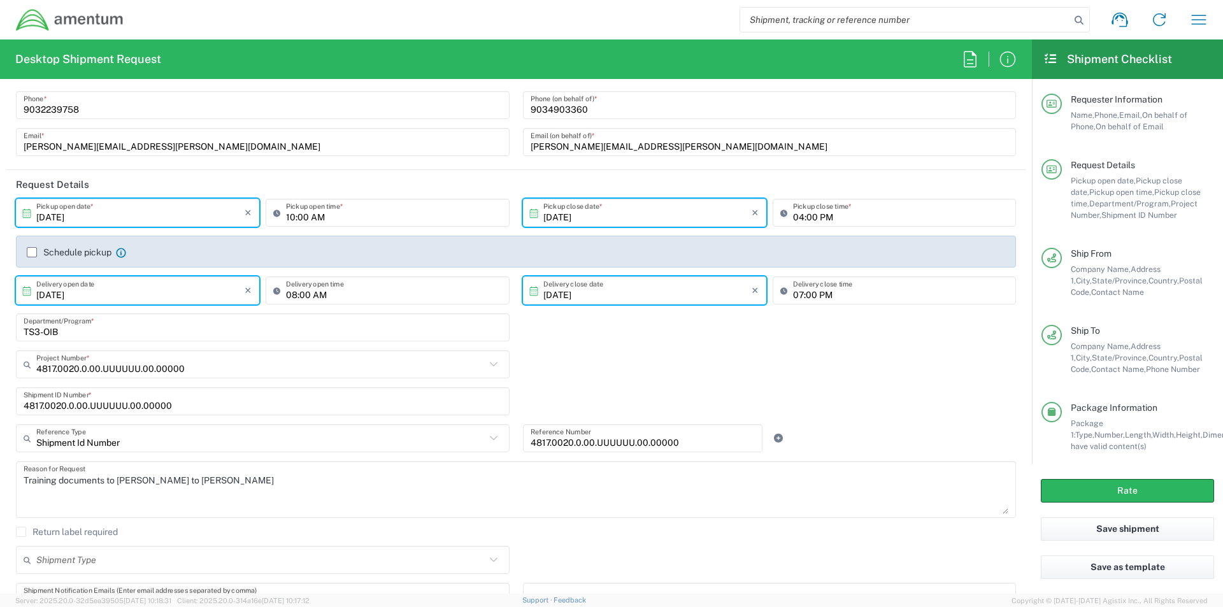
click at [284, 545] on div "Return label required" at bounding box center [516, 536] width 1000 height 19
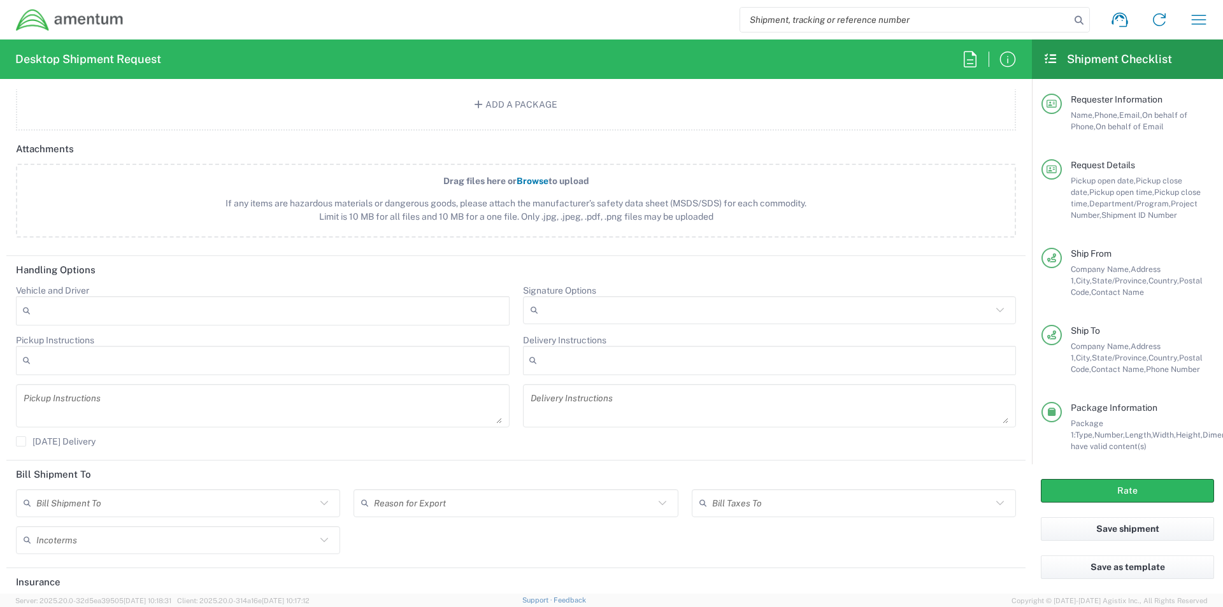
scroll to position [1522, 0]
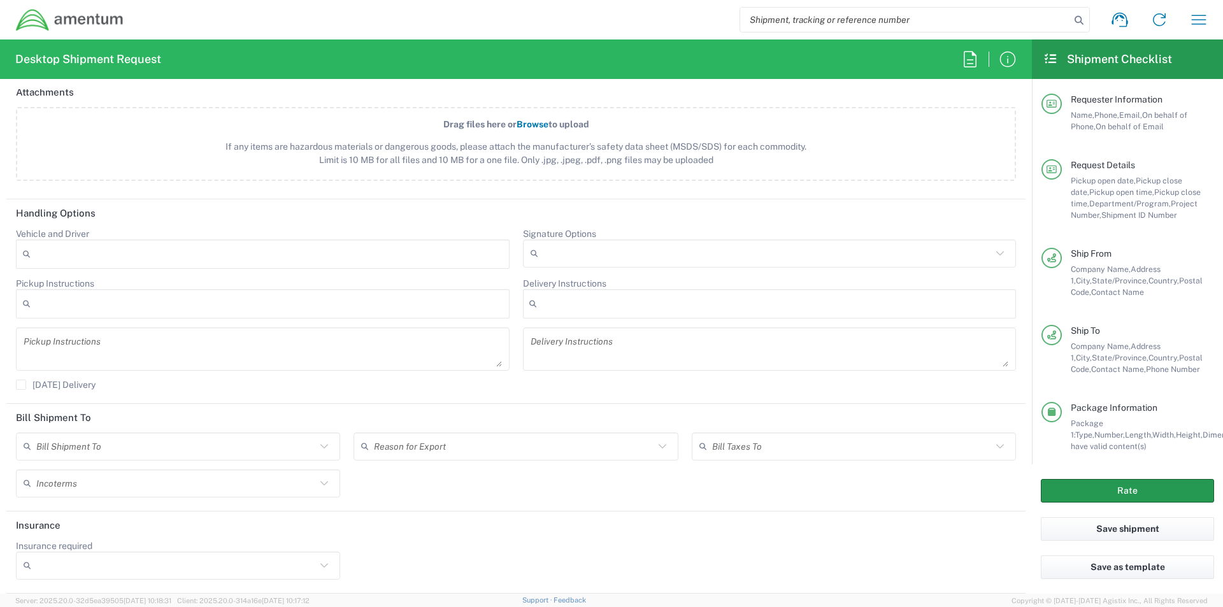
click at [1119, 487] on button "Rate" at bounding box center [1127, 491] width 173 height 24
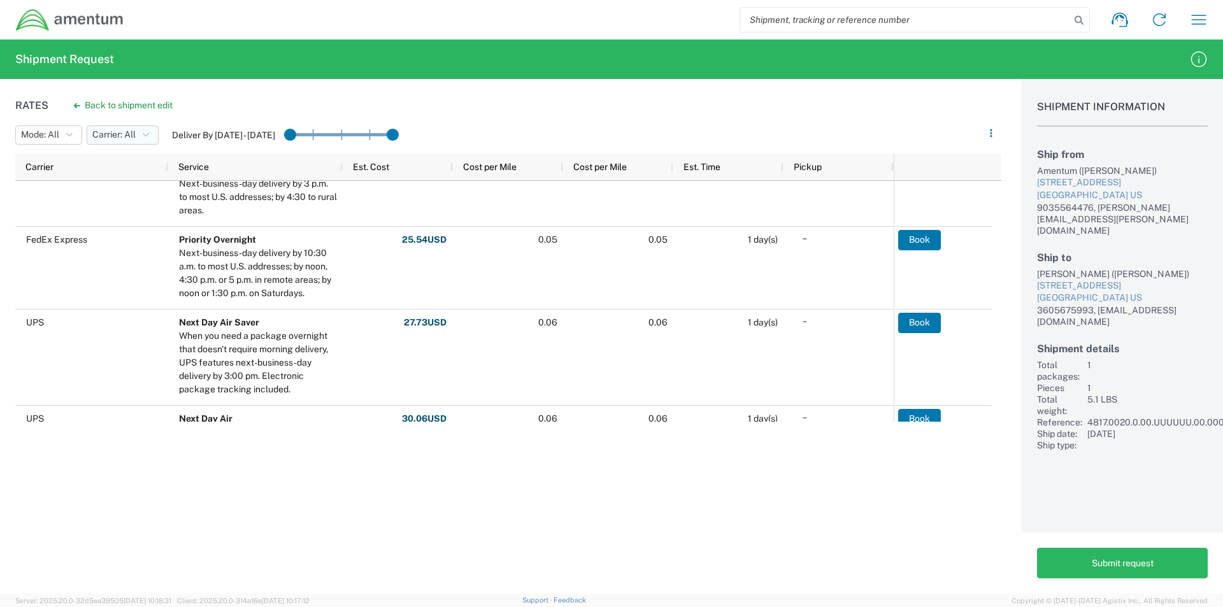
click at [148, 138] on icon "button" at bounding box center [146, 135] width 6 height 9
click at [127, 183] on span "FedEx Express" at bounding box center [162, 183] width 148 height 20
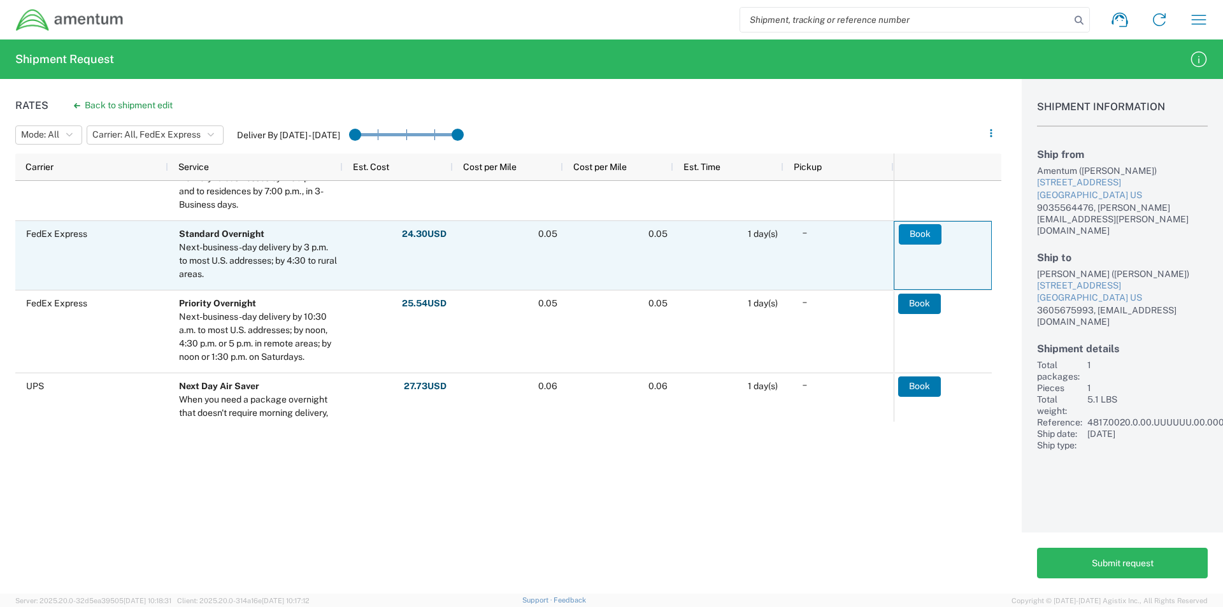
click at [916, 231] on button "Book" at bounding box center [920, 234] width 43 height 20
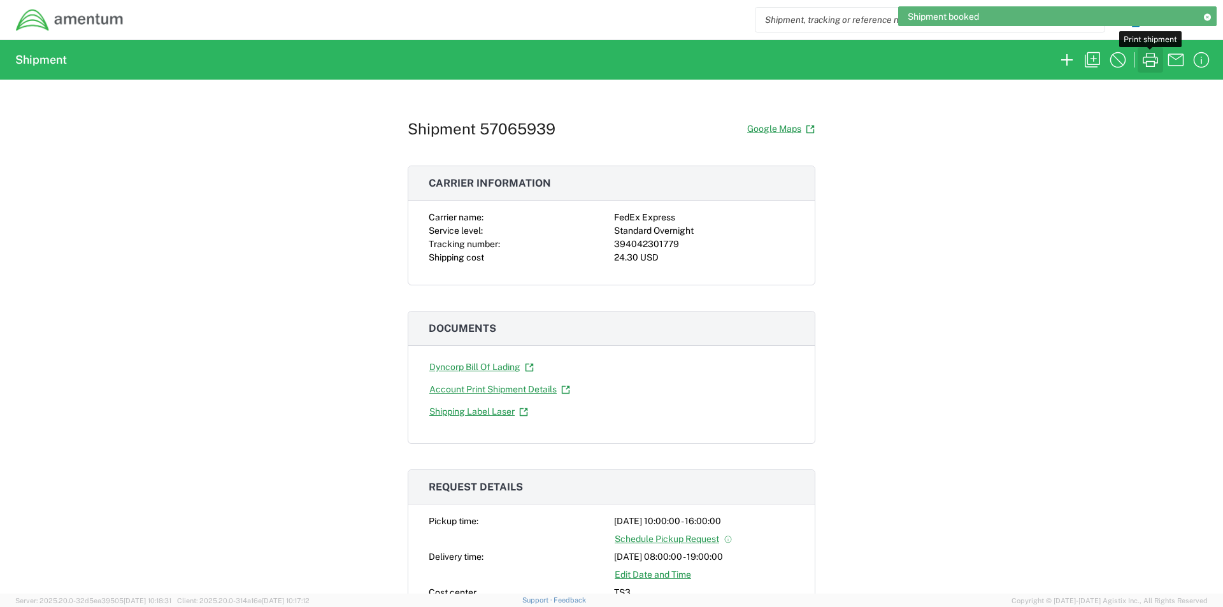
click at [1147, 62] on icon "button" at bounding box center [1150, 60] width 15 height 14
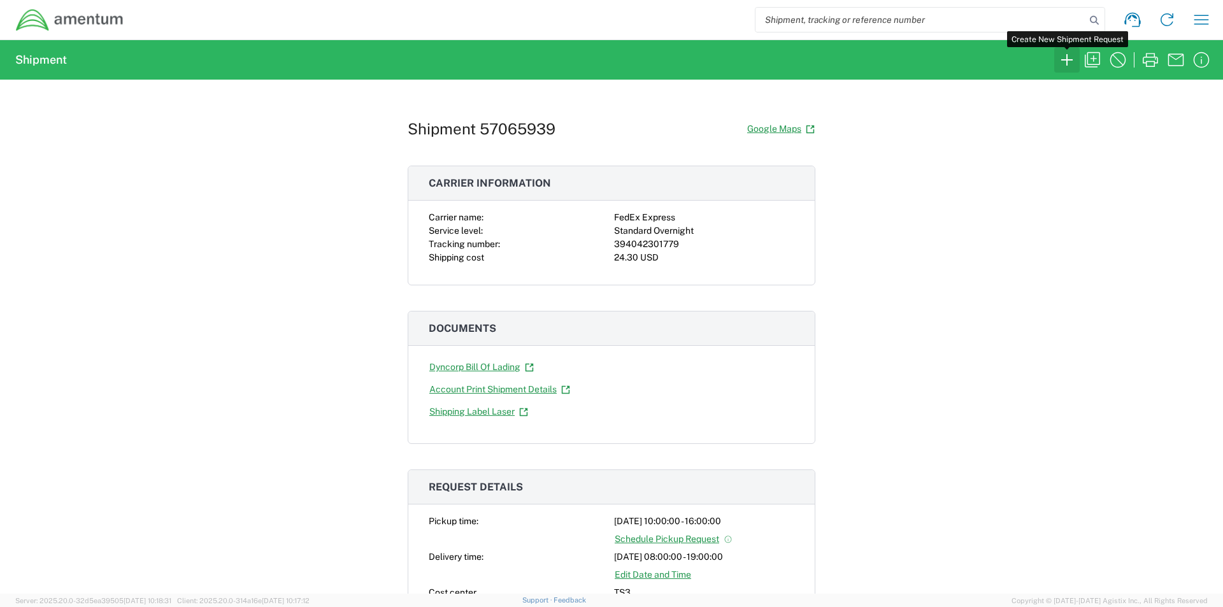
click at [1072, 55] on icon "button" at bounding box center [1067, 60] width 20 height 20
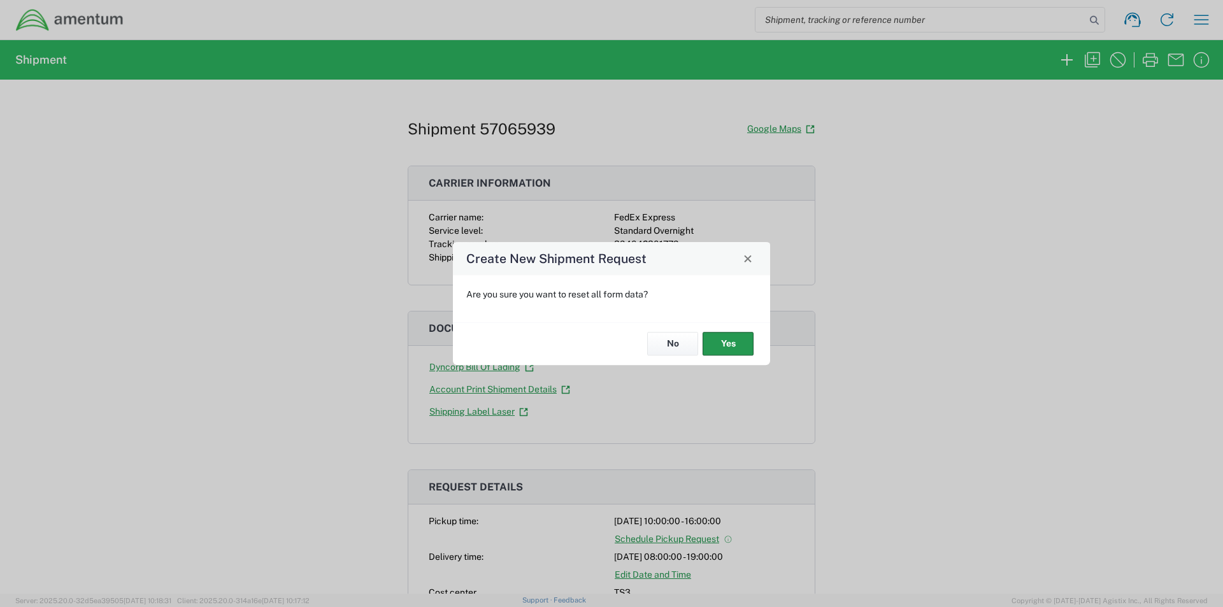
click at [728, 338] on button "Yes" at bounding box center [728, 345] width 51 height 24
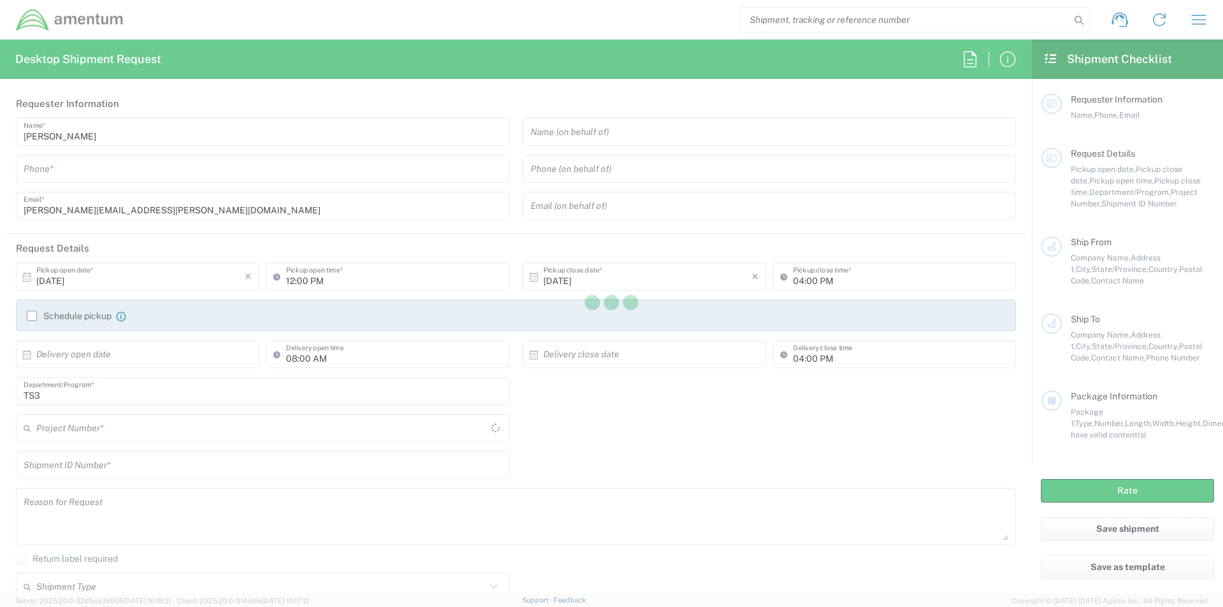
type input "TS3"
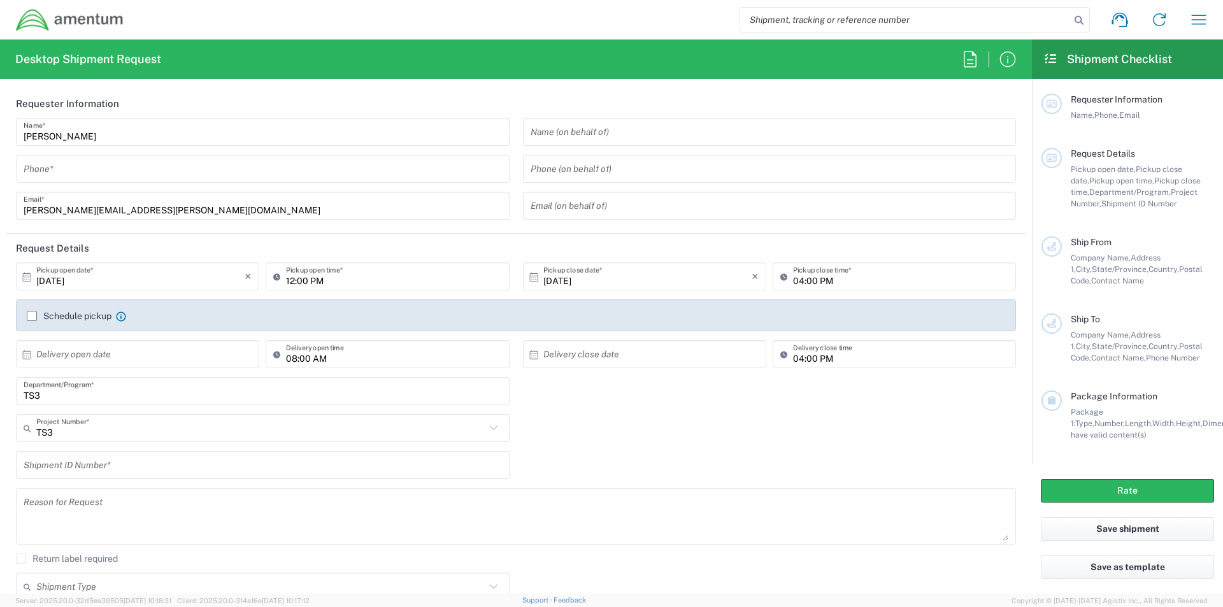
click at [99, 182] on div "Phone *" at bounding box center [263, 169] width 494 height 28
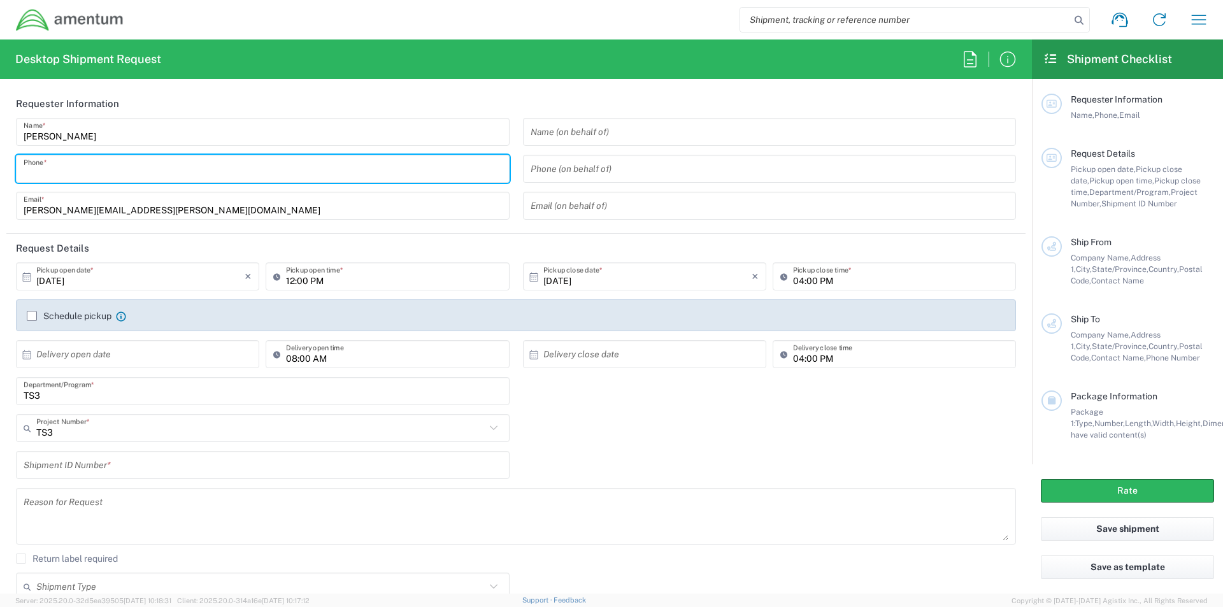
click at [101, 166] on input "tel" at bounding box center [263, 169] width 478 height 22
type input "9032239758"
click at [575, 141] on input "text" at bounding box center [770, 132] width 478 height 22
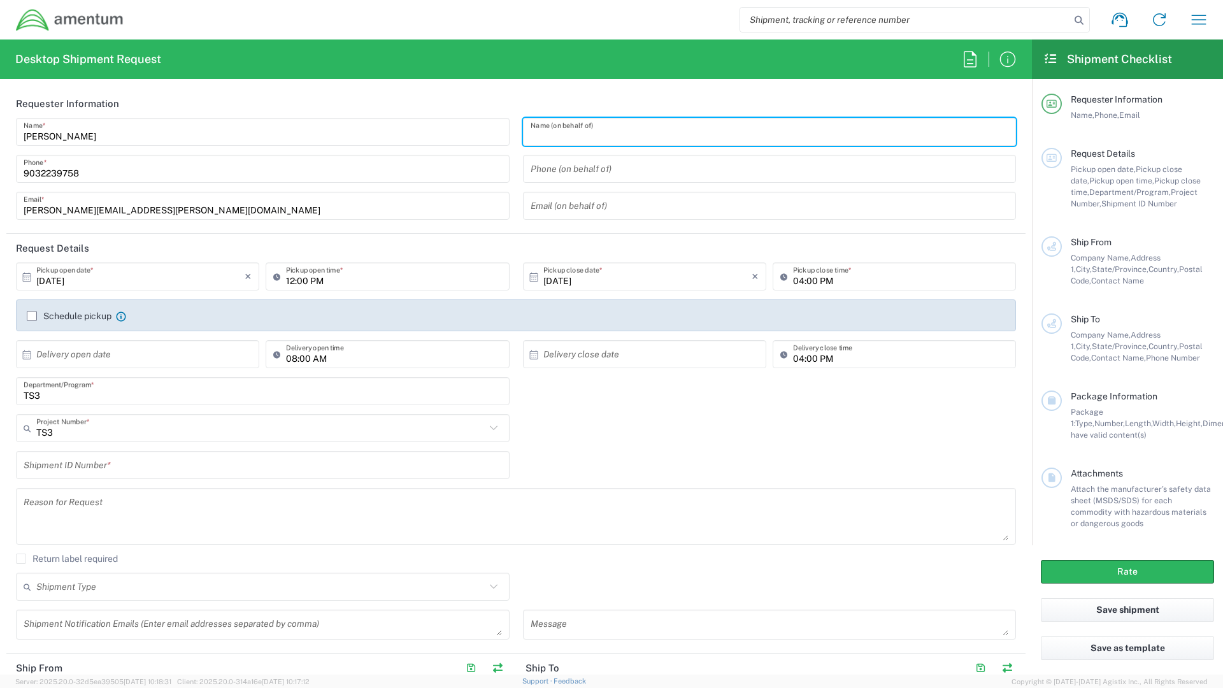
click at [531, 138] on input "text" at bounding box center [770, 132] width 478 height 22
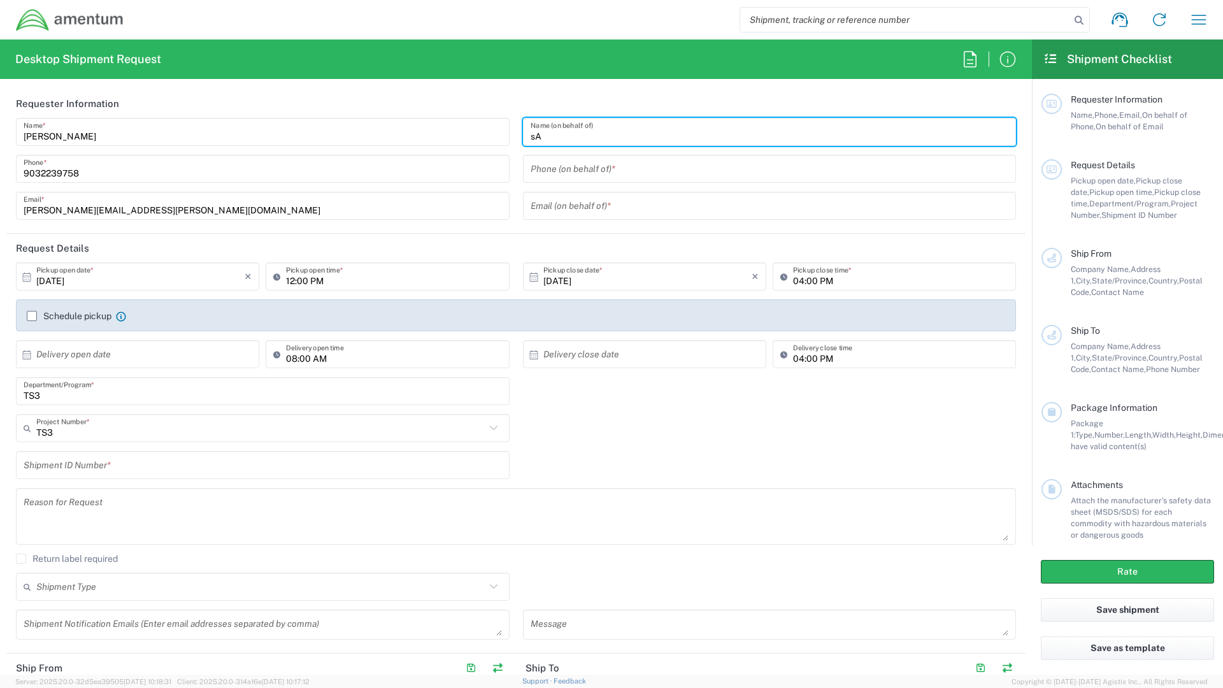
type input "s"
type input "Safety Department"
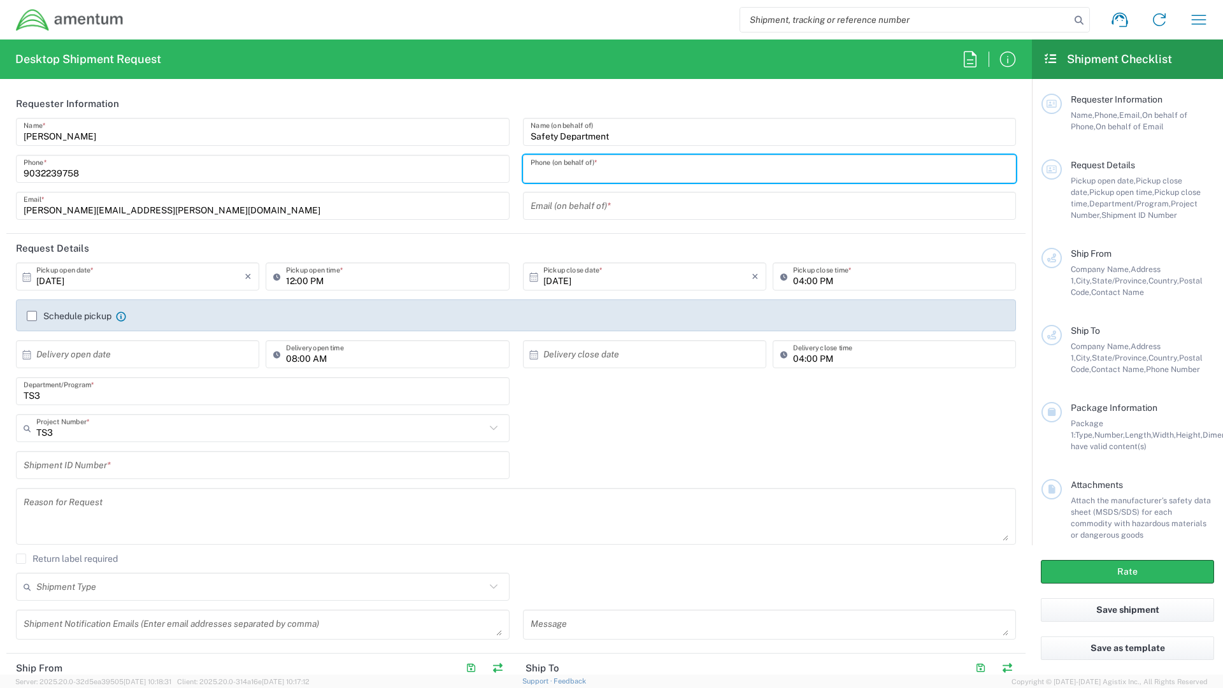
click at [603, 169] on input "tel" at bounding box center [770, 169] width 478 height 22
type input "[PHONE_NUMBER]"
click at [111, 356] on input "text" at bounding box center [140, 354] width 208 height 22
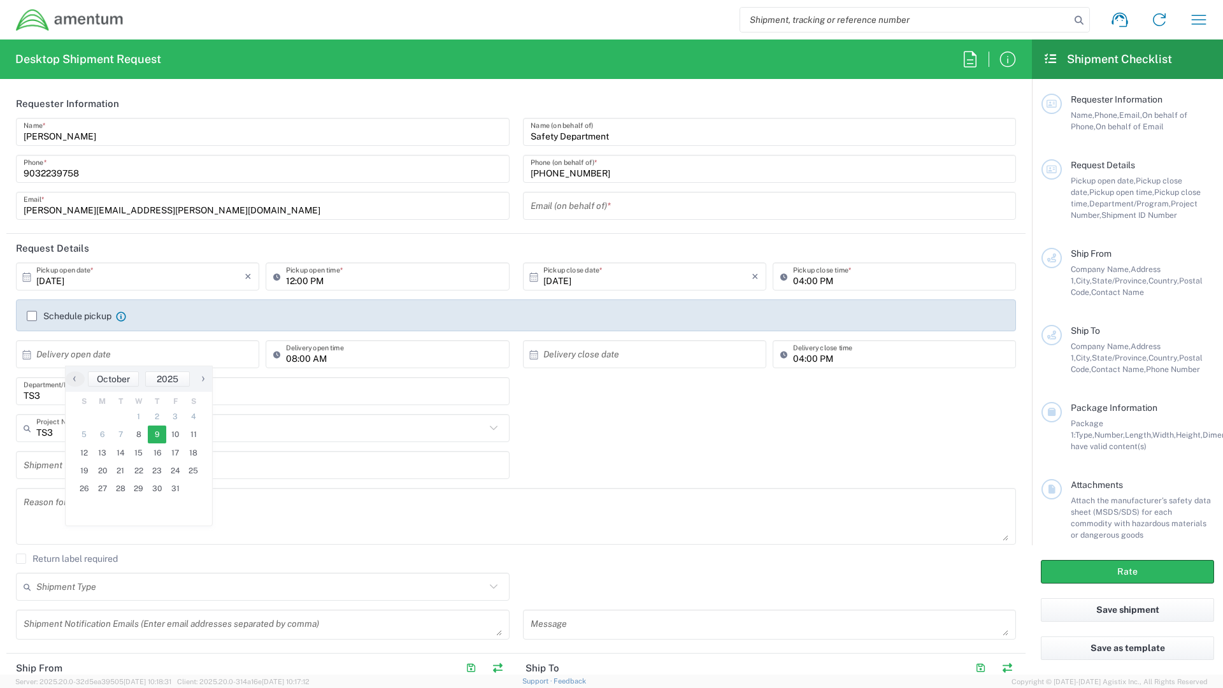
click at [156, 429] on span "9" at bounding box center [157, 435] width 18 height 18
type input "[DATE]"
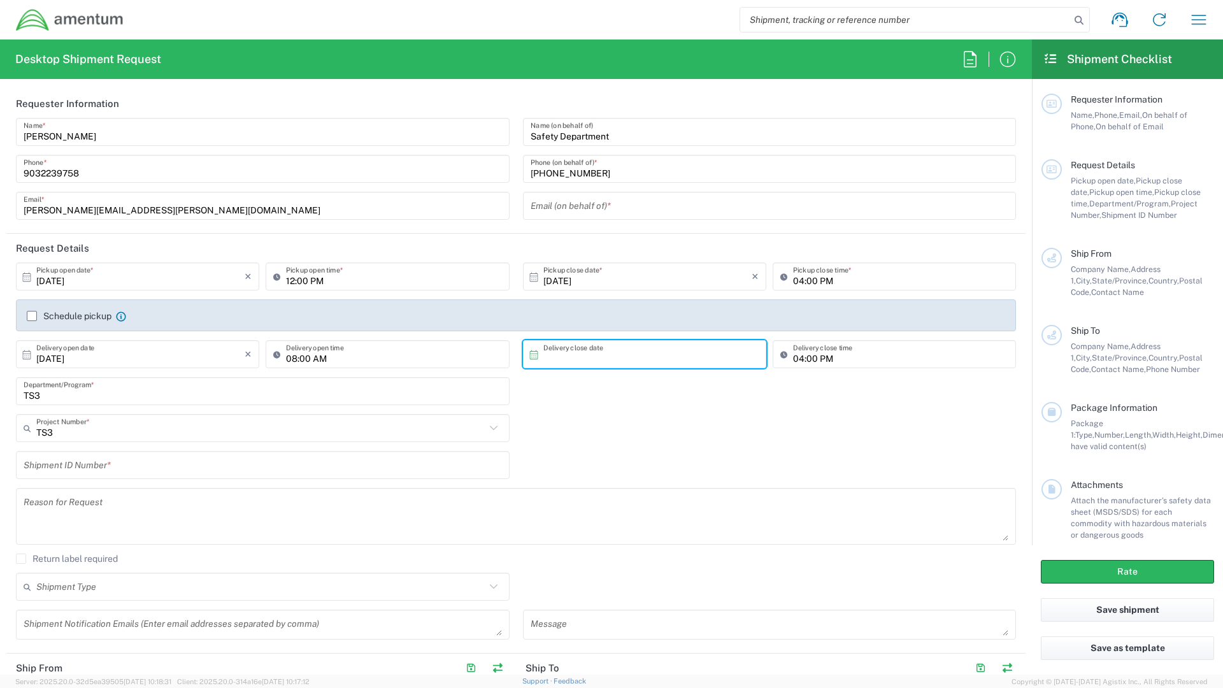
click at [552, 359] on input "text" at bounding box center [647, 354] width 208 height 22
drag, startPoint x: 649, startPoint y: 435, endPoint x: 657, endPoint y: 433, distance: 9.3
click at [659, 433] on span "9" at bounding box center [659, 435] width 18 height 18
type input "[DATE]"
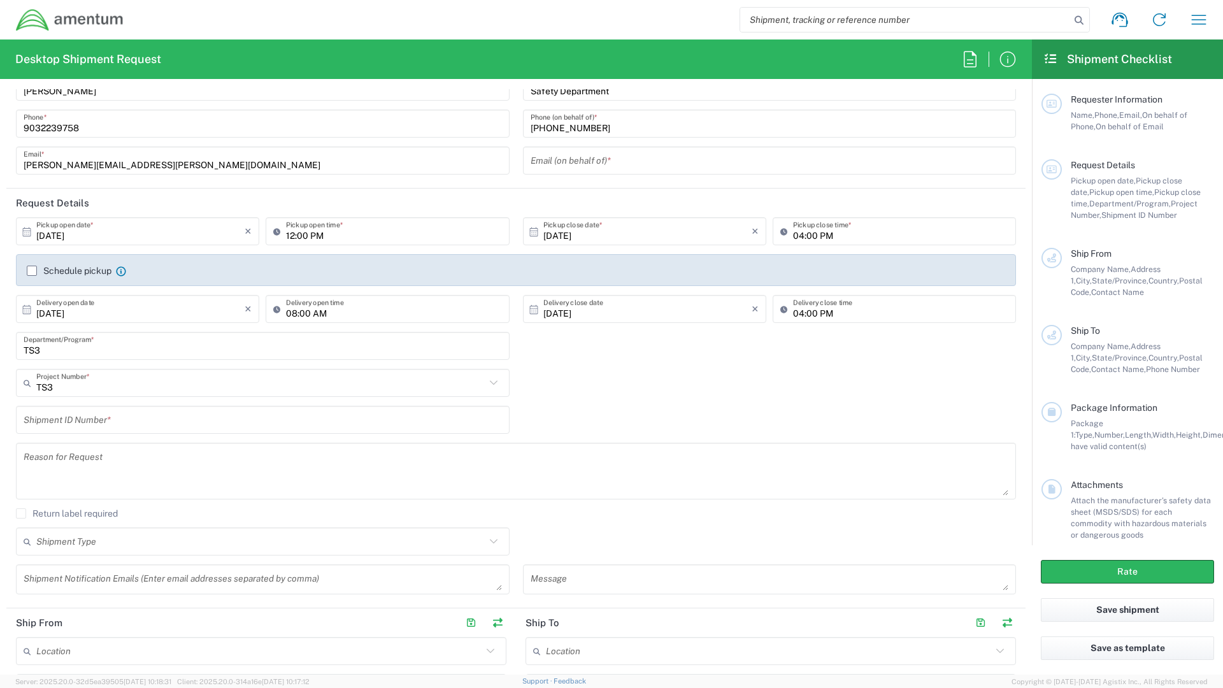
scroll to position [127, 0]
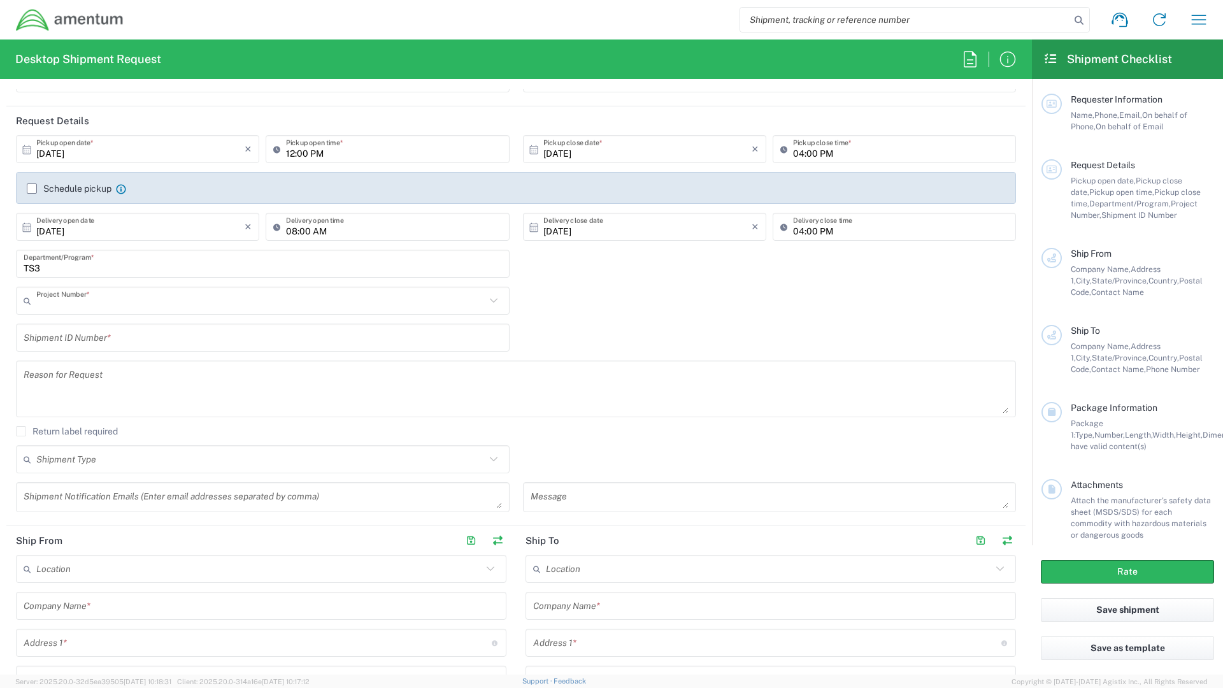
drag, startPoint x: 71, startPoint y: 303, endPoint x: -150, endPoint y: 315, distance: 220.7
click at [0, 315] on html "Shipment request Shipment tracking Shipment estimator Desktop shipment request …" at bounding box center [611, 344] width 1223 height 688
type input "TS3"
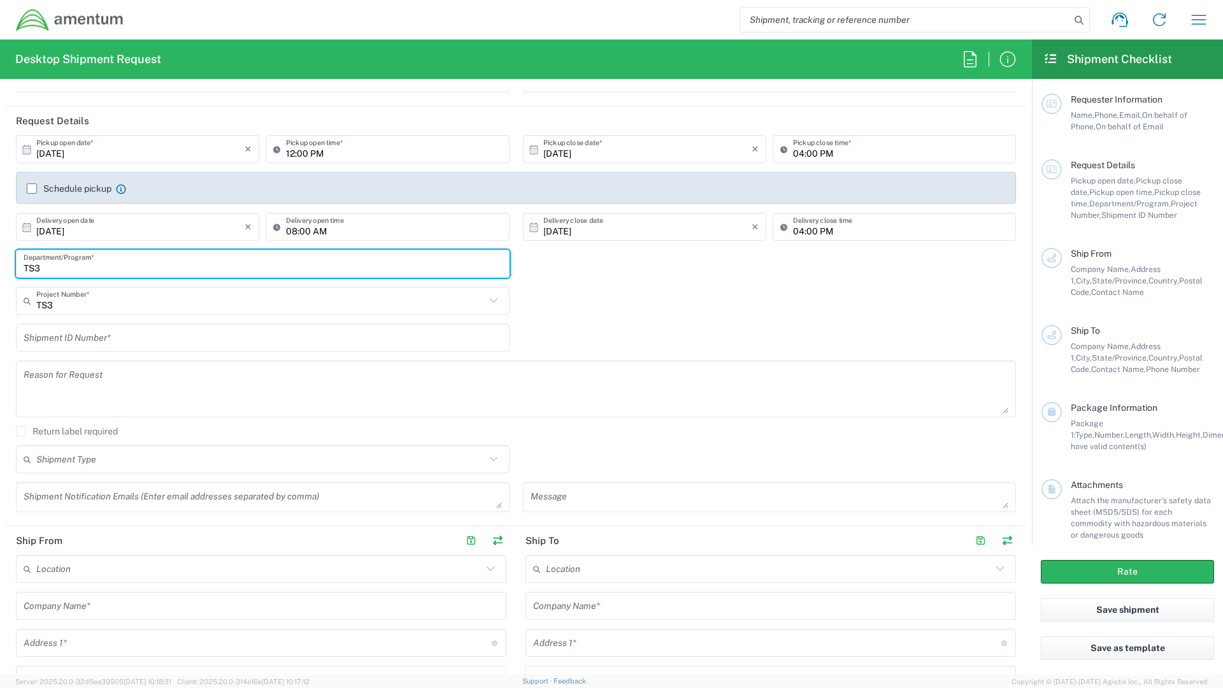
click at [106, 272] on input "TS3" at bounding box center [263, 264] width 478 height 22
type input "TS3-OIB"
click at [76, 305] on input "text" at bounding box center [260, 301] width 449 height 22
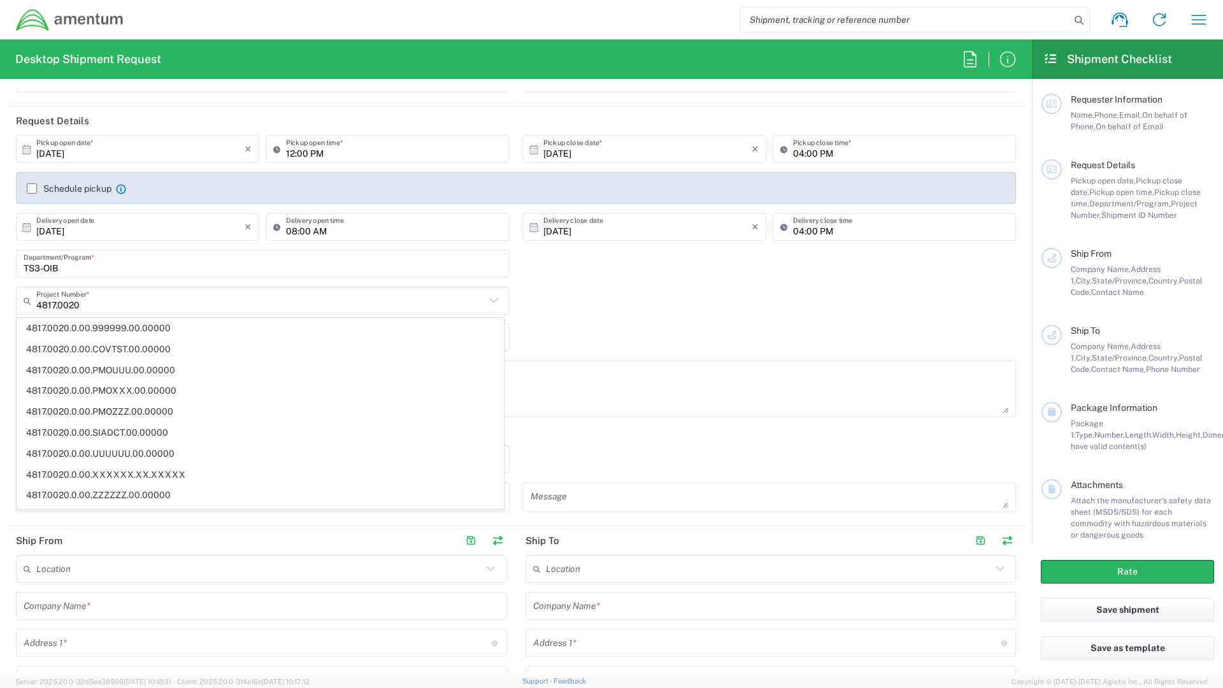
click at [57, 450] on span "4817.0020.0.00.UUUUUU.00.00000" at bounding box center [260, 454] width 486 height 20
type input "4817.0020.0.00.UUUUUU.00.00000"
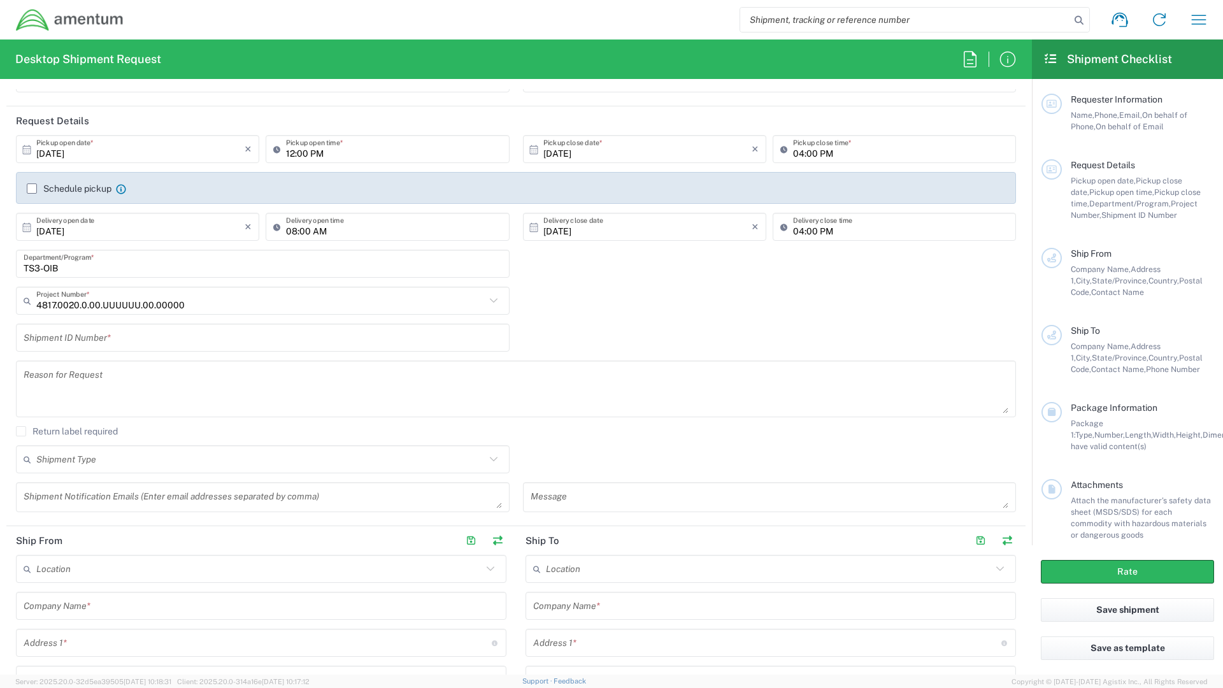
click at [41, 337] on input "text" at bounding box center [263, 338] width 478 height 22
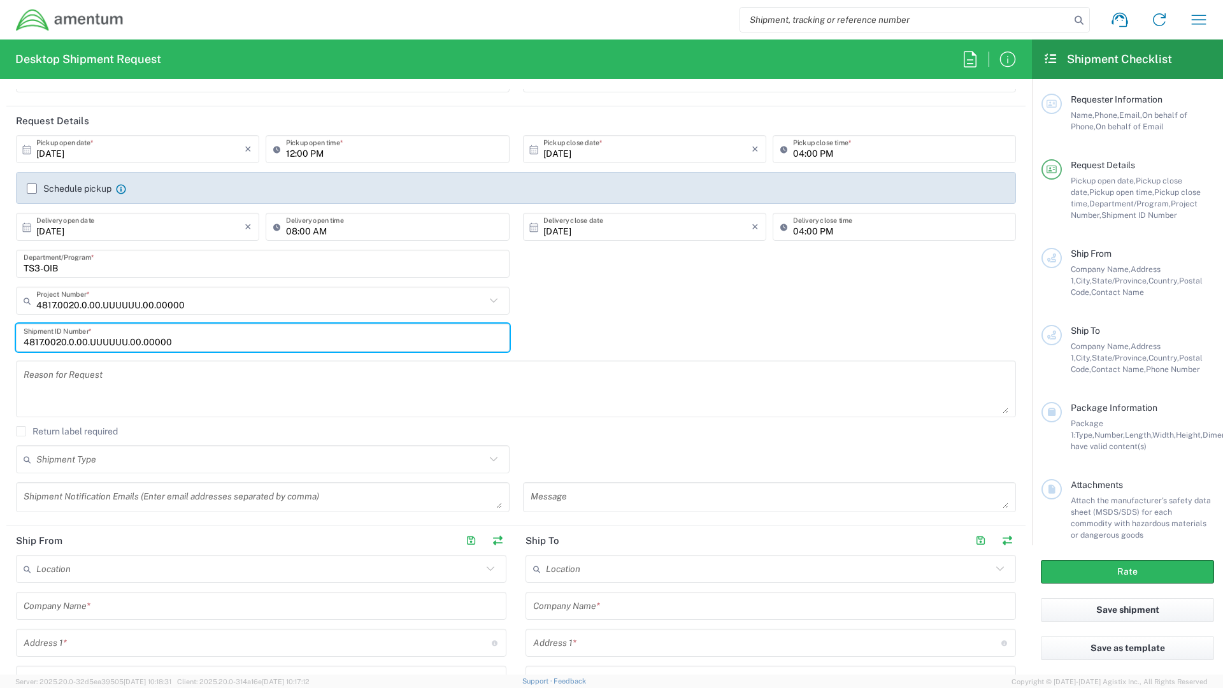
type input "4817.0020.0.00.UUUUUU.00.00000"
click at [92, 393] on textarea at bounding box center [516, 388] width 985 height 49
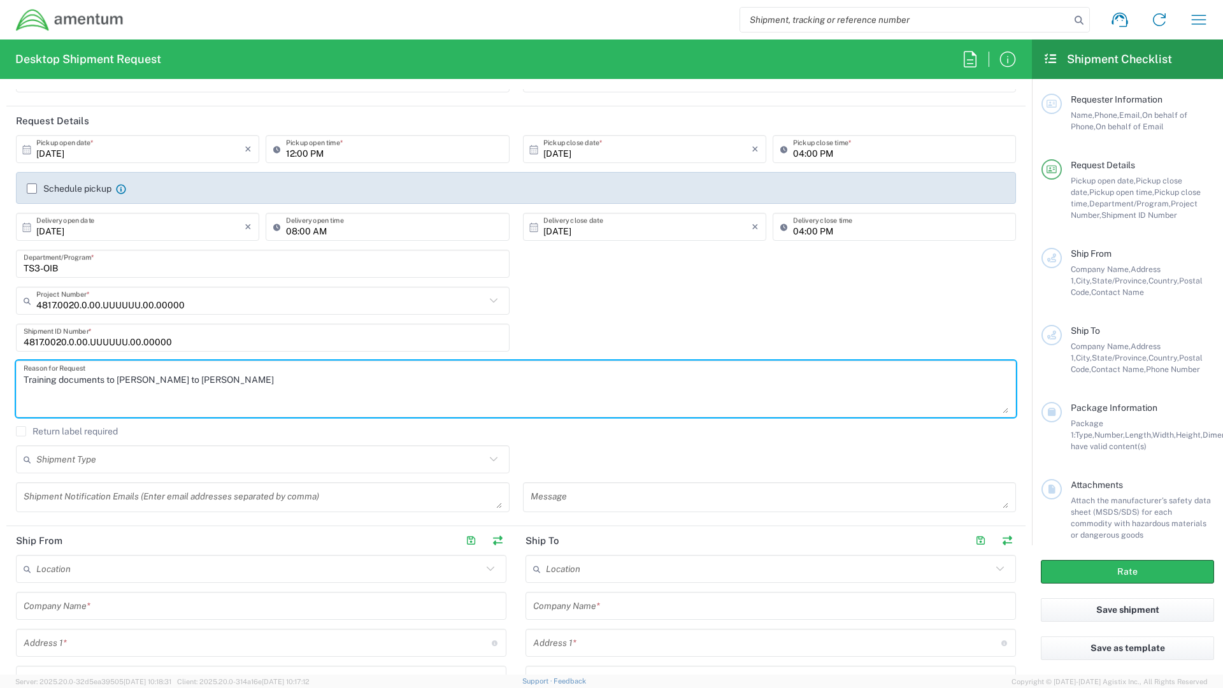
type textarea "Training documents to [PERSON_NAME] to [PERSON_NAME]"
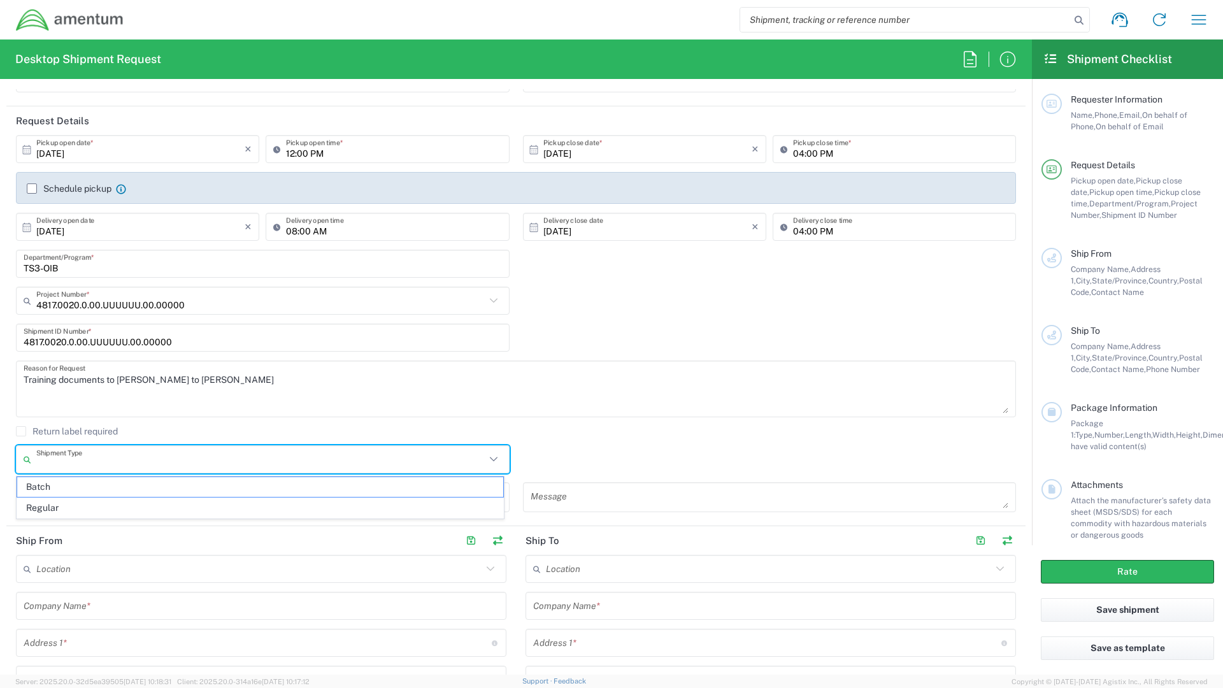
click at [76, 467] on input "text" at bounding box center [260, 460] width 449 height 22
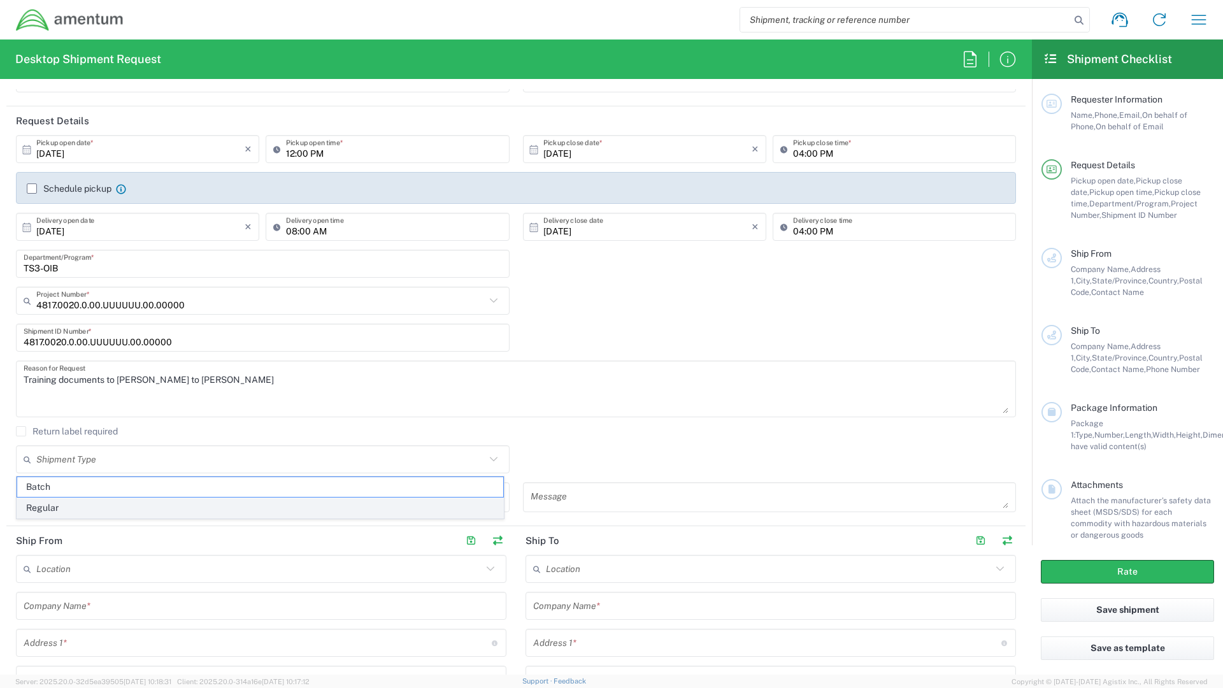
click at [59, 508] on span "Regular" at bounding box center [260, 508] width 486 height 20
type input "Regular"
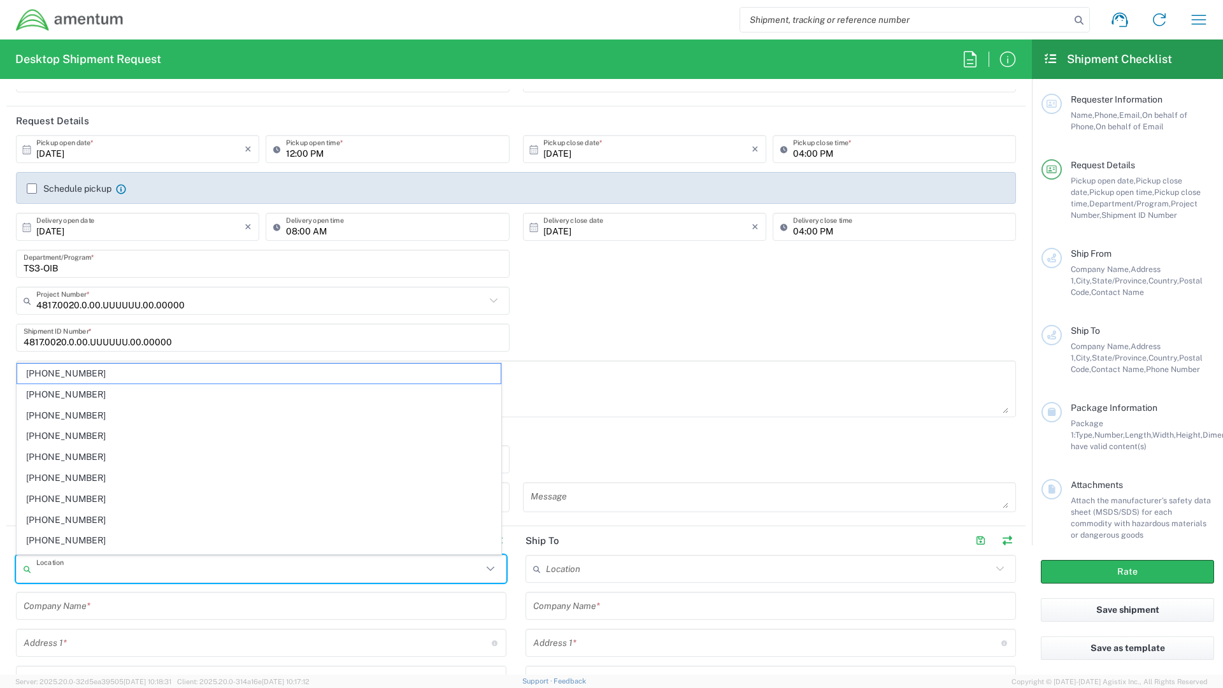
click at [56, 568] on input "text" at bounding box center [259, 569] width 446 height 22
click at [637, 436] on div "Return label required" at bounding box center [516, 435] width 1000 height 19
click at [50, 568] on input "text" at bounding box center [259, 569] width 446 height 22
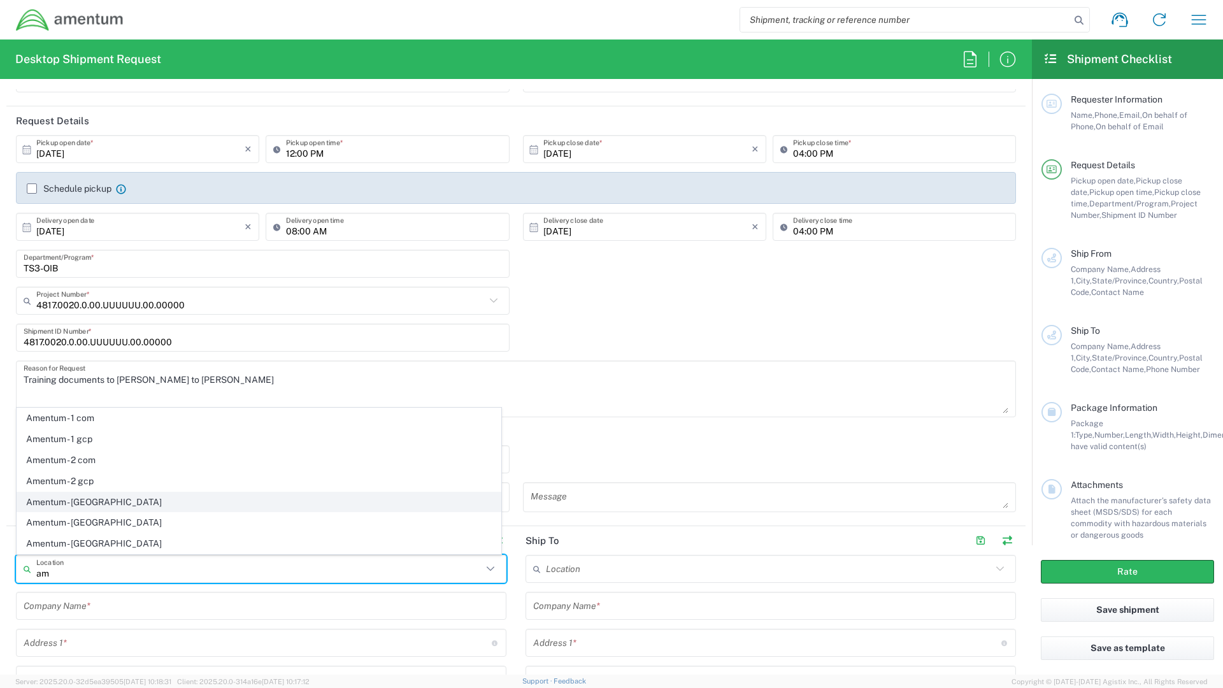
type input "a"
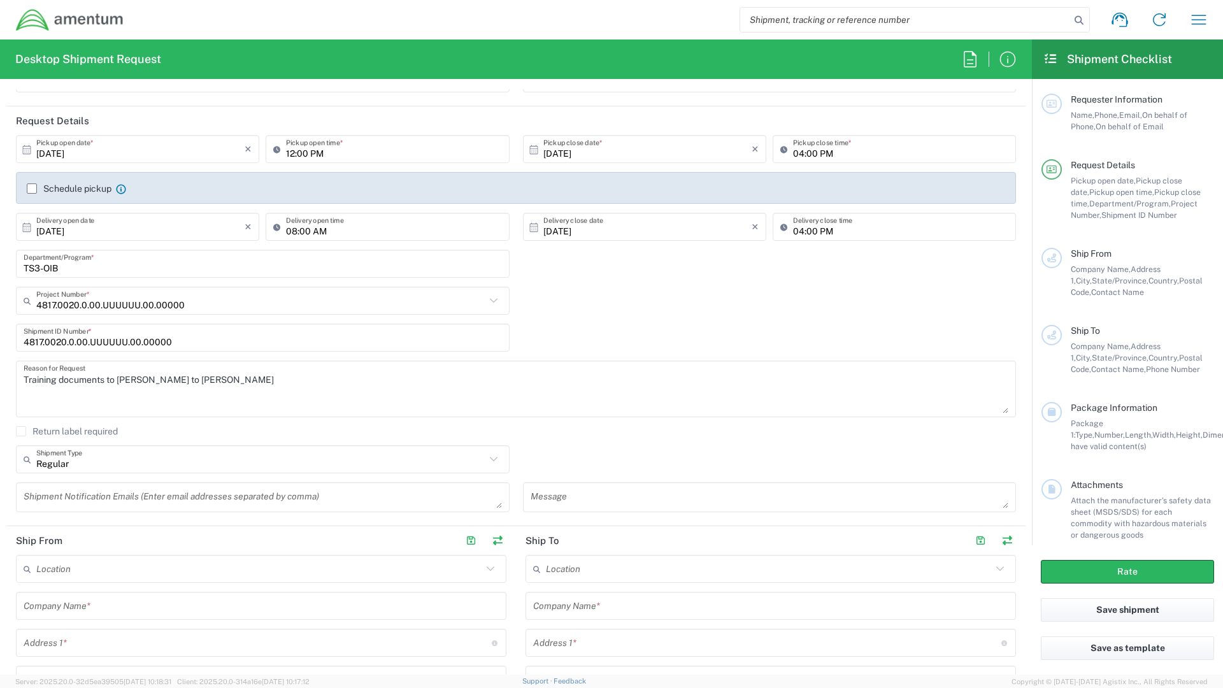
click at [38, 607] on div "Company Name *" at bounding box center [261, 606] width 491 height 28
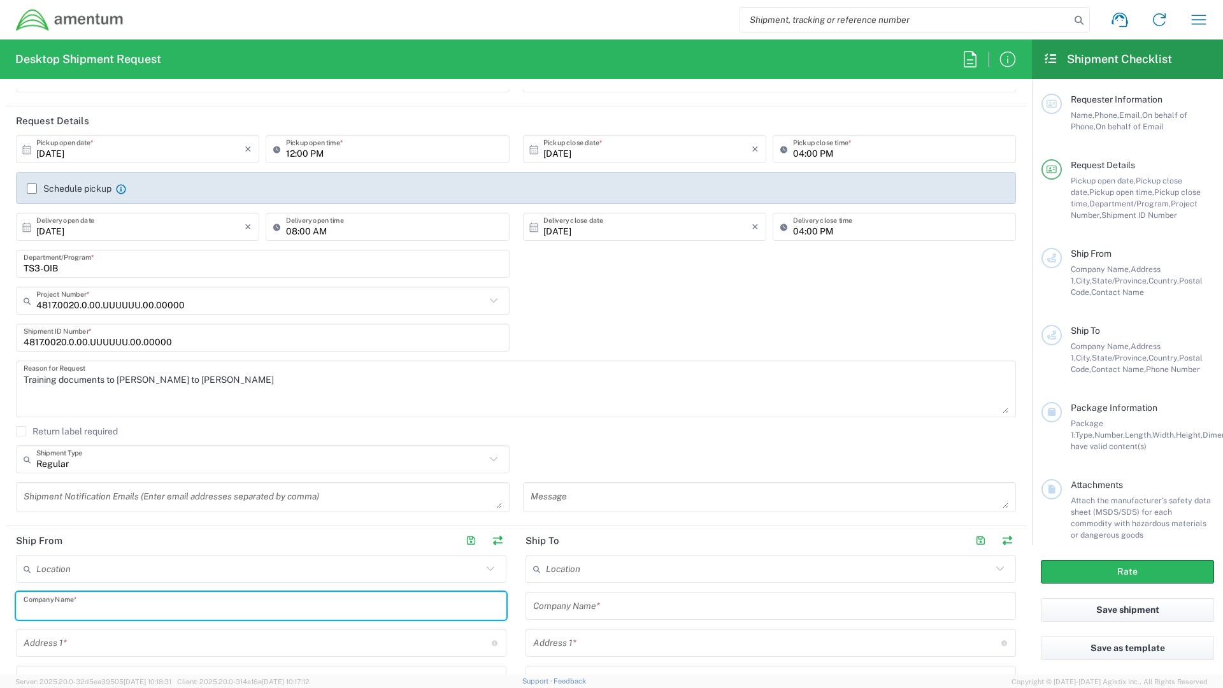
click at [39, 607] on input "text" at bounding box center [261, 606] width 475 height 22
type input "Amentum"
type input "[PERSON_NAME][EMAIL_ADDRESS][PERSON_NAME][DOMAIN_NAME]"
type input "[STREET_ADDRESS]"
type input "[GEOGRAPHIC_DATA]"
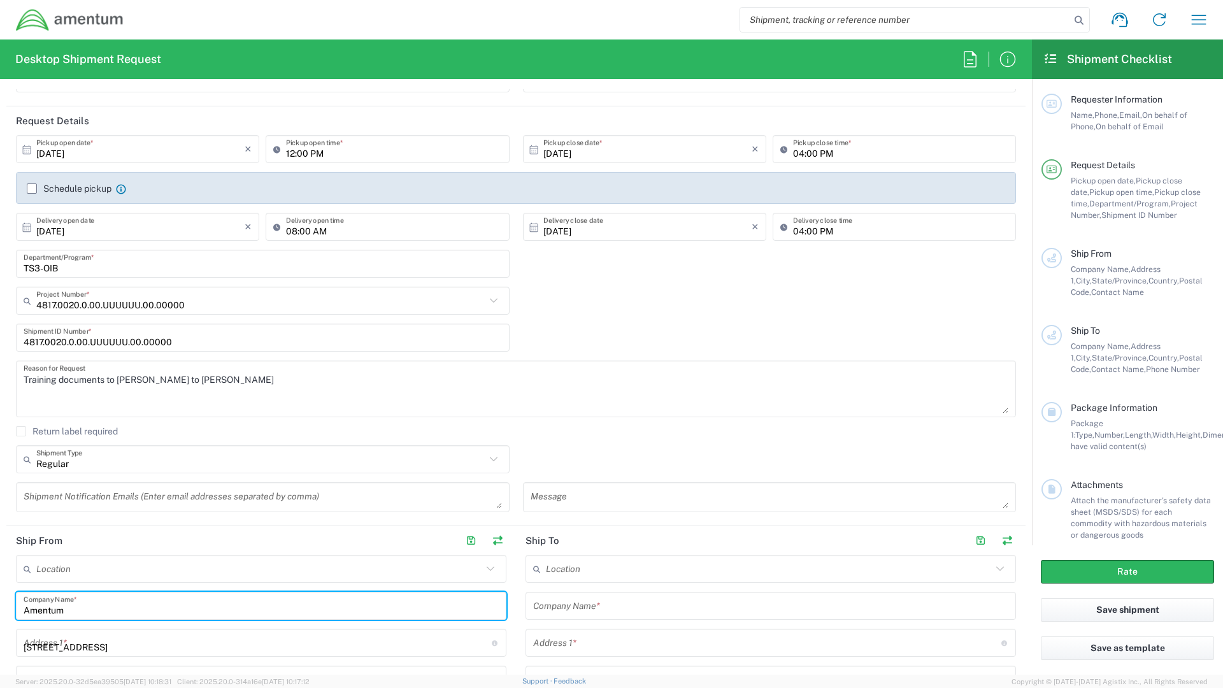
type input "[GEOGRAPHIC_DATA]"
type input "75570"
type input "9035564476"
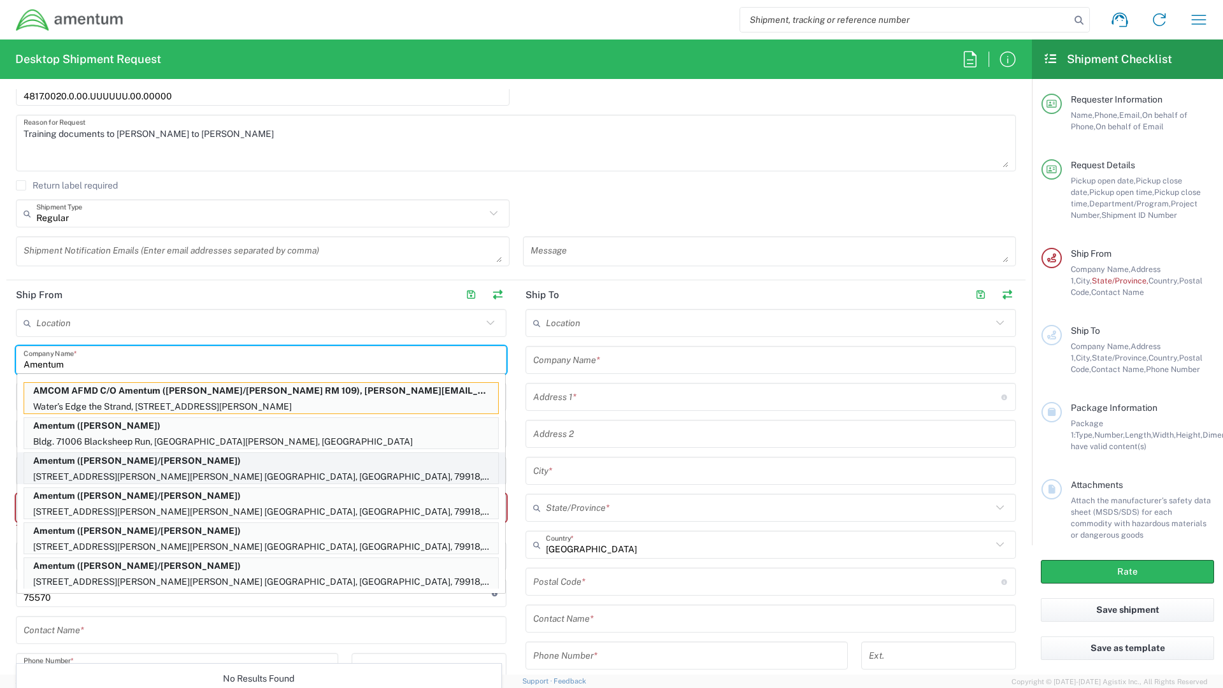
scroll to position [382, 0]
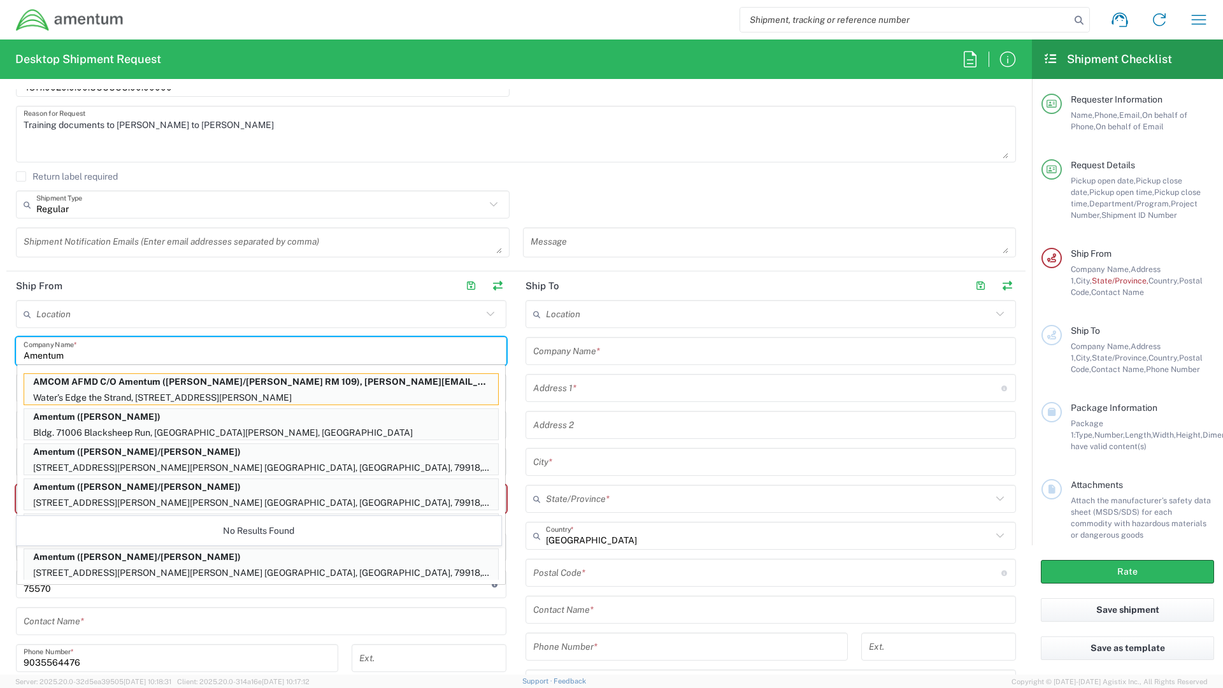
click at [94, 347] on input "Amentum" at bounding box center [261, 351] width 475 height 22
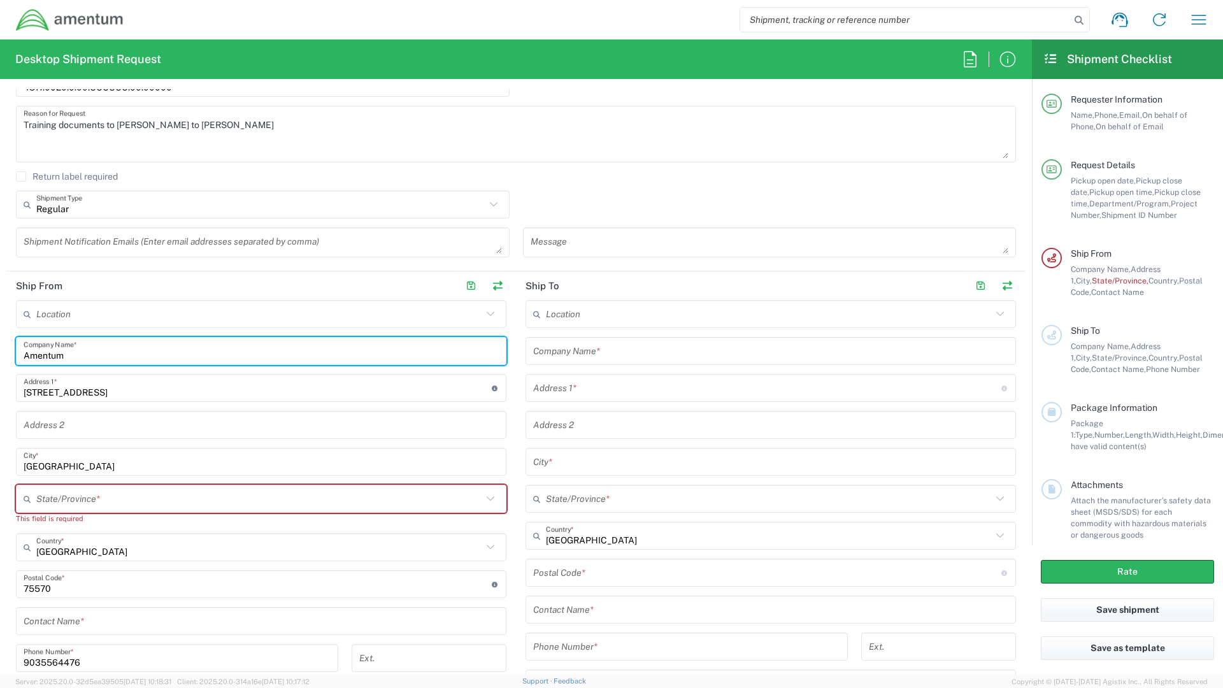
click at [61, 504] on input "text" at bounding box center [259, 499] width 446 height 22
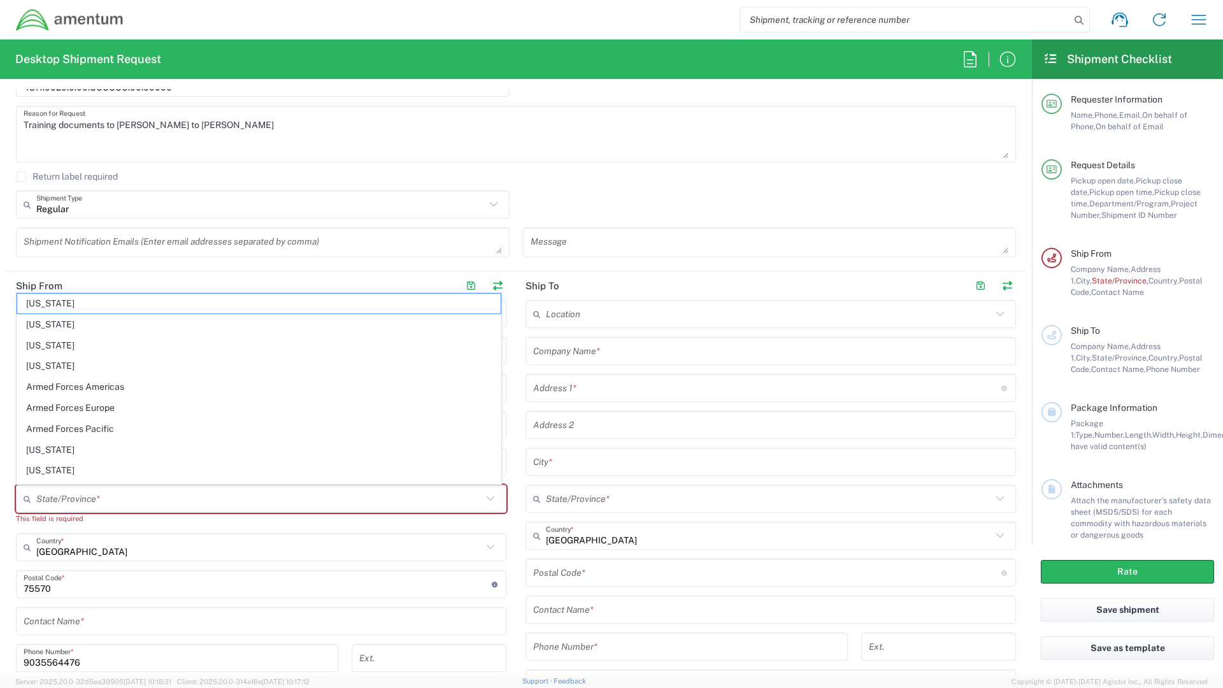
click at [482, 498] on icon at bounding box center [490, 499] width 17 height 17
click at [482, 496] on icon at bounding box center [490, 499] width 17 height 17
click at [54, 346] on span "[US_STATE]" at bounding box center [259, 351] width 484 height 20
type input "[US_STATE]"
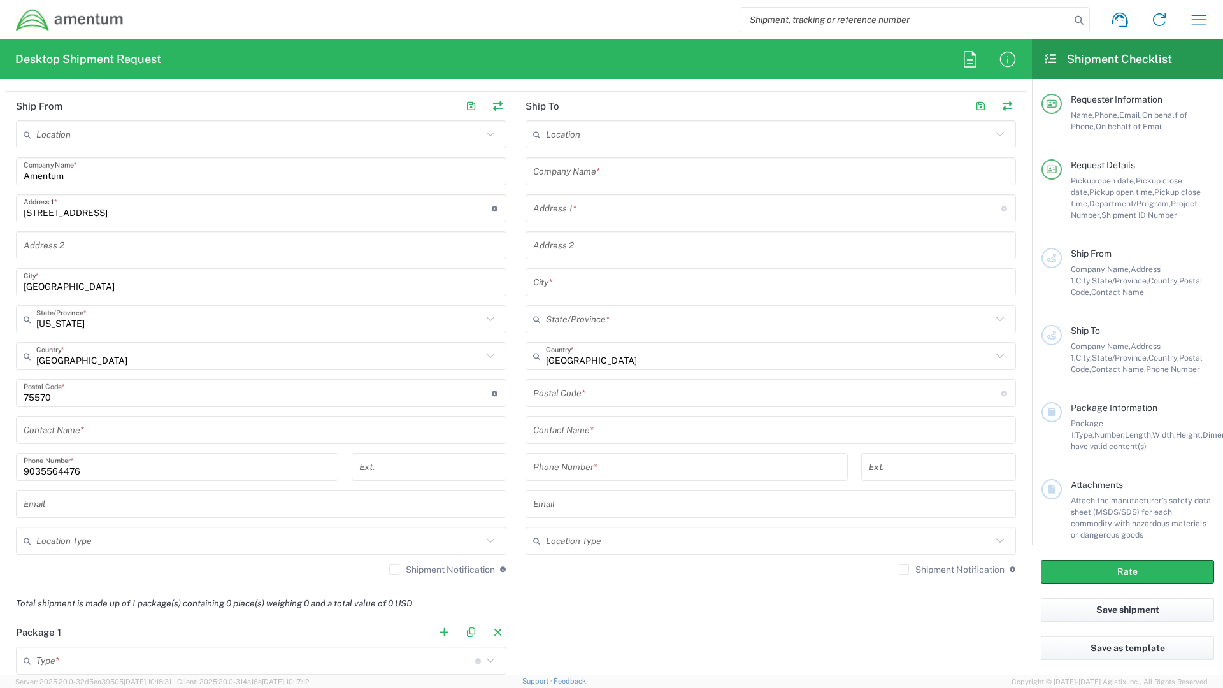
scroll to position [573, 0]
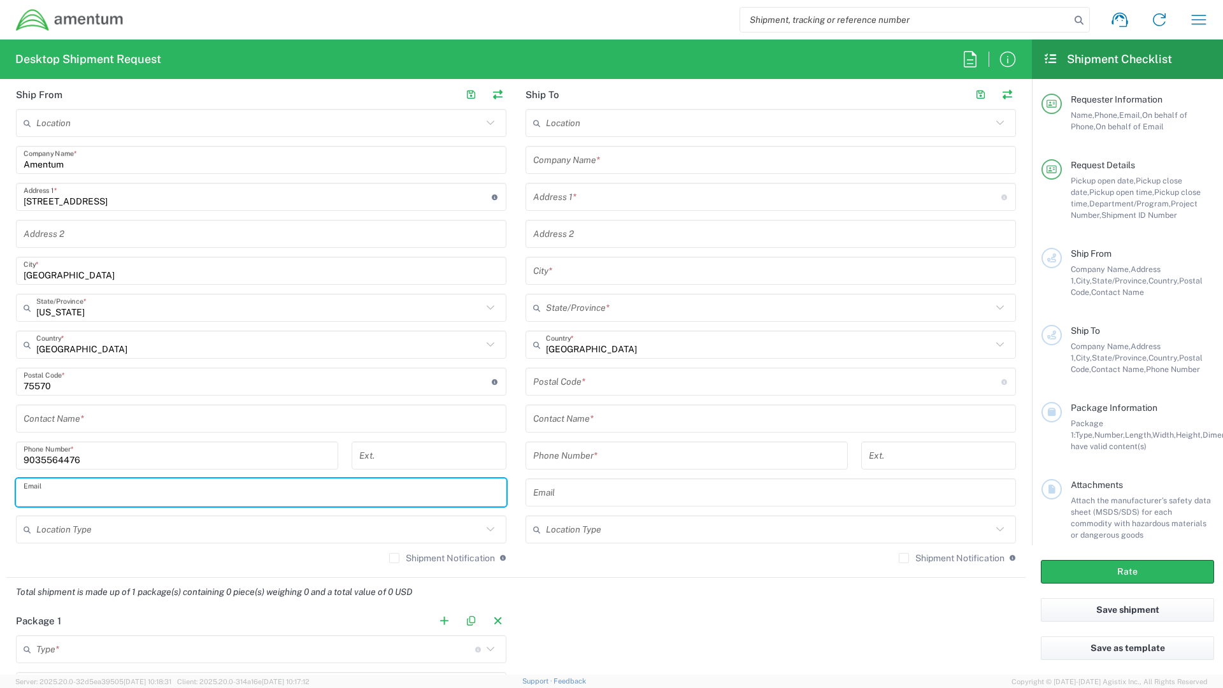
click at [66, 487] on input "text" at bounding box center [261, 493] width 475 height 22
type input "[PERSON_NAME][EMAIL_ADDRESS][PERSON_NAME][DOMAIN_NAME]"
type input "Amentum"
type input "[STREET_ADDRESS]"
type input "[GEOGRAPHIC_DATA]"
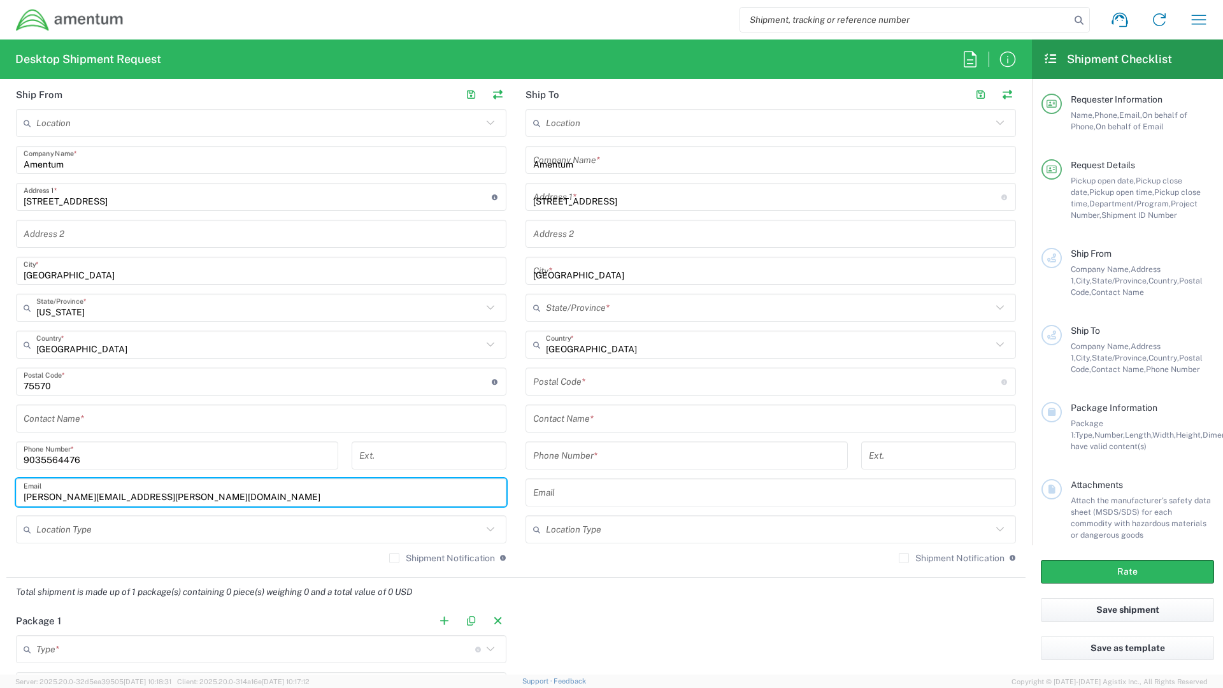
type input "[GEOGRAPHIC_DATA]"
type input "75570"
type input "9035564476"
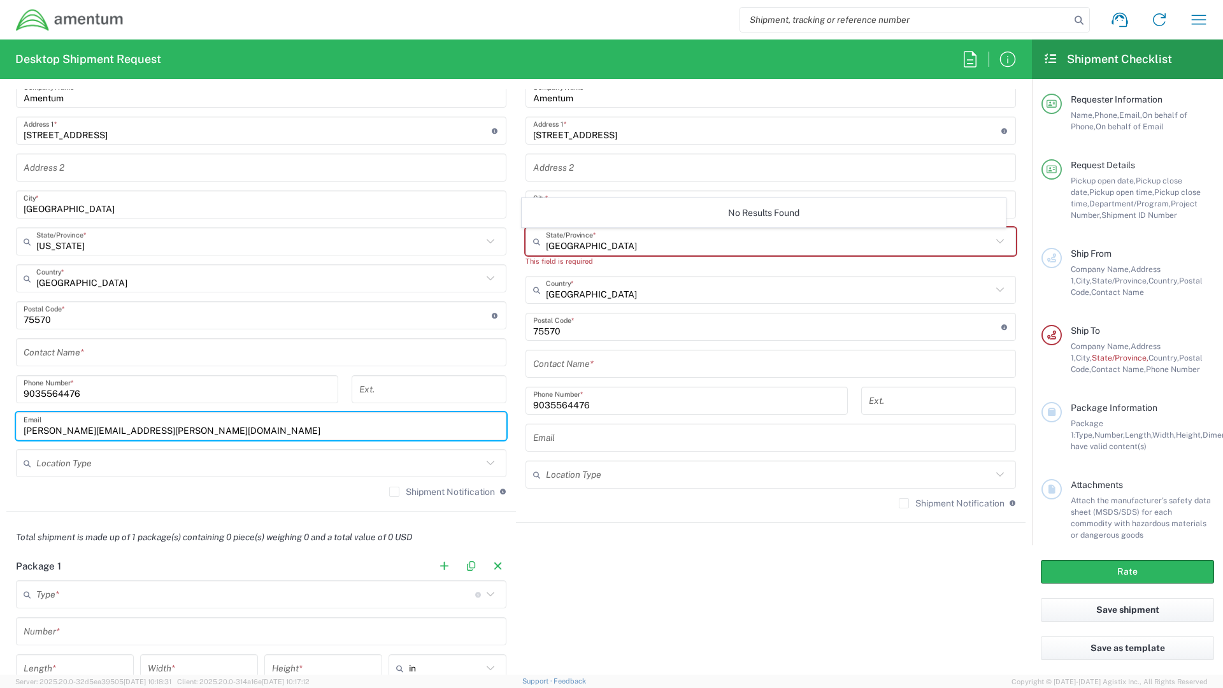
scroll to position [701, 0]
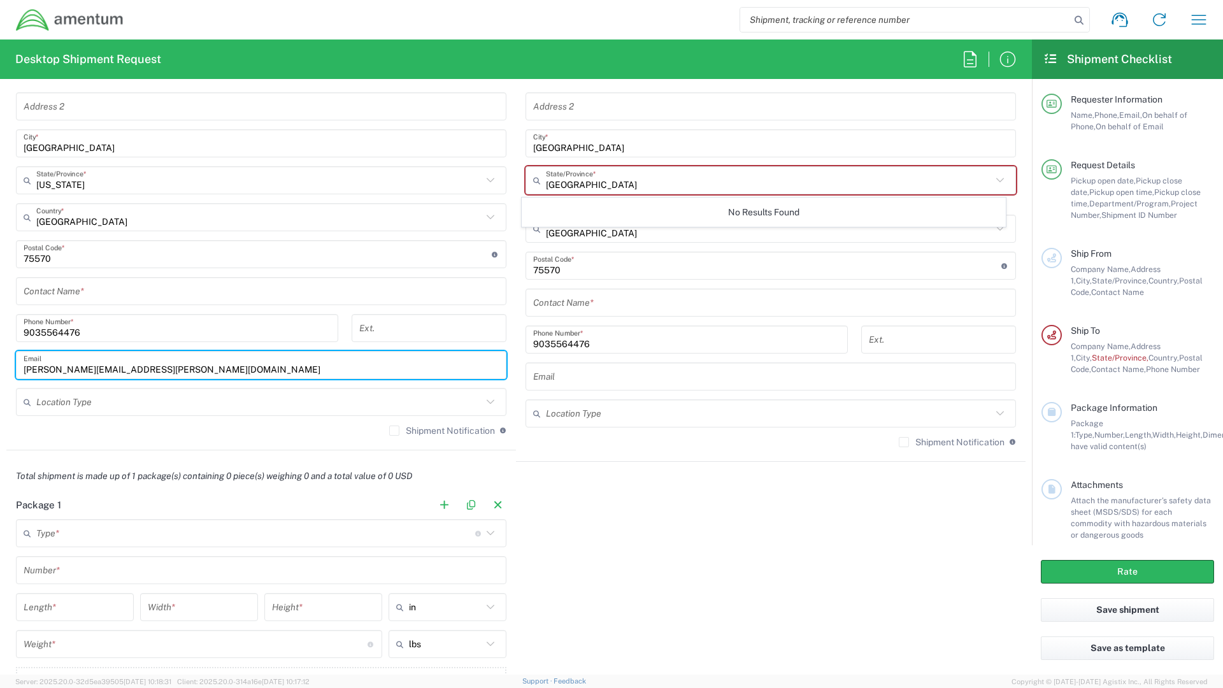
click at [101, 537] on input "text" at bounding box center [255, 533] width 439 height 22
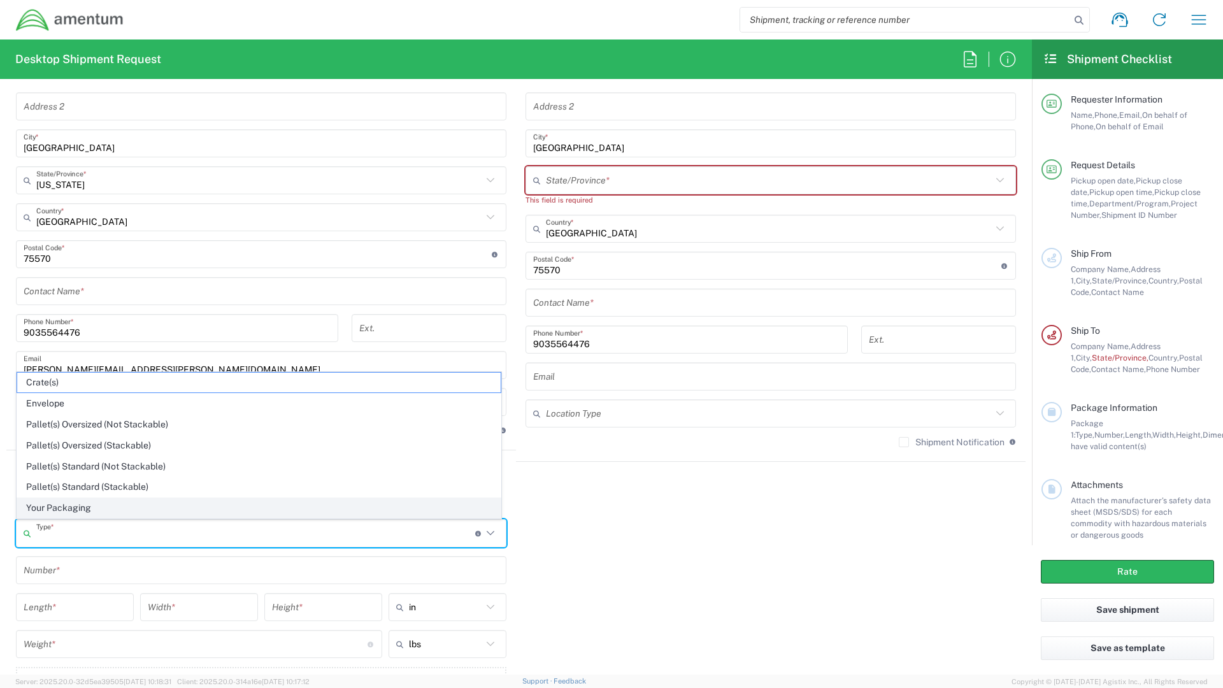
click at [69, 508] on span "Your Packaging" at bounding box center [259, 508] width 484 height 20
type input "Your Packaging"
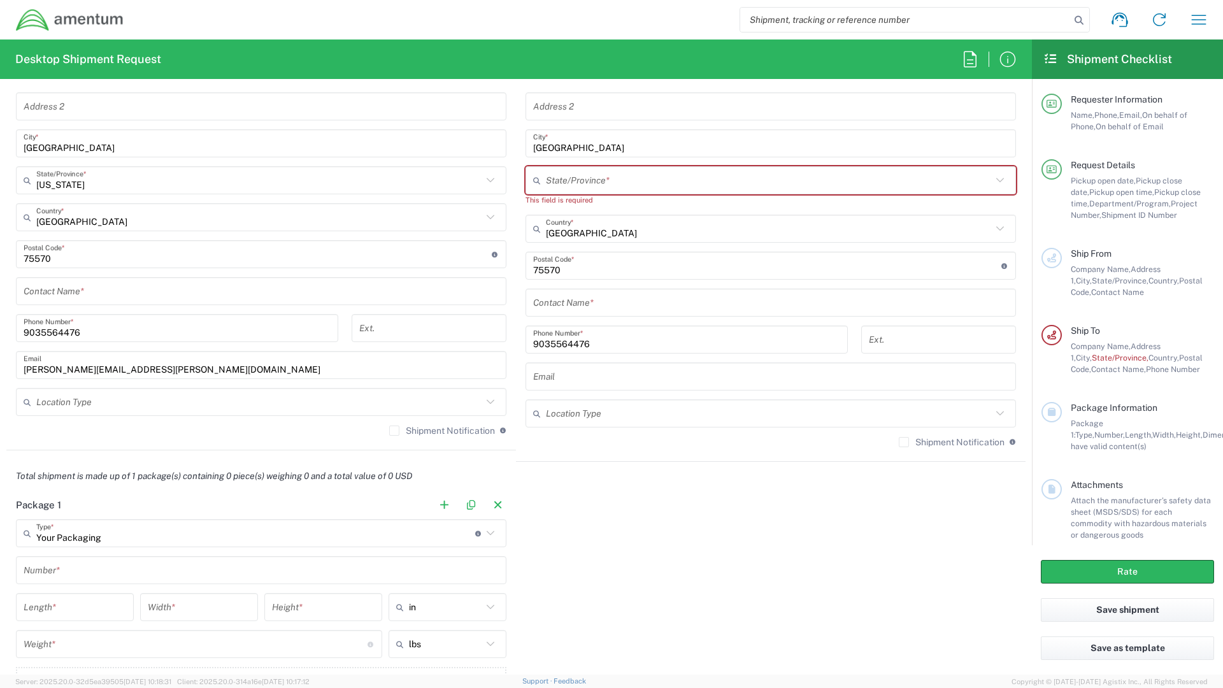
click at [73, 571] on input "text" at bounding box center [261, 570] width 475 height 22
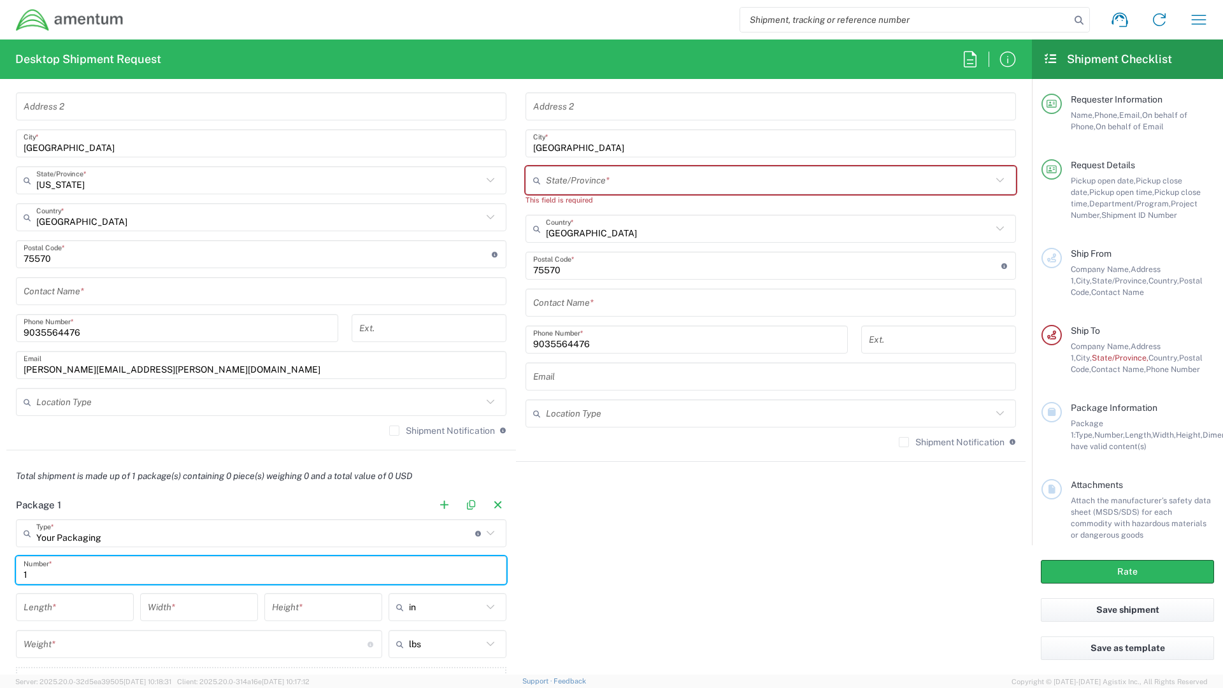
type input "1"
click at [71, 607] on input "number" at bounding box center [75, 607] width 103 height 22
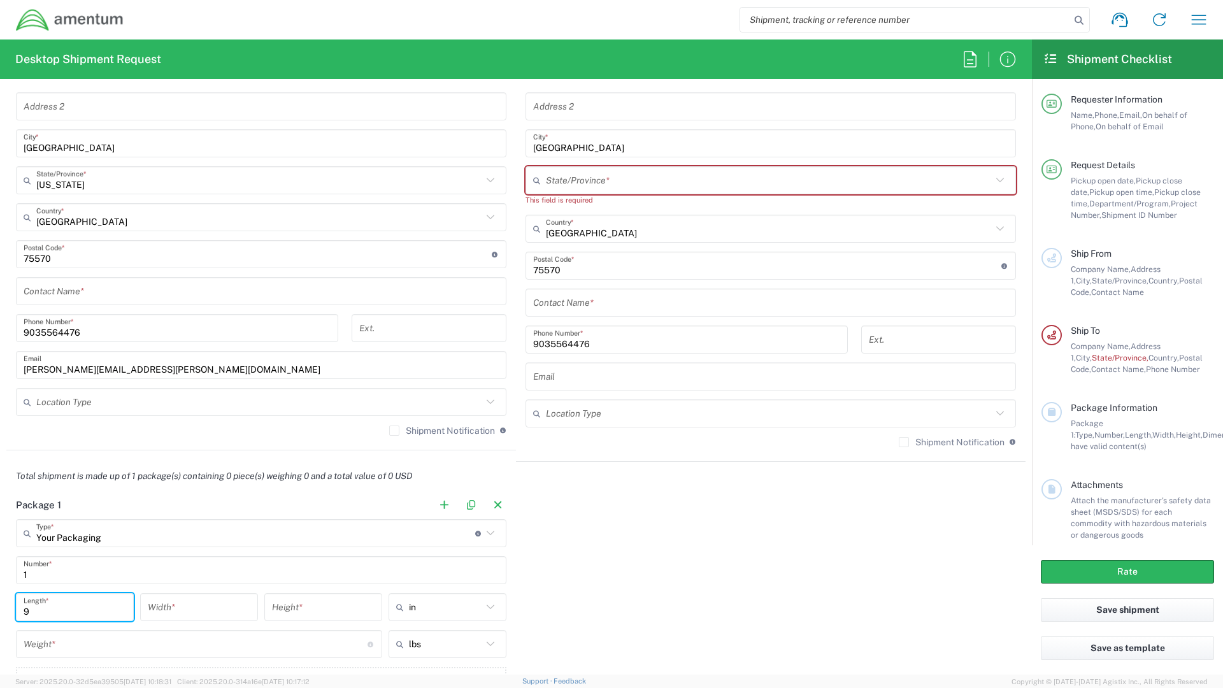
type input "9"
type input "3"
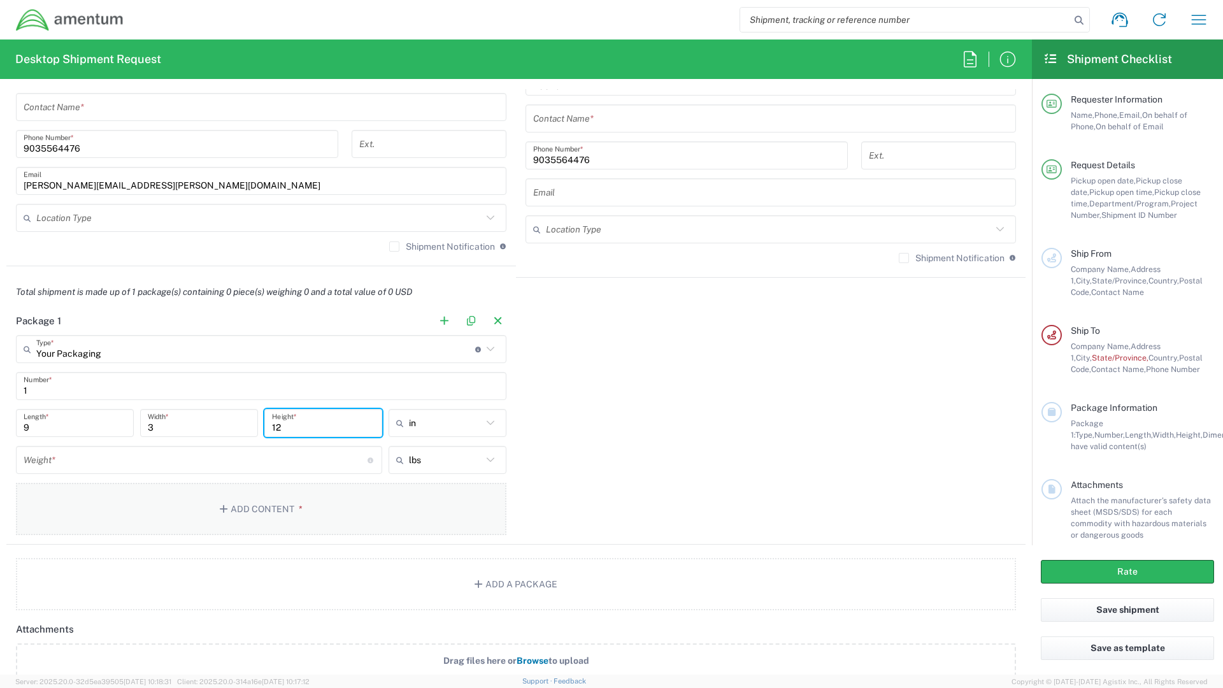
scroll to position [892, 0]
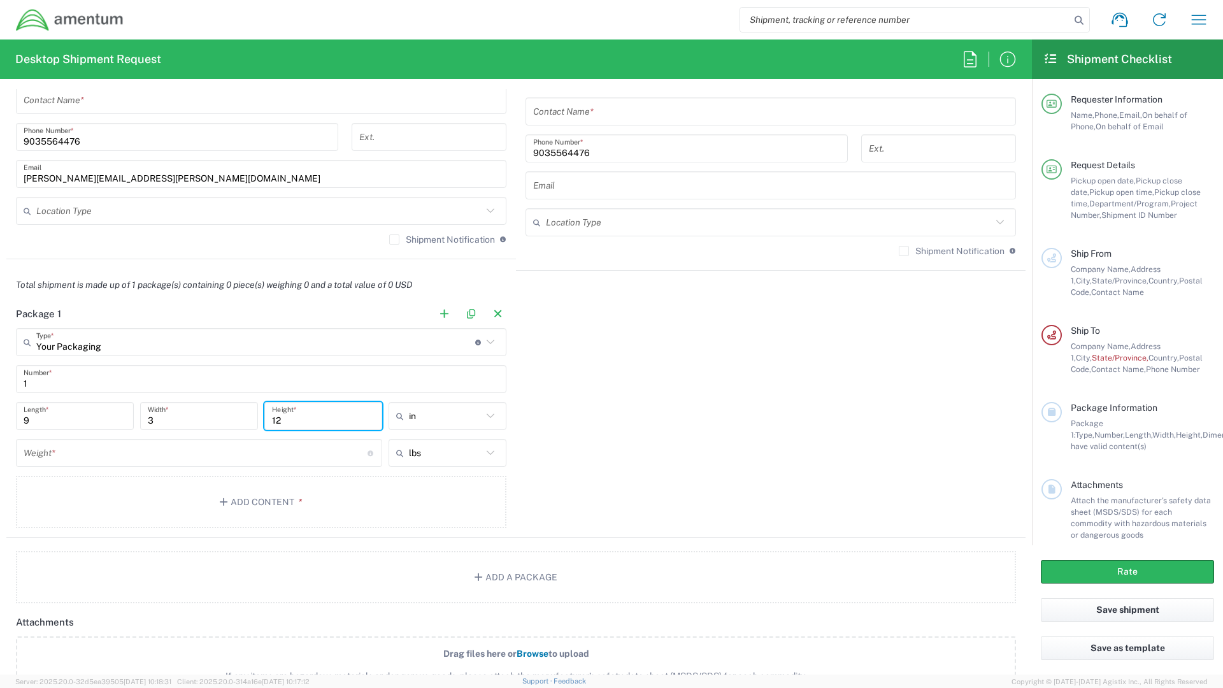
type input "12"
click at [176, 457] on input "number" at bounding box center [196, 453] width 344 height 22
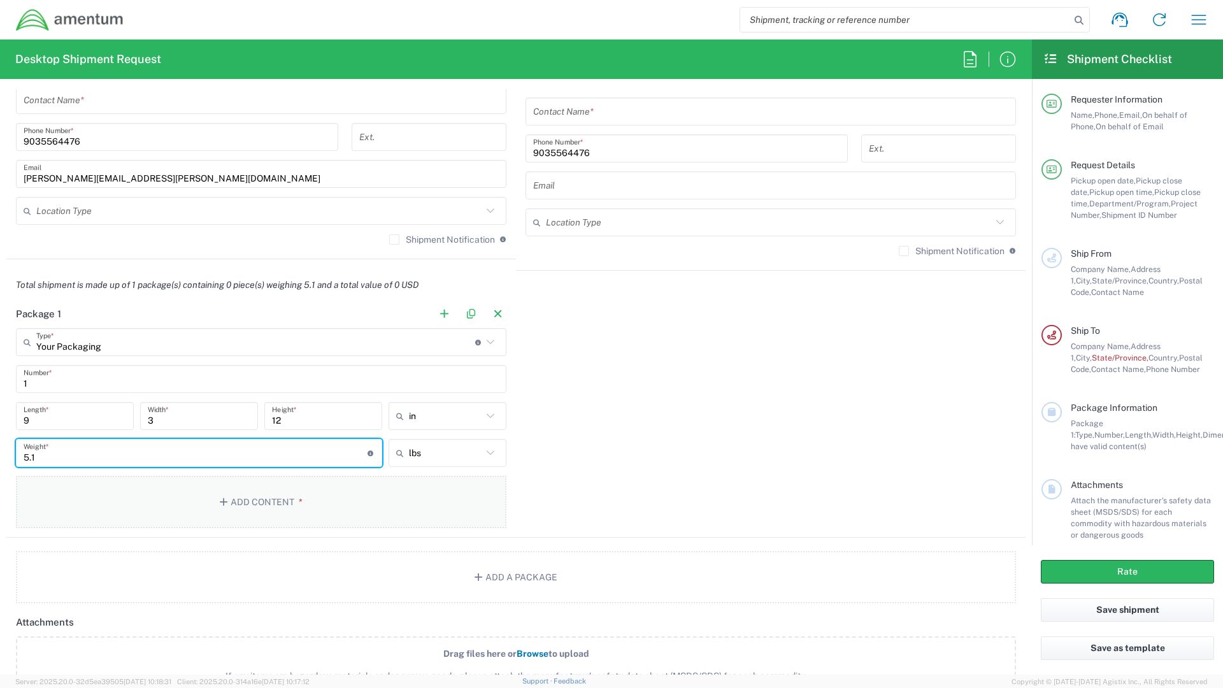
type input "5.1"
click at [190, 482] on button "Add Content *" at bounding box center [261, 502] width 491 height 52
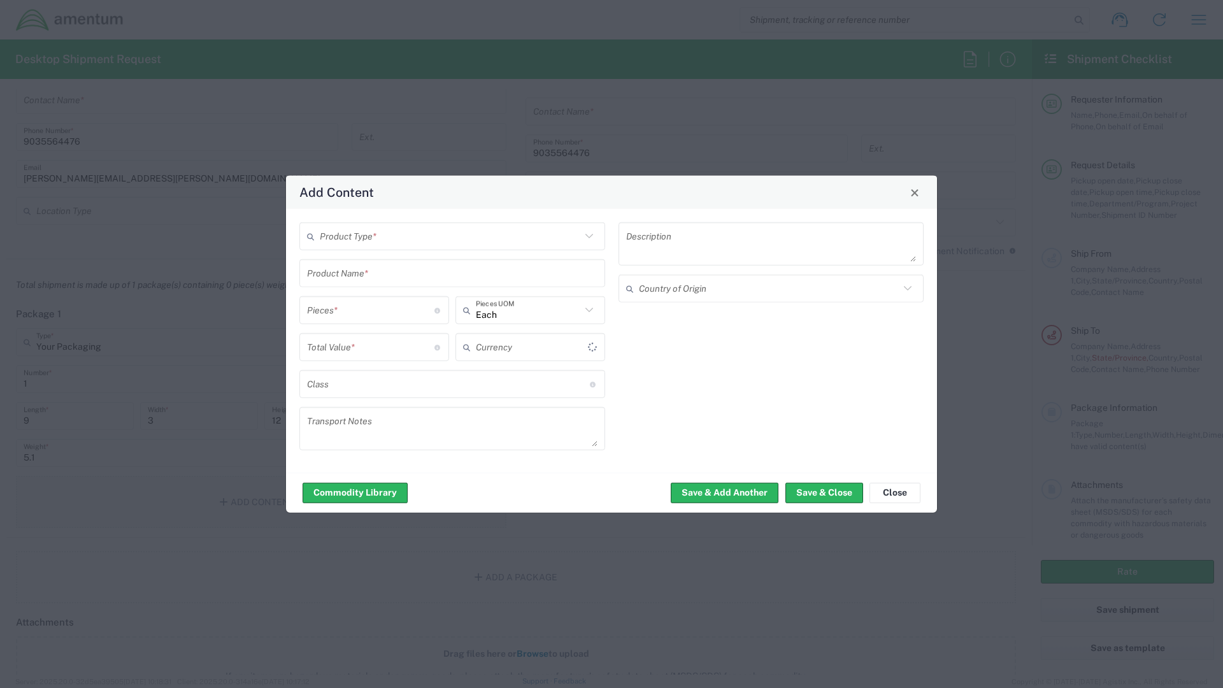
type input "US Dollar"
click at [341, 236] on input "text" at bounding box center [450, 236] width 261 height 22
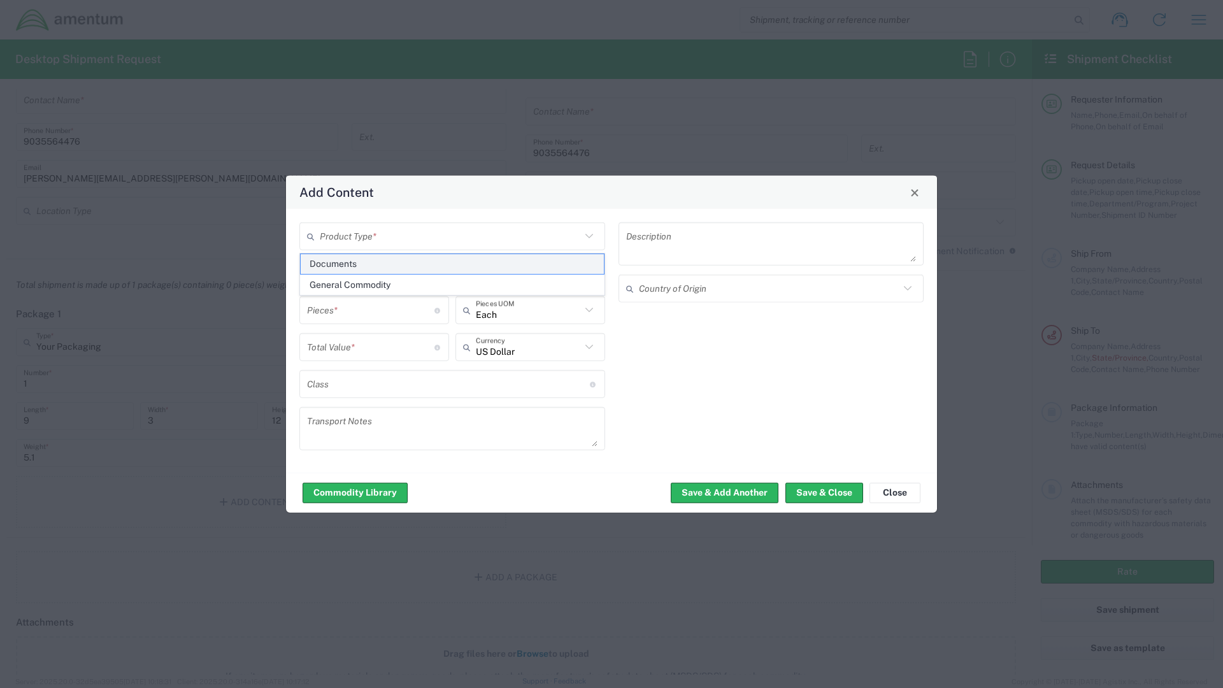
click at [336, 268] on span "Documents" at bounding box center [452, 264] width 303 height 20
type input "Documents"
type input "1"
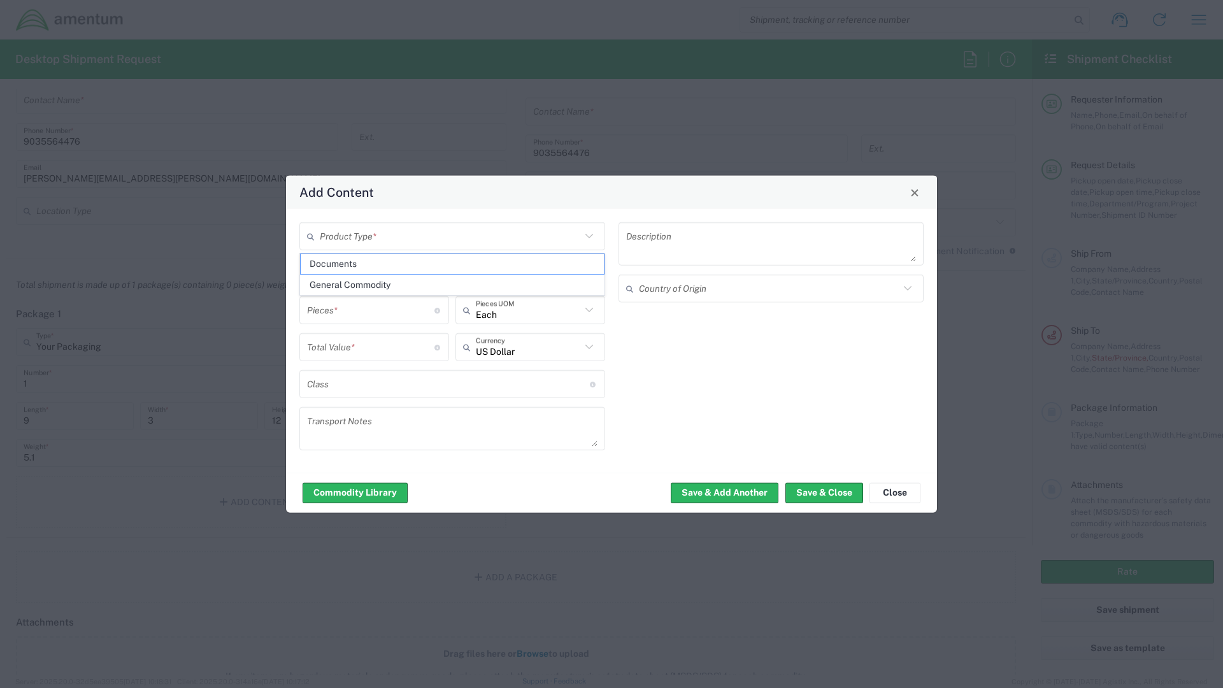
type textarea "Documents"
click at [835, 487] on button "Save & Close" at bounding box center [825, 492] width 78 height 20
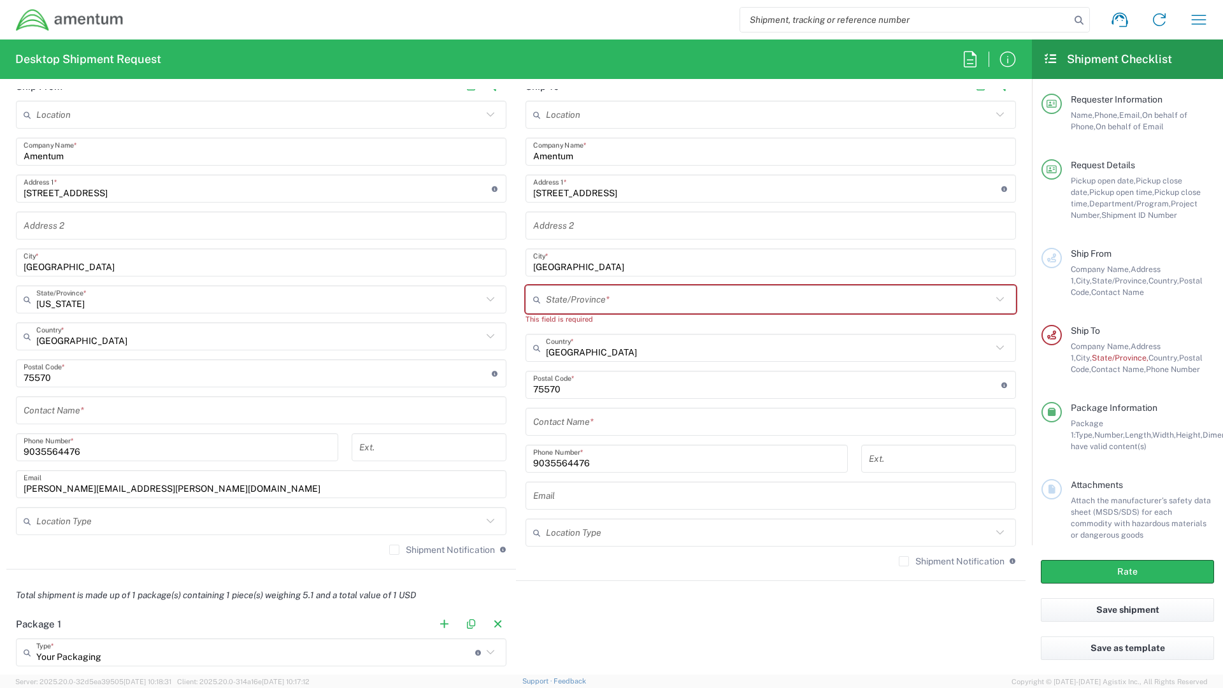
scroll to position [446, 0]
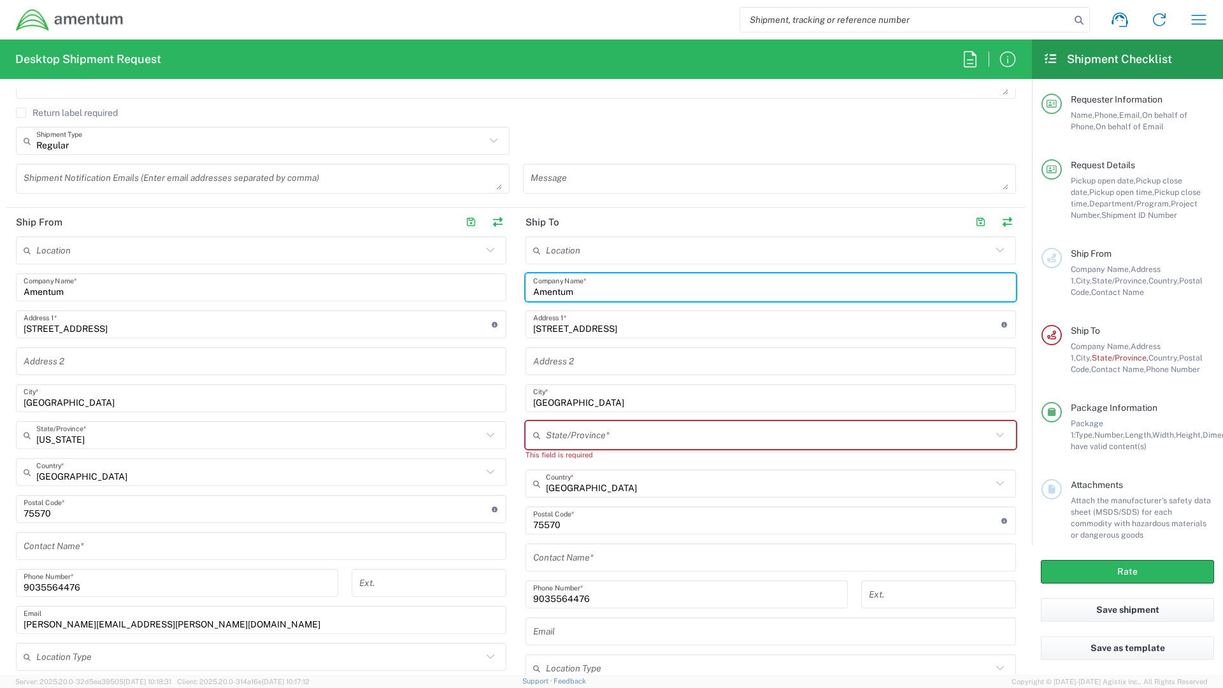
drag, startPoint x: 507, startPoint y: 305, endPoint x: 338, endPoint y: 326, distance: 170.7
click at [342, 322] on div "Ship From Location [PHONE_NUMBER] [PHONE_NUMBER] [PHONE_NUMBER] [PHONE_NUMBER] …" at bounding box center [515, 462] width 1019 height 509
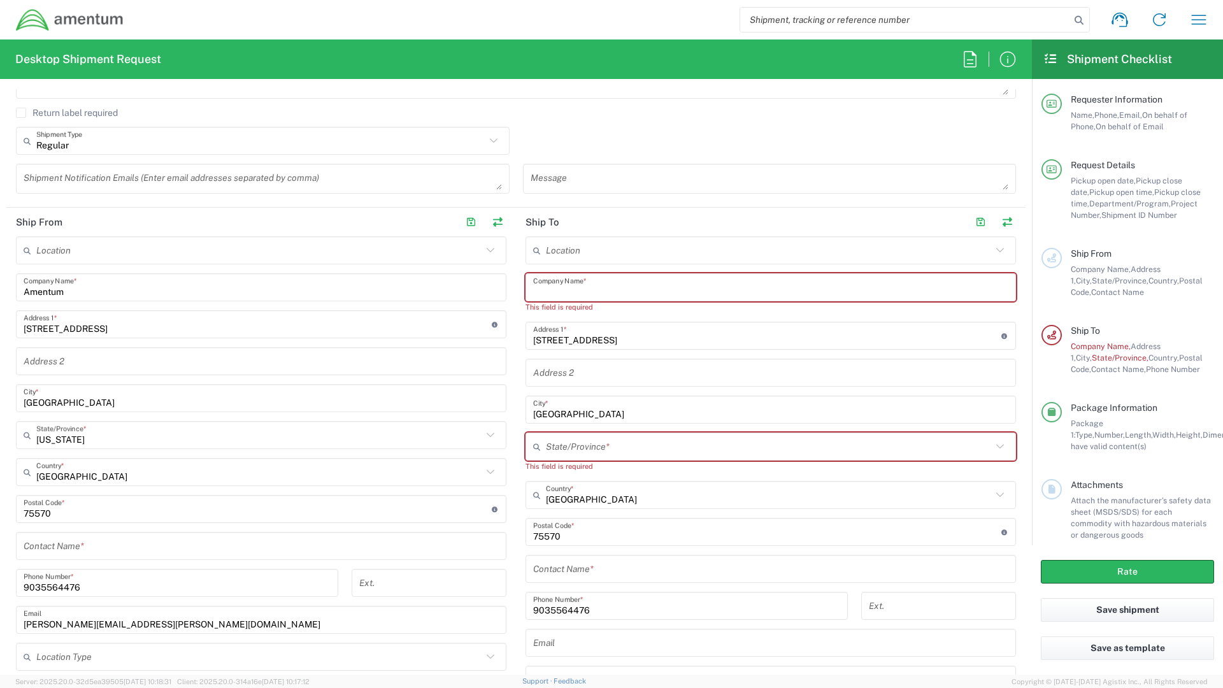
drag, startPoint x: 635, startPoint y: 340, endPoint x: 331, endPoint y: 339, distance: 304.5
click at [331, 338] on div "Ship From Location [PHONE_NUMBER] [PHONE_NUMBER] [PHONE_NUMBER] [PHONE_NUMBER] …" at bounding box center [515, 468] width 1019 height 521
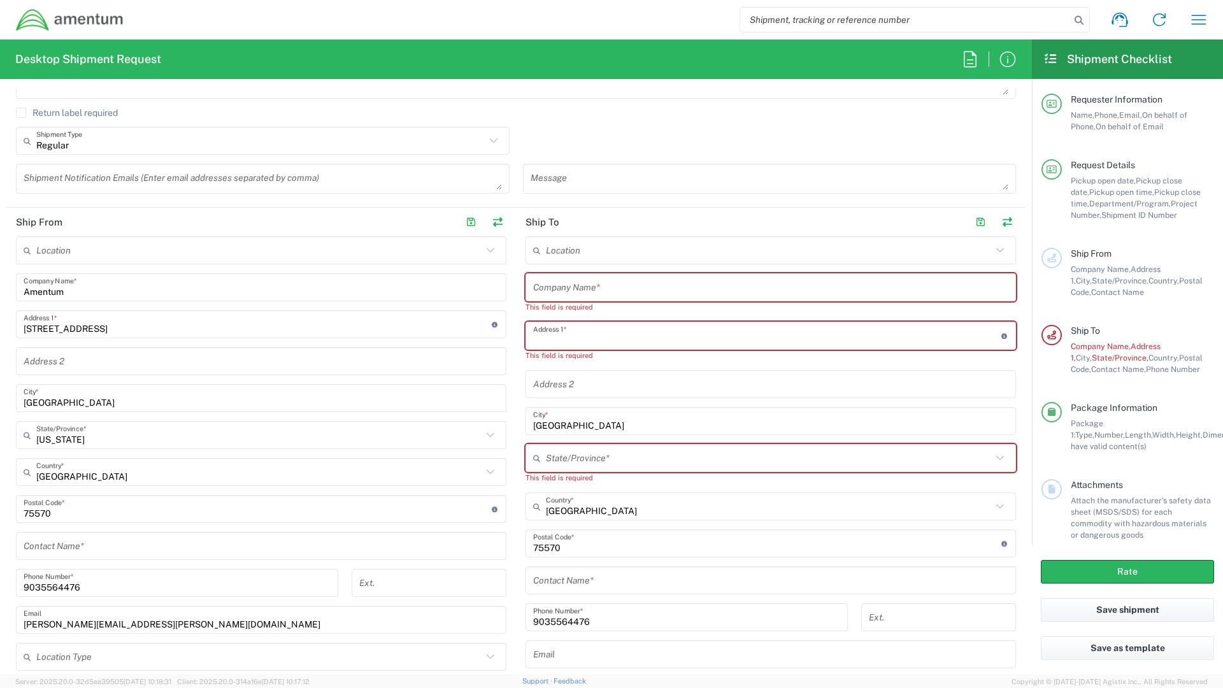
drag, startPoint x: 607, startPoint y: 426, endPoint x: 215, endPoint y: 429, distance: 391.8
click at [214, 426] on div "Ship From Location [PHONE_NUMBER] [PHONE_NUMBER] [PHONE_NUMBER] [PHONE_NUMBER] …" at bounding box center [515, 474] width 1019 height 532
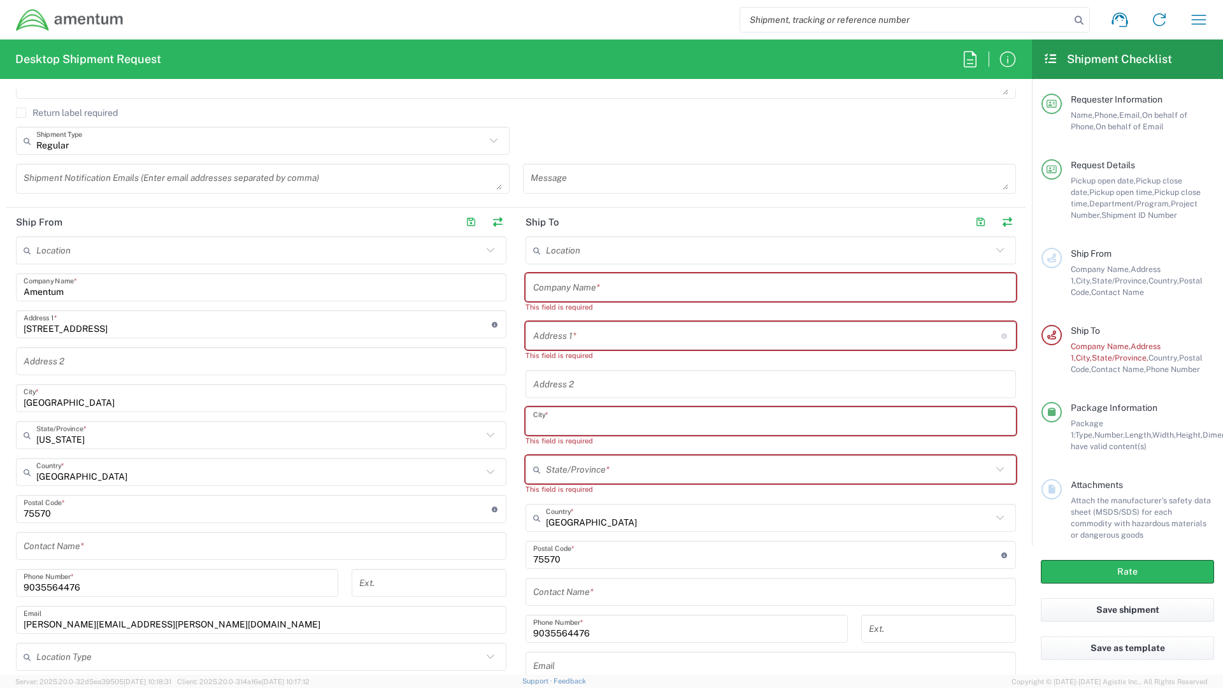
click at [262, 564] on div "Ship From Location [PHONE_NUMBER] [PHONE_NUMBER] [PHONE_NUMBER] [PHONE_NUMBER] …" at bounding box center [515, 479] width 1019 height 543
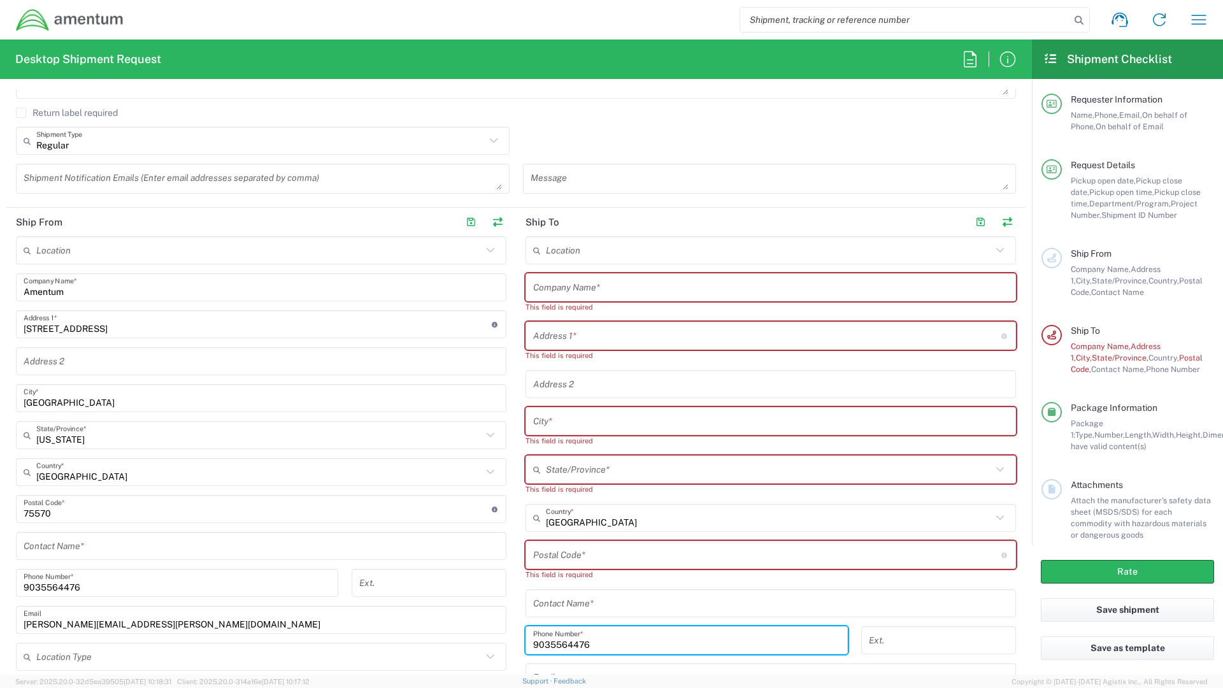
drag, startPoint x: 605, startPoint y: 643, endPoint x: 196, endPoint y: 646, distance: 409.7
click at [212, 607] on div "Ship From Location [PHONE_NUMBER] [PHONE_NUMBER] [PHONE_NUMBER] [PHONE_NUMBER] …" at bounding box center [515, 485] width 1019 height 555
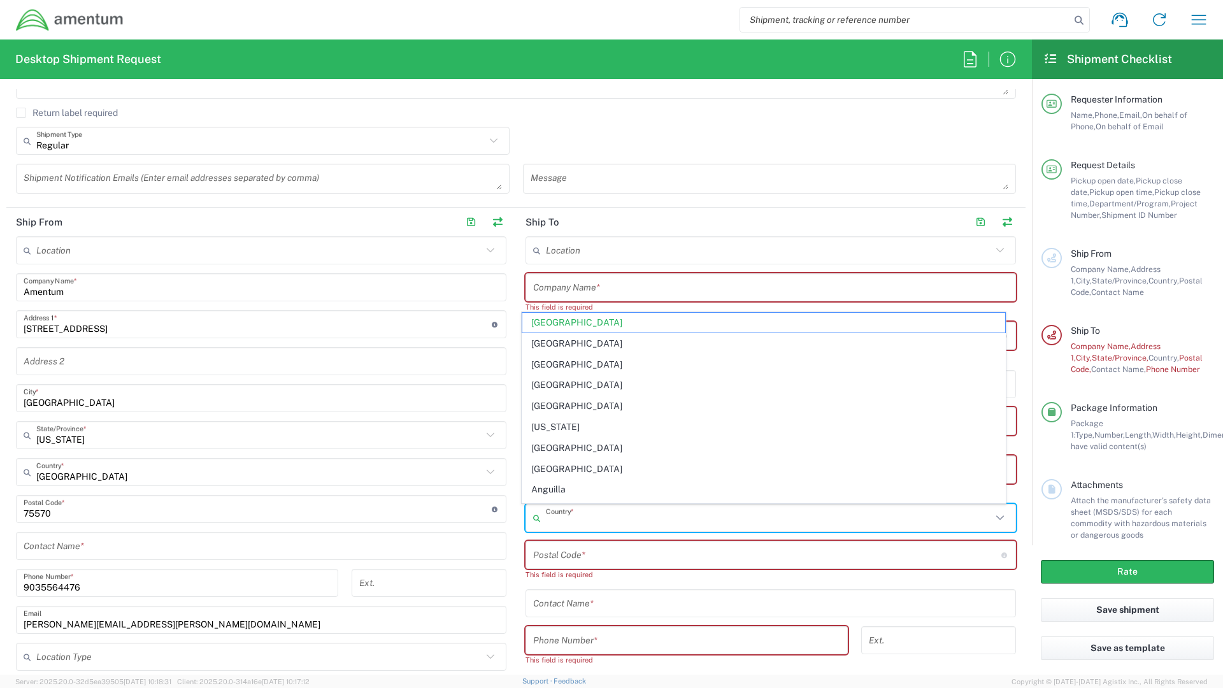
drag, startPoint x: 615, startPoint y: 512, endPoint x: 472, endPoint y: 545, distance: 147.0
click at [472, 545] on div "Ship From Location [PHONE_NUMBER] [PHONE_NUMBER] [PHONE_NUMBER] [PHONE_NUMBER] …" at bounding box center [515, 491] width 1019 height 566
type input "[GEOGRAPHIC_DATA]"
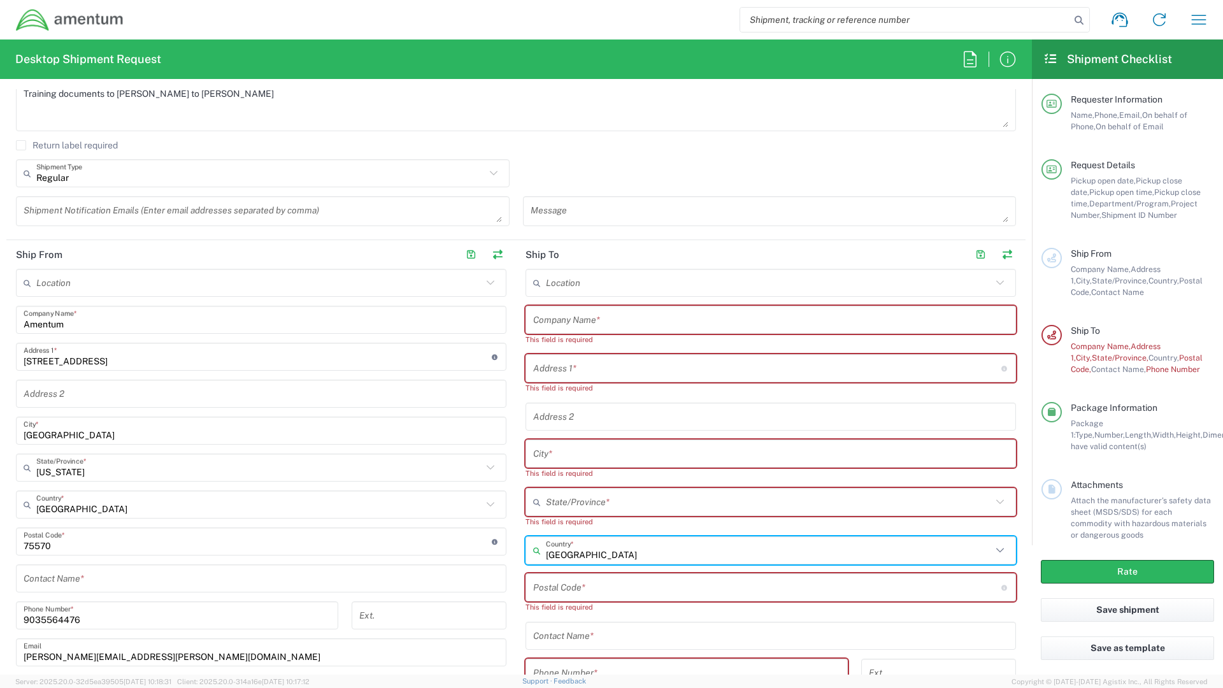
scroll to position [319, 0]
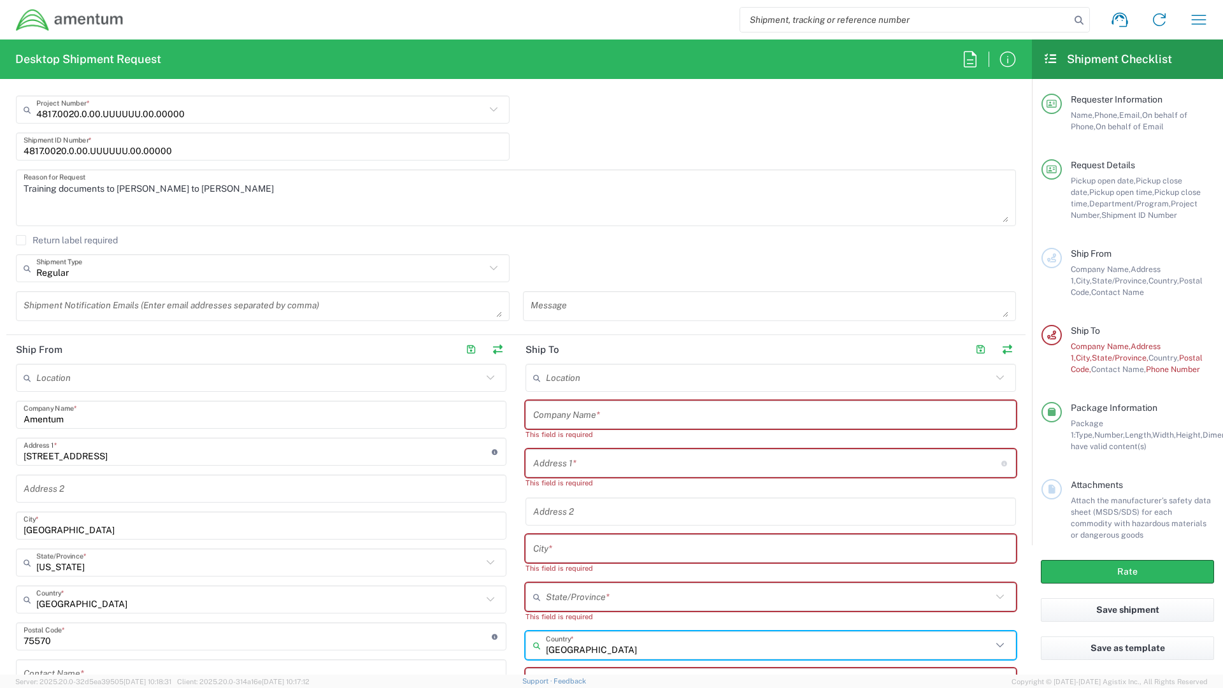
click at [543, 408] on input "text" at bounding box center [770, 415] width 475 height 22
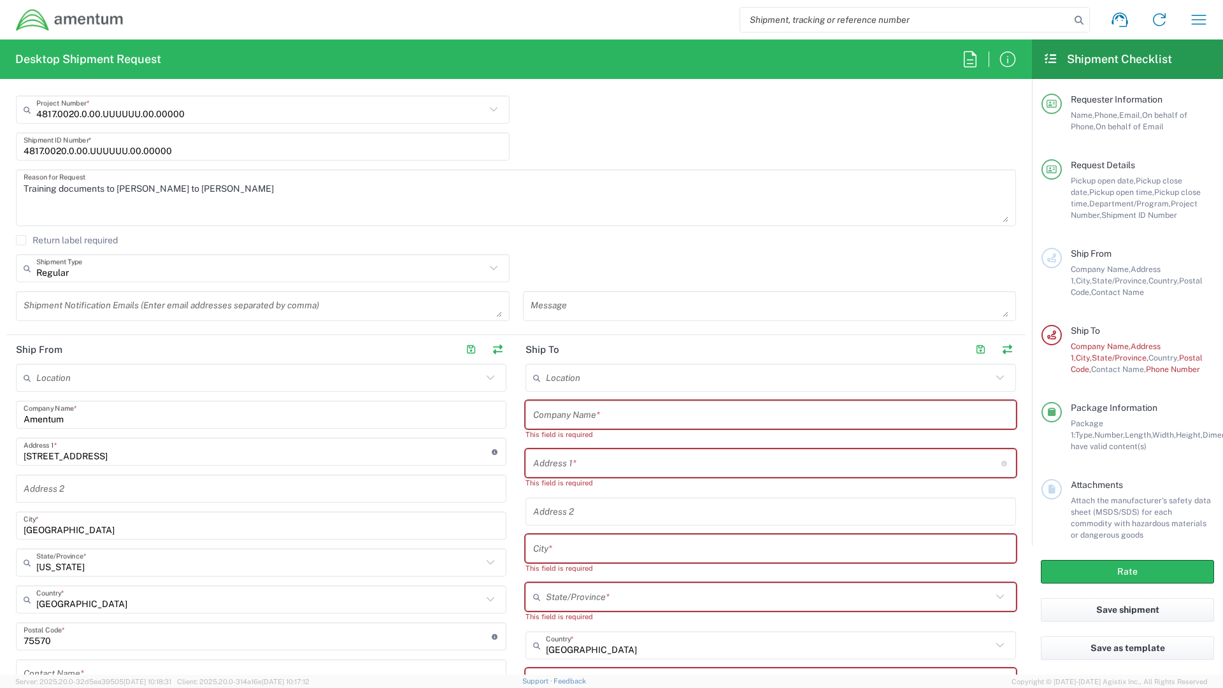
click at [544, 427] on div "Company Name *" at bounding box center [771, 415] width 491 height 28
click at [547, 419] on input "text" at bounding box center [770, 415] width 475 height 22
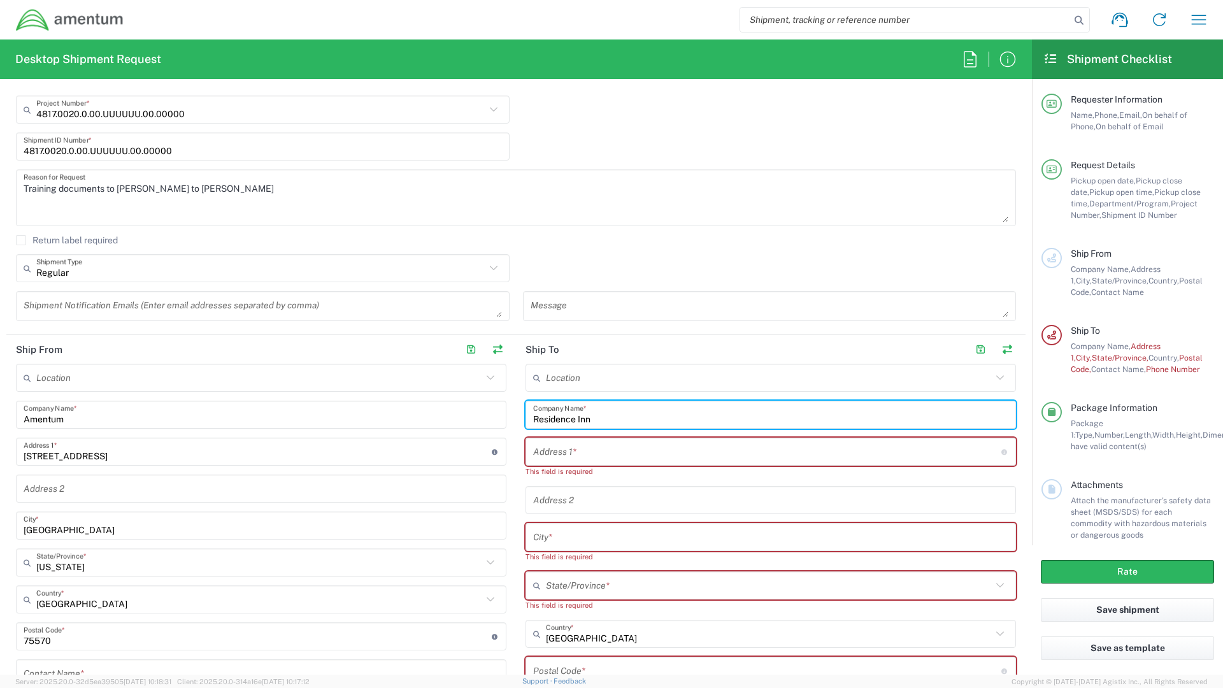
type input "Residence Inn"
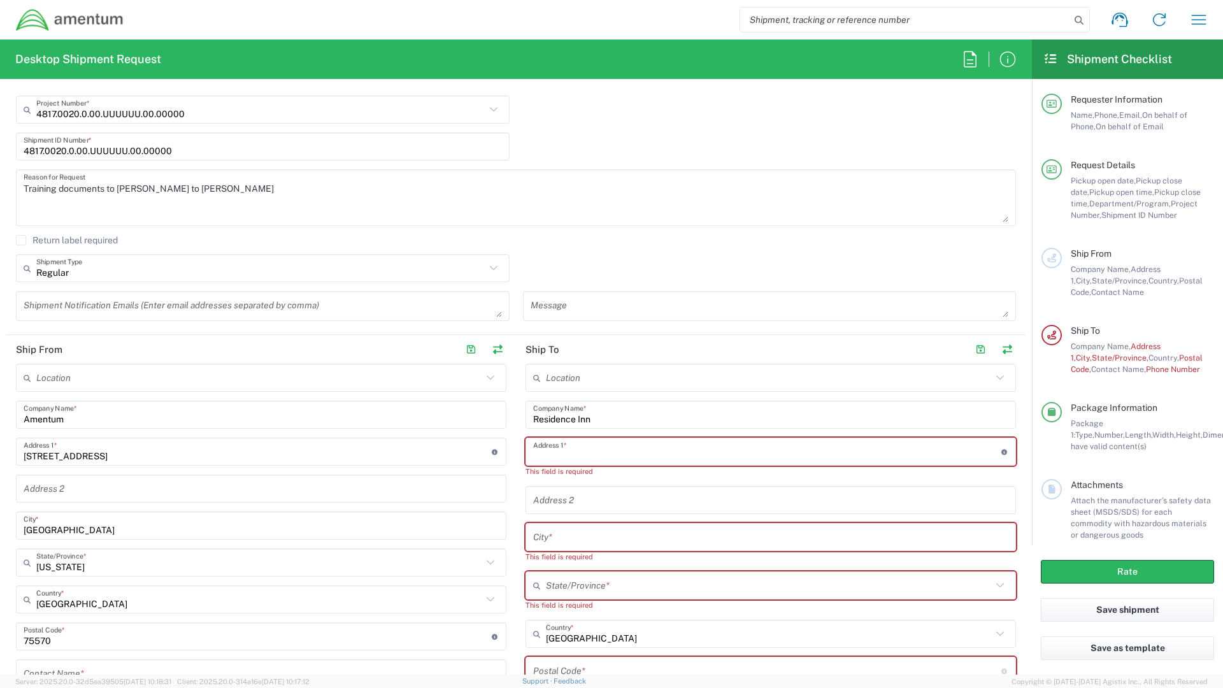
click at [549, 459] on input "text" at bounding box center [767, 452] width 468 height 22
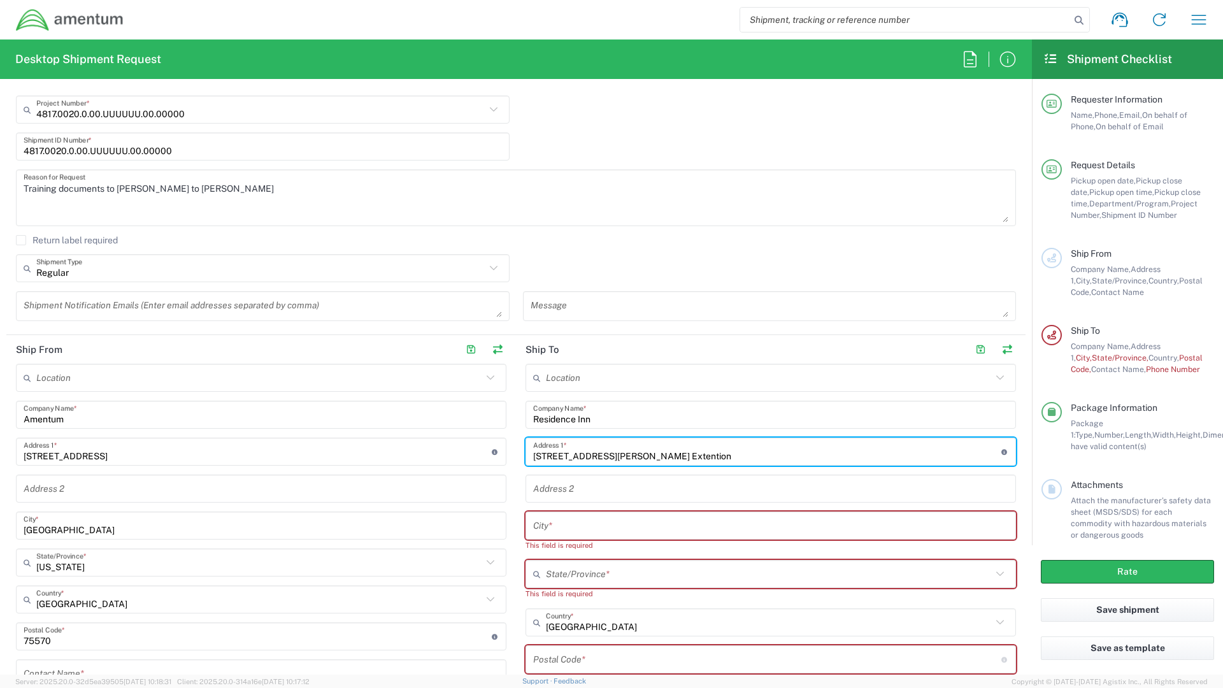
type input "[STREET_ADDRESS][PERSON_NAME] Extention"
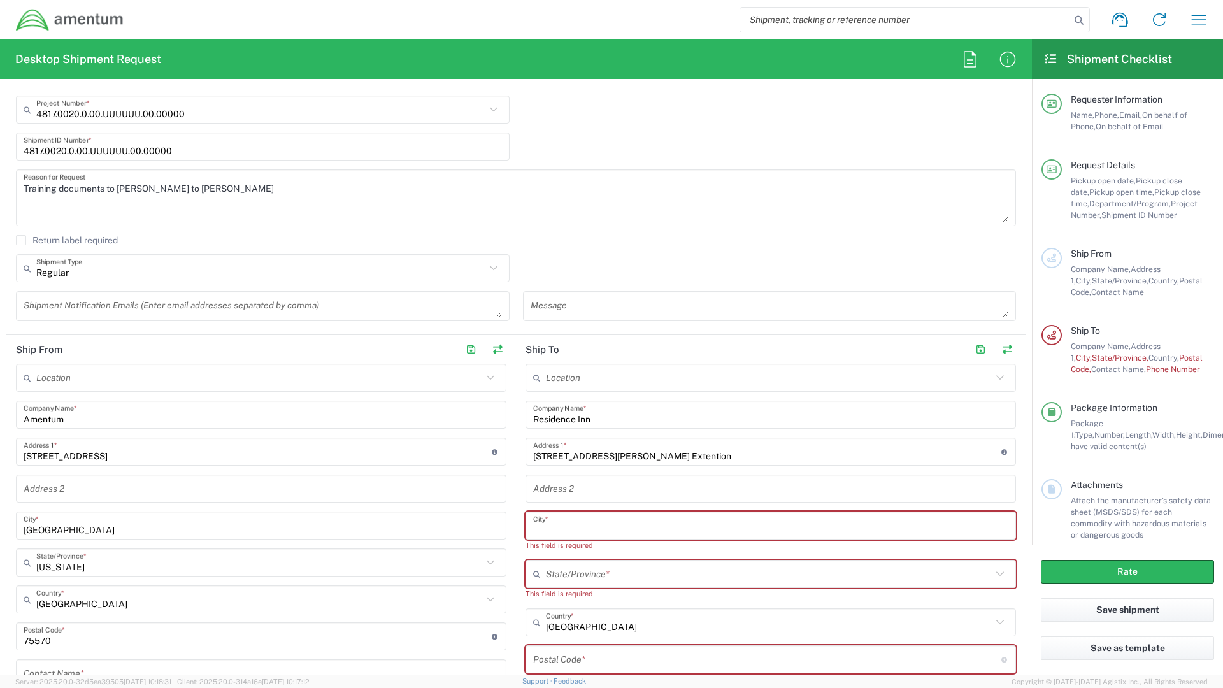
click at [536, 522] on input "text" at bounding box center [770, 526] width 475 height 22
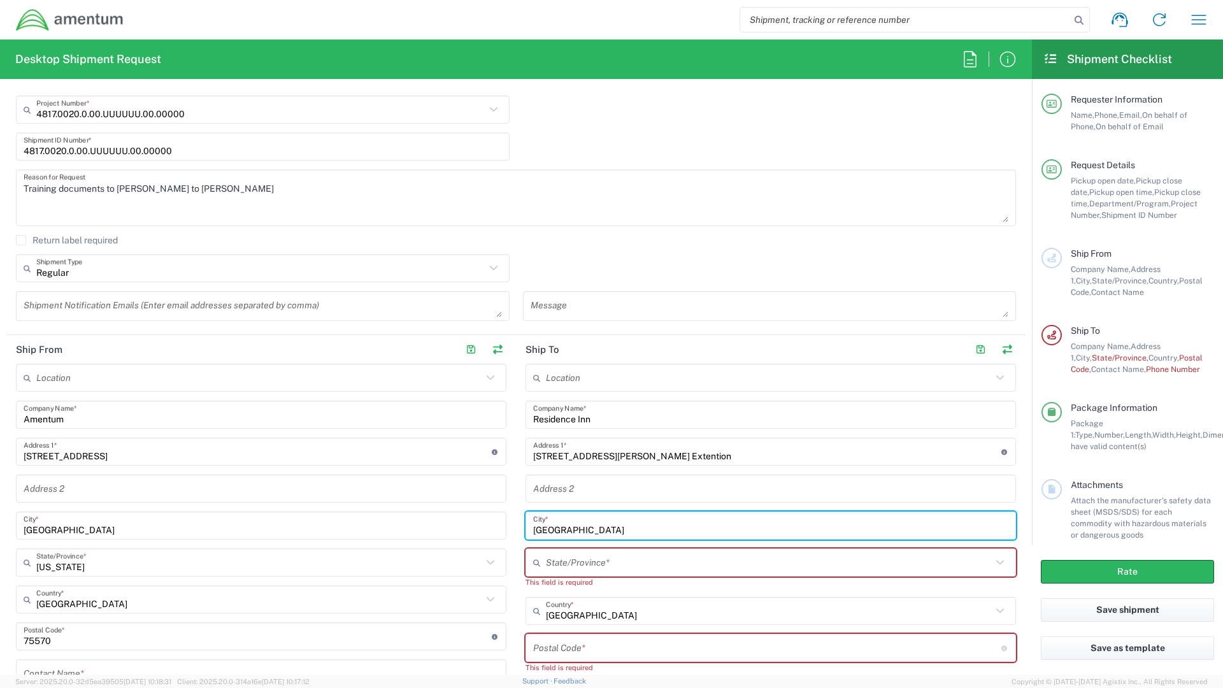
type input "[GEOGRAPHIC_DATA]"
click at [554, 558] on input "text" at bounding box center [769, 563] width 446 height 22
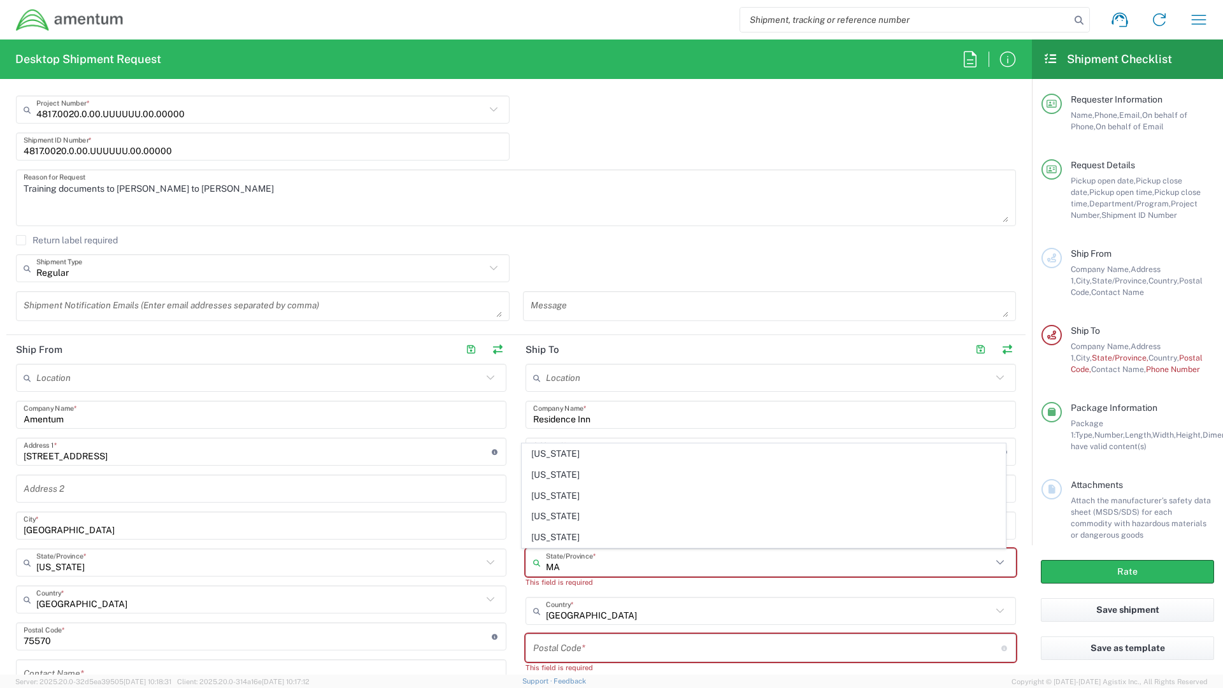
type input "MA"
click at [556, 607] on input "undefined" at bounding box center [767, 648] width 468 height 22
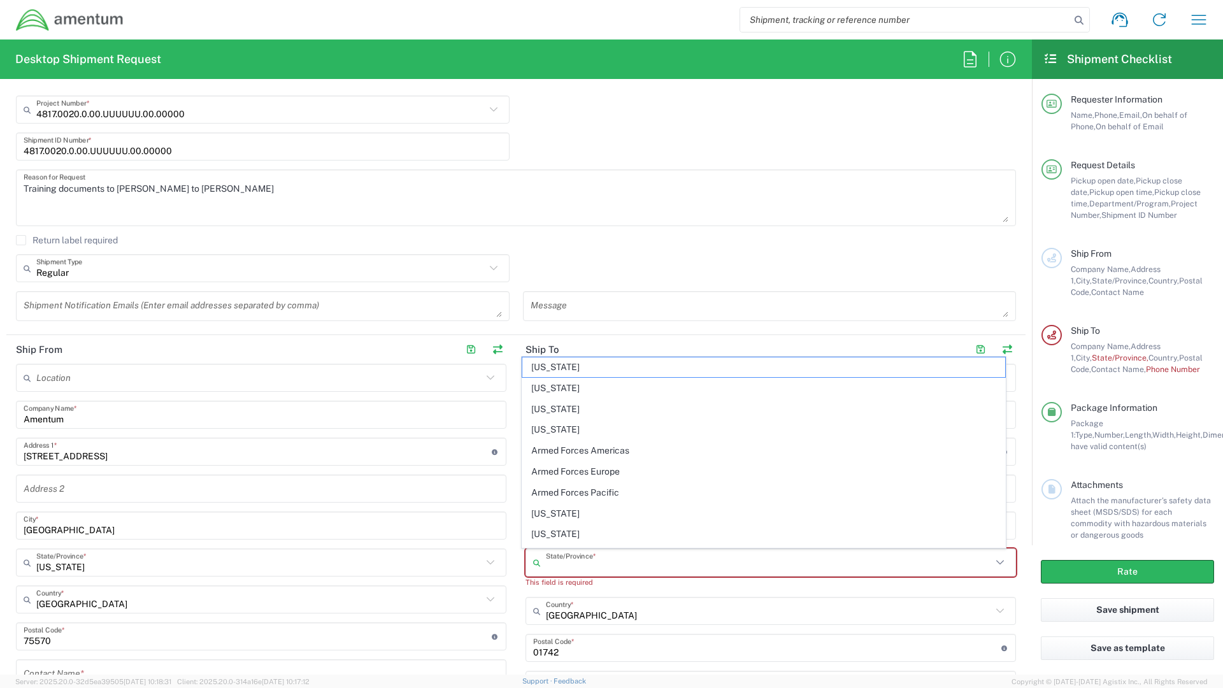
click at [549, 569] on input "text" at bounding box center [769, 563] width 446 height 22
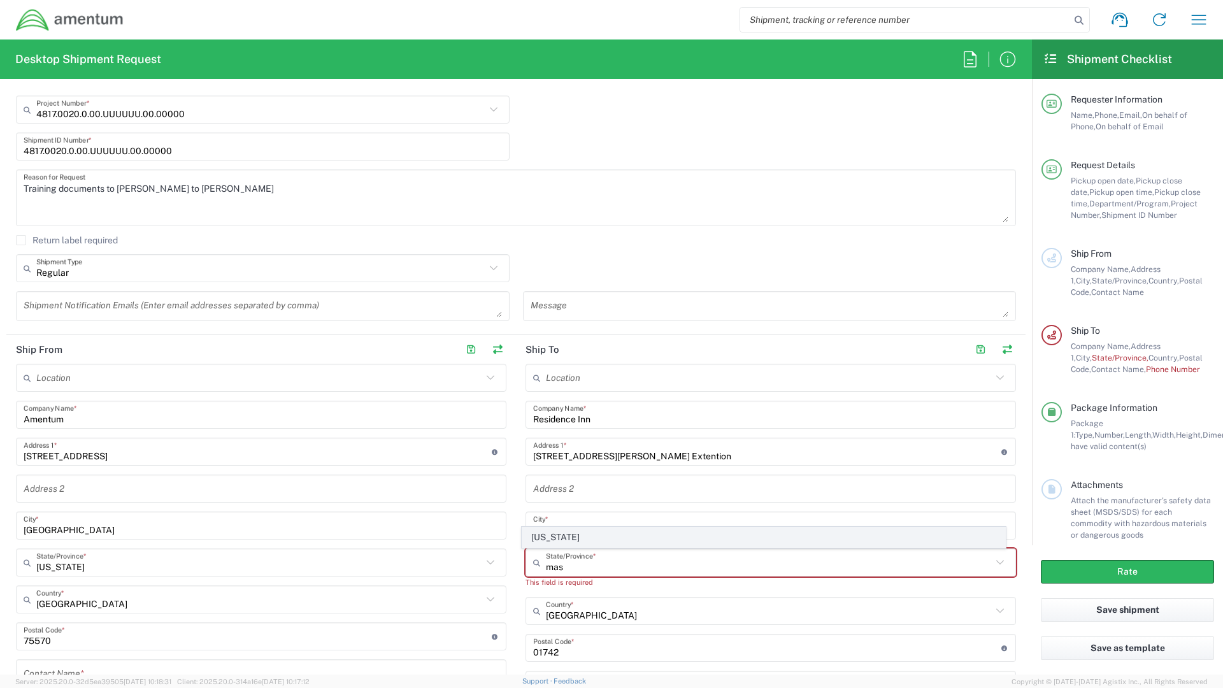
click at [554, 533] on span "[US_STATE]" at bounding box center [764, 538] width 484 height 20
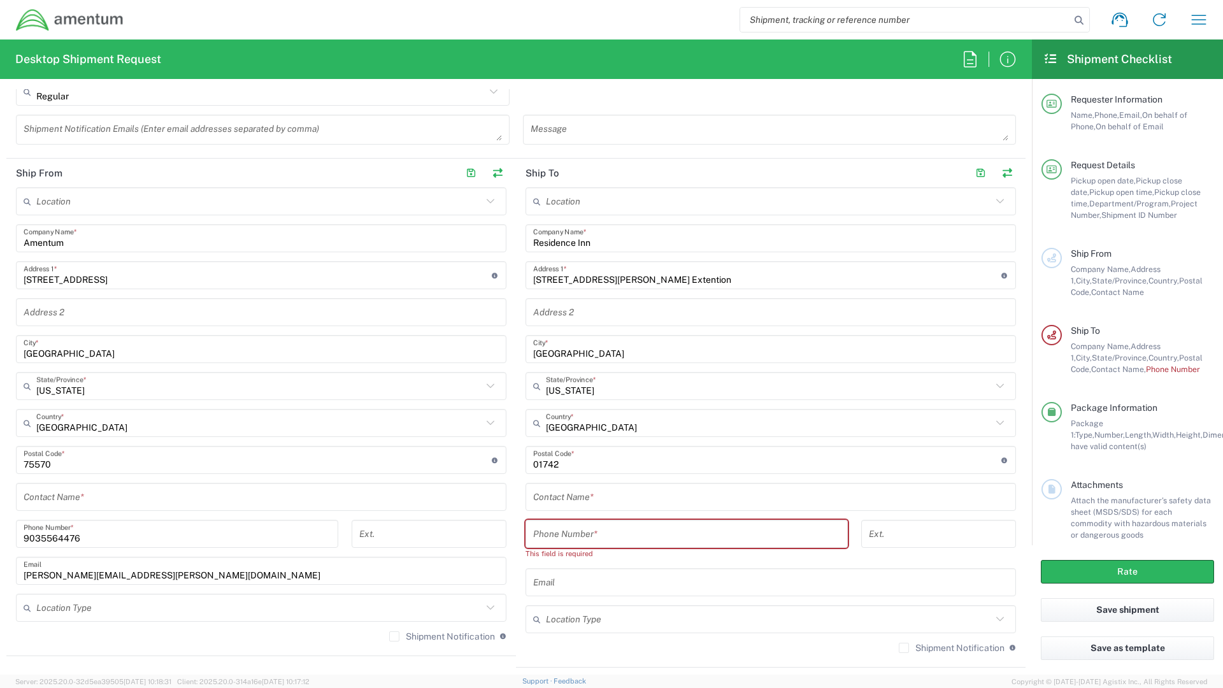
scroll to position [510, 0]
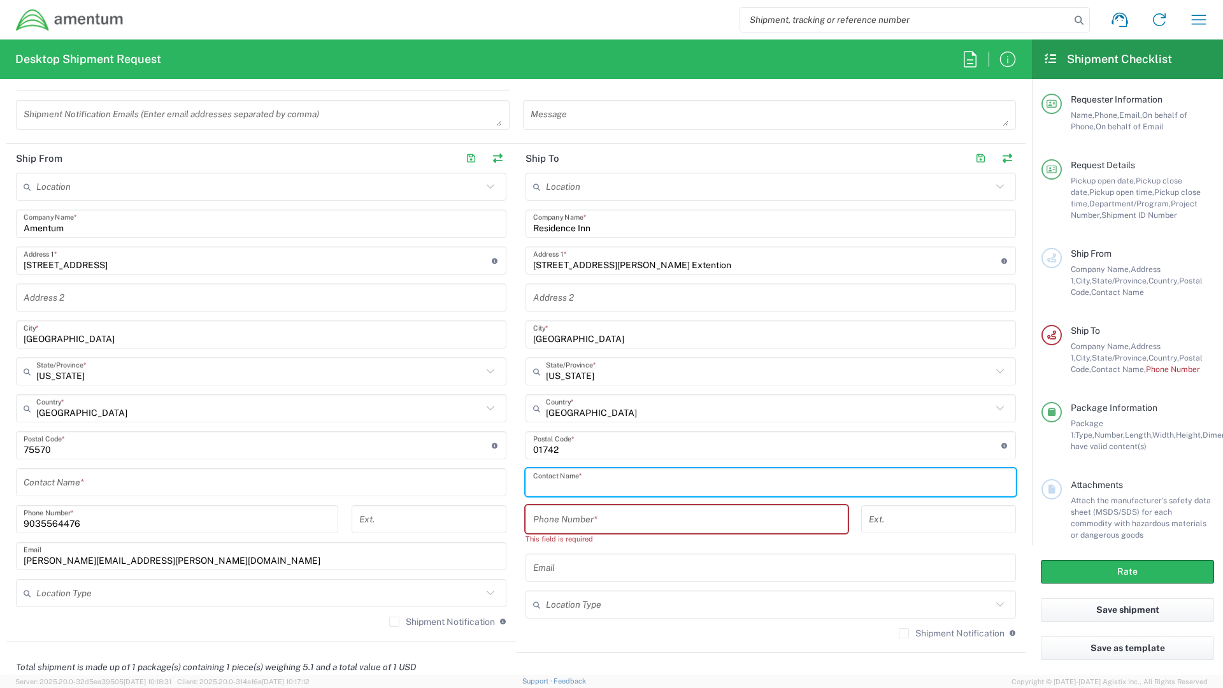
click at [571, 482] on input "text" at bounding box center [770, 482] width 475 height 22
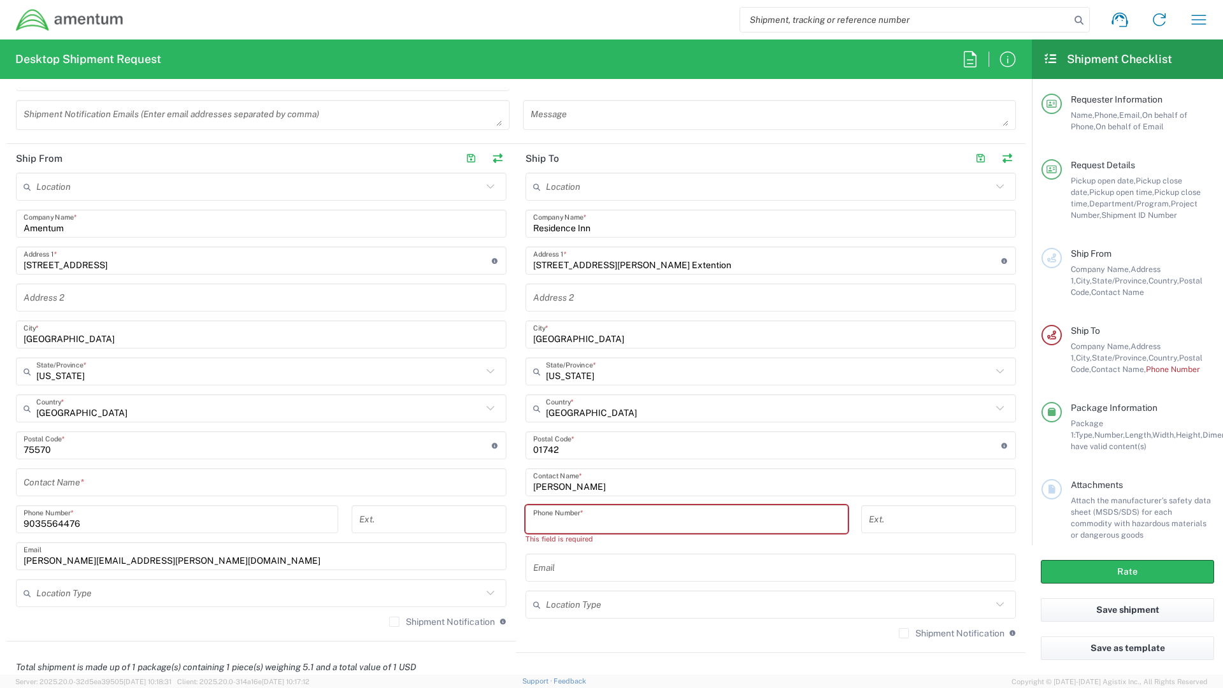
click at [559, 512] on input "tel" at bounding box center [686, 519] width 307 height 22
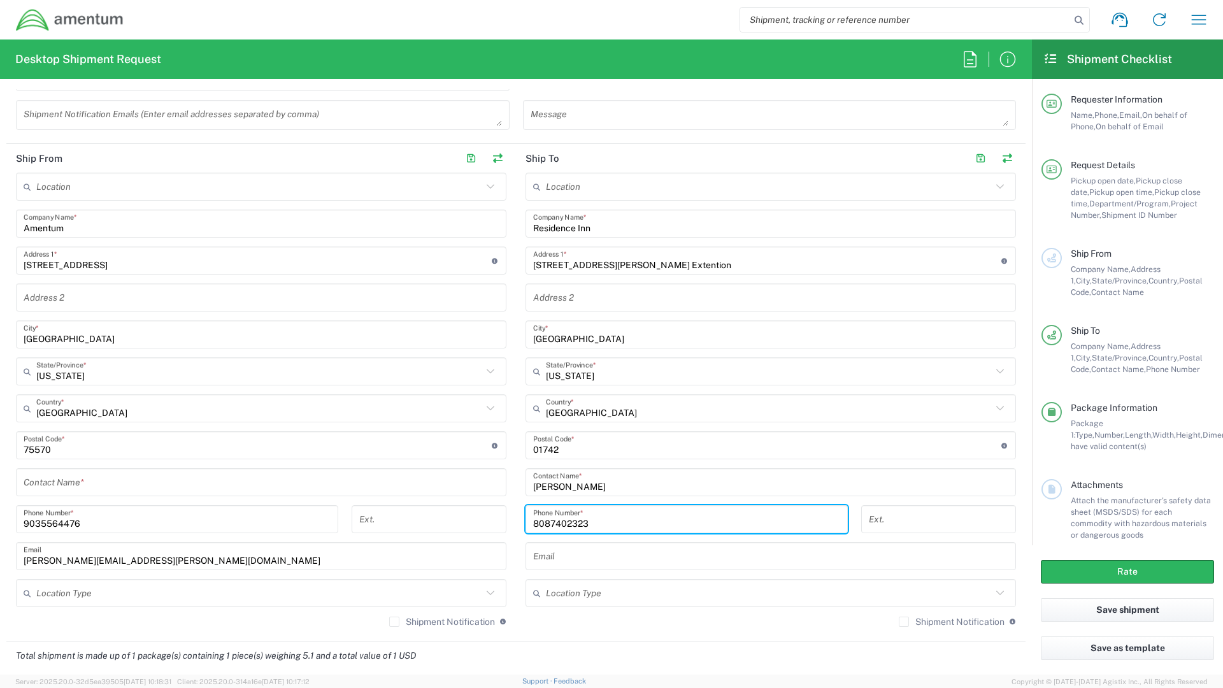
click at [560, 557] on input "text" at bounding box center [770, 556] width 475 height 22
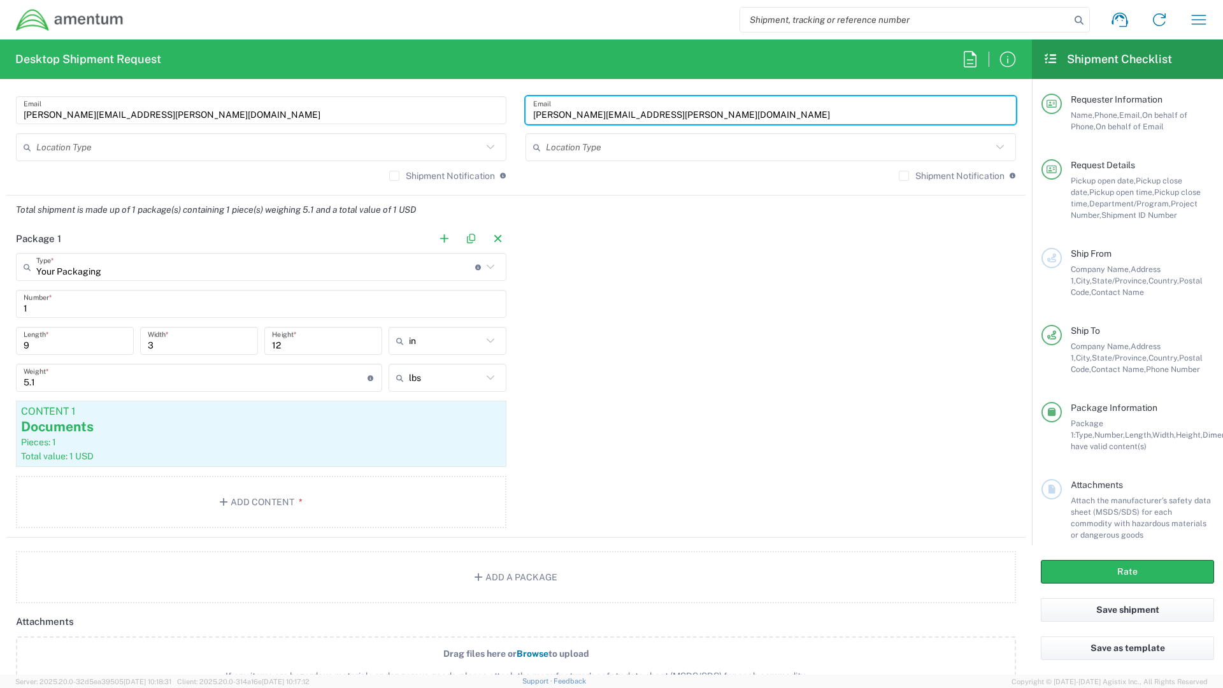
scroll to position [1147, 0]
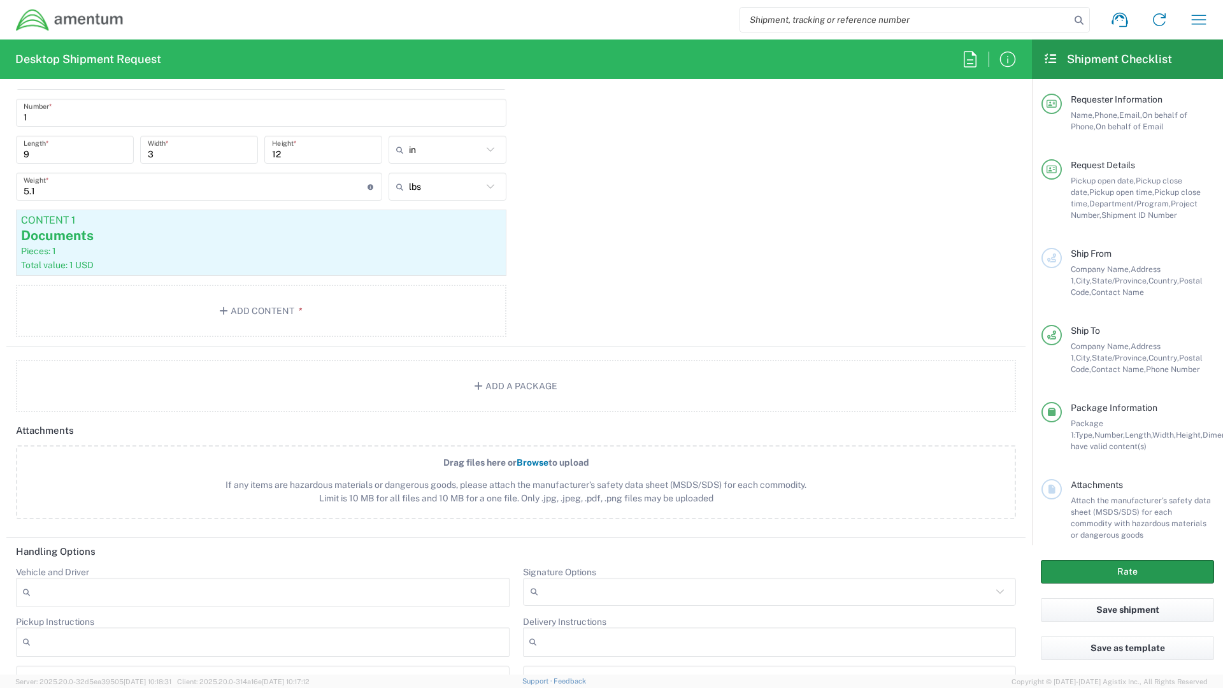
click at [1098, 568] on button "Rate" at bounding box center [1127, 572] width 173 height 24
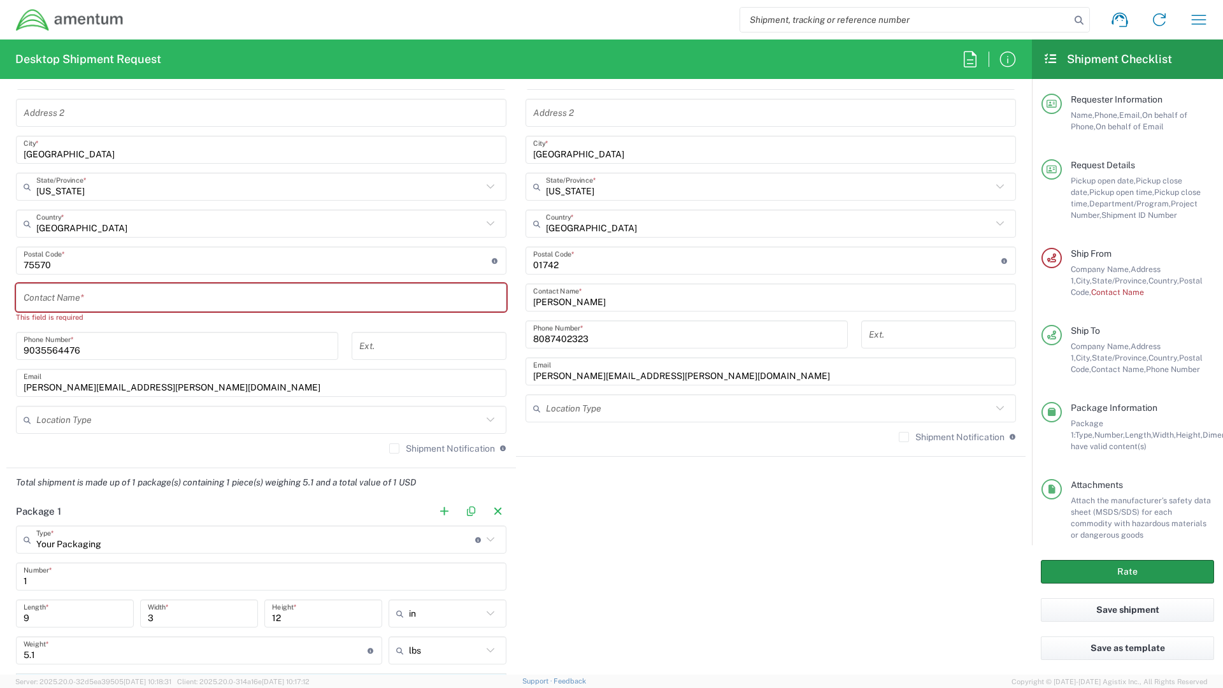
scroll to position [521, 0]
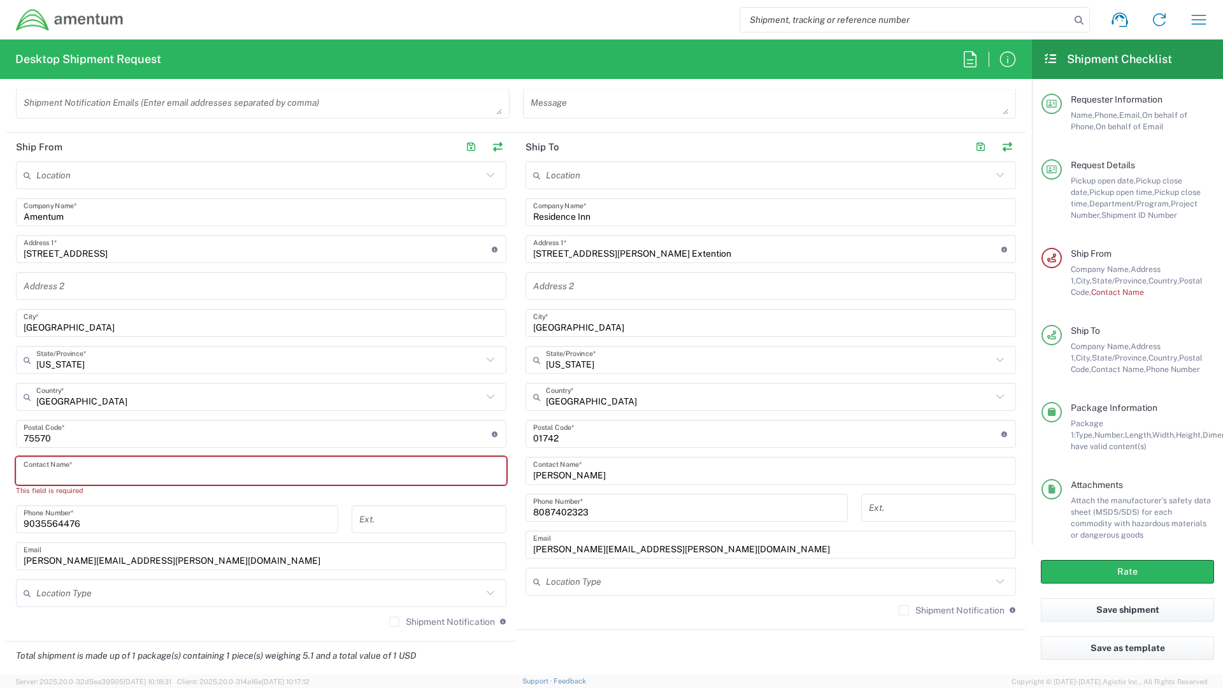
click at [46, 473] on input "text" at bounding box center [261, 471] width 475 height 22
click at [48, 473] on input "text" at bounding box center [261, 471] width 475 height 22
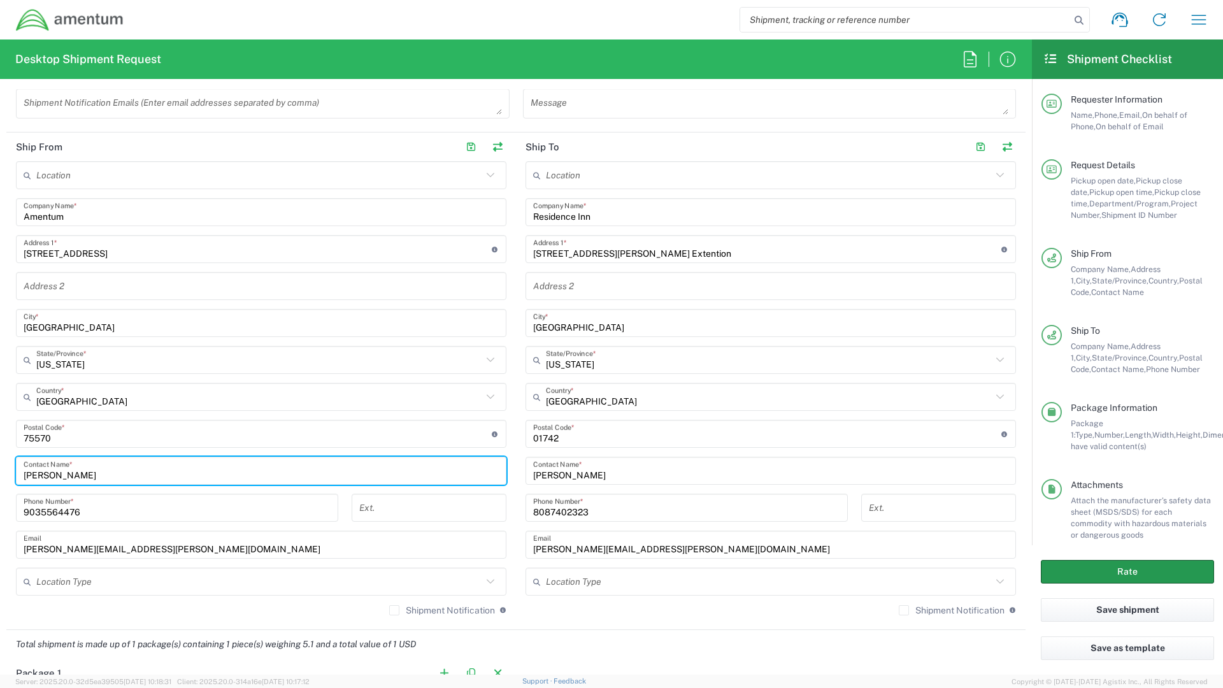
click at [1113, 576] on button "Rate" at bounding box center [1127, 572] width 173 height 24
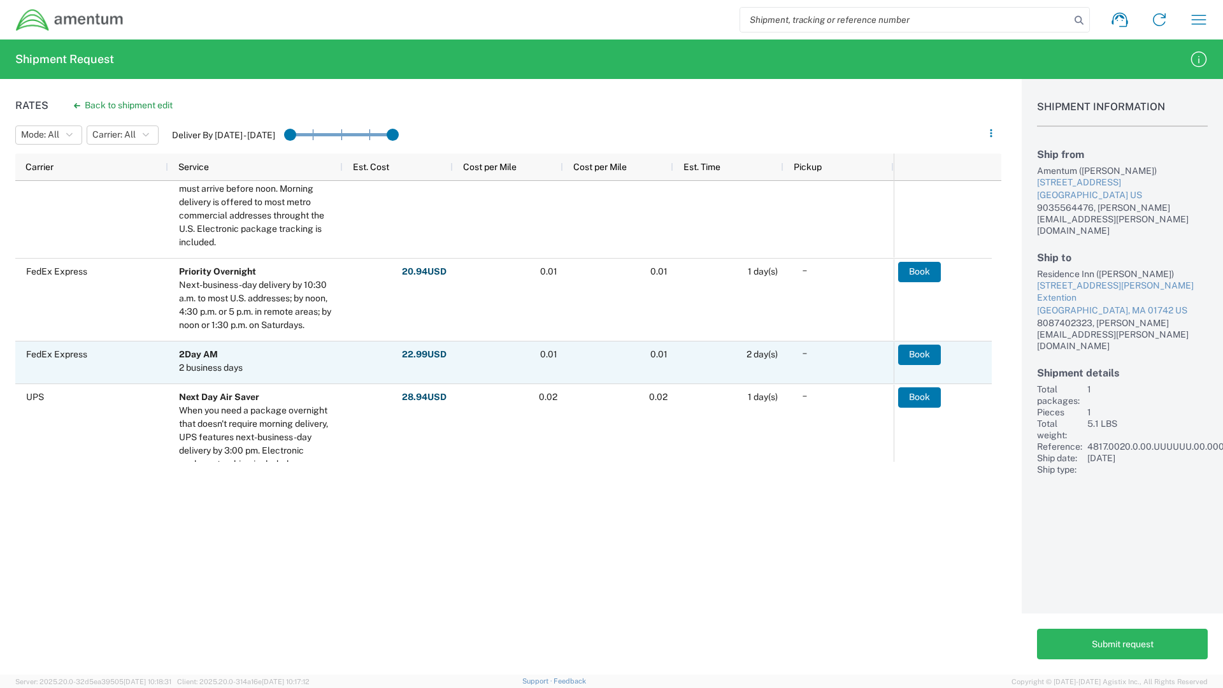
scroll to position [618, 0]
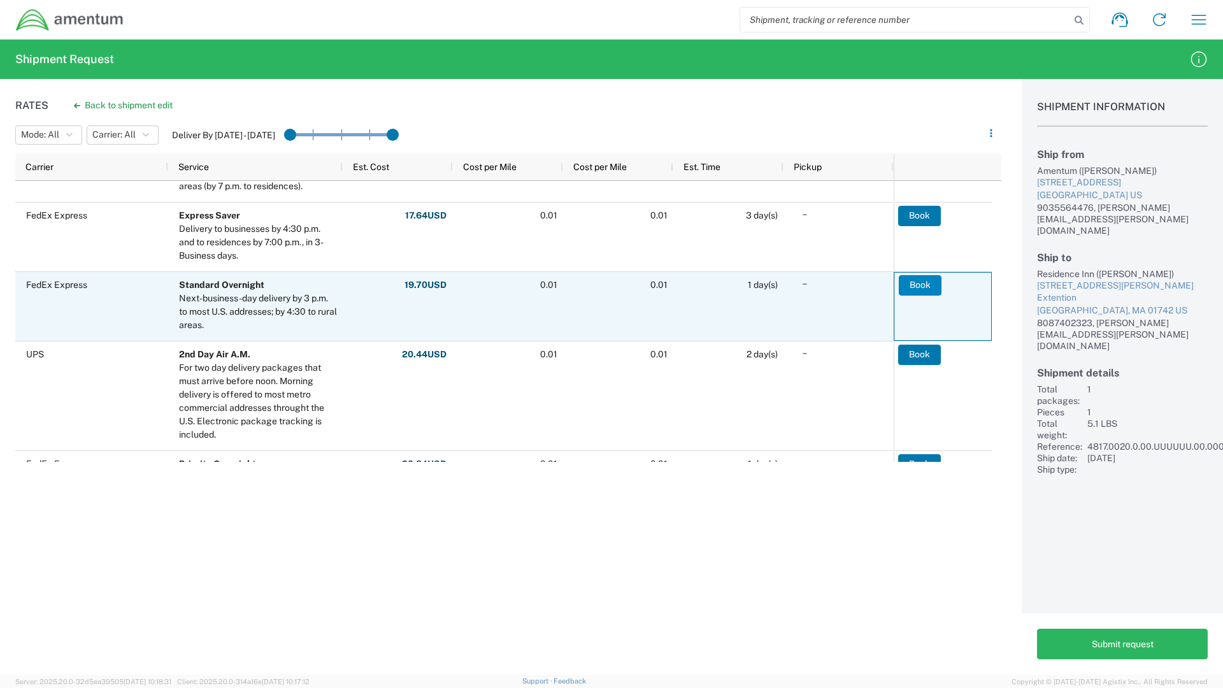
click at [917, 283] on button "Book" at bounding box center [920, 285] width 43 height 20
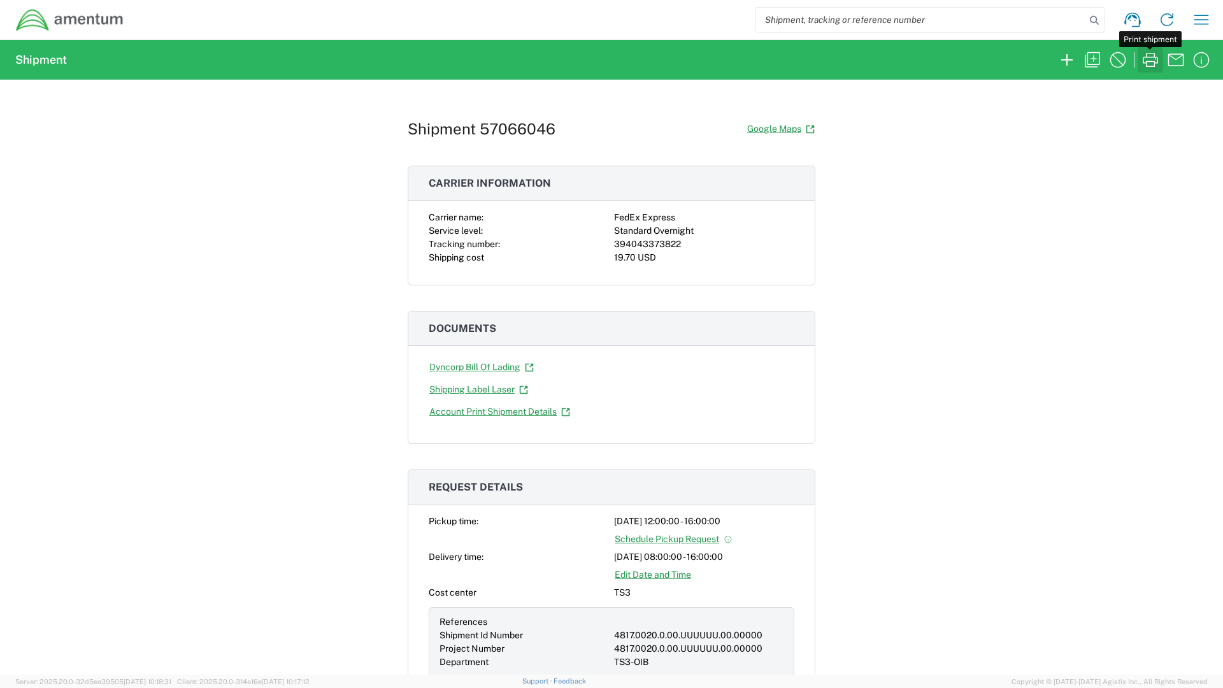
click at [1153, 59] on icon "button" at bounding box center [1150, 60] width 20 height 20
